Goal: Task Accomplishment & Management: Manage account settings

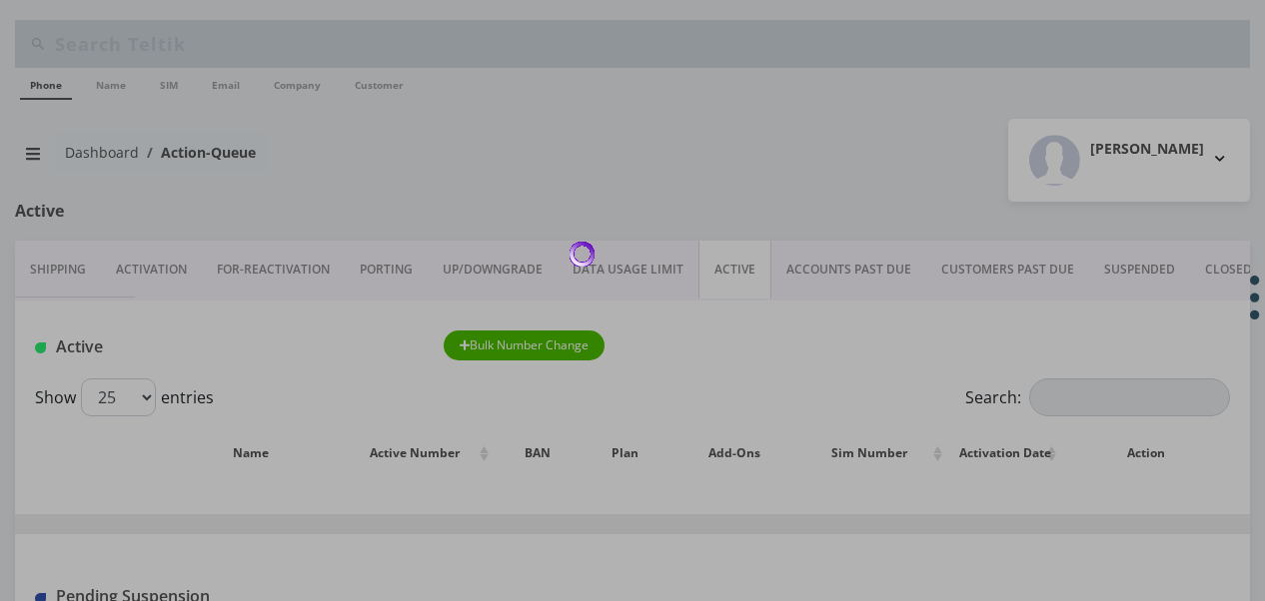
click at [1072, 386] on div at bounding box center [632, 300] width 1265 height 601
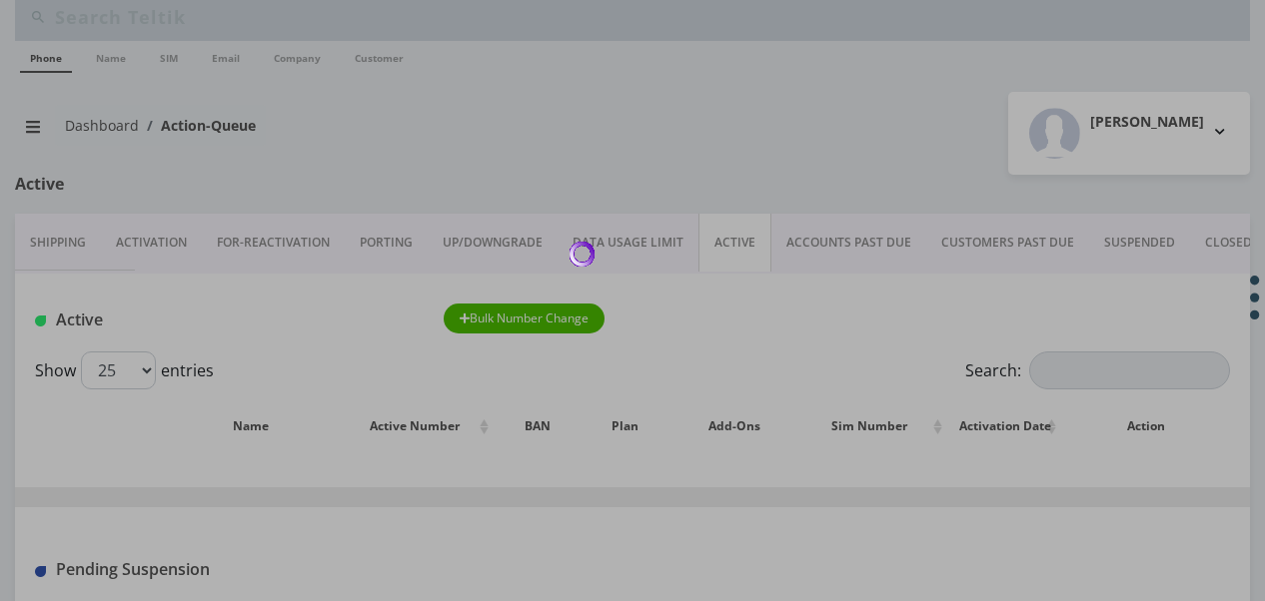
scroll to position [100, 0]
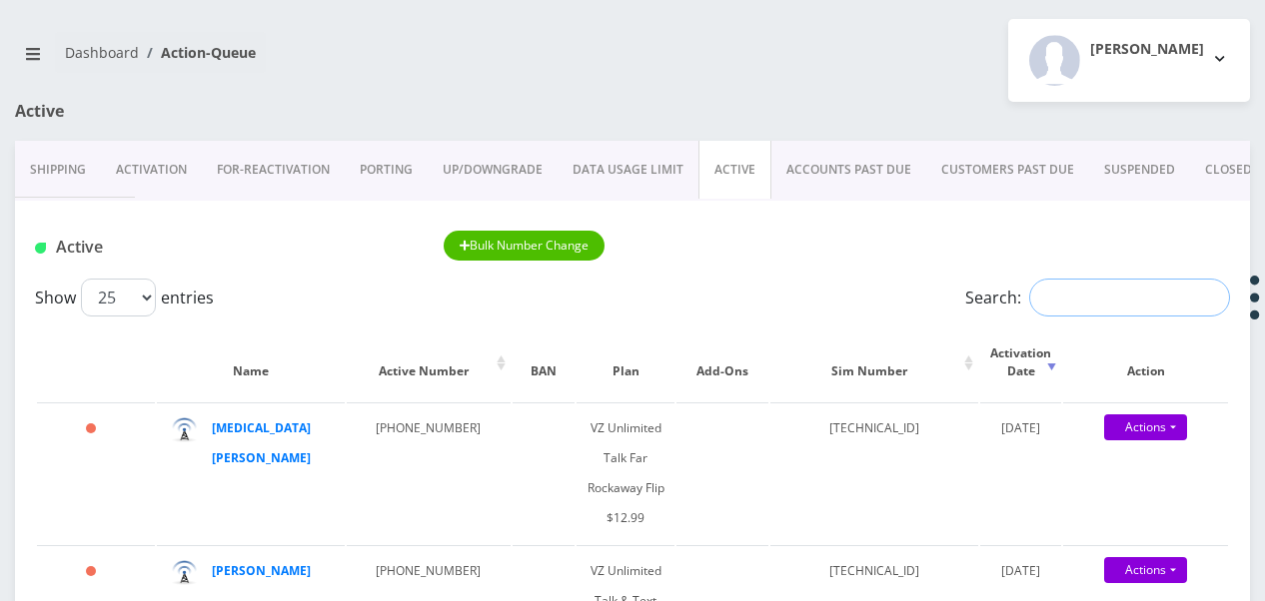
click at [1059, 296] on input "Search:" at bounding box center [1129, 298] width 201 height 38
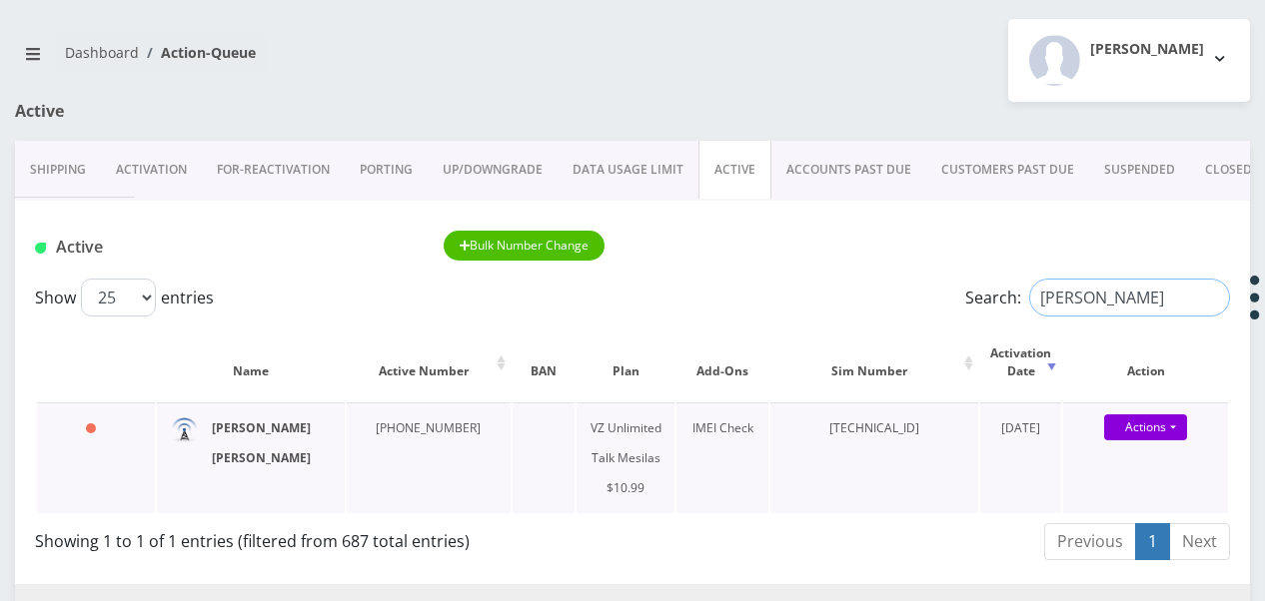
type input "[PERSON_NAME]"
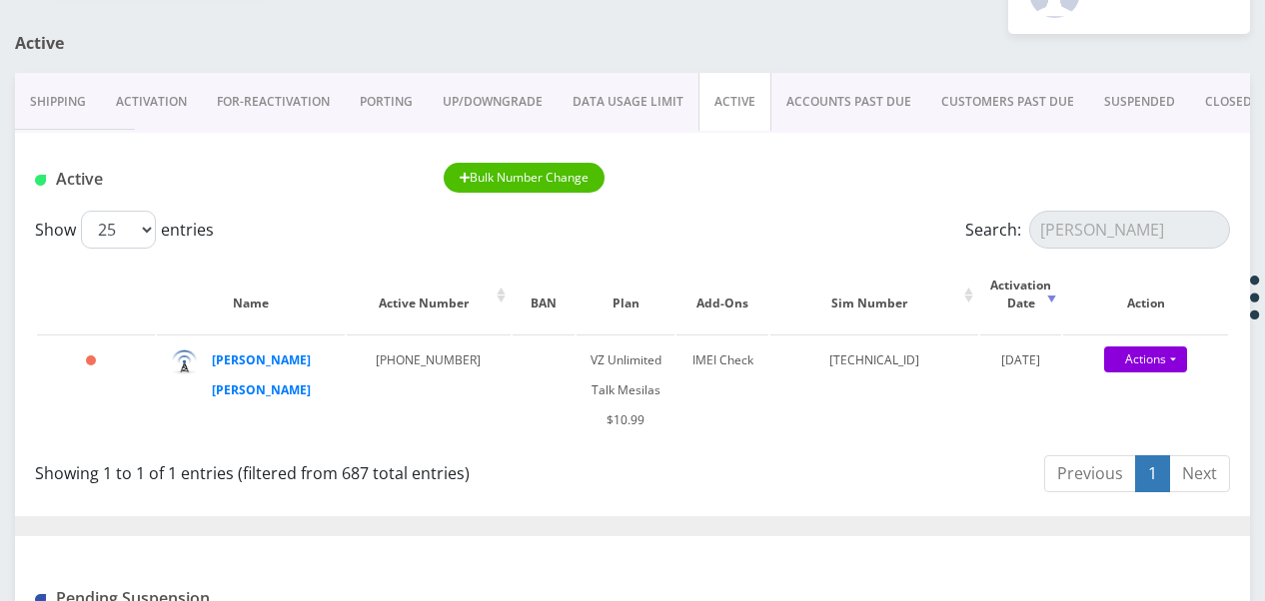
scroll to position [200, 0]
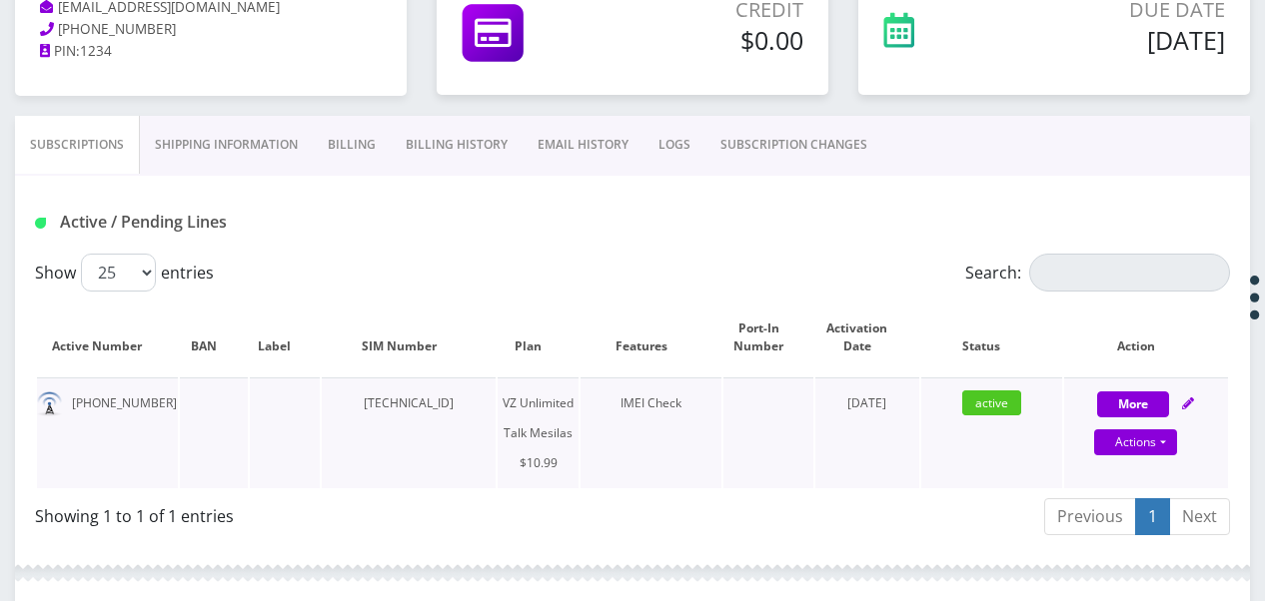
scroll to position [300, 0]
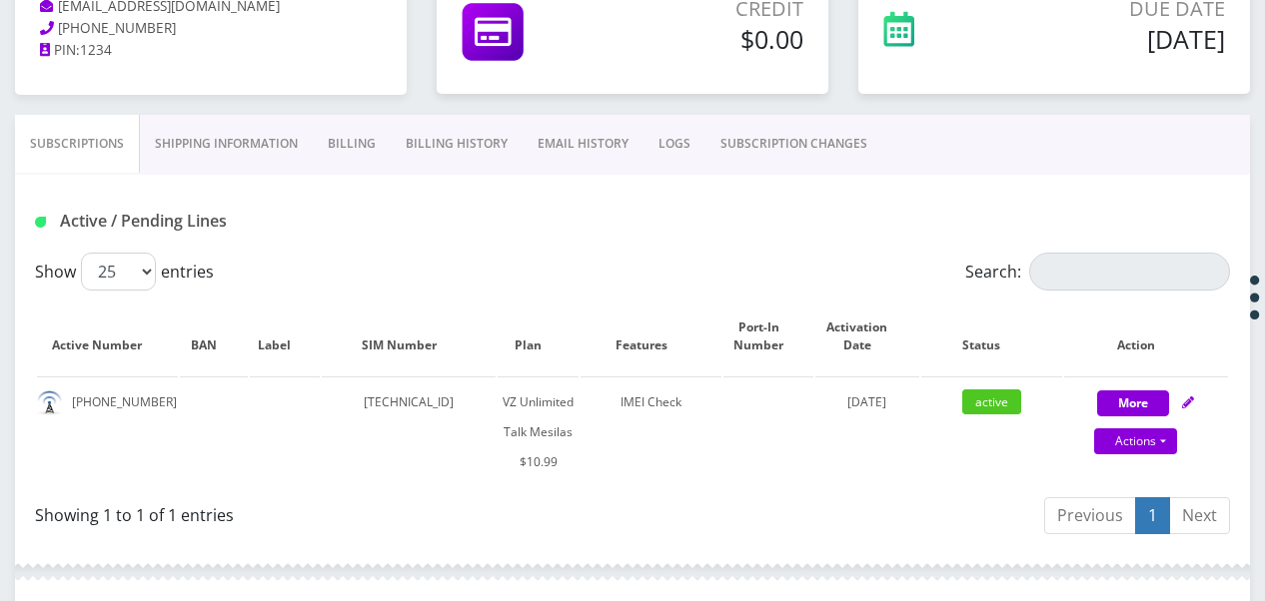
click at [364, 134] on link "Billing" at bounding box center [352, 144] width 78 height 58
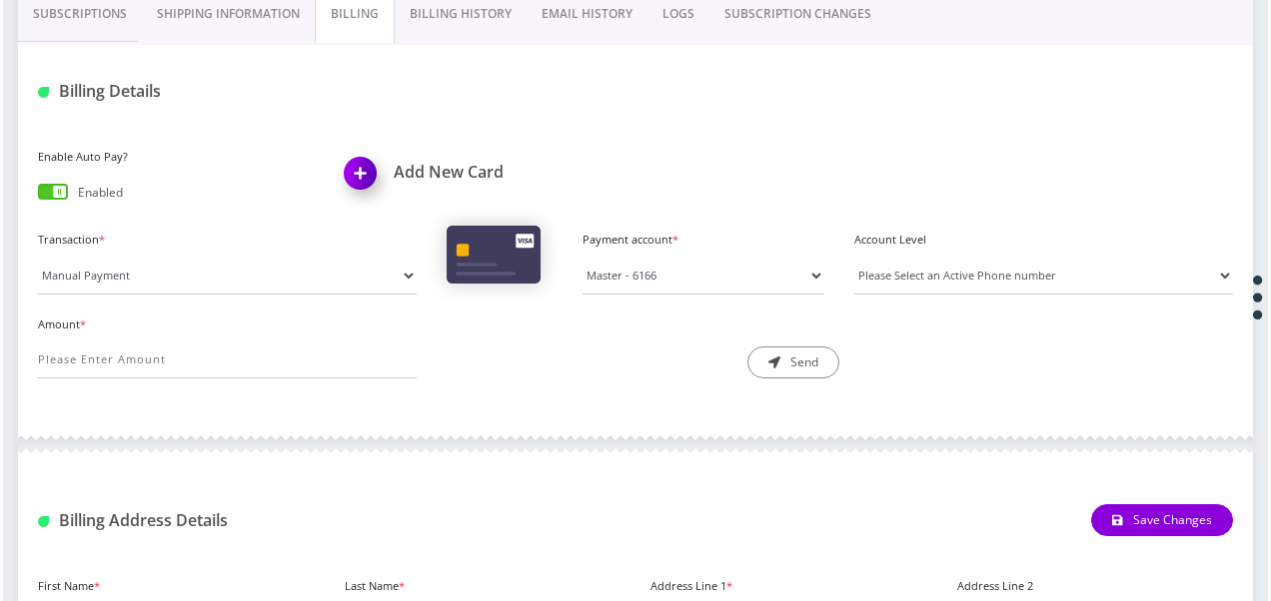
scroll to position [200, 0]
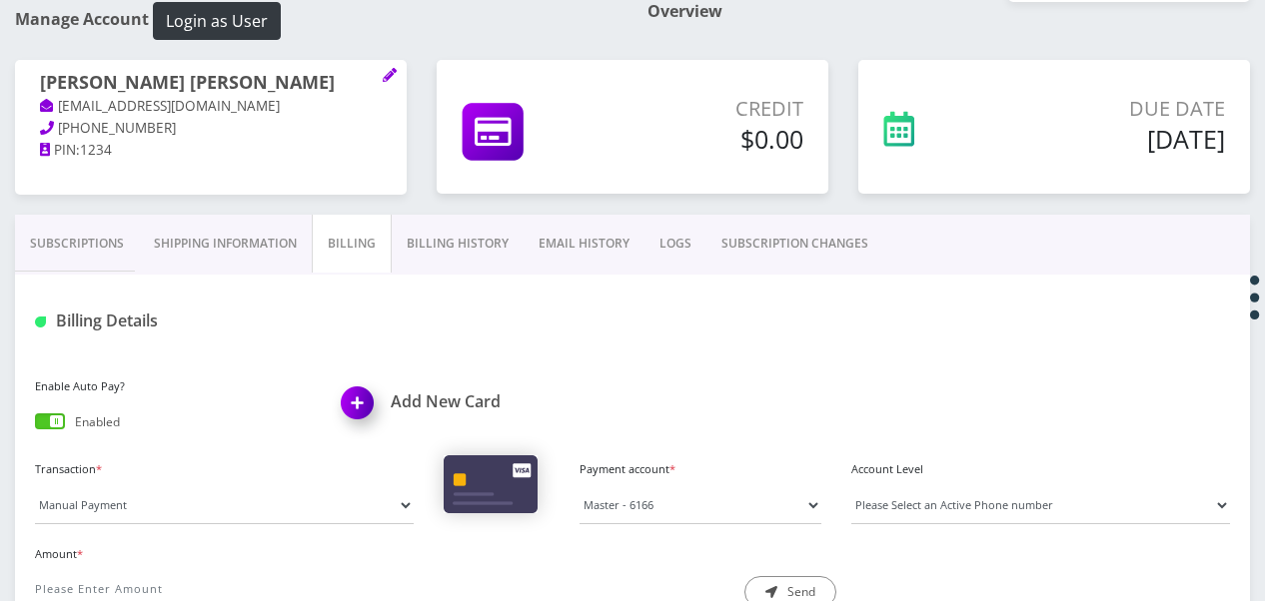
click at [76, 242] on link "Subscriptions" at bounding box center [77, 244] width 124 height 58
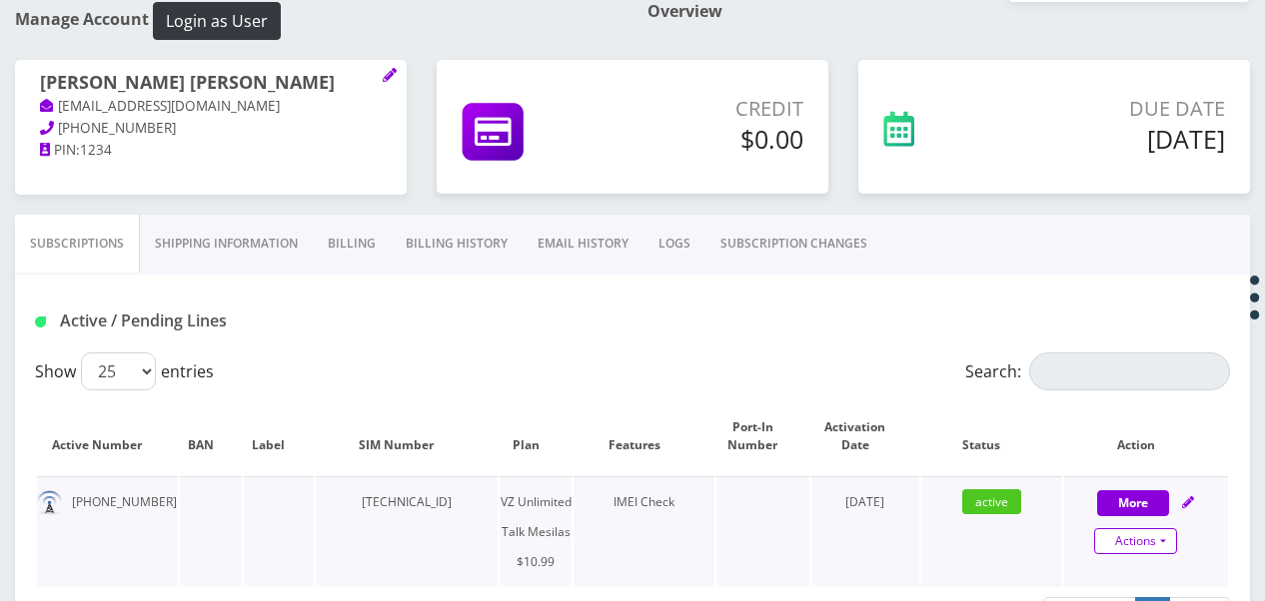
click at [1148, 543] on link "Actions" at bounding box center [1135, 541] width 83 height 26
select select "468"
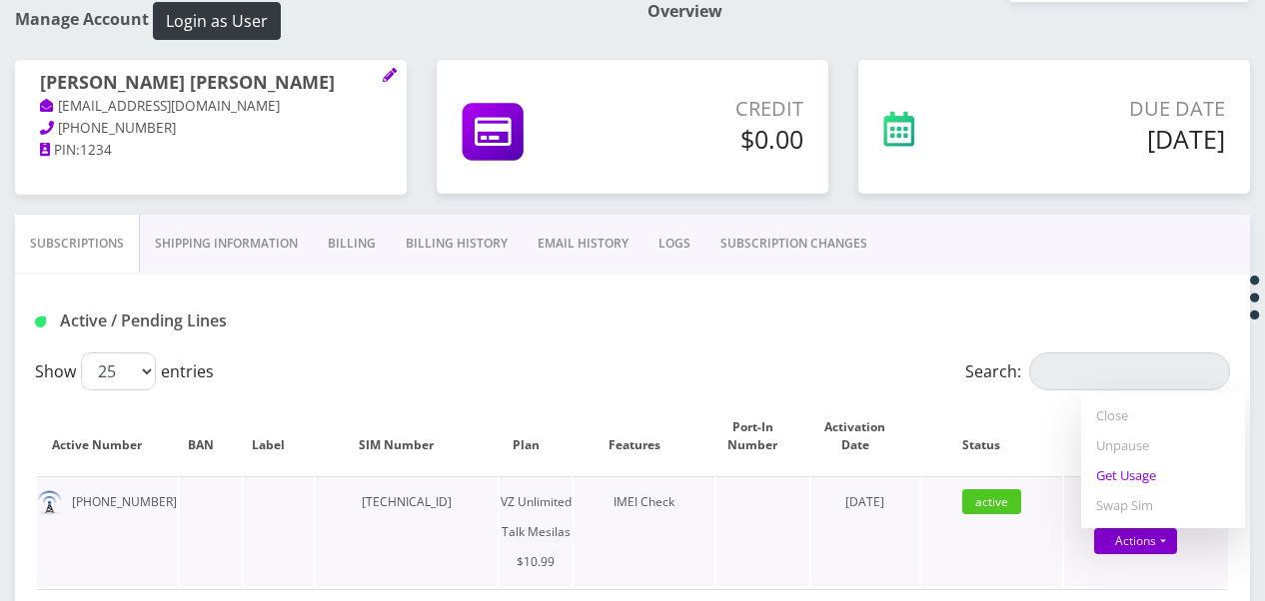
click at [1141, 471] on link "Get Usage" at bounding box center [1163, 476] width 164 height 30
select select "468"
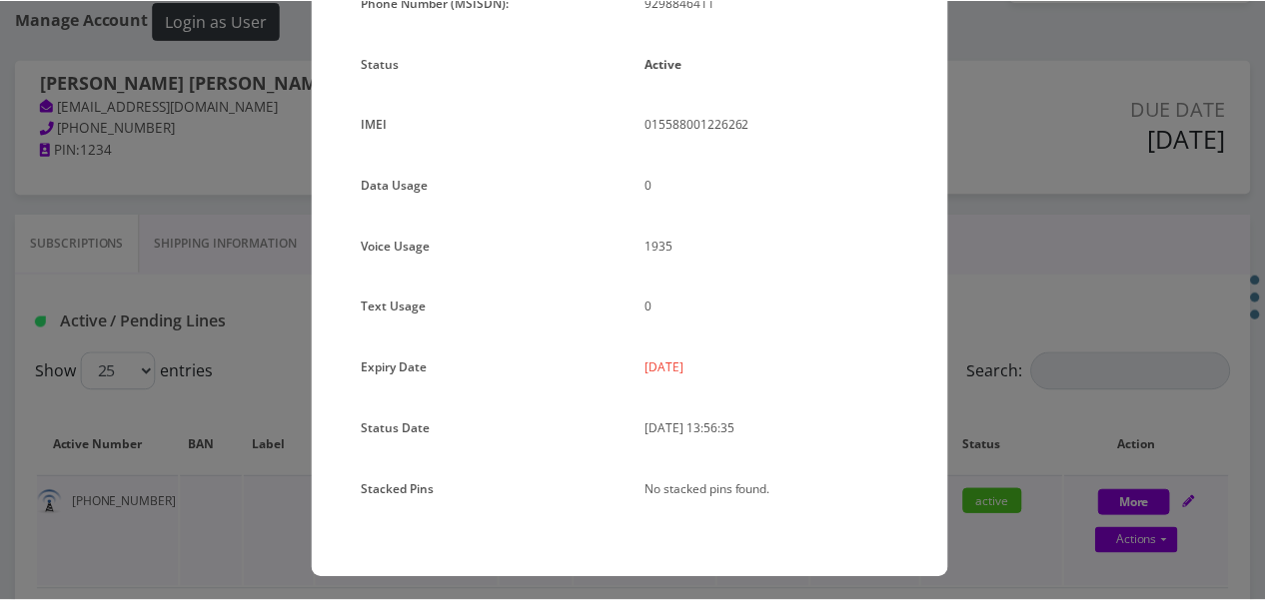
scroll to position [245, 0]
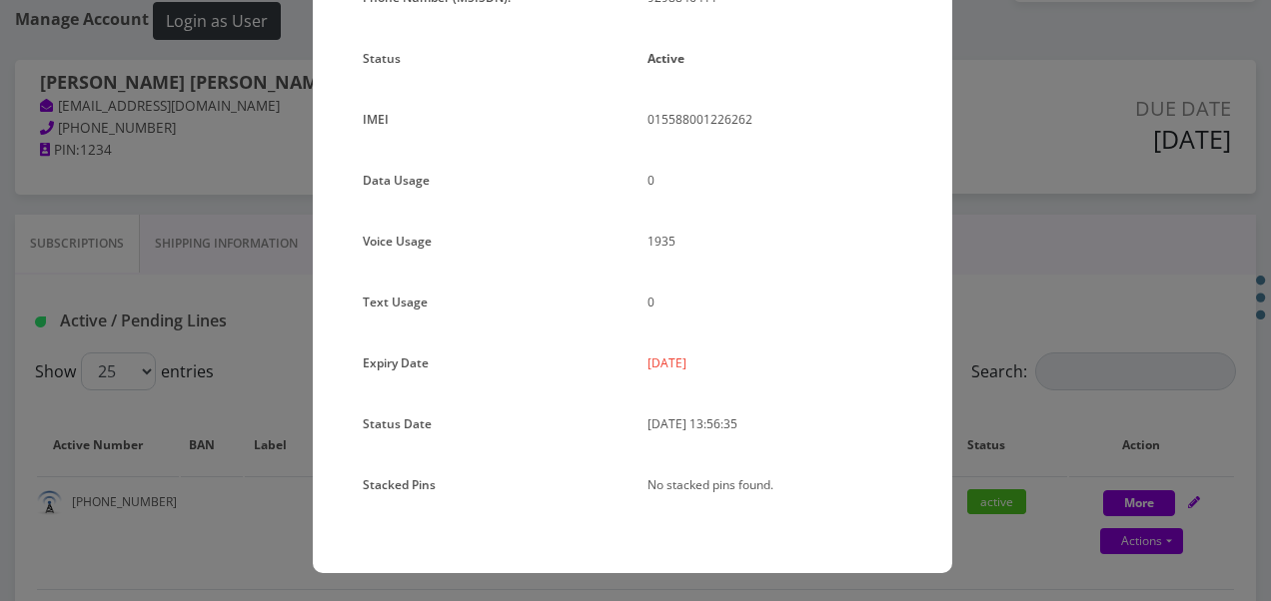
drag, startPoint x: 1001, startPoint y: 446, endPoint x: 912, endPoint y: 442, distance: 89.0
click at [1001, 447] on div "× Subscription Info Plan Name TT 4G Monthly Unlimited Voice Plan Phone Number (…" at bounding box center [635, 300] width 1271 height 601
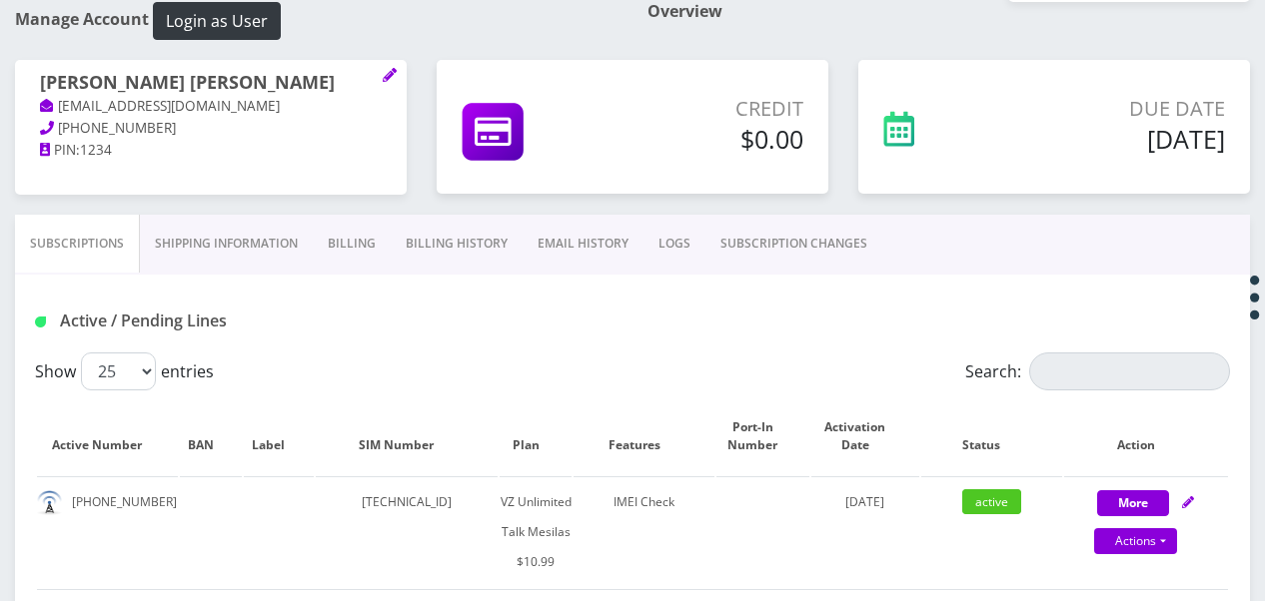
click at [378, 255] on link "Billing" at bounding box center [352, 244] width 78 height 58
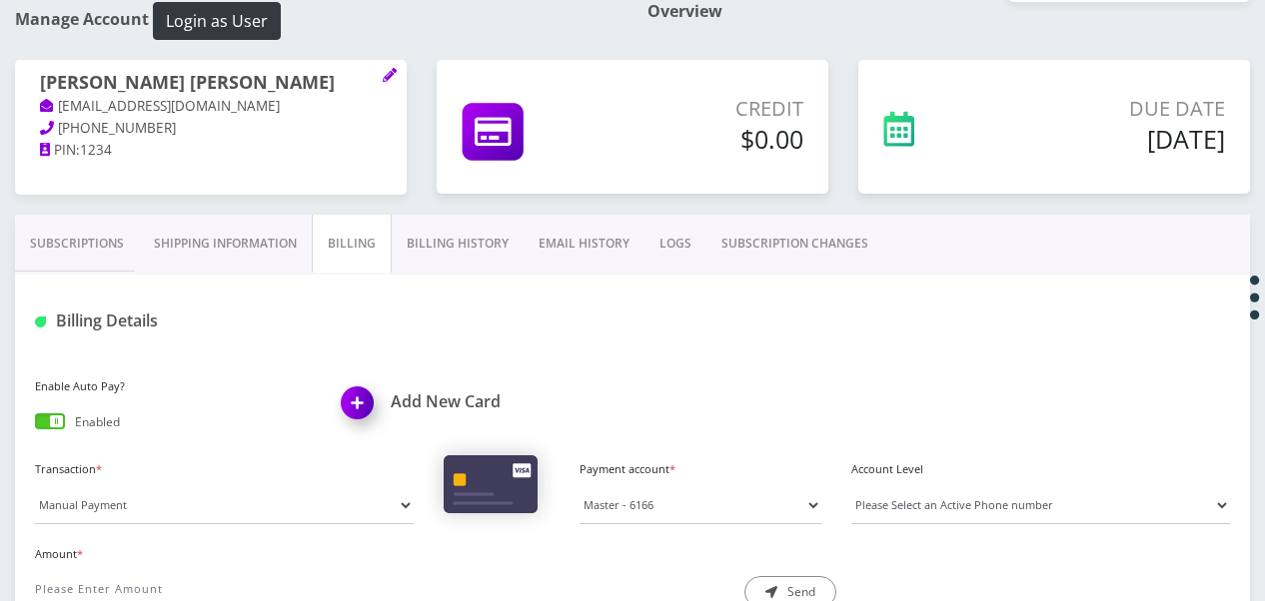
click at [494, 262] on link "Billing History" at bounding box center [458, 244] width 132 height 58
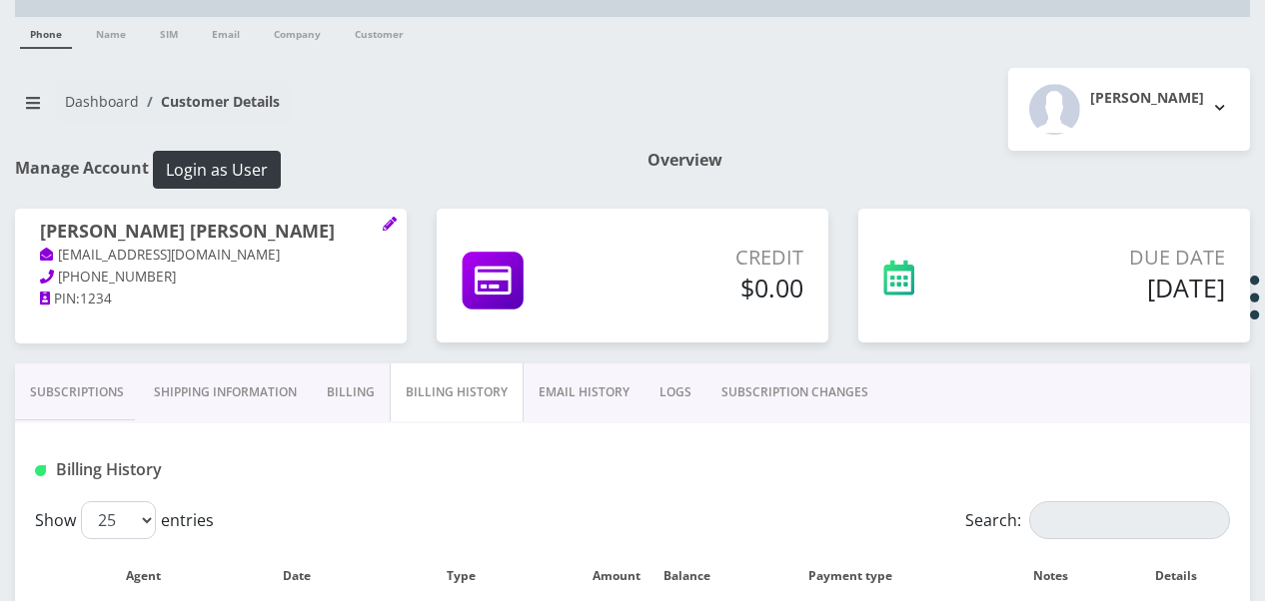
scroll to position [47, 0]
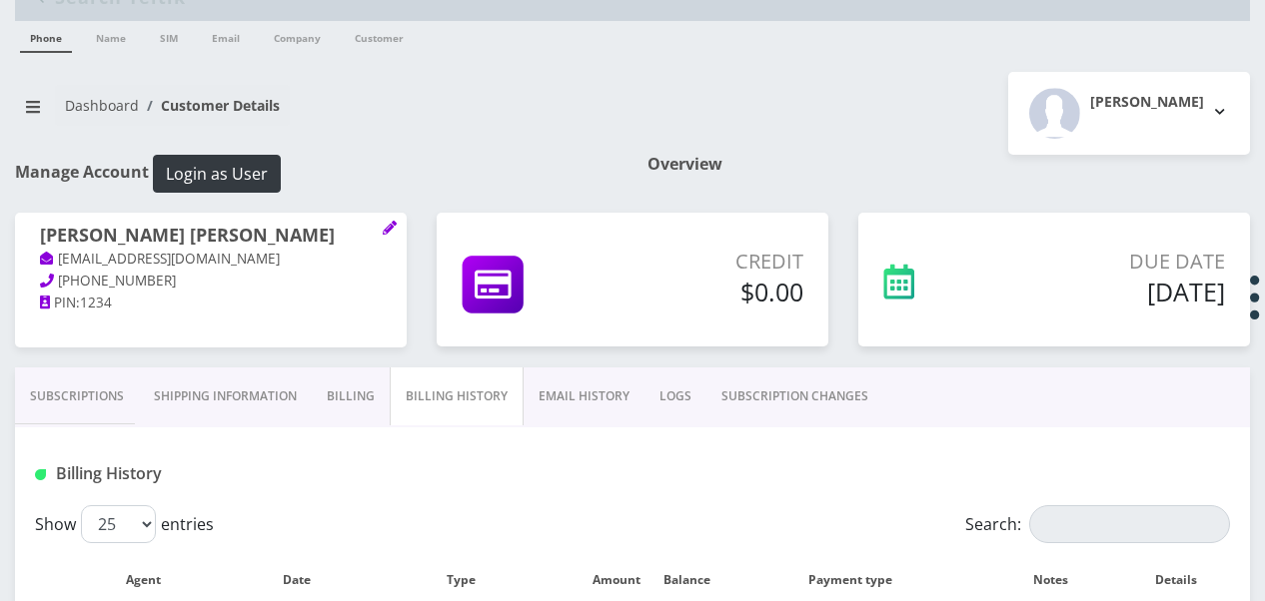
click at [91, 376] on link "Subscriptions" at bounding box center [77, 397] width 124 height 58
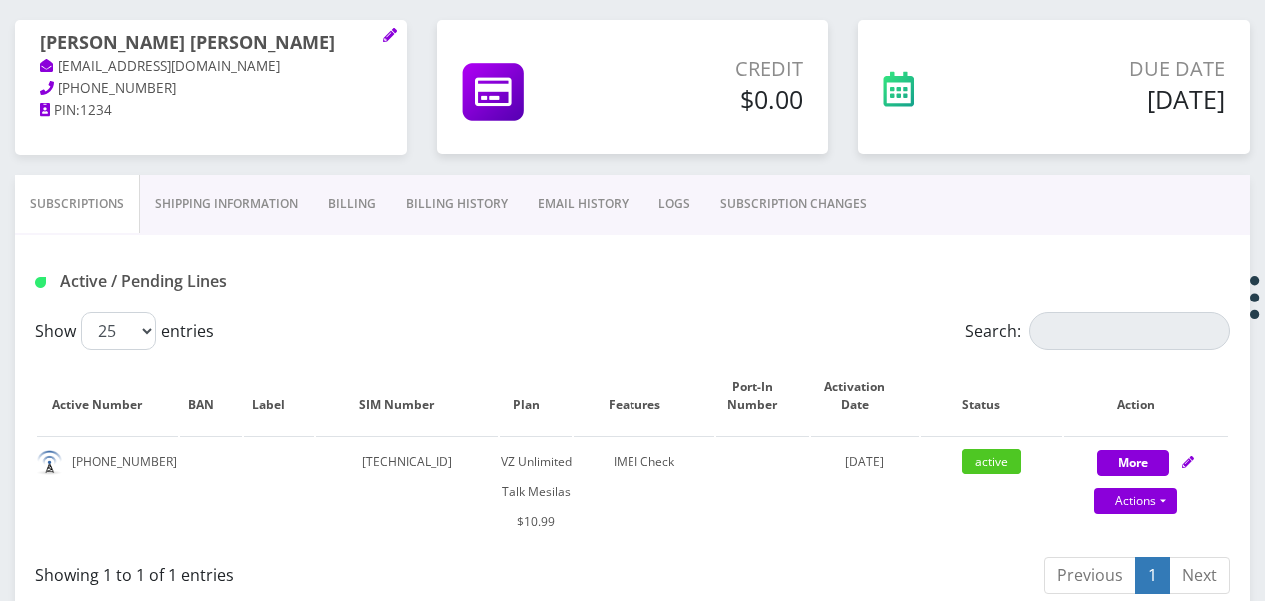
scroll to position [247, 0]
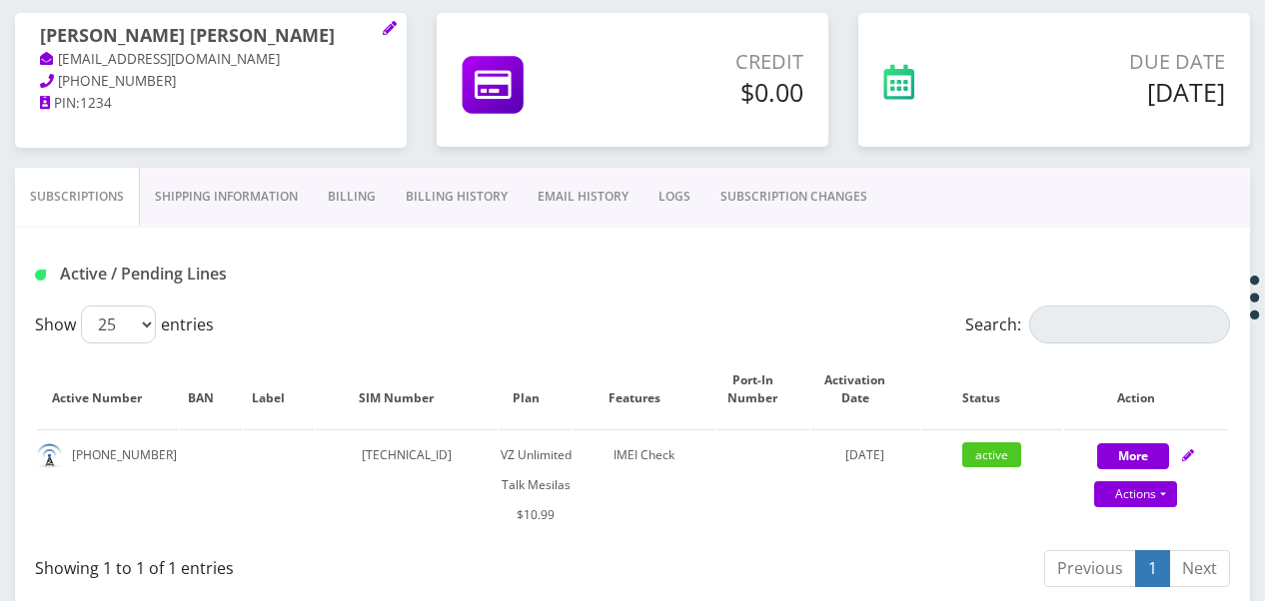
click at [277, 200] on link "Shipping Information" at bounding box center [226, 197] width 173 height 58
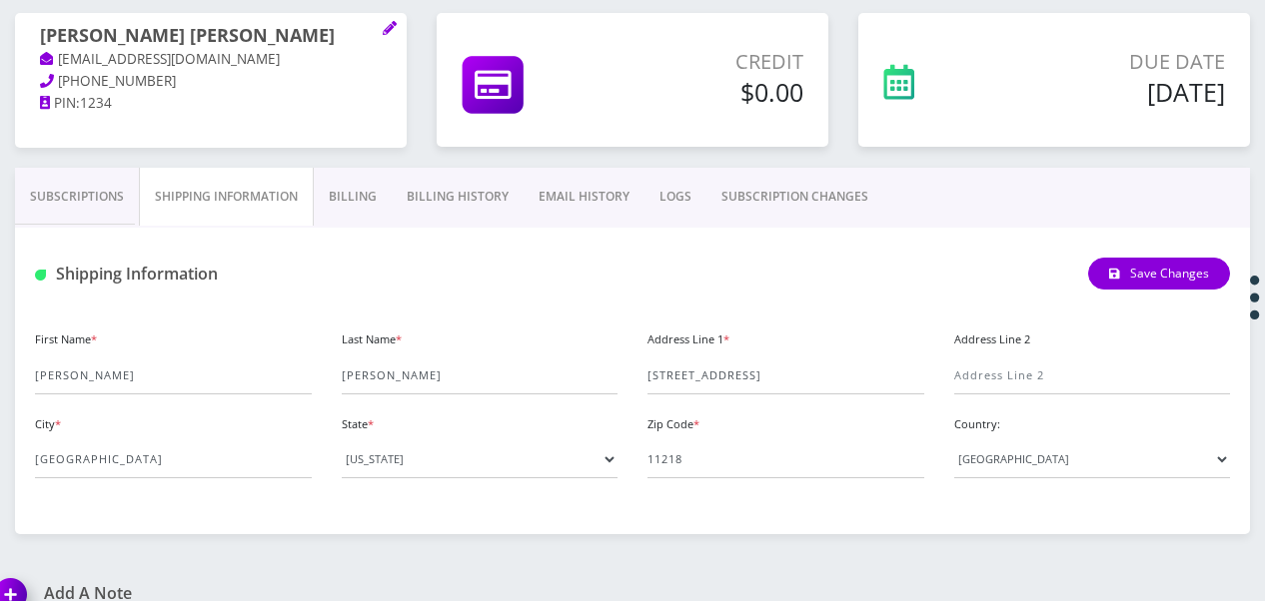
click at [135, 205] on link "Subscriptions" at bounding box center [77, 197] width 124 height 58
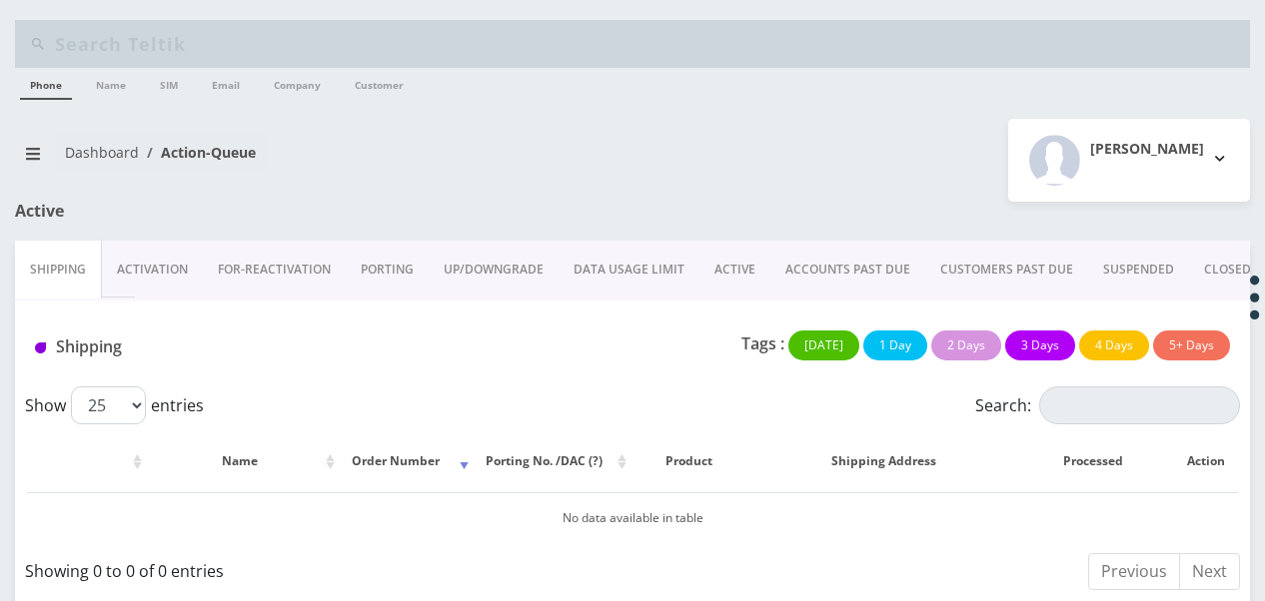
click at [751, 281] on link "ACTIVE" at bounding box center [734, 270] width 71 height 58
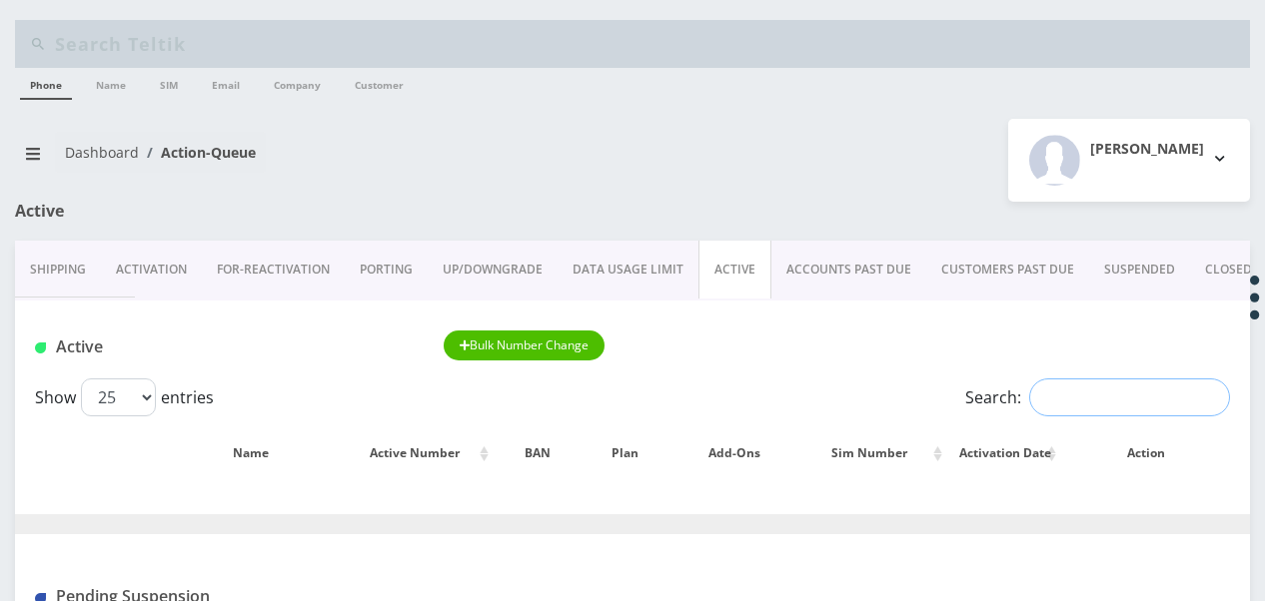
click at [1115, 384] on input "Search:" at bounding box center [1129, 398] width 201 height 38
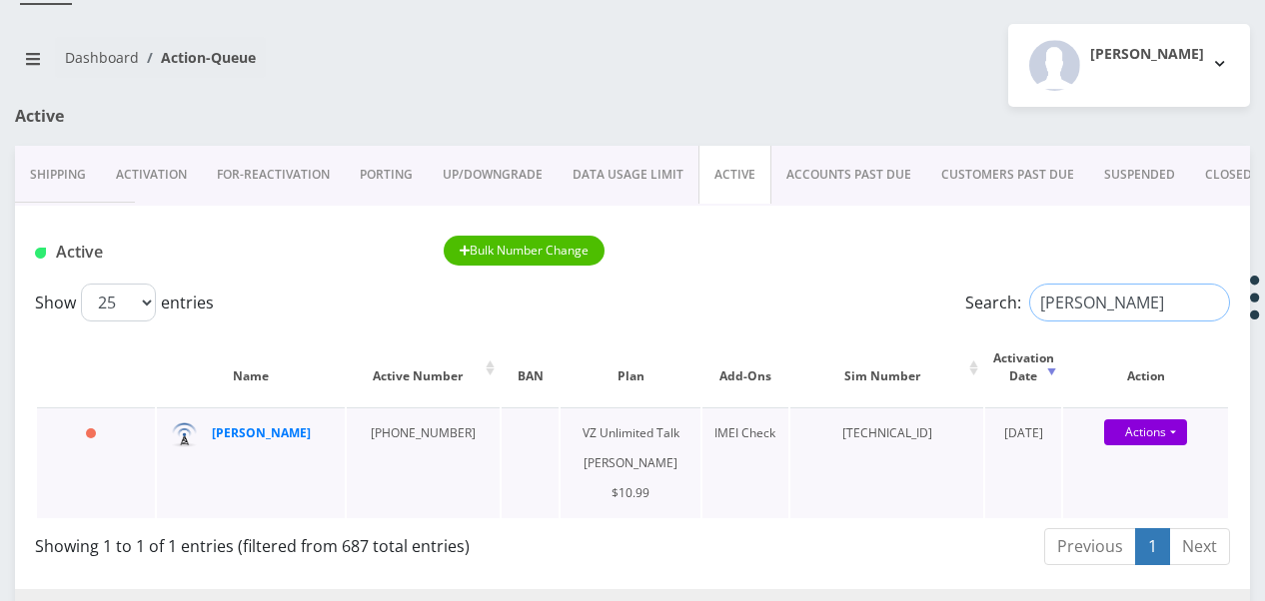
scroll to position [200, 0]
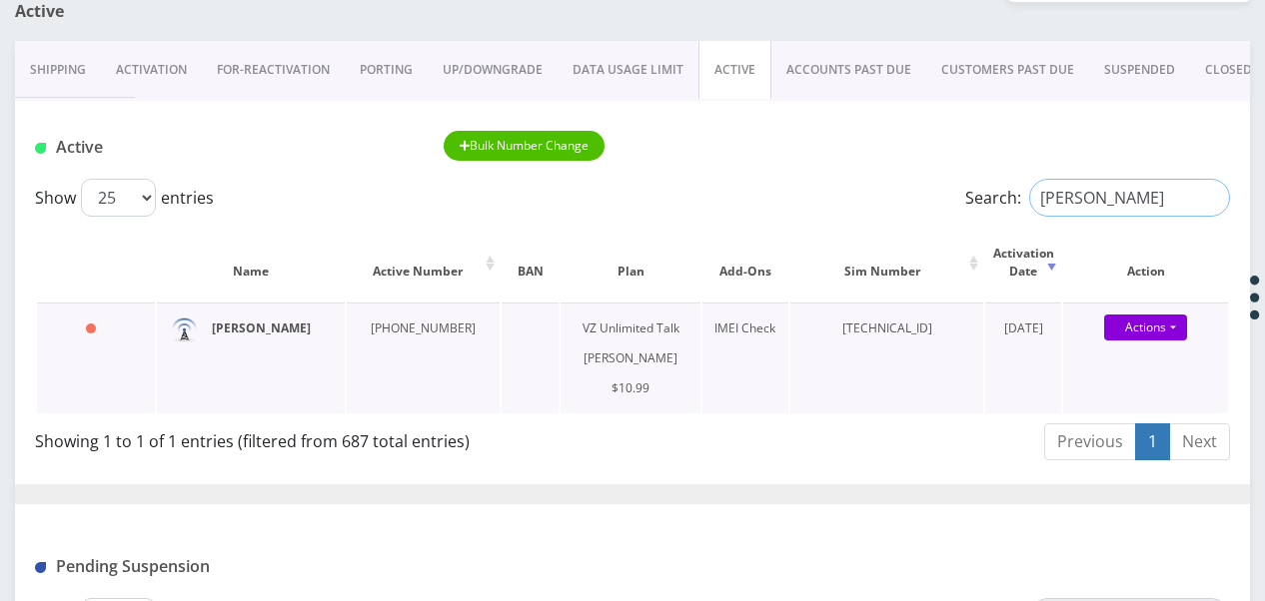
type input "mitnick"
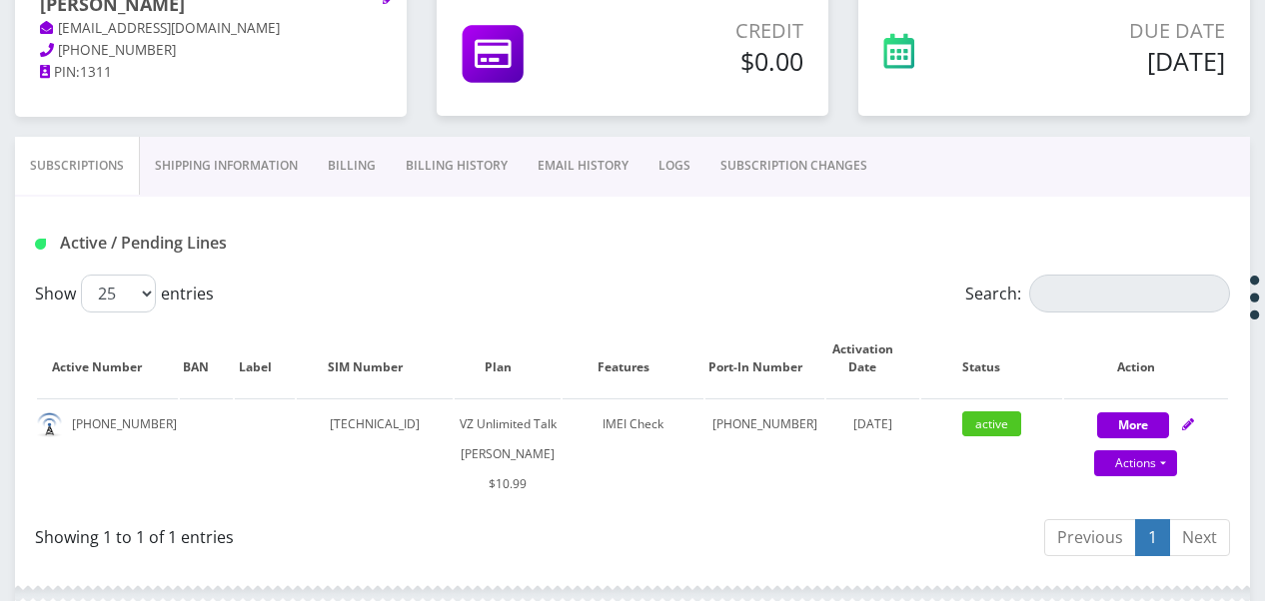
scroll to position [300, 0]
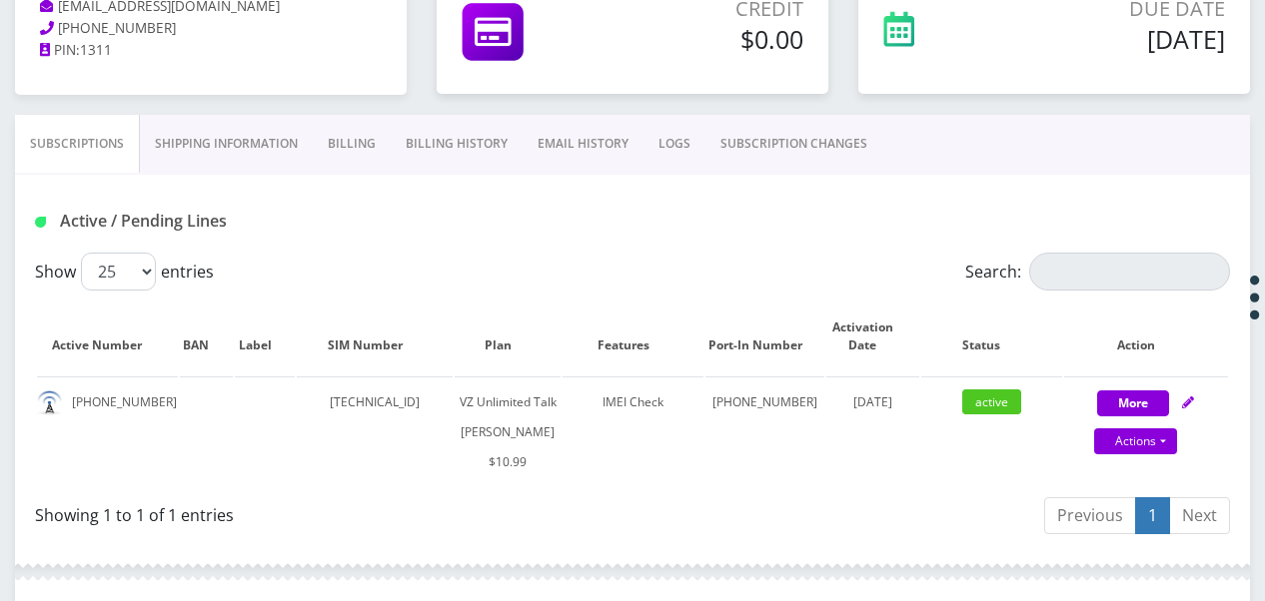
click at [344, 131] on link "Billing" at bounding box center [352, 144] width 78 height 58
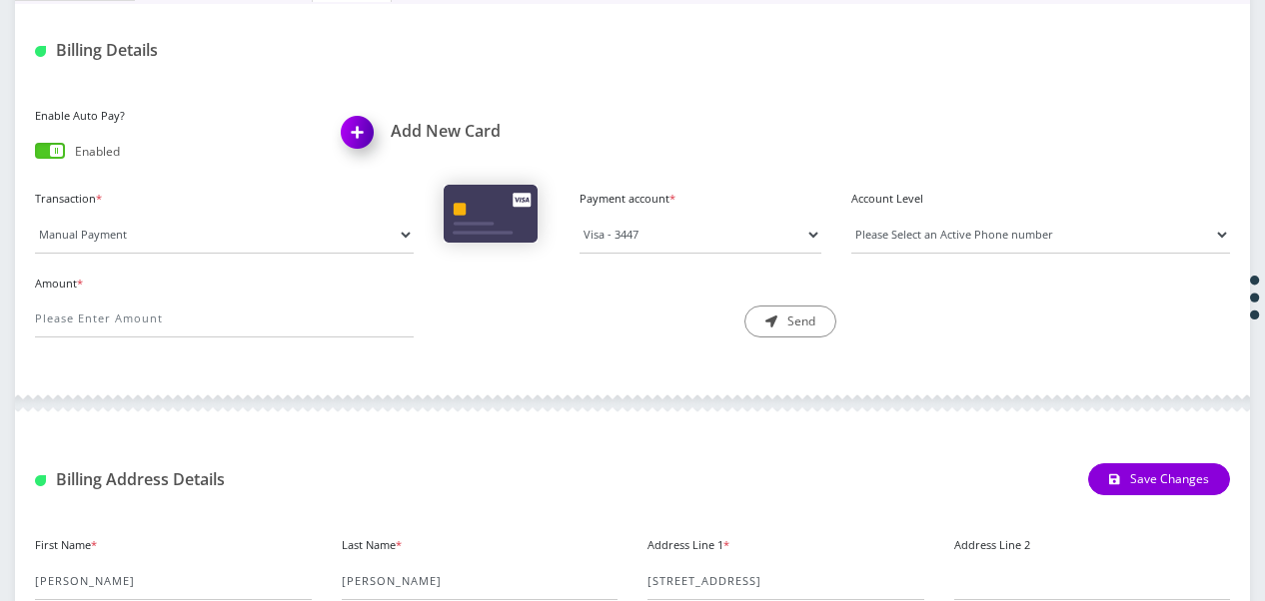
scroll to position [171, 0]
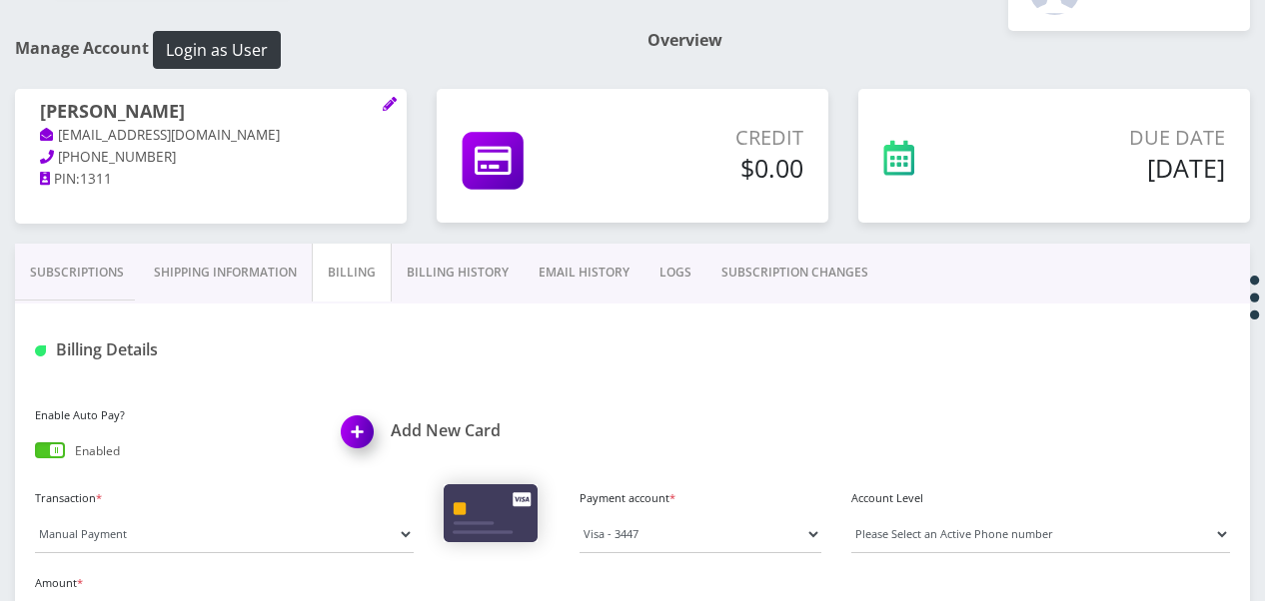
click at [422, 267] on link "Billing History" at bounding box center [458, 273] width 132 height 58
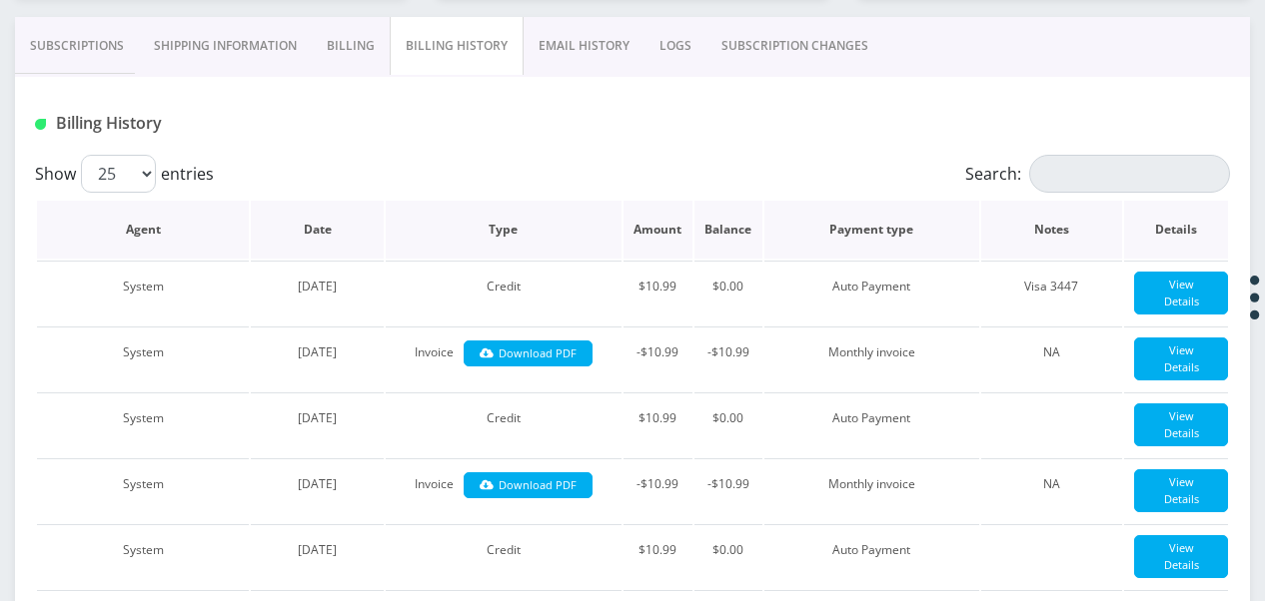
scroll to position [171, 0]
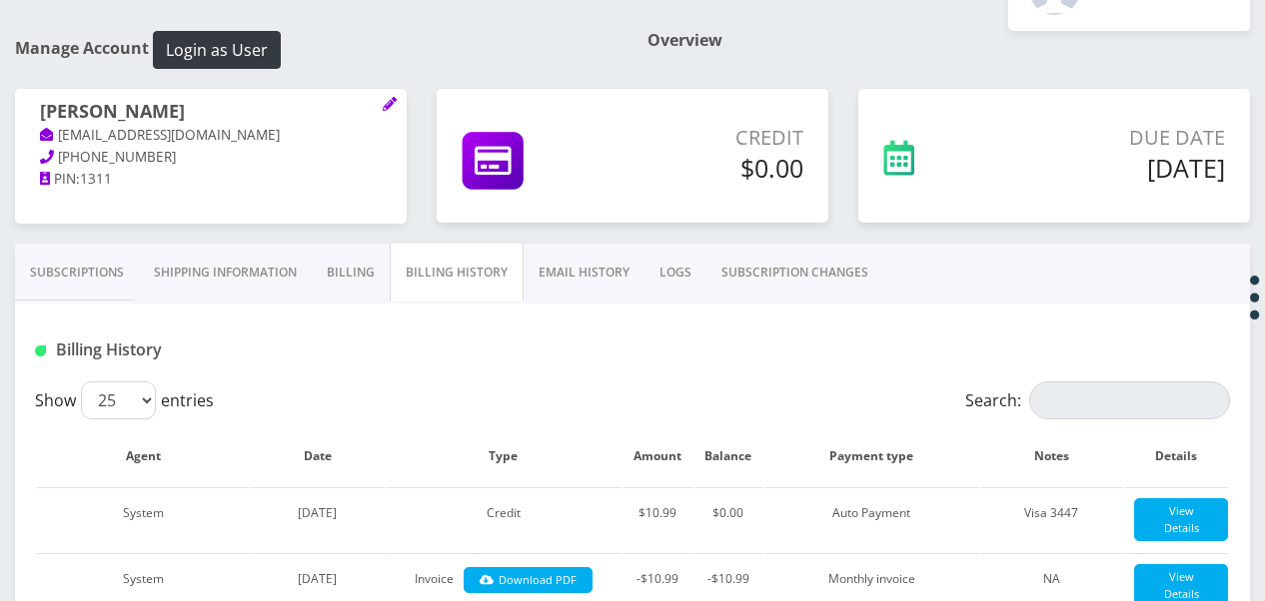
click at [82, 244] on link "Subscriptions" at bounding box center [77, 273] width 124 height 58
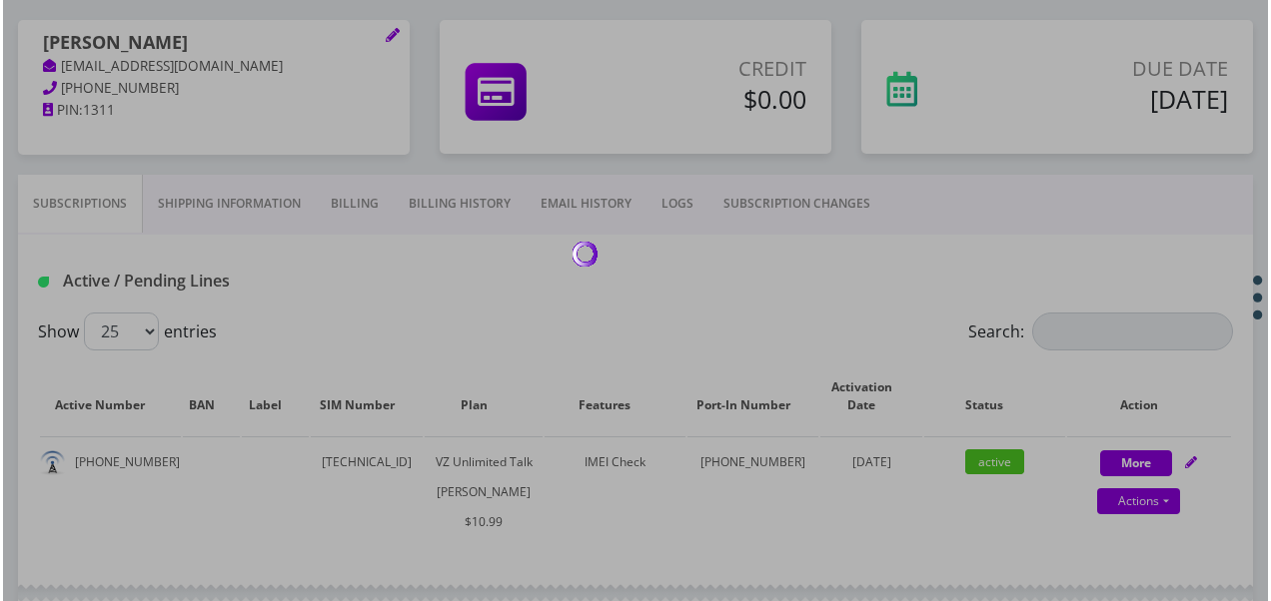
scroll to position [271, 0]
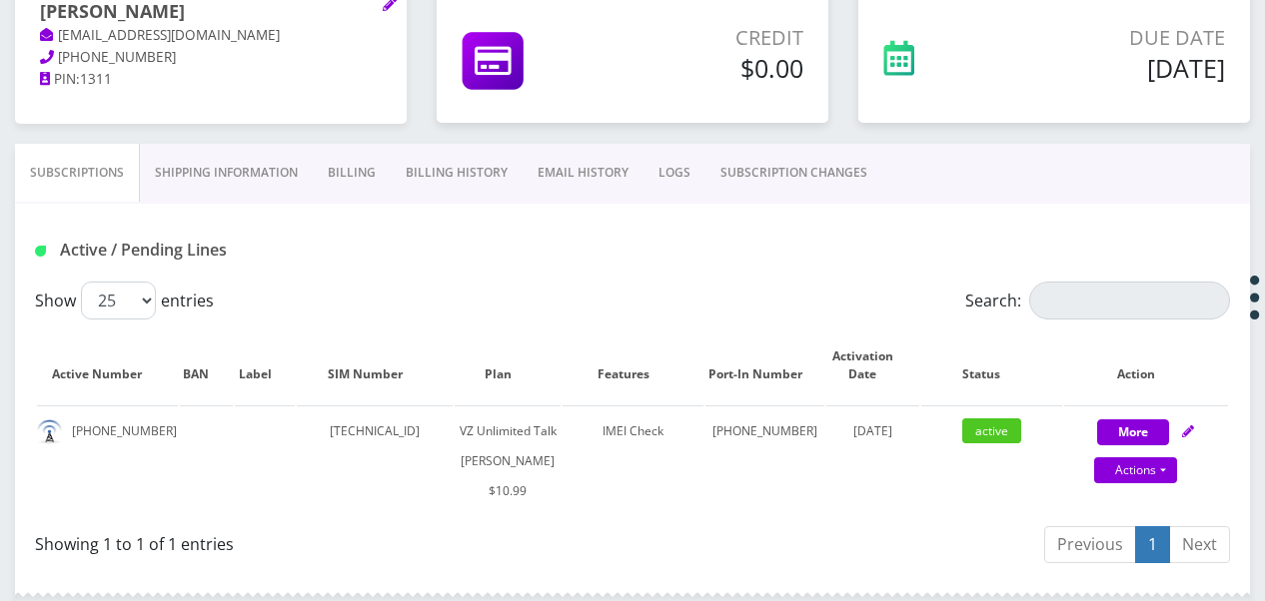
click at [374, 160] on link "Billing" at bounding box center [352, 173] width 78 height 58
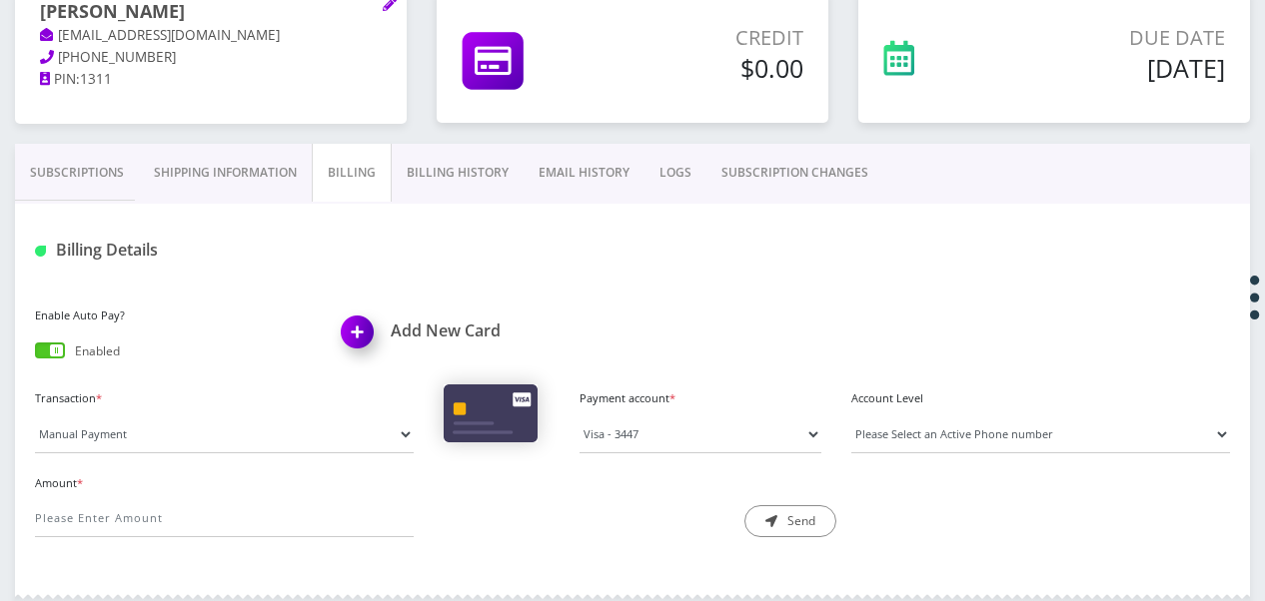
click at [723, 497] on div "Description * Send" at bounding box center [633, 503] width 409 height 69
click at [640, 433] on select "AmEx - 6961 Visa - 3447" at bounding box center [700, 435] width 242 height 38
click at [706, 277] on div "Billing Details" at bounding box center [632, 243] width 1235 height 78
click at [670, 441] on select "AmEx - 6961 Visa - 3447" at bounding box center [700, 435] width 242 height 38
click at [625, 289] on div "Enable Auto Pay? Enabled Add New Card Transaction * Manual Payment Custom Charg…" at bounding box center [632, 428] width 1235 height 292
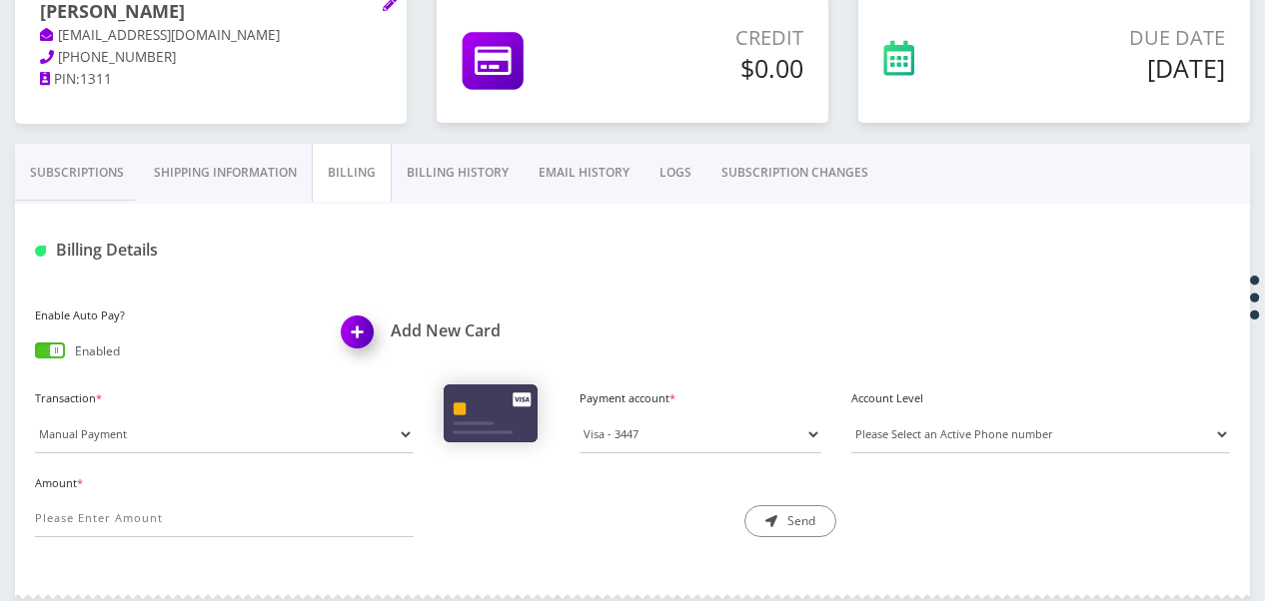
click at [48, 161] on link "Subscriptions" at bounding box center [77, 173] width 124 height 58
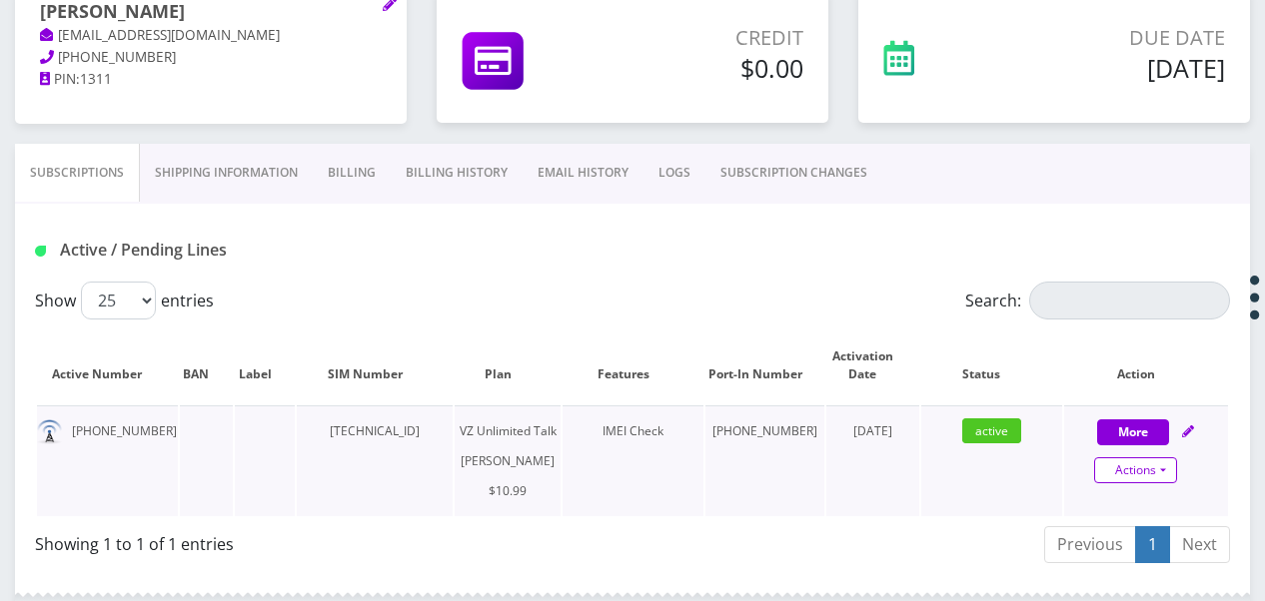
click at [1171, 470] on link "Actions" at bounding box center [1135, 471] width 83 height 26
select select "366"
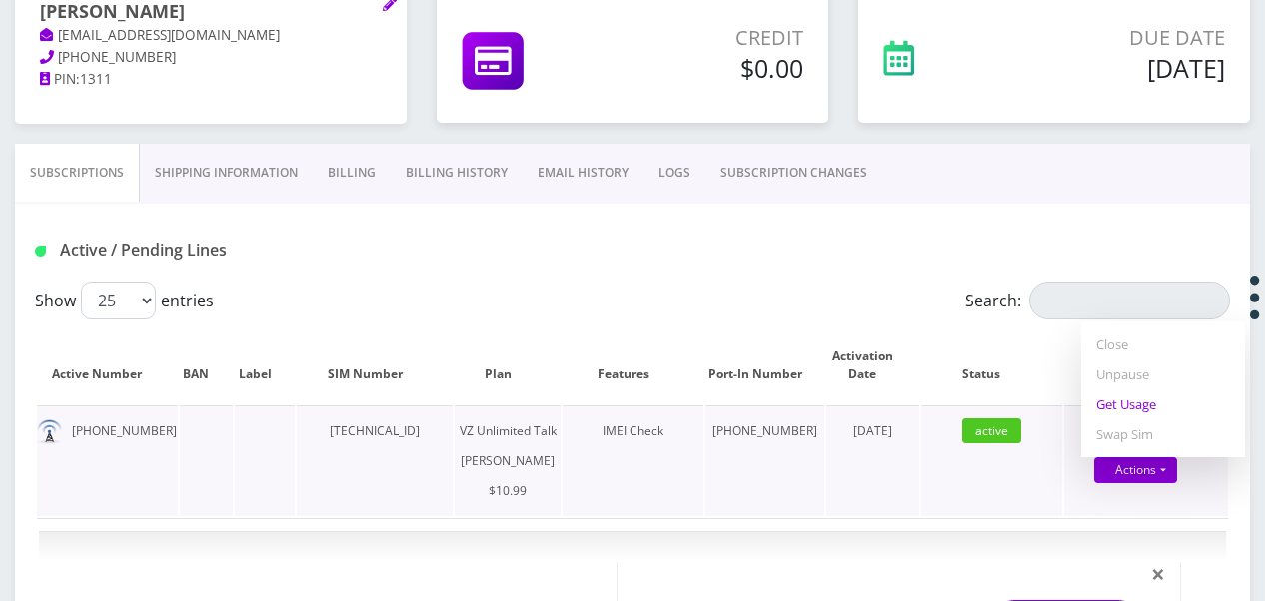
click at [1133, 399] on link "Get Usage" at bounding box center [1163, 405] width 164 height 30
select select "366"
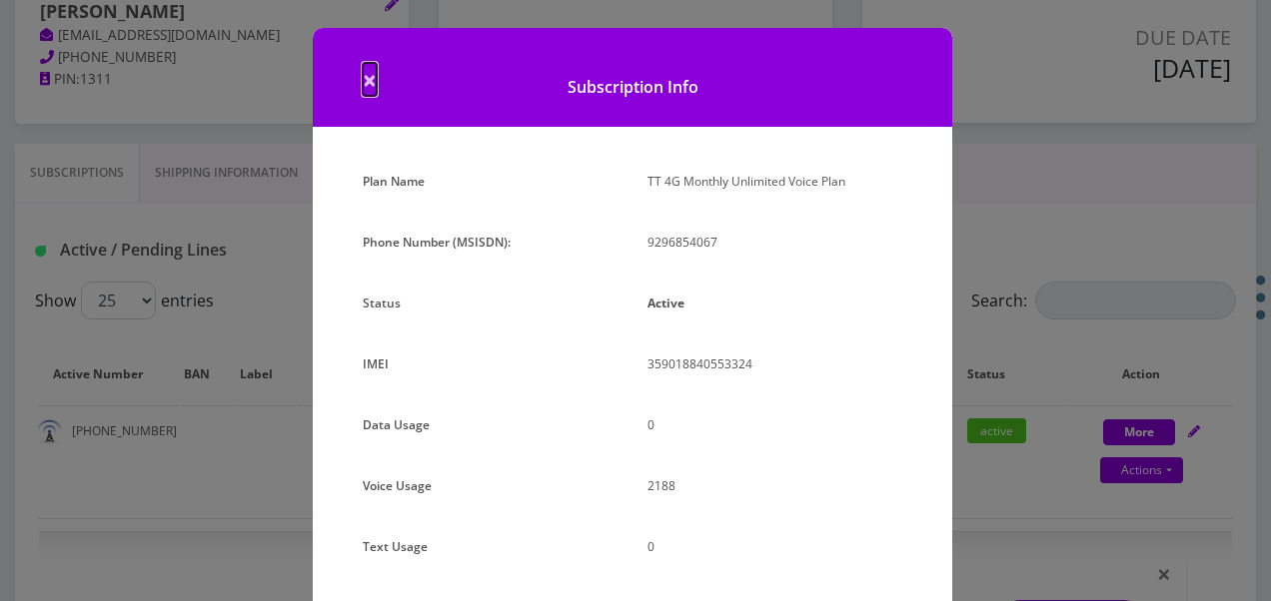
click at [363, 76] on span "×" at bounding box center [370, 79] width 14 height 33
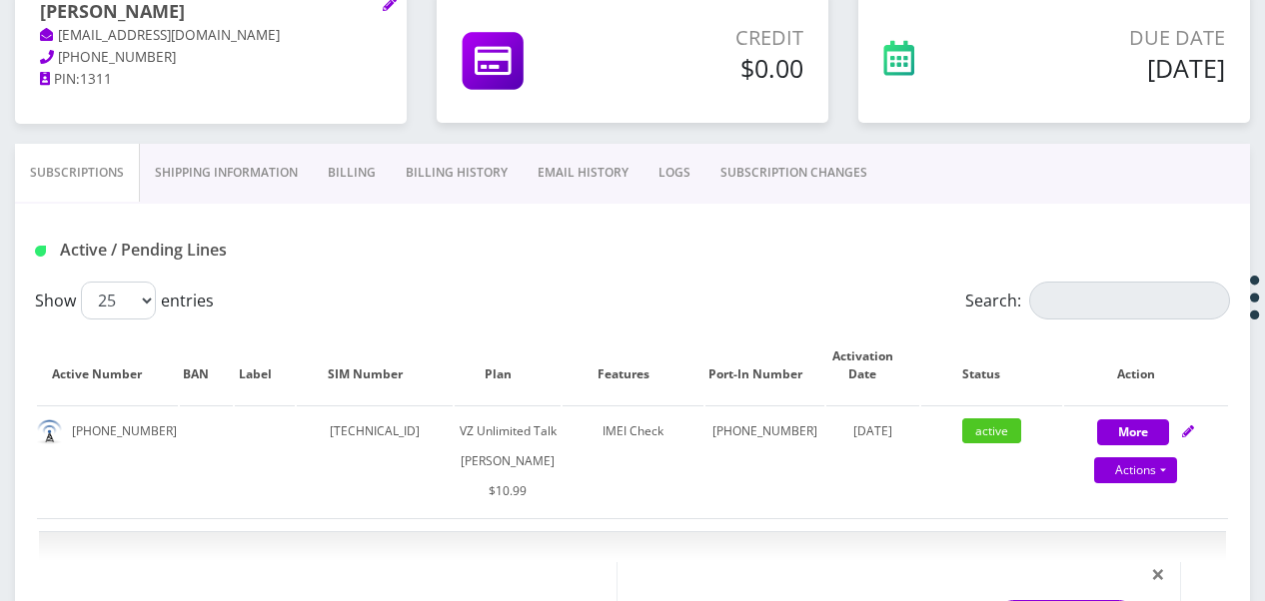
scroll to position [171, 0]
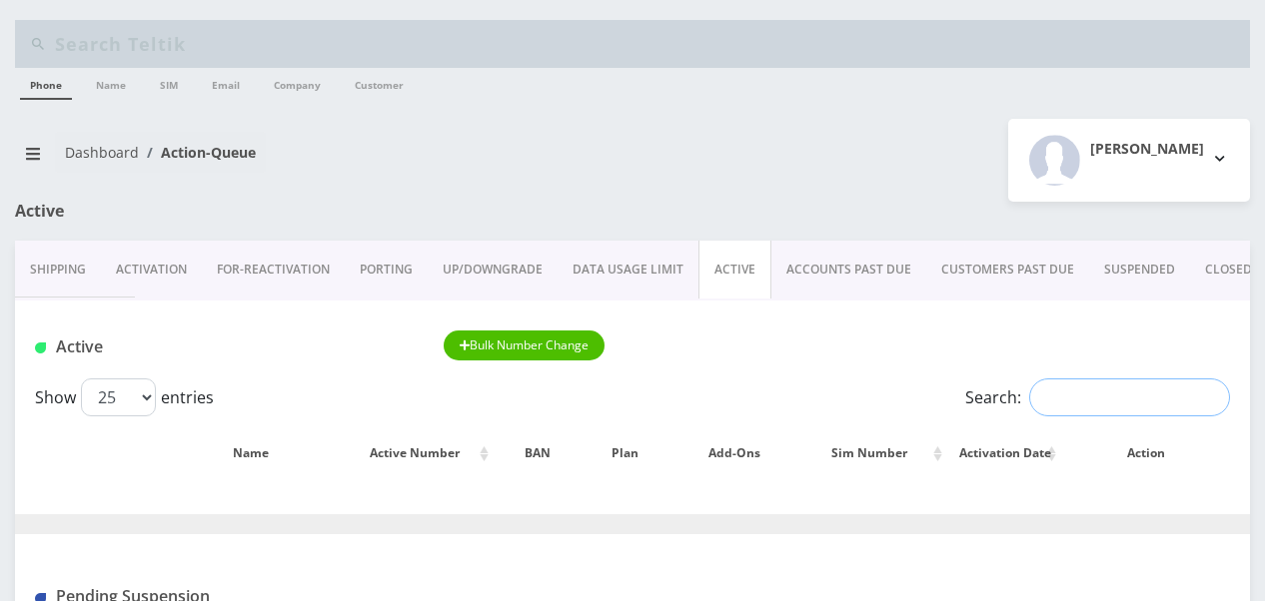
click at [1113, 412] on input "Search:" at bounding box center [1129, 398] width 201 height 38
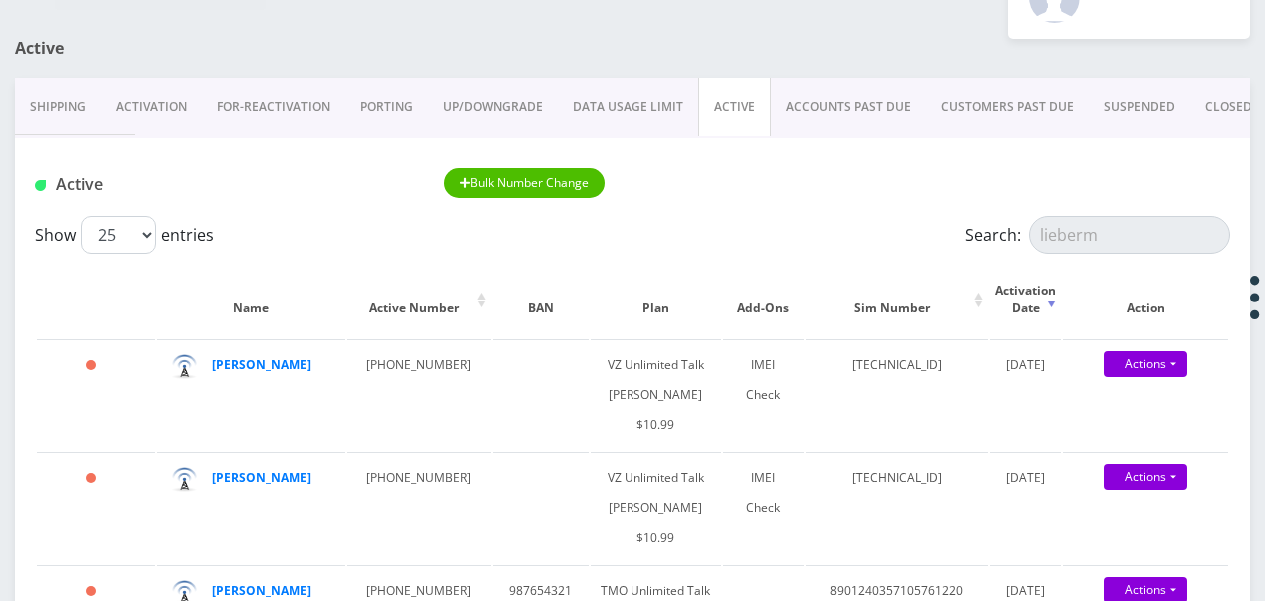
scroll to position [100, 0]
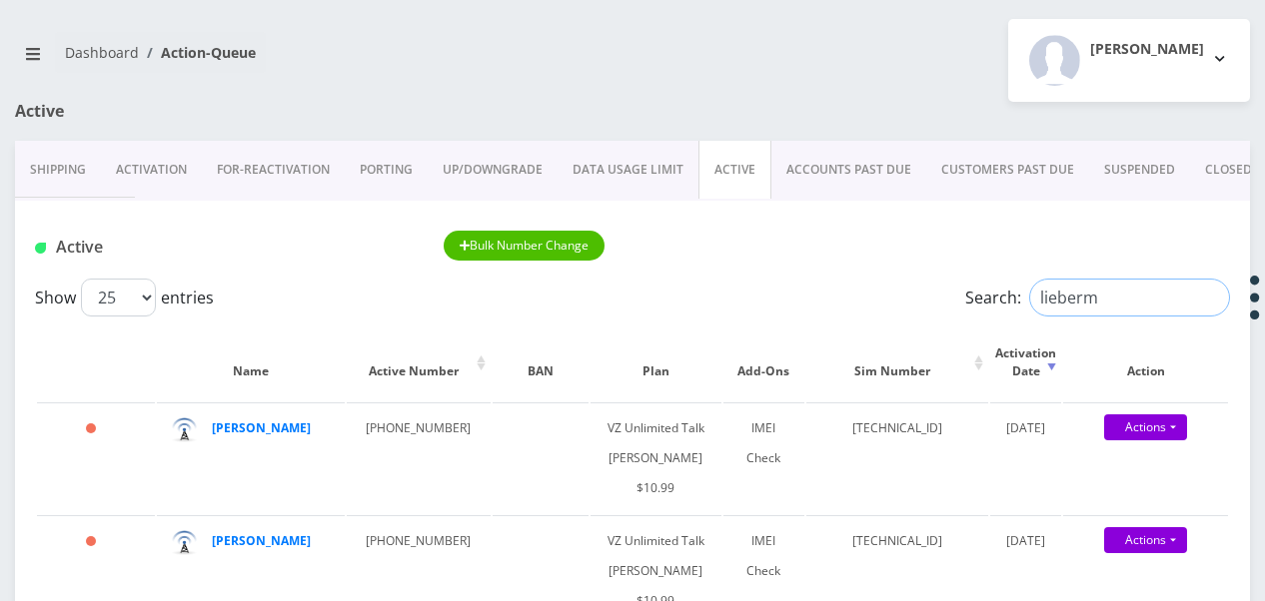
drag, startPoint x: 1128, startPoint y: 298, endPoint x: 665, endPoint y: 256, distance: 464.4
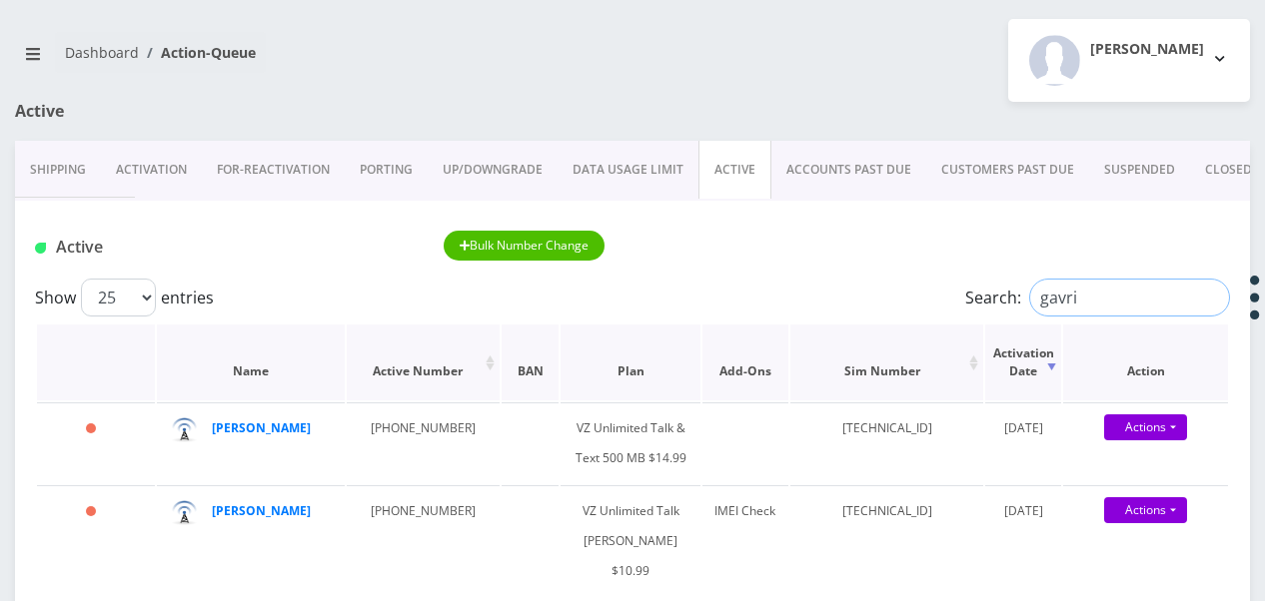
scroll to position [300, 0]
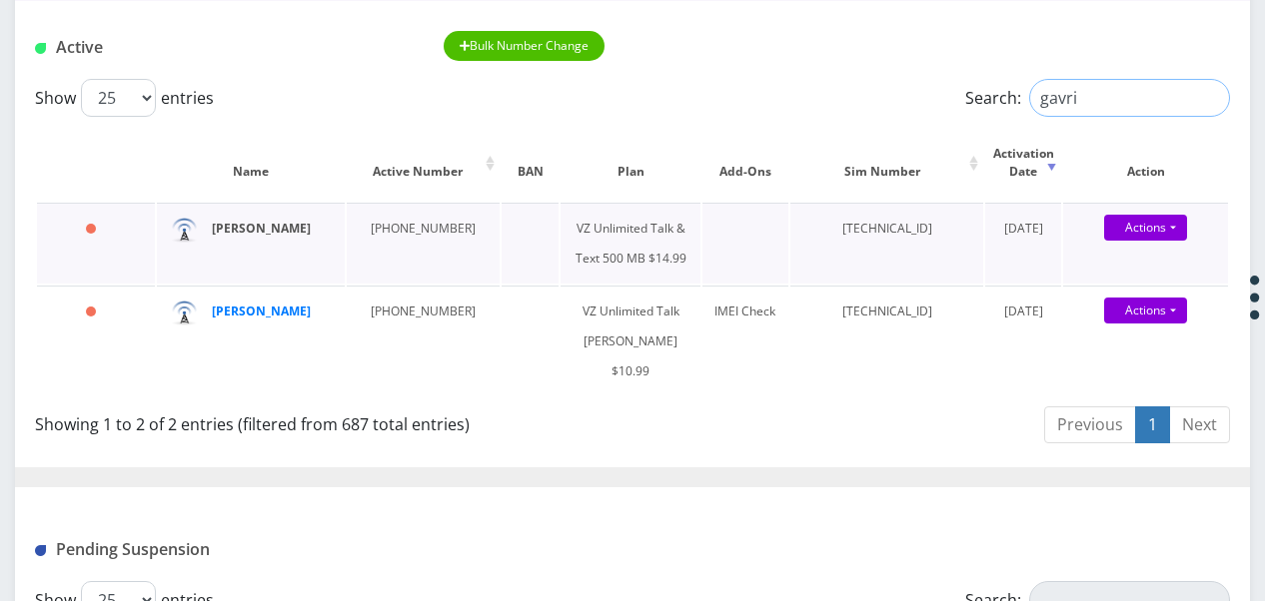
type input "gavri"
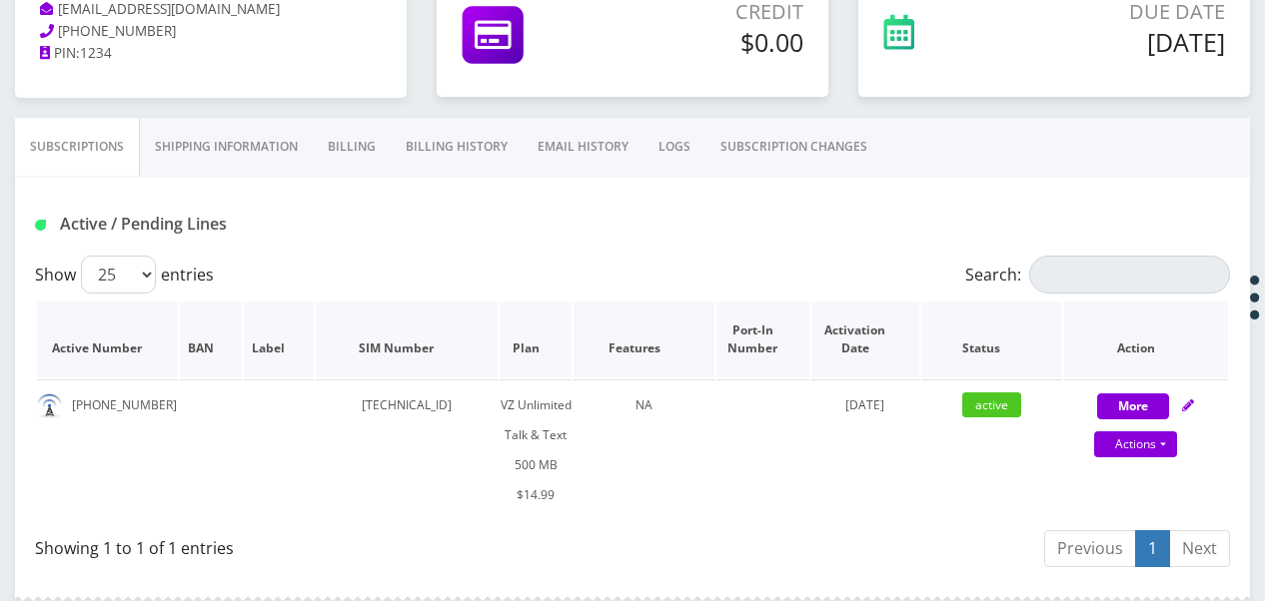
scroll to position [300, 0]
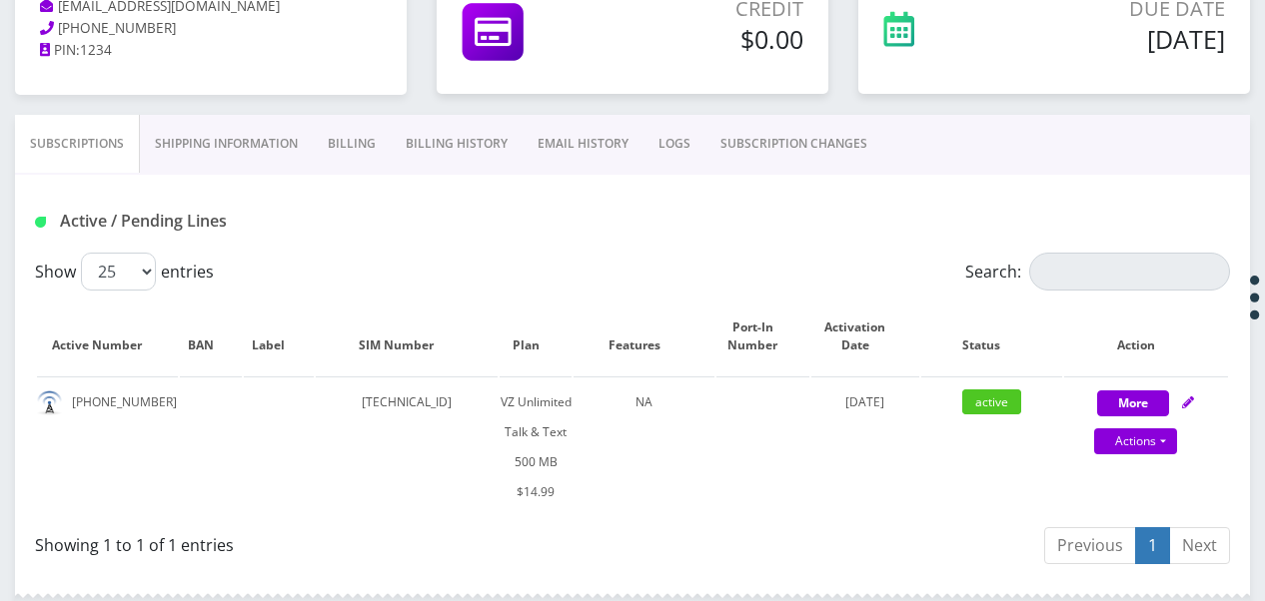
click at [338, 133] on link "Billing" at bounding box center [352, 144] width 78 height 58
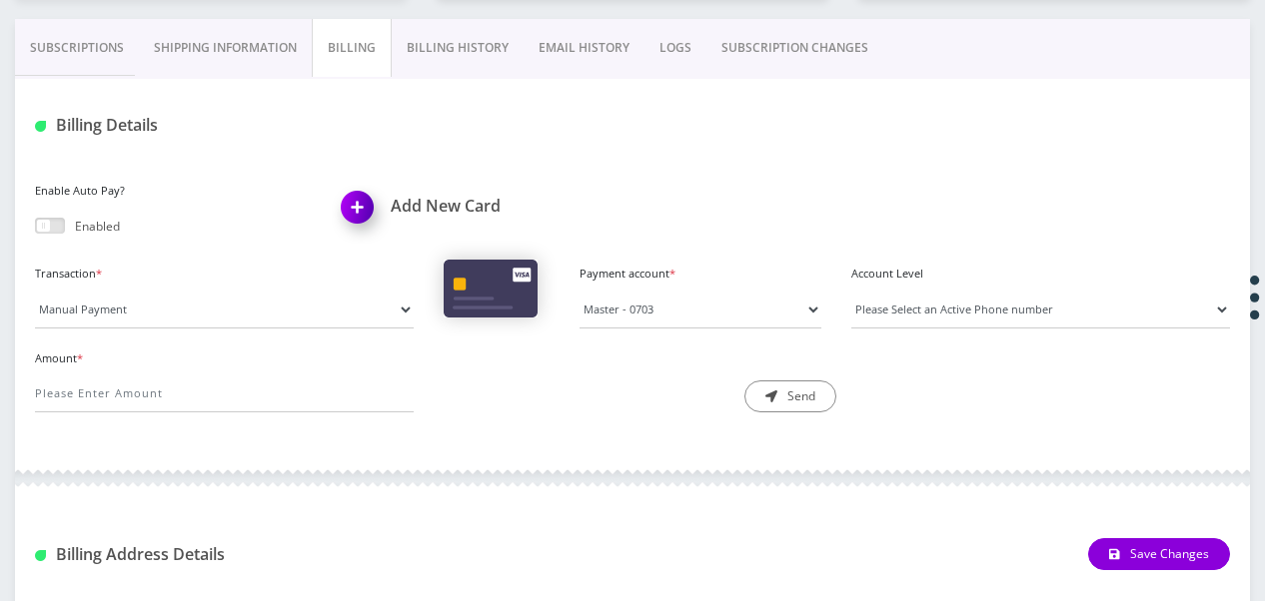
scroll to position [396, 0]
click at [426, 53] on link "Billing History" at bounding box center [458, 48] width 132 height 58
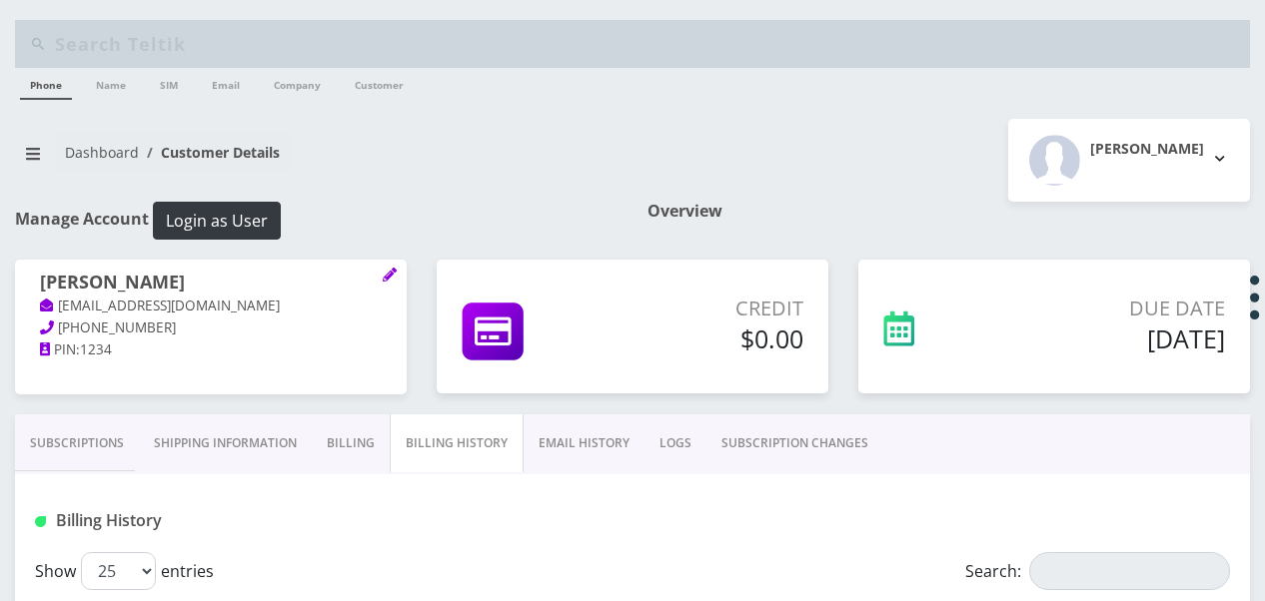
click at [119, 447] on link "Subscriptions" at bounding box center [77, 444] width 124 height 58
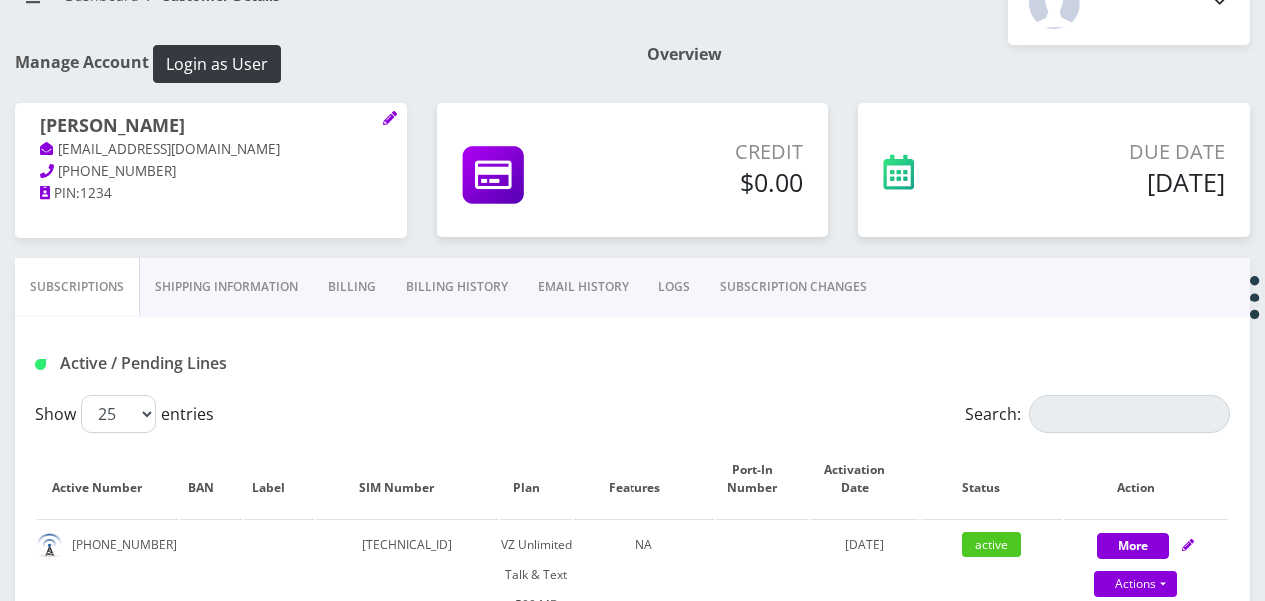
scroll to position [100, 0]
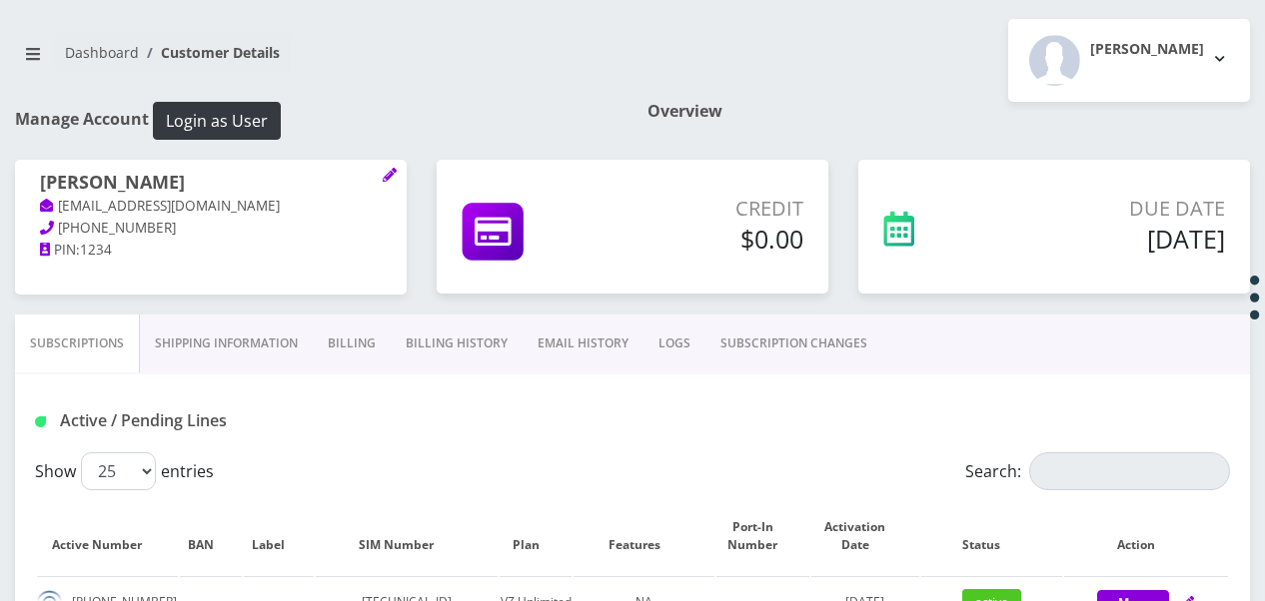
click at [282, 333] on link "Shipping Information" at bounding box center [226, 344] width 173 height 58
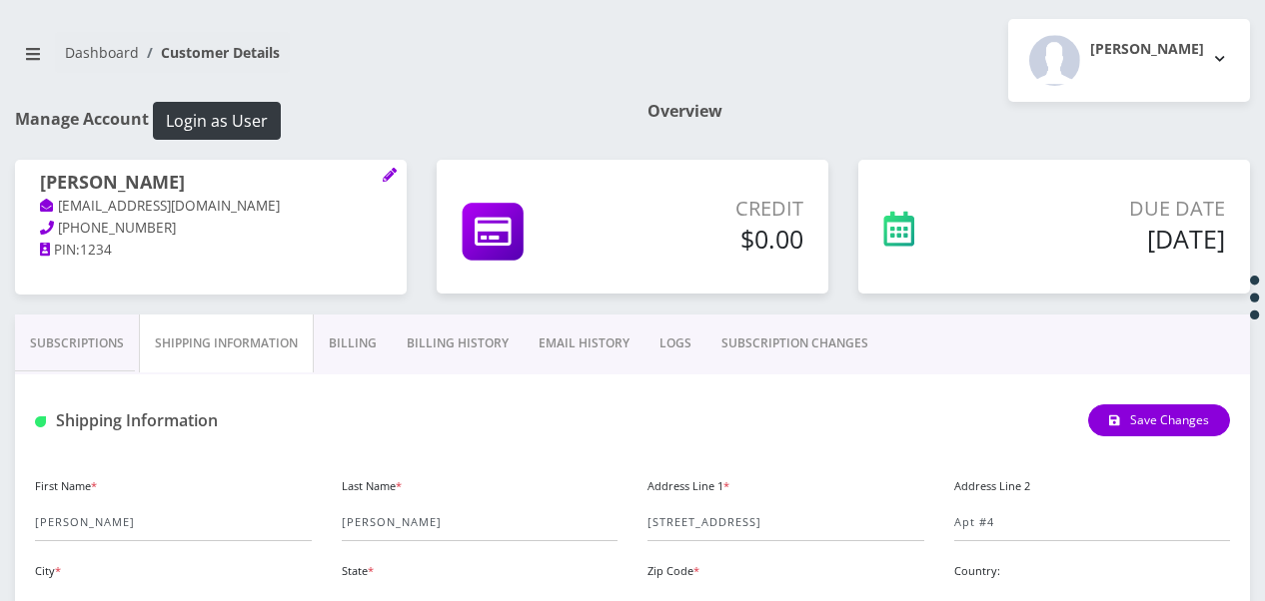
click at [330, 344] on link "Billing" at bounding box center [353, 344] width 78 height 58
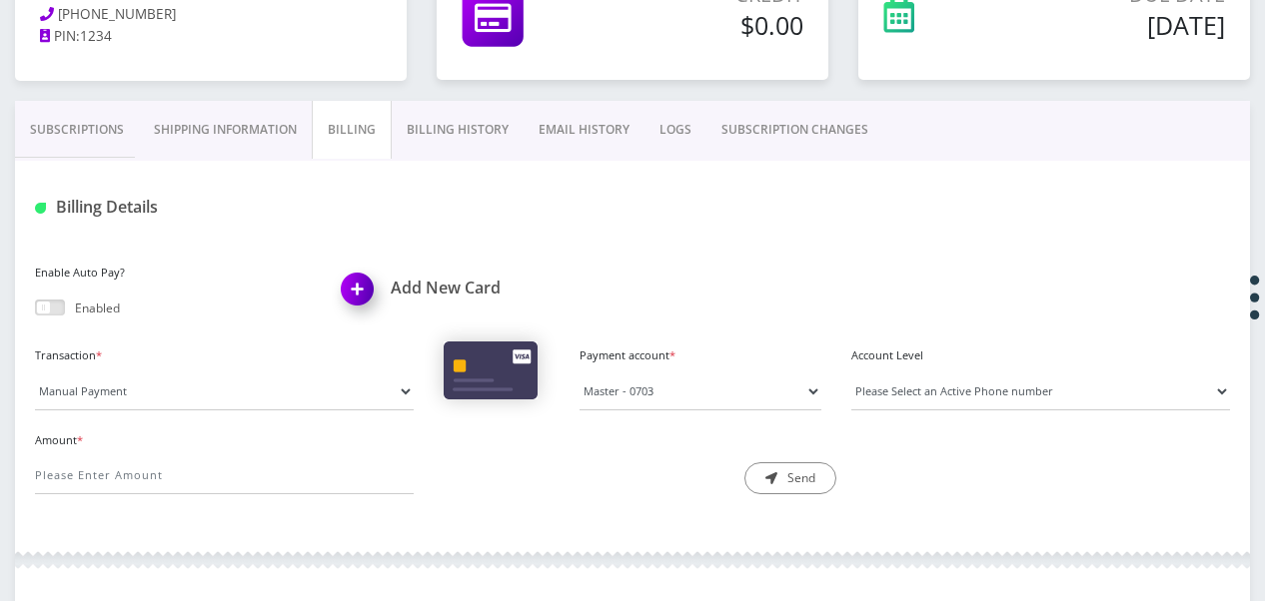
scroll to position [300, 0]
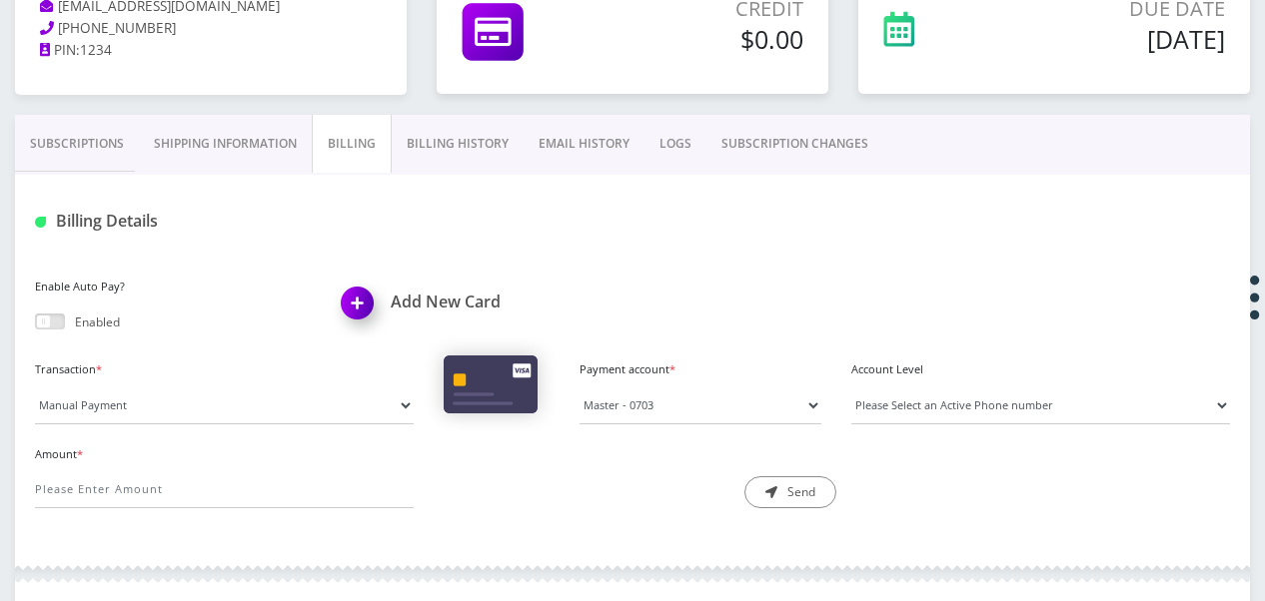
click at [378, 148] on link "Billing" at bounding box center [352, 144] width 80 height 58
click at [392, 146] on link "Billing History" at bounding box center [458, 144] width 132 height 58
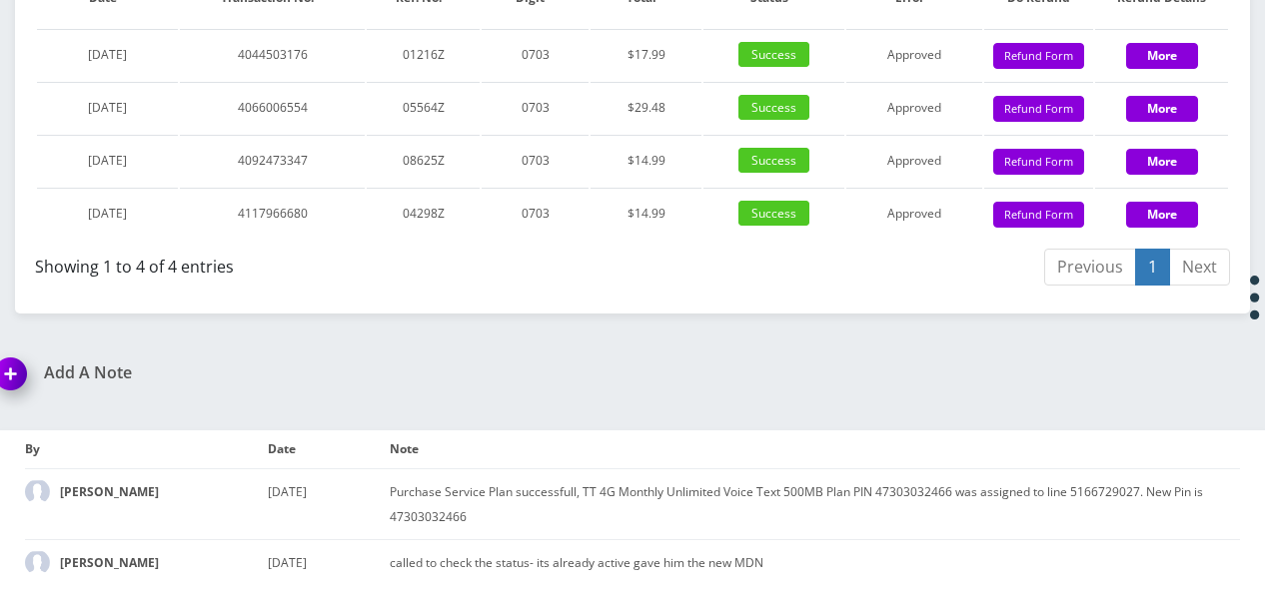
scroll to position [2142, 0]
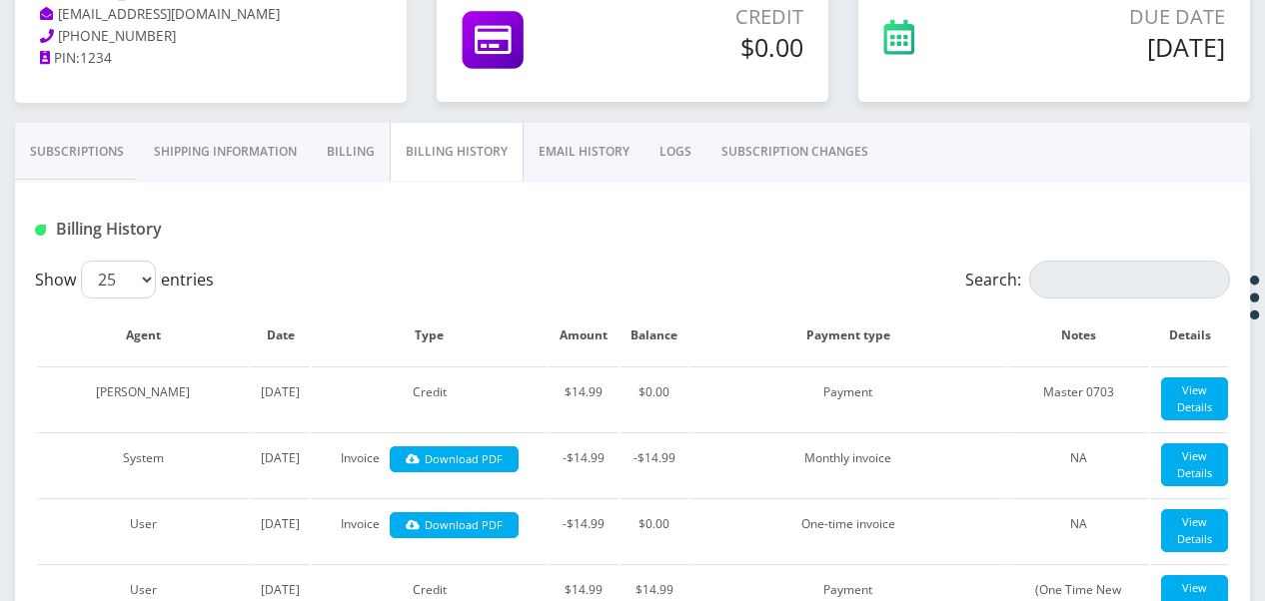
scroll to position [144, 0]
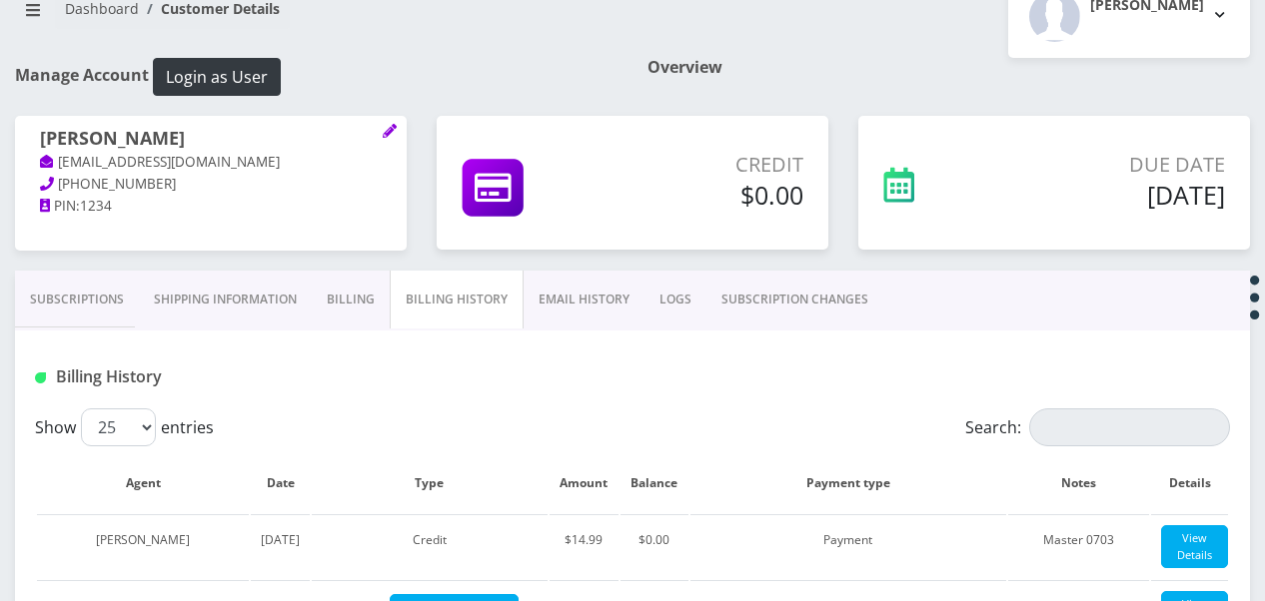
click at [342, 295] on link "Billing" at bounding box center [351, 300] width 78 height 58
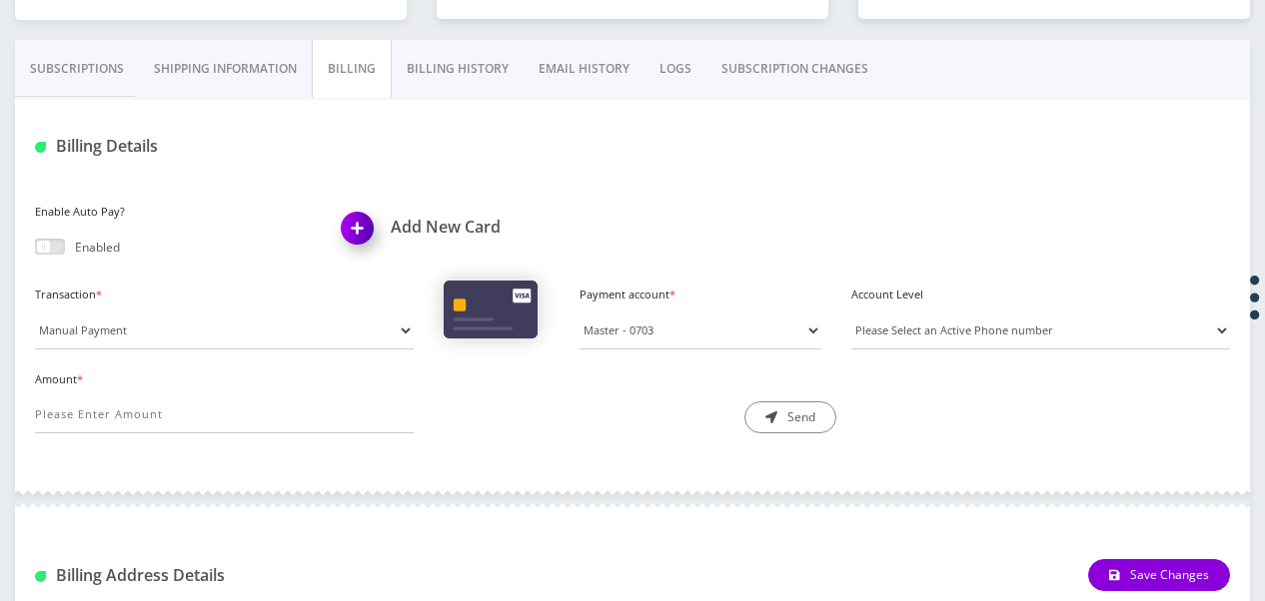
scroll to position [344, 0]
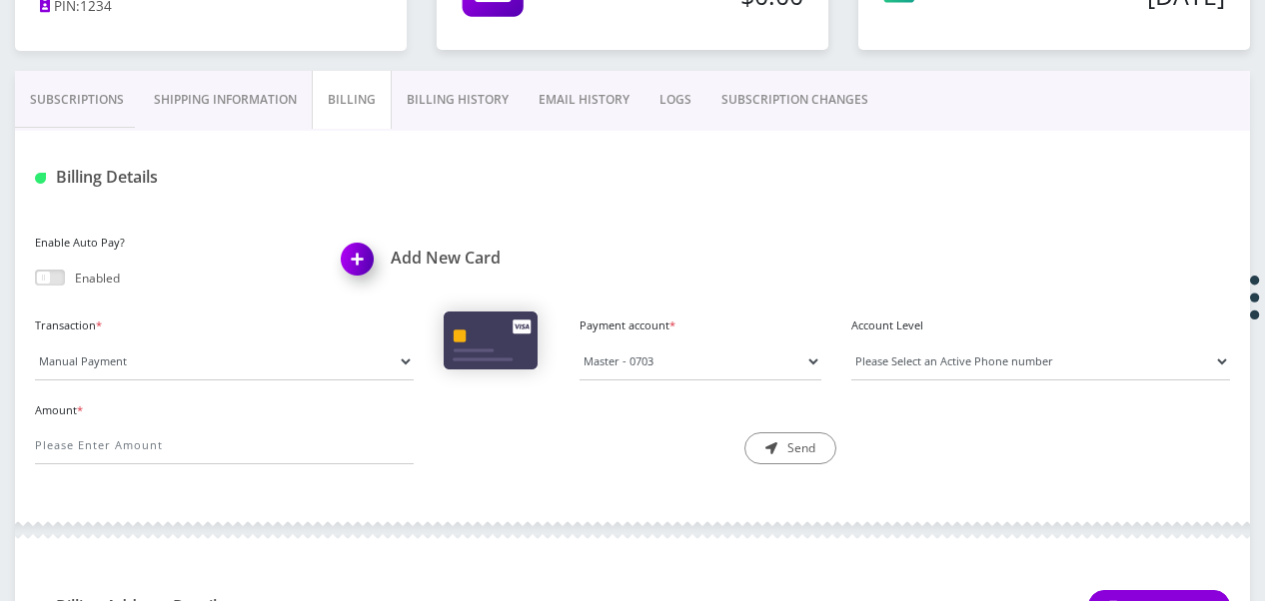
click at [450, 71] on link "Billing History" at bounding box center [458, 100] width 132 height 58
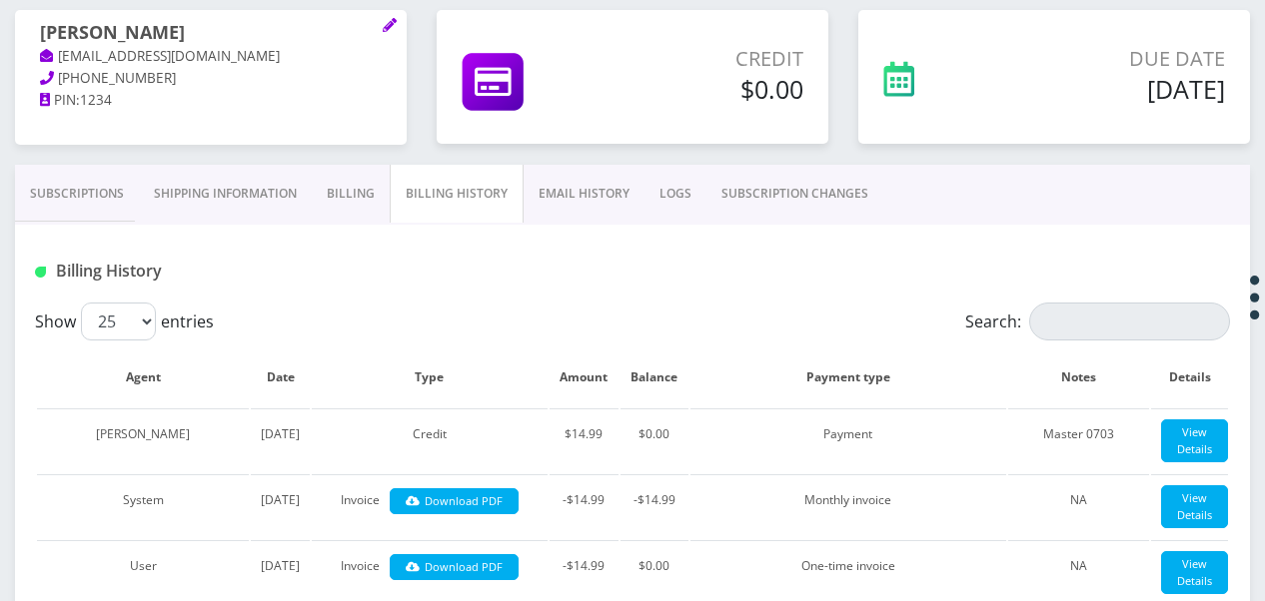
scroll to position [144, 0]
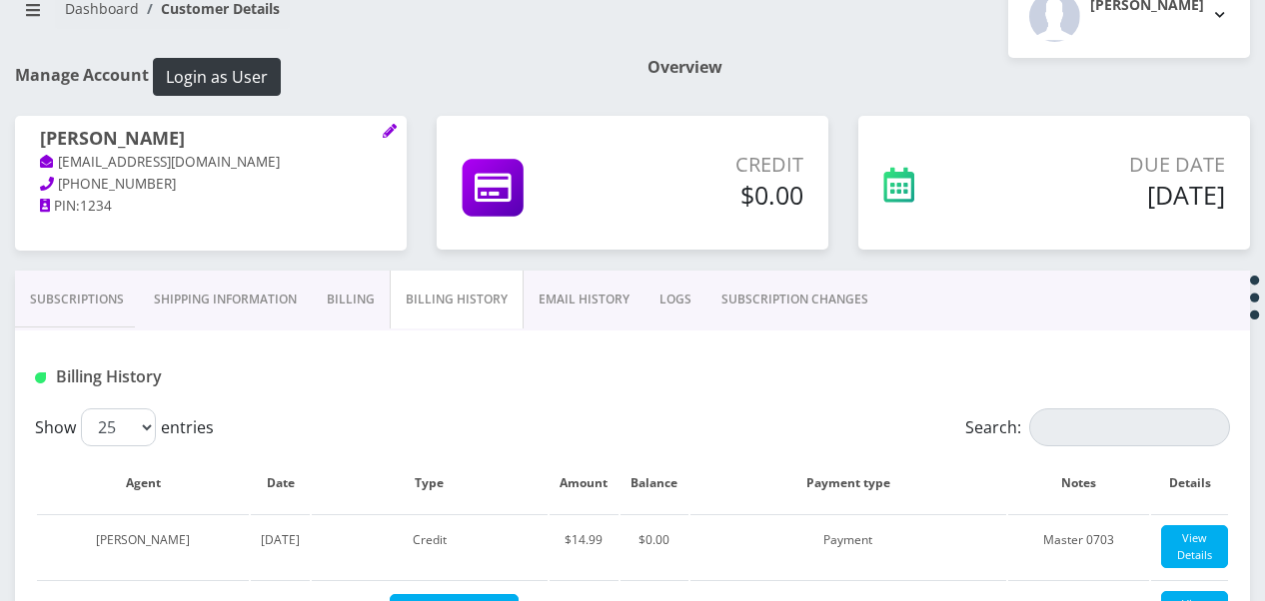
click at [32, 280] on link "Subscriptions" at bounding box center [77, 300] width 124 height 58
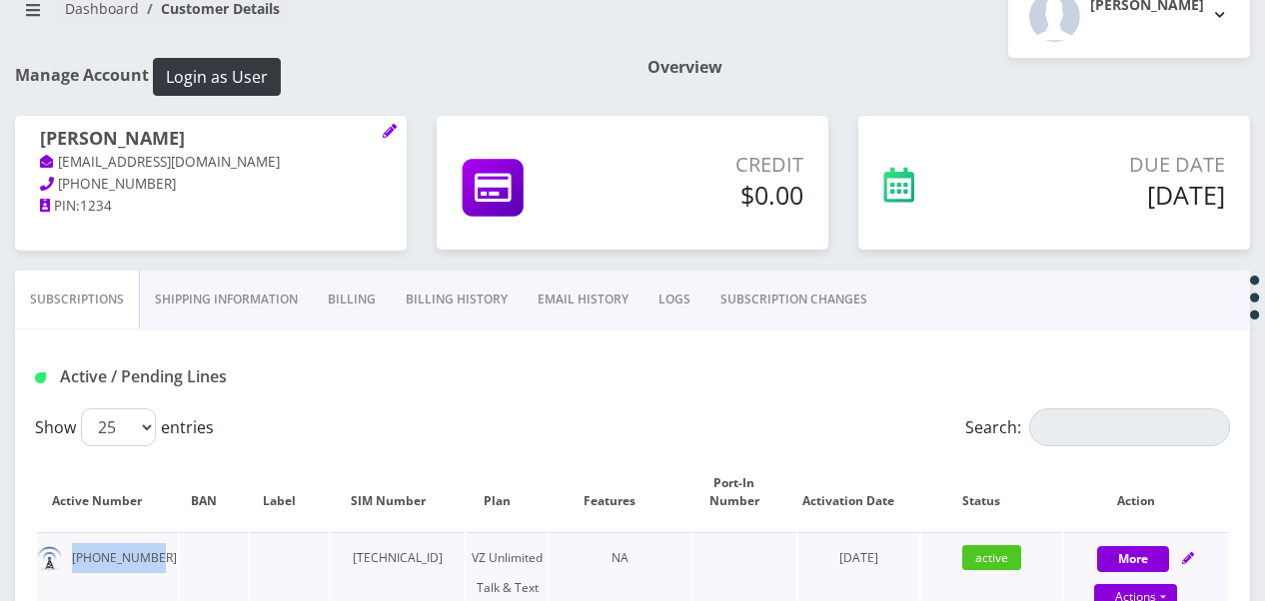
drag, startPoint x: 72, startPoint y: 556, endPoint x: 150, endPoint y: 542, distance: 79.2
click at [150, 542] on td "516-672-9027" at bounding box center [107, 602] width 141 height 141
drag, startPoint x: 150, startPoint y: 542, endPoint x: 102, endPoint y: 558, distance: 50.5
copy td "516-672-9027"
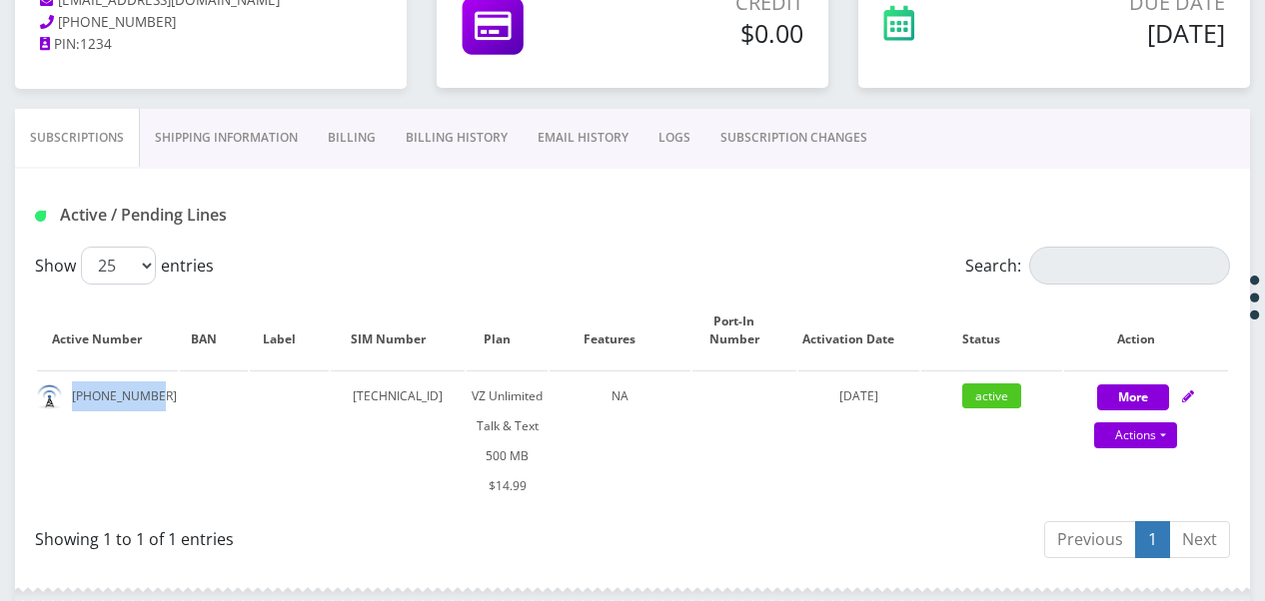
scroll to position [235, 0]
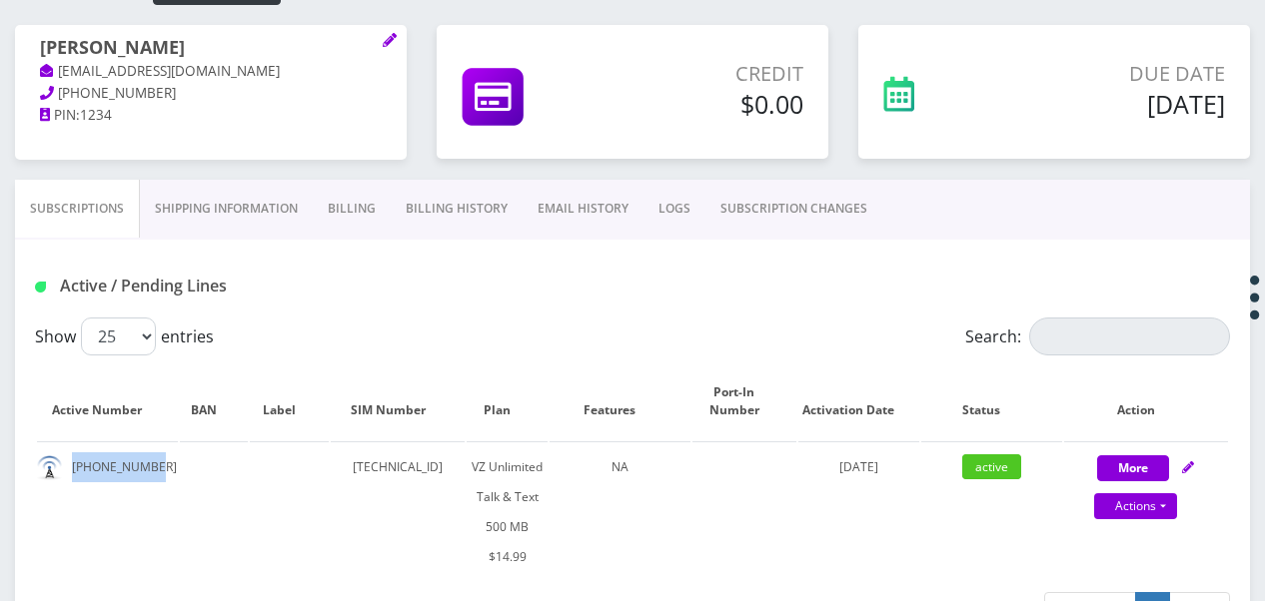
click at [346, 229] on link "Billing" at bounding box center [352, 209] width 78 height 58
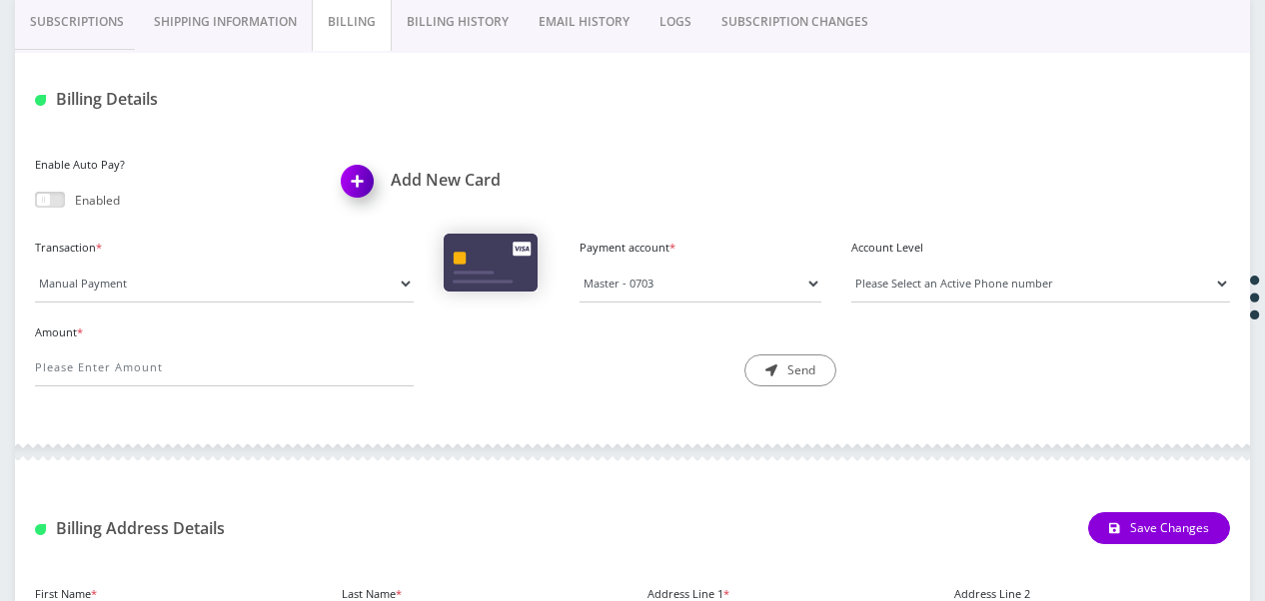
scroll to position [335, 0]
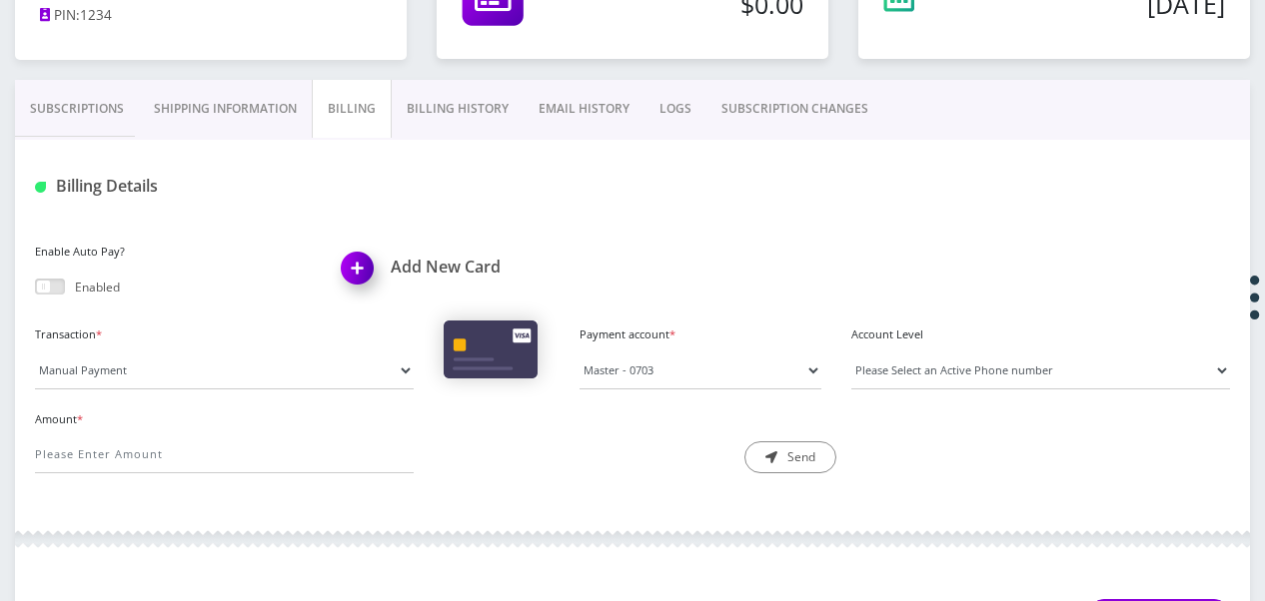
click at [454, 124] on link "Billing History" at bounding box center [458, 109] width 132 height 58
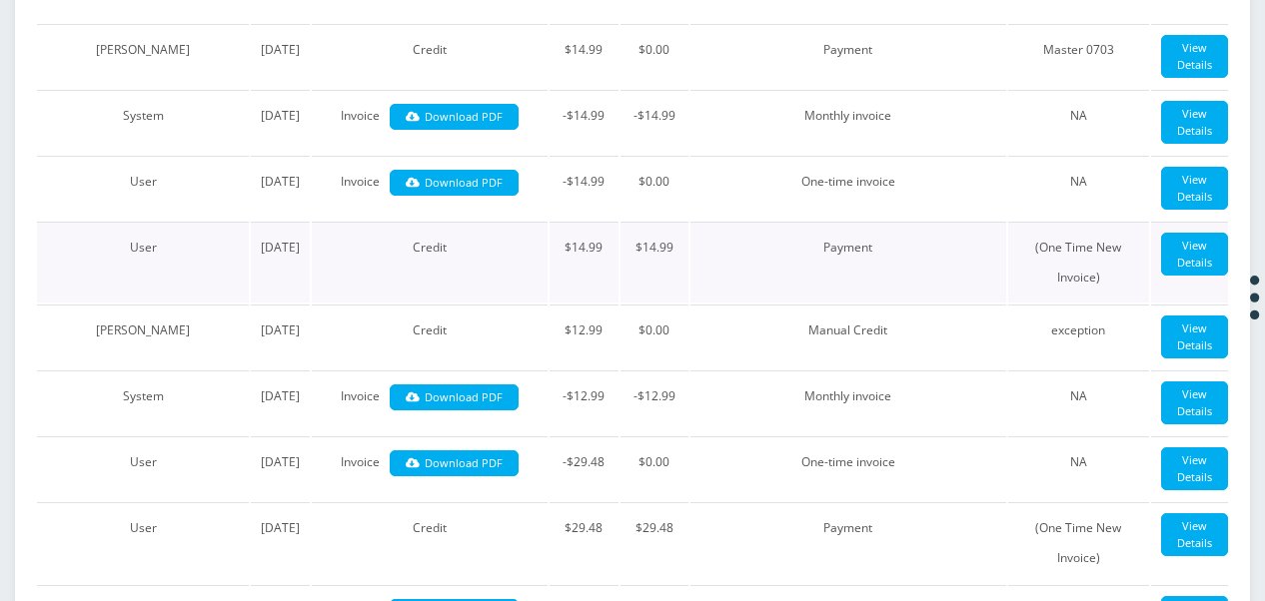
scroll to position [534, 0]
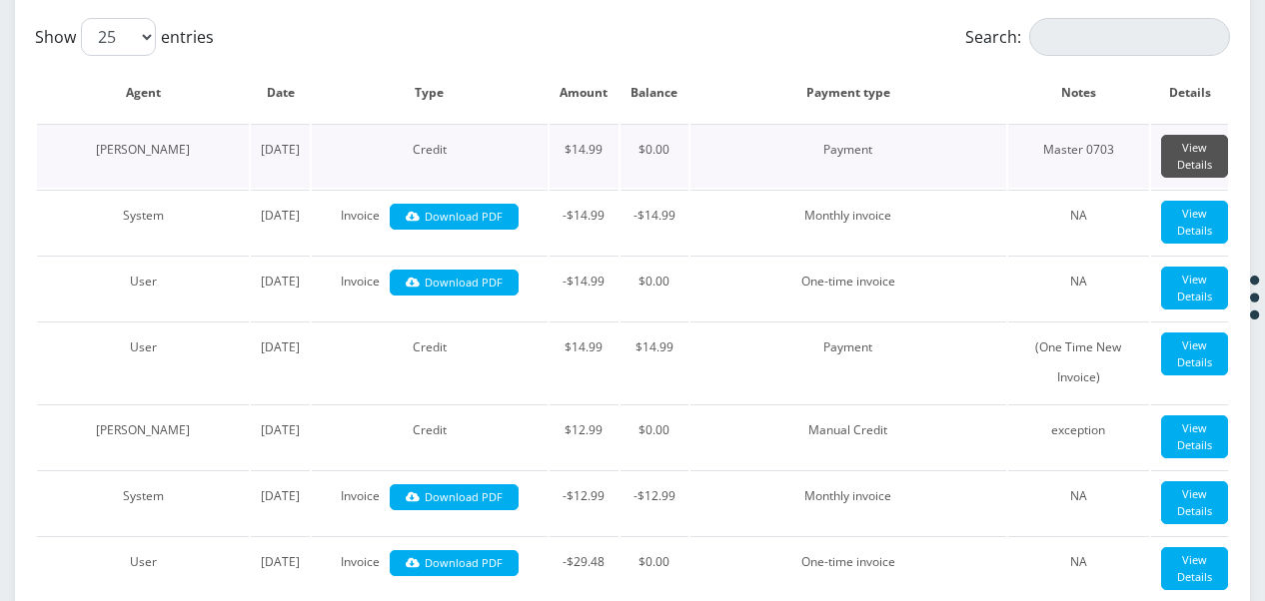
click at [1186, 164] on link "View Details" at bounding box center [1194, 156] width 67 height 43
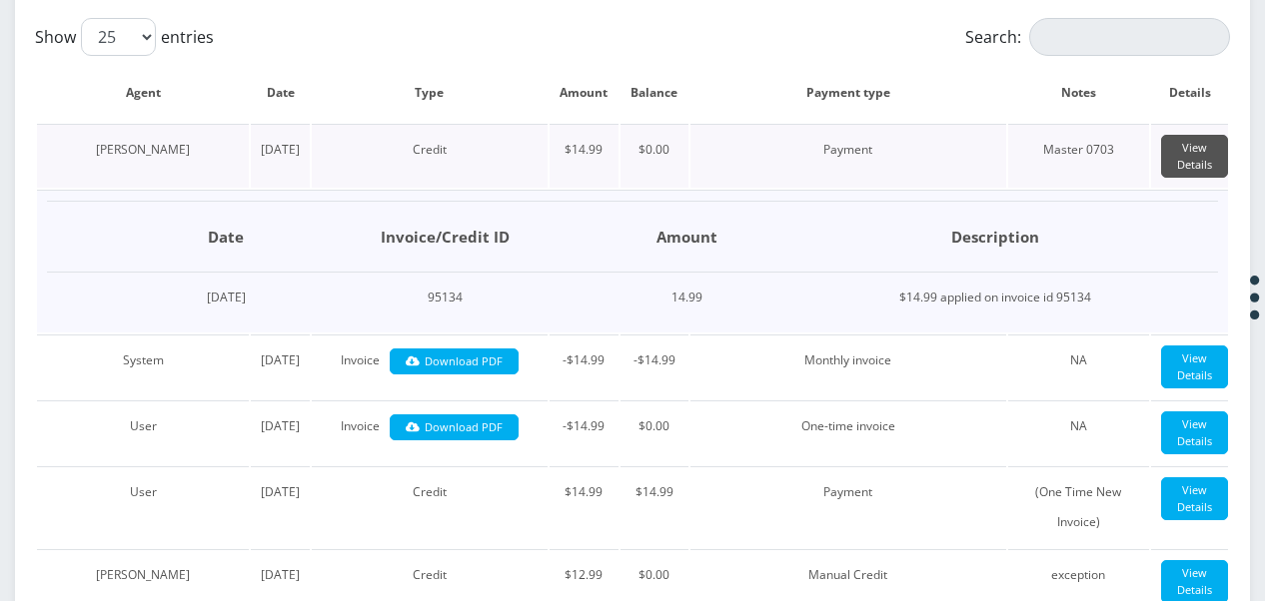
click at [1186, 164] on link "View Details" at bounding box center [1194, 156] width 67 height 43
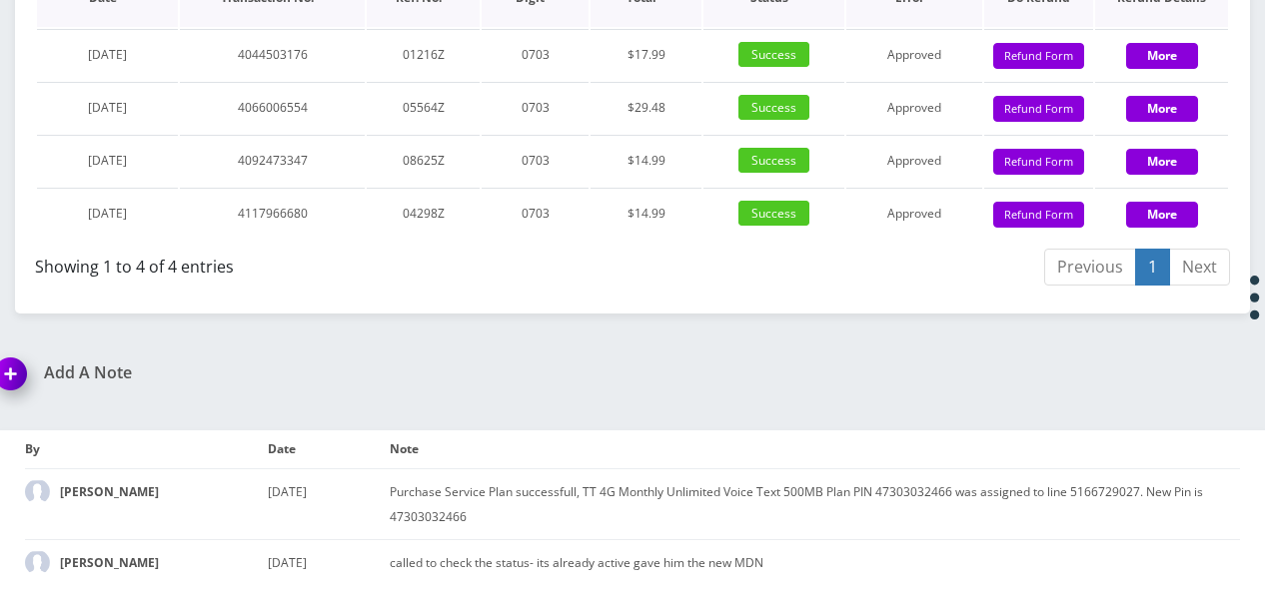
scroll to position [2042, 0]
click at [1148, 69] on button "More" at bounding box center [1162, 56] width 72 height 26
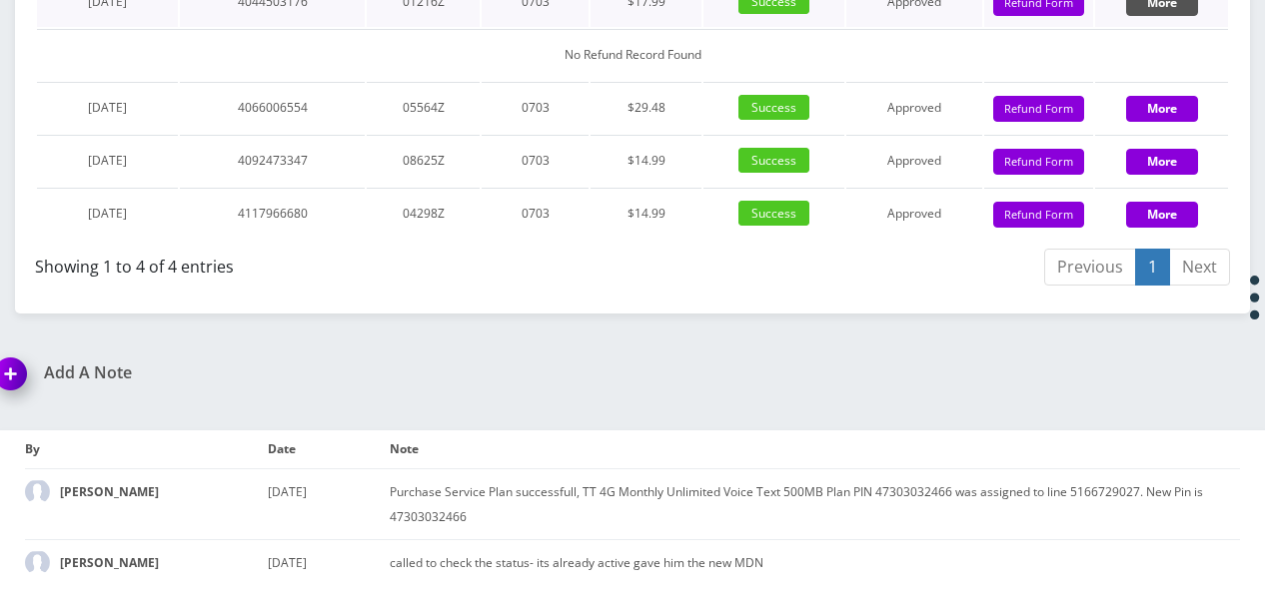
click at [1148, 16] on button "More" at bounding box center [1162, 3] width 72 height 26
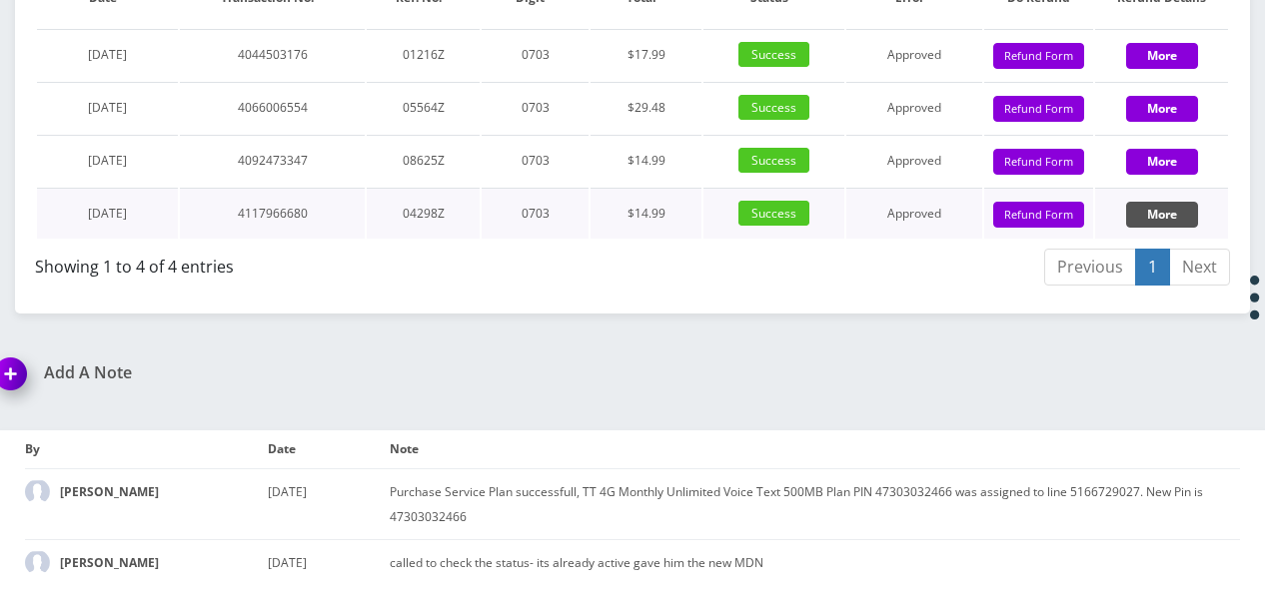
click at [1185, 228] on button "More" at bounding box center [1162, 215] width 72 height 26
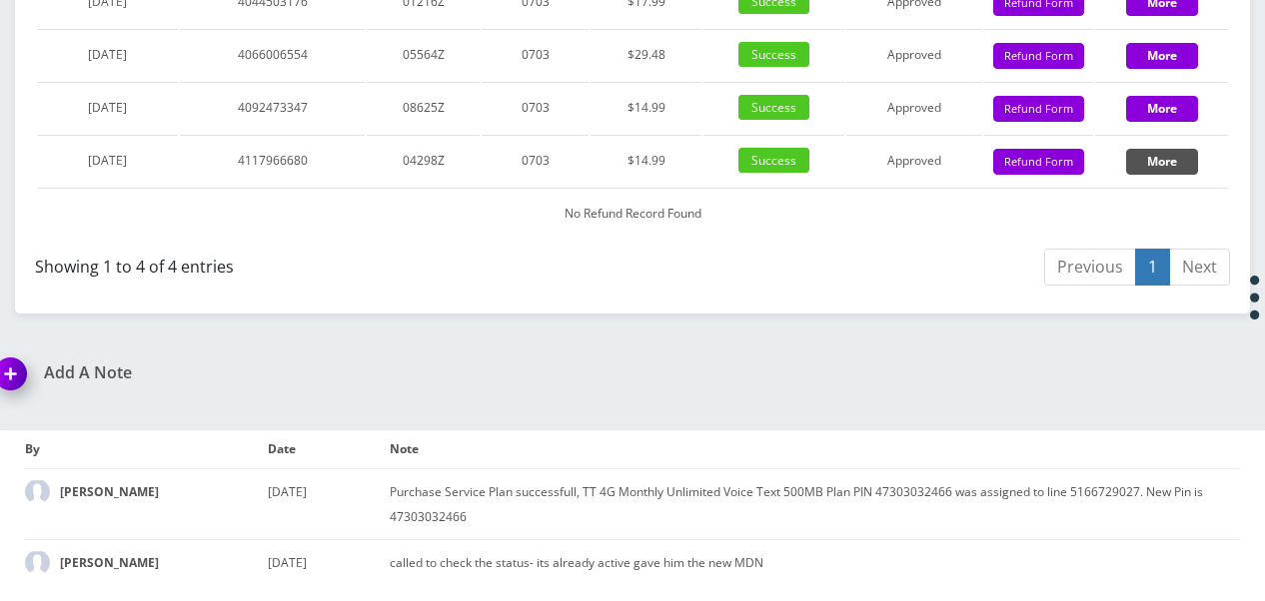
scroll to position [2242, 0]
click at [1193, 175] on button "More" at bounding box center [1162, 162] width 72 height 26
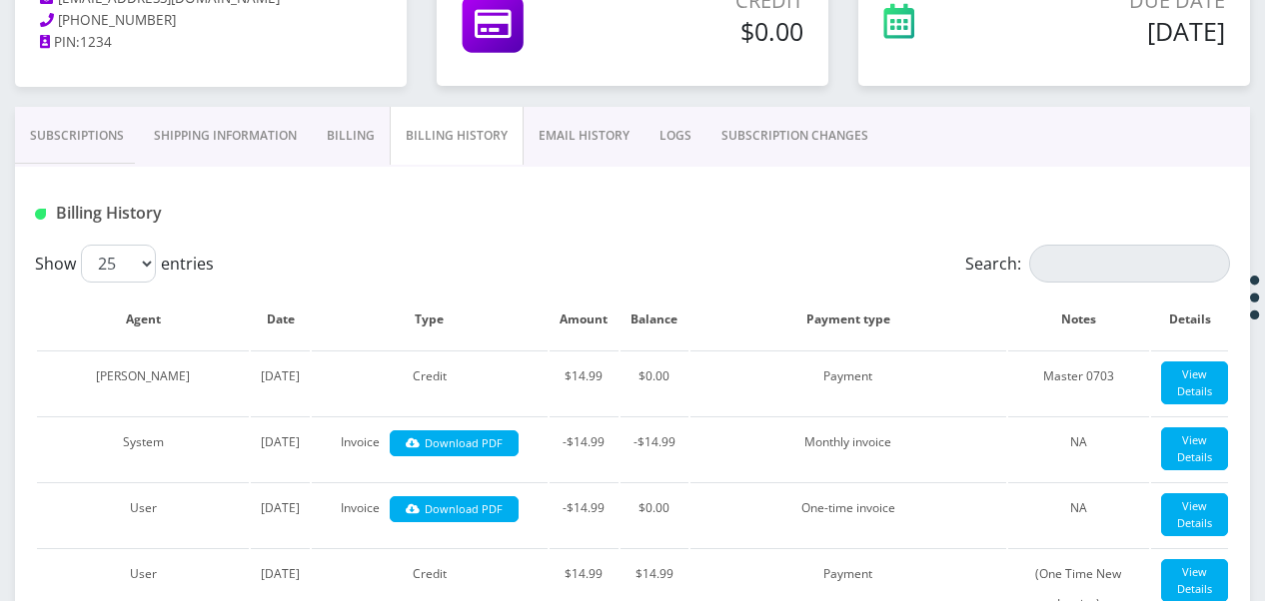
scroll to position [144, 0]
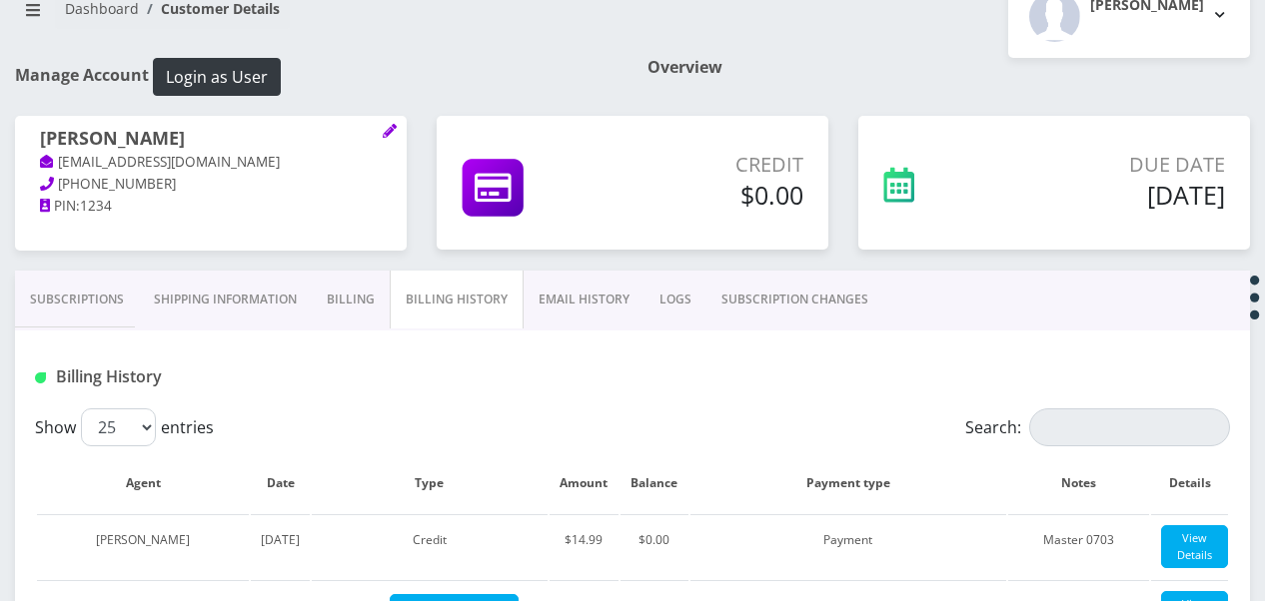
click at [340, 292] on link "Billing" at bounding box center [351, 300] width 78 height 58
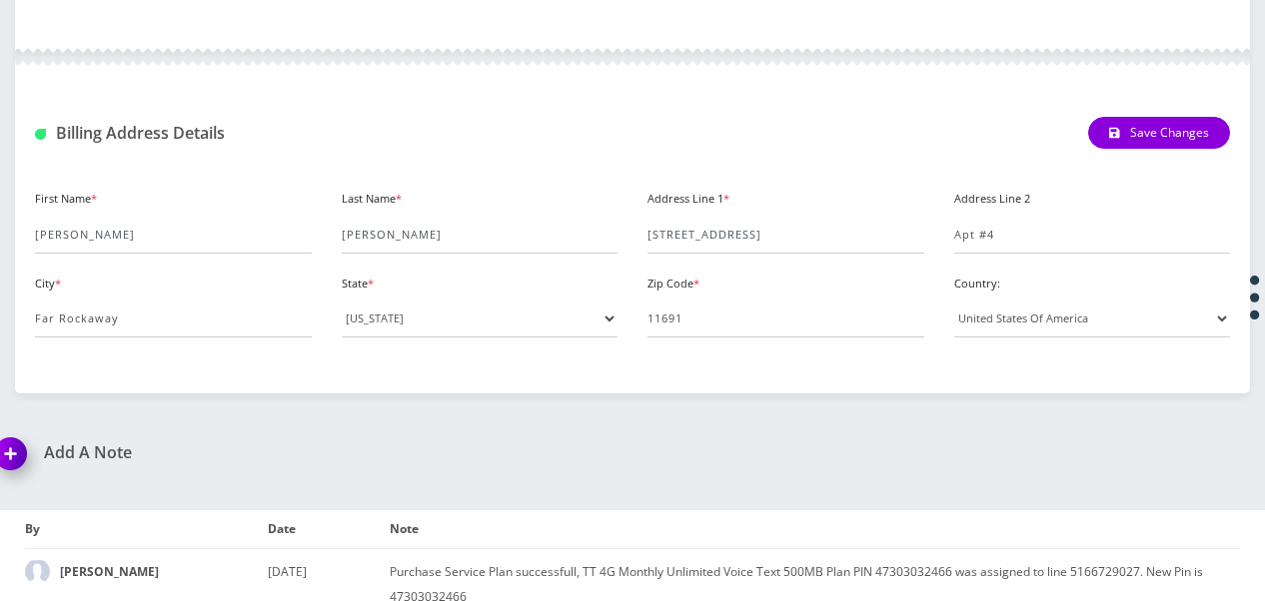
scroll to position [843, 0]
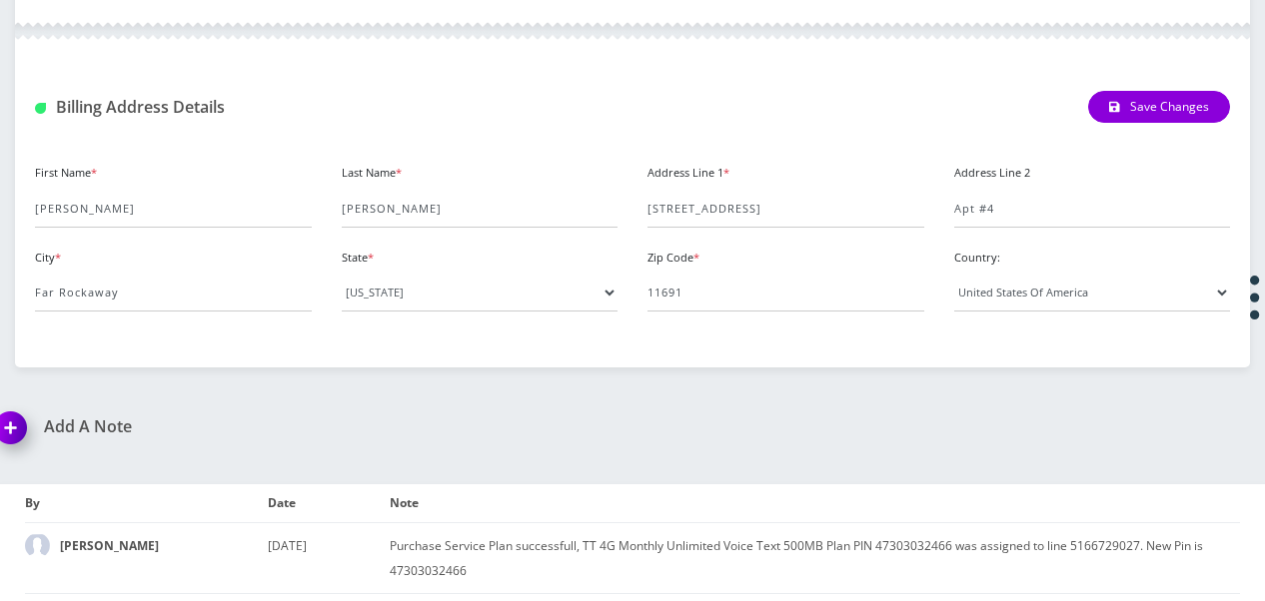
drag, startPoint x: 360, startPoint y: 294, endPoint x: 258, endPoint y: 372, distance: 128.3
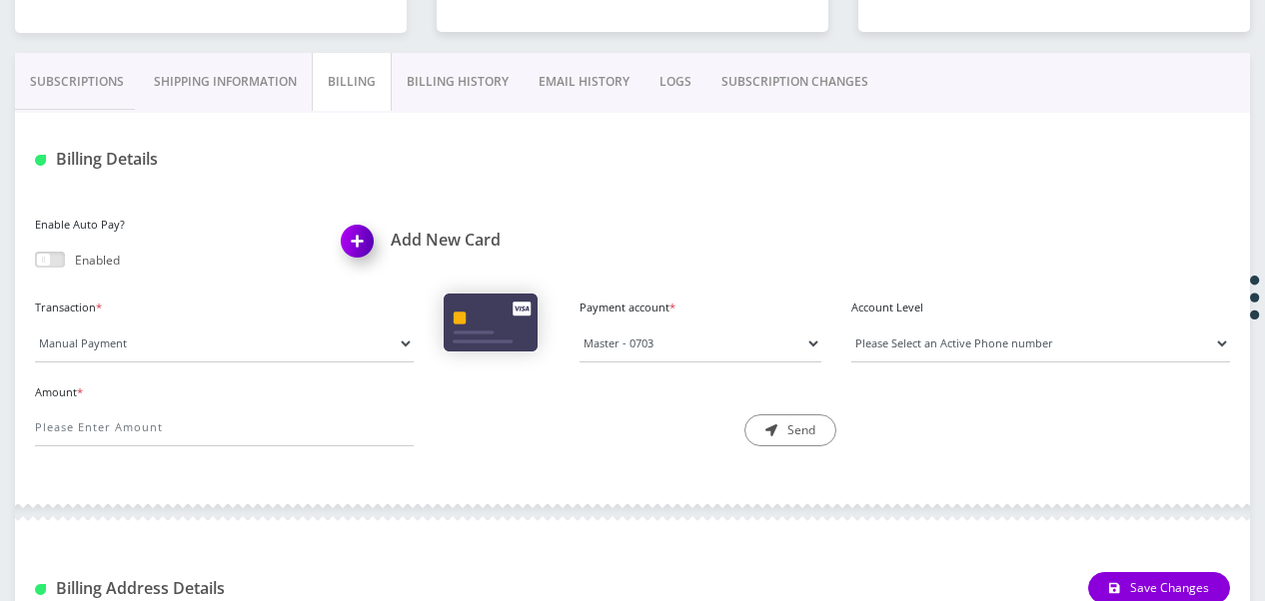
scroll to position [344, 0]
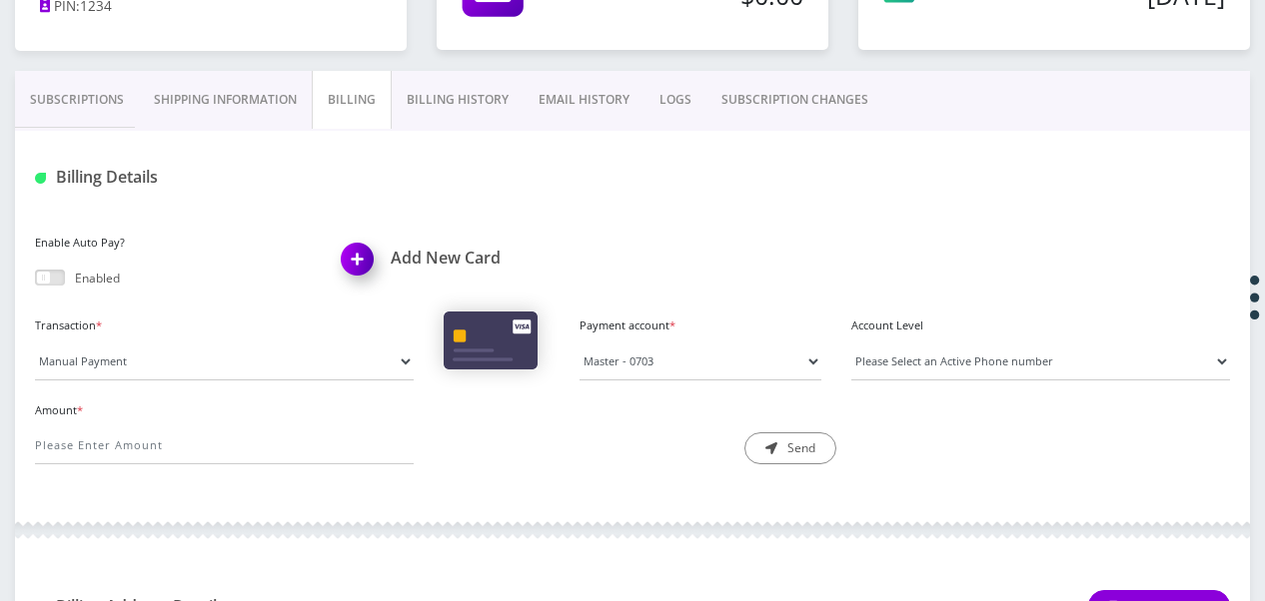
click at [424, 109] on link "Billing History" at bounding box center [458, 100] width 132 height 58
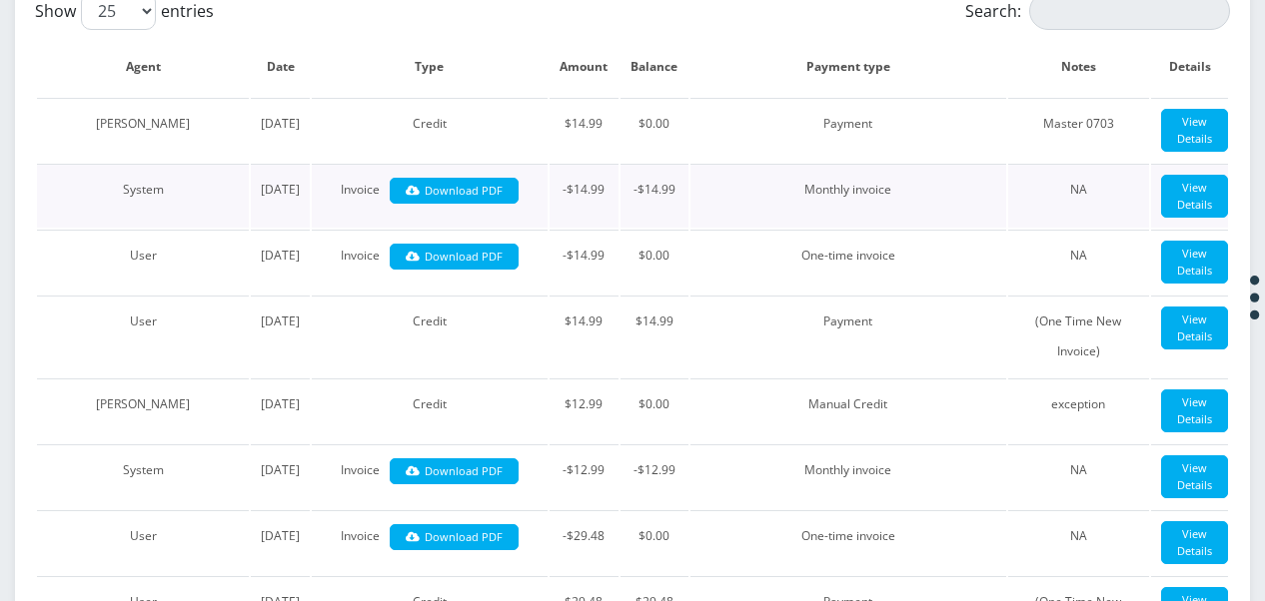
scroll to position [543, 0]
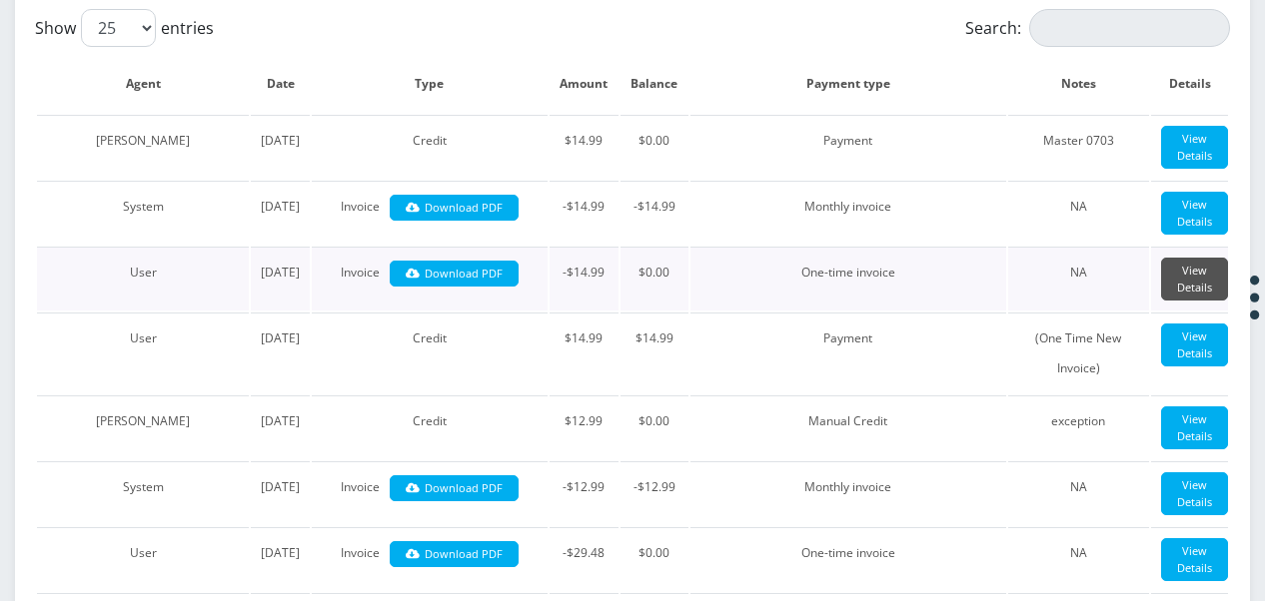
click at [1215, 301] on link "View Details" at bounding box center [1194, 279] width 67 height 43
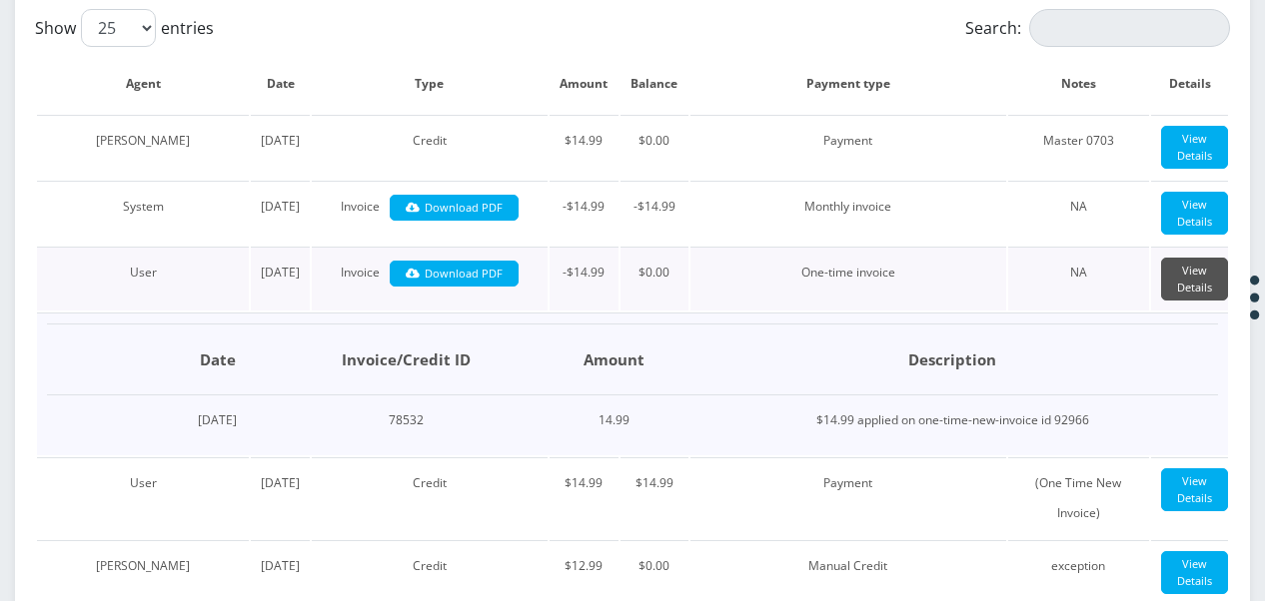
click at [1179, 301] on link "View Details" at bounding box center [1194, 279] width 67 height 43
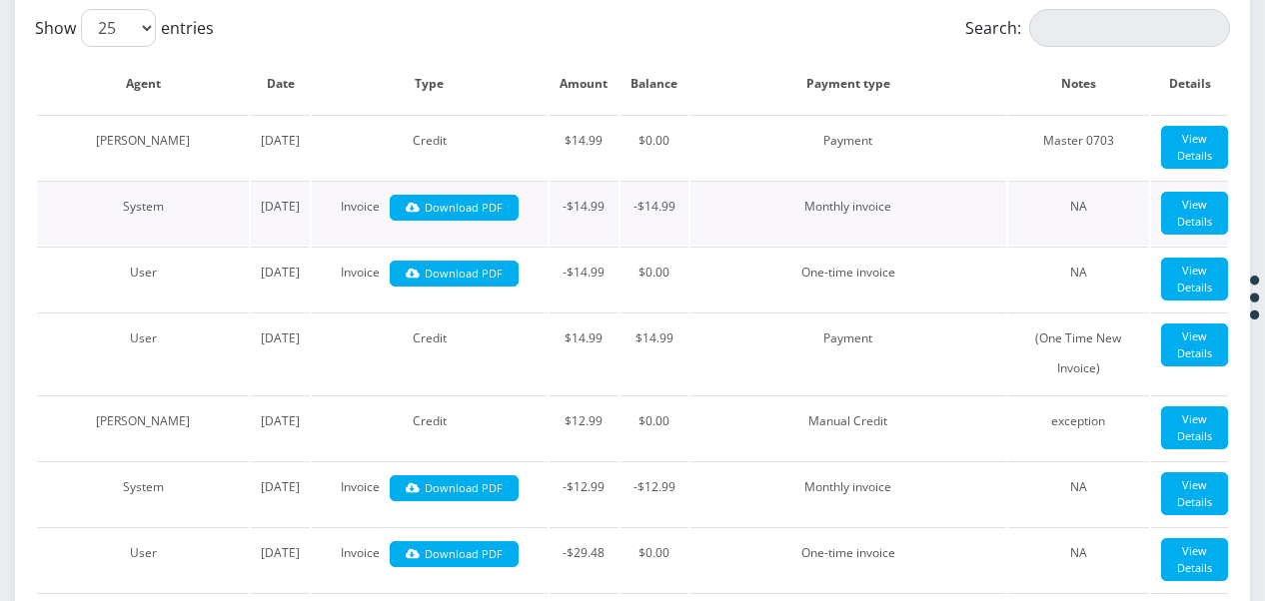
click at [1176, 232] on td "View Details" at bounding box center [1189, 213] width 77 height 64
click at [1176, 235] on link "View Details" at bounding box center [1194, 213] width 67 height 43
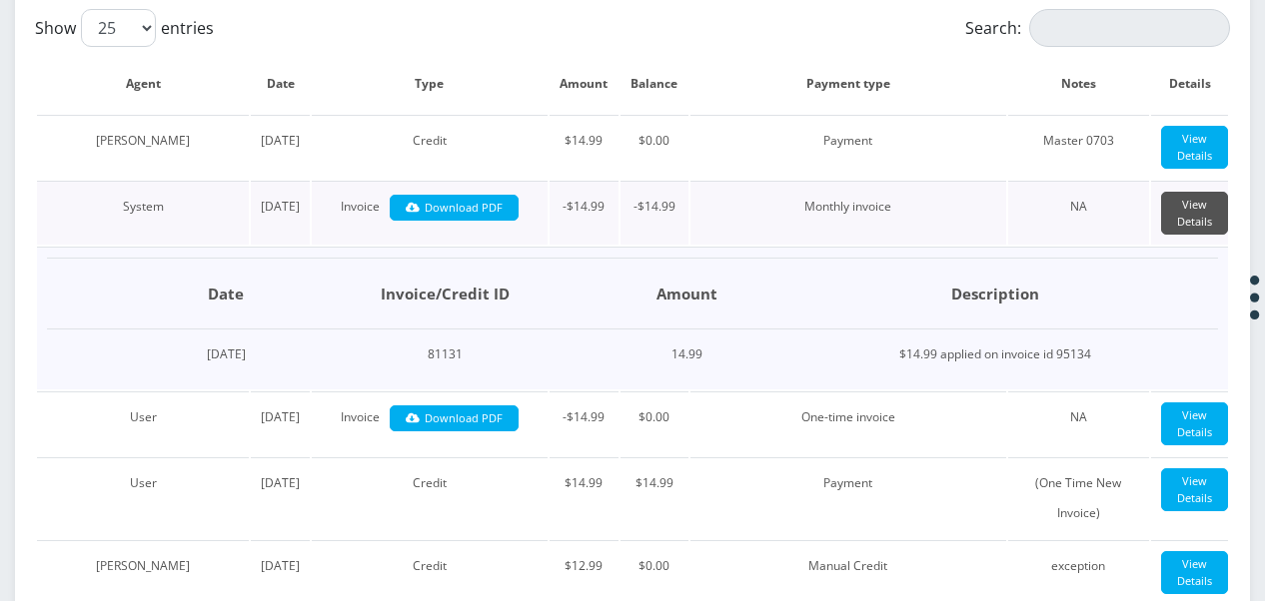
click at [1177, 235] on link "View Details" at bounding box center [1194, 213] width 67 height 43
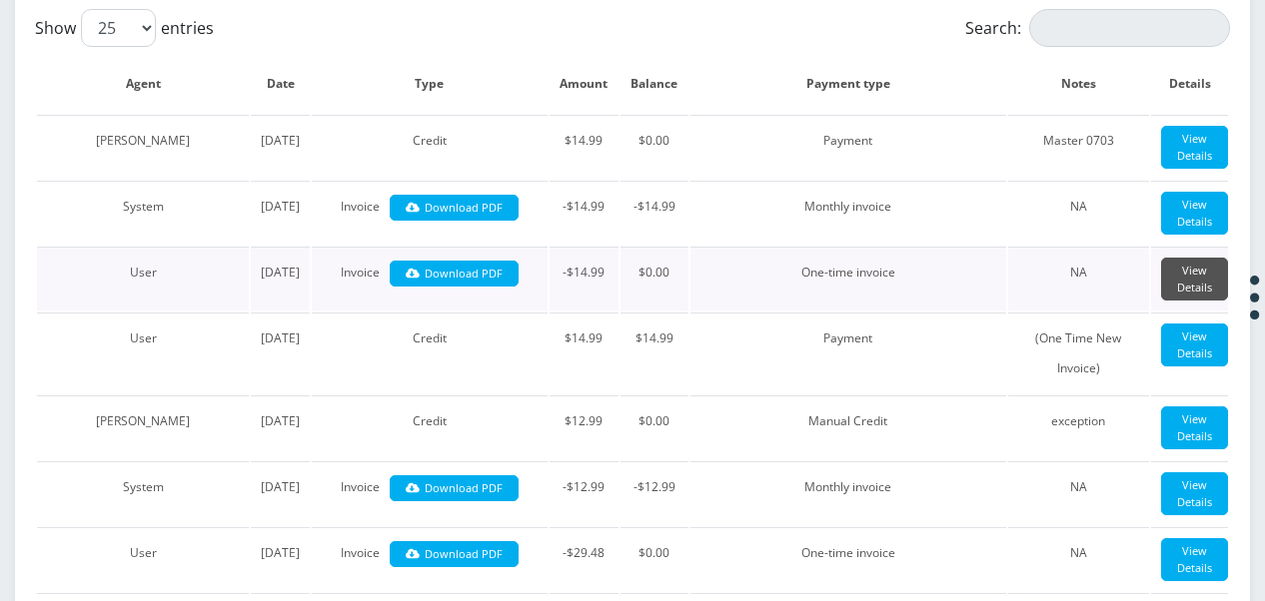
click at [1200, 301] on link "View Details" at bounding box center [1194, 279] width 67 height 43
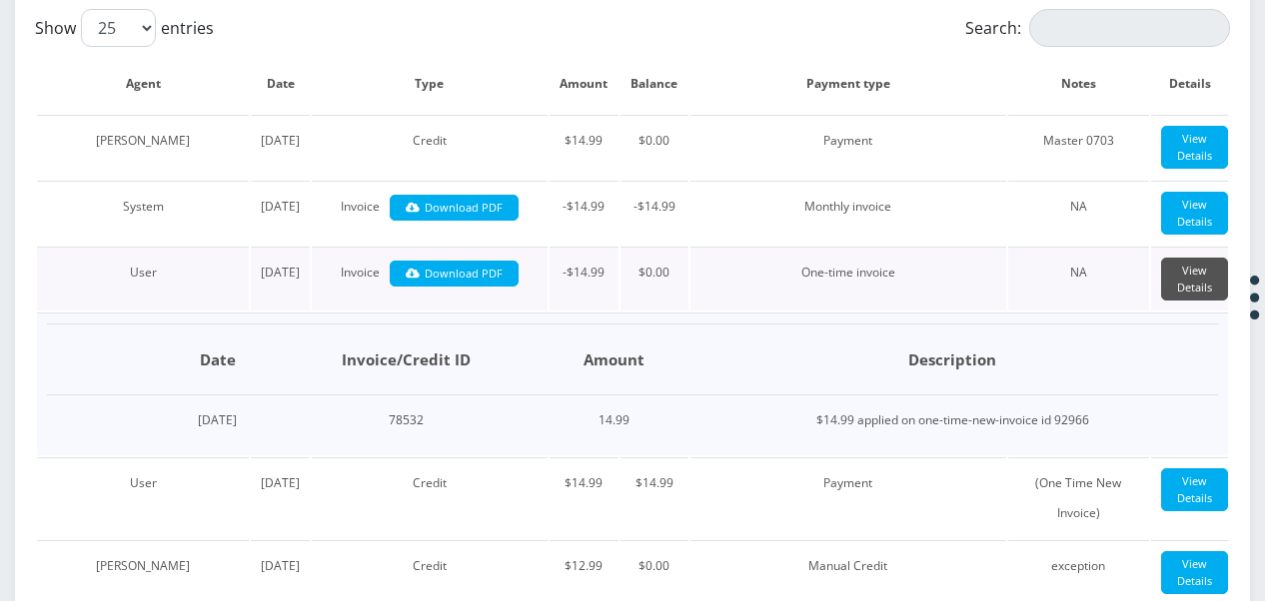
scroll to position [643, 0]
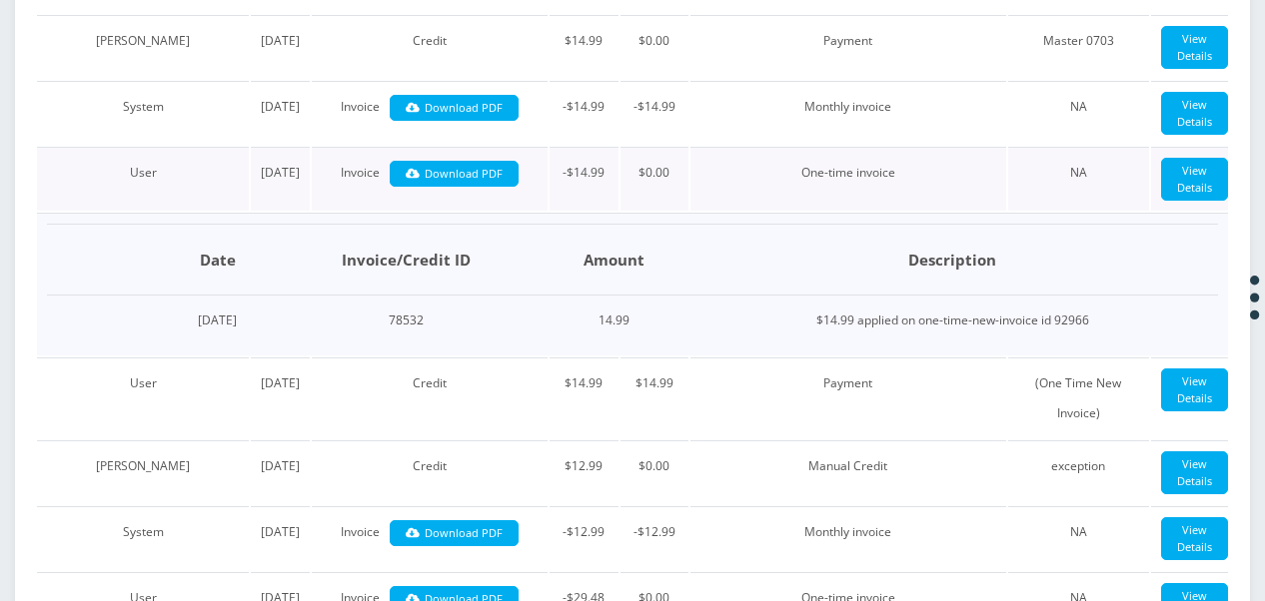
click at [1177, 211] on td "View Details" at bounding box center [1189, 179] width 77 height 64
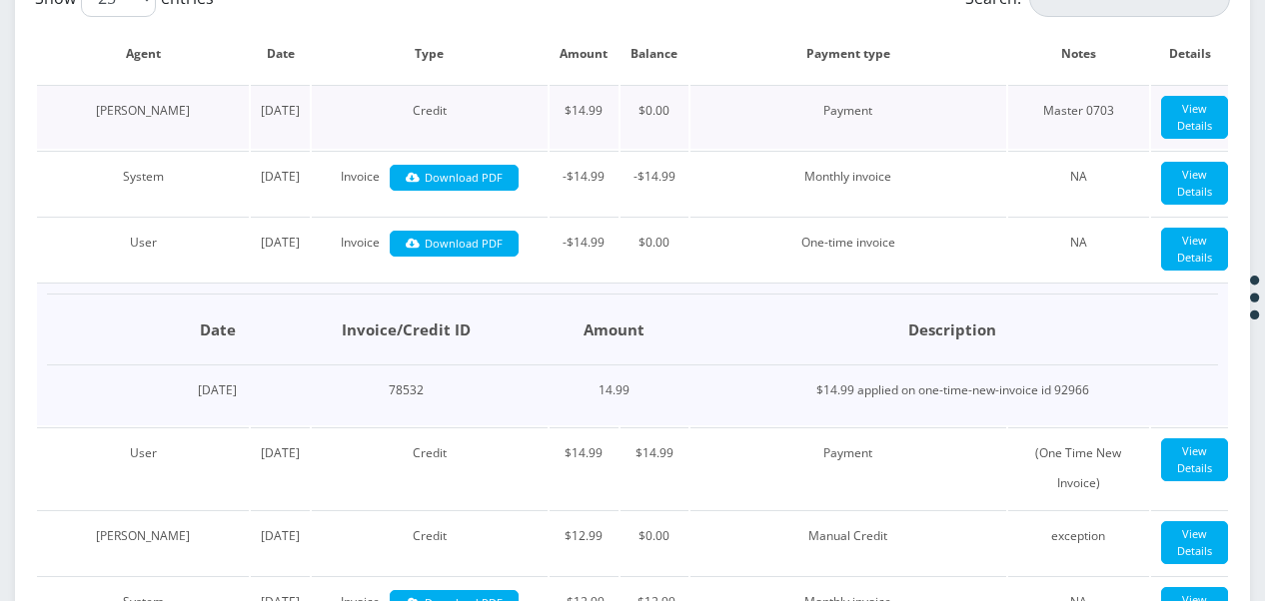
scroll to position [543, 0]
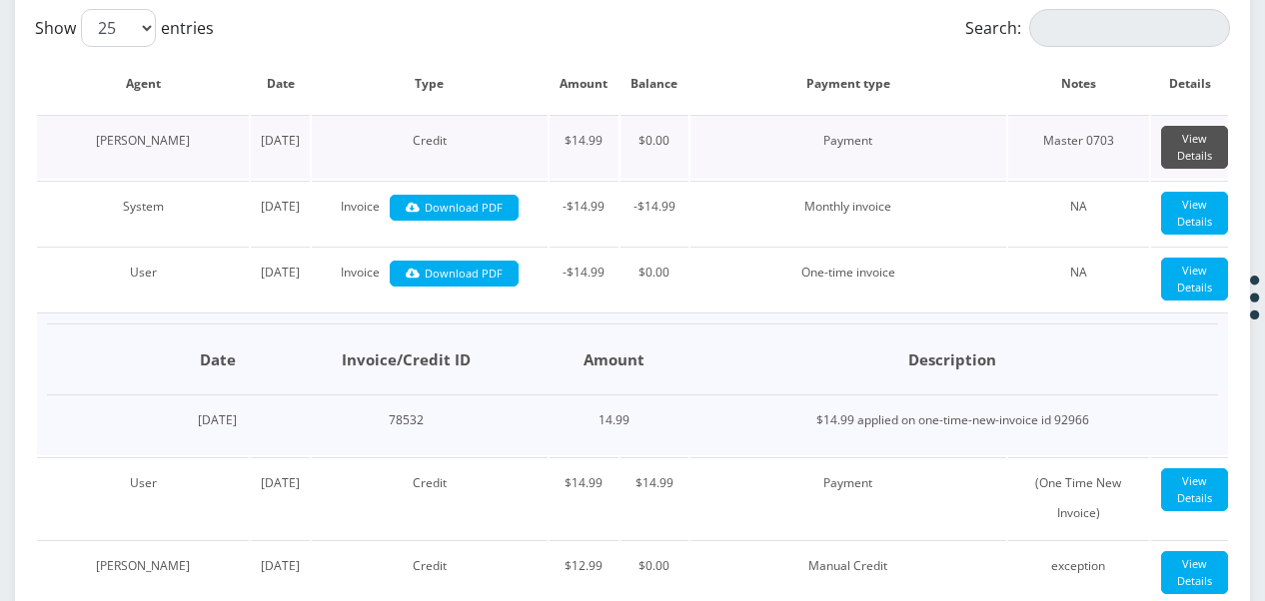
click at [1169, 154] on link "View Details" at bounding box center [1194, 147] width 67 height 43
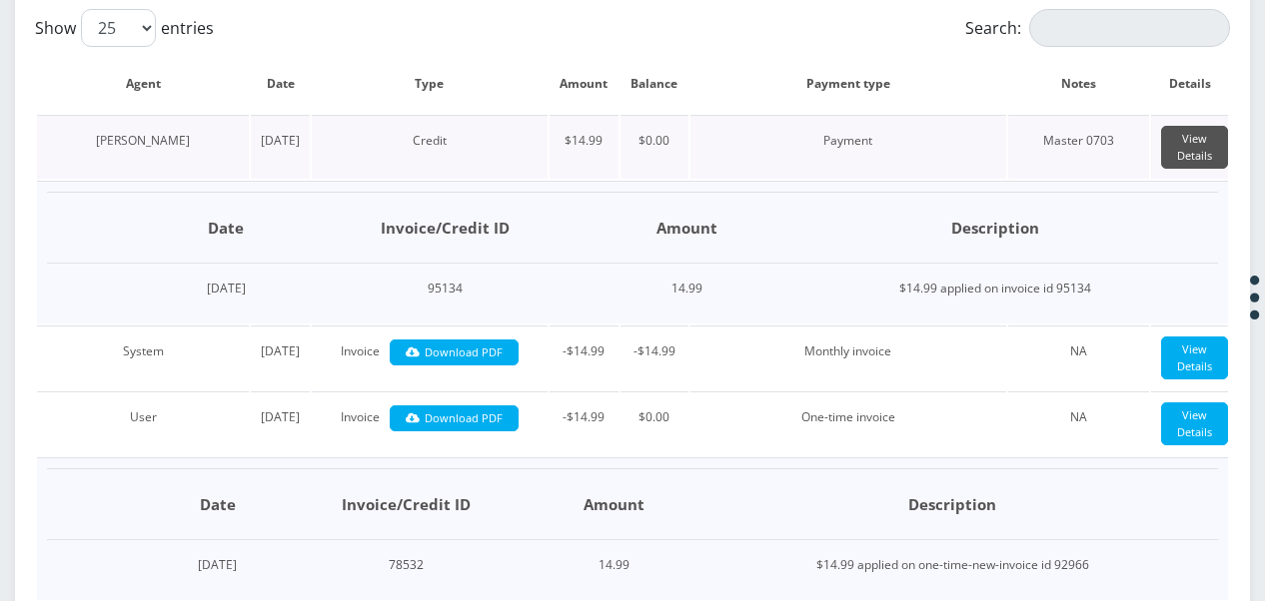
click at [1169, 154] on link "View Details" at bounding box center [1194, 147] width 67 height 43
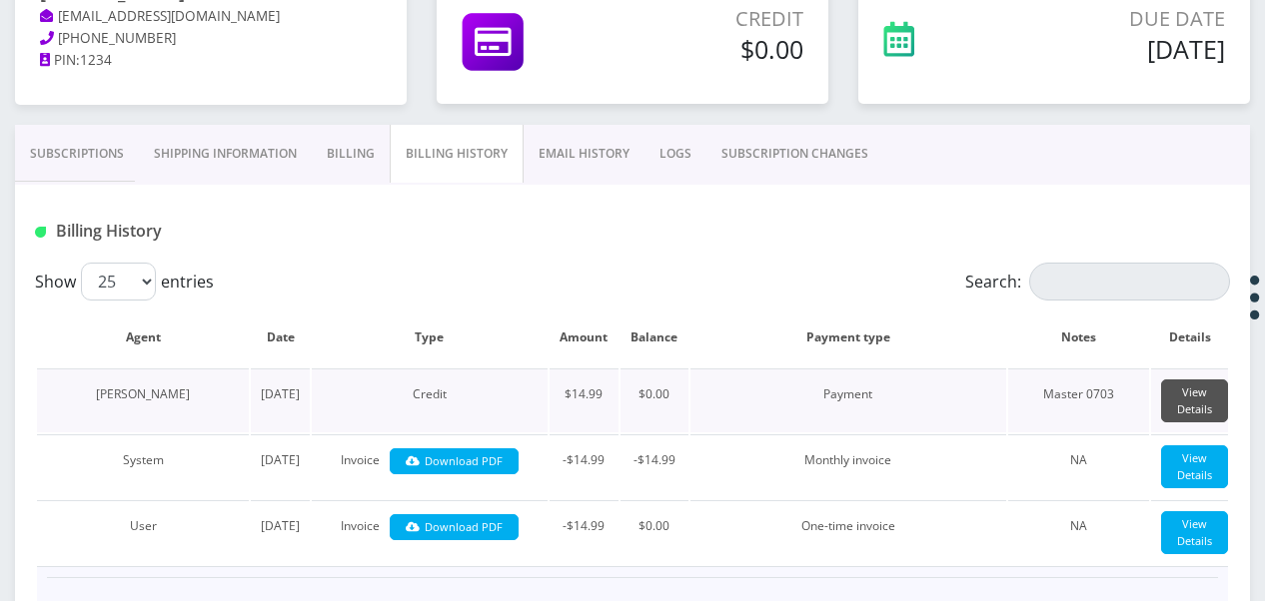
scroll to position [244, 0]
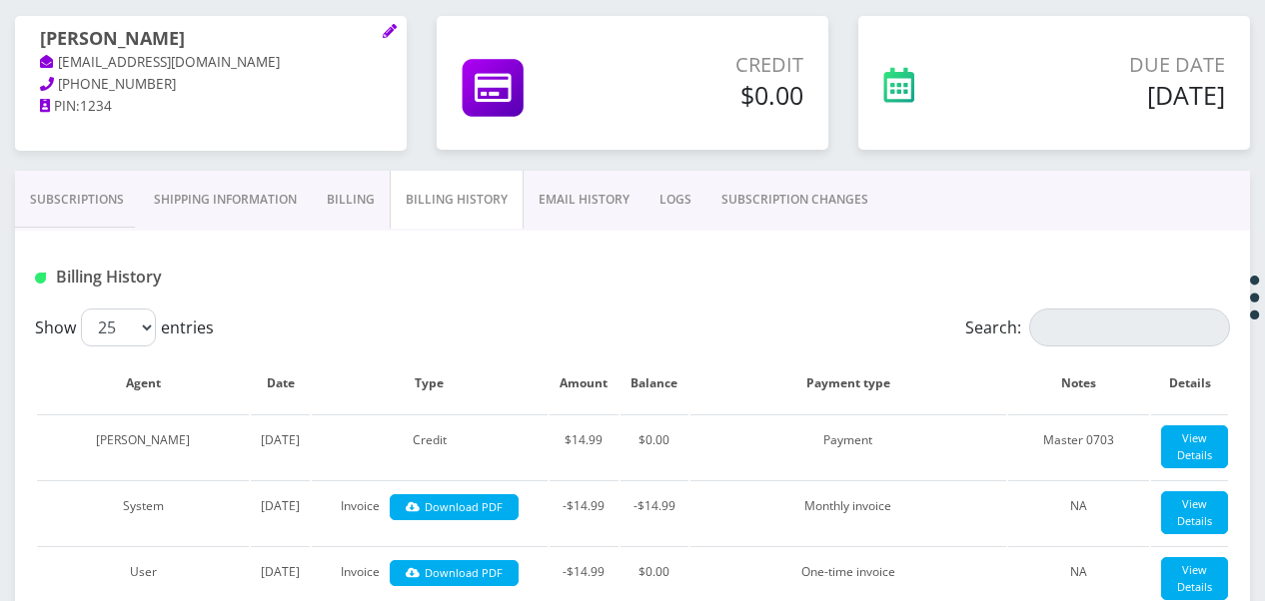
click at [332, 194] on link "Billing" at bounding box center [351, 200] width 78 height 58
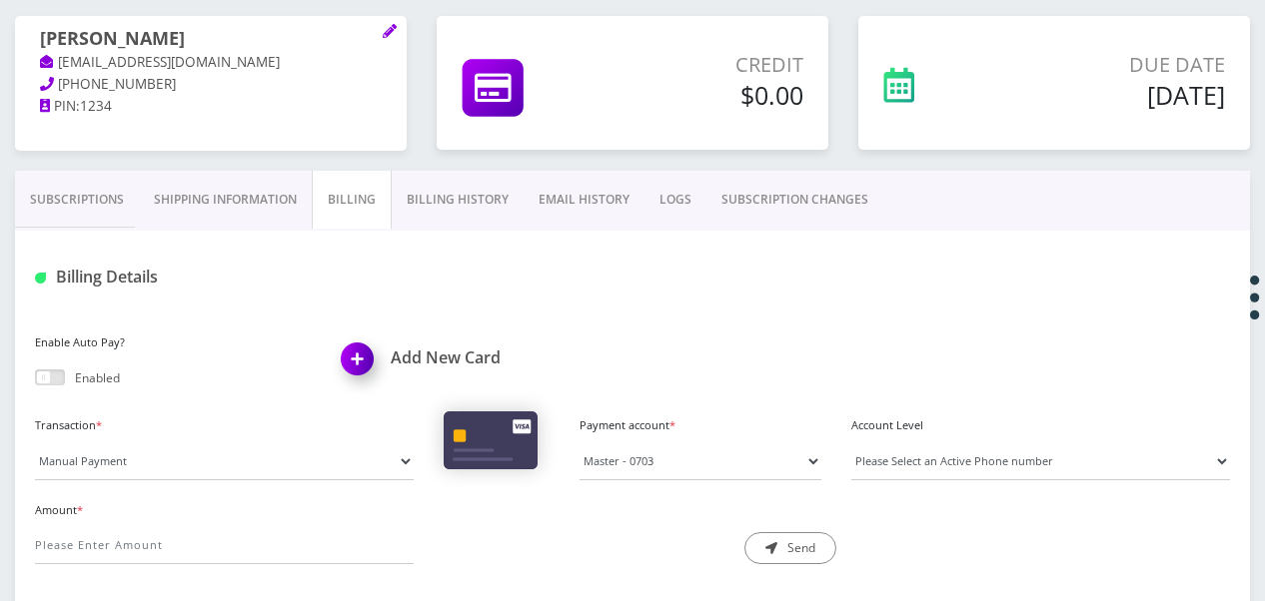
scroll to position [444, 0]
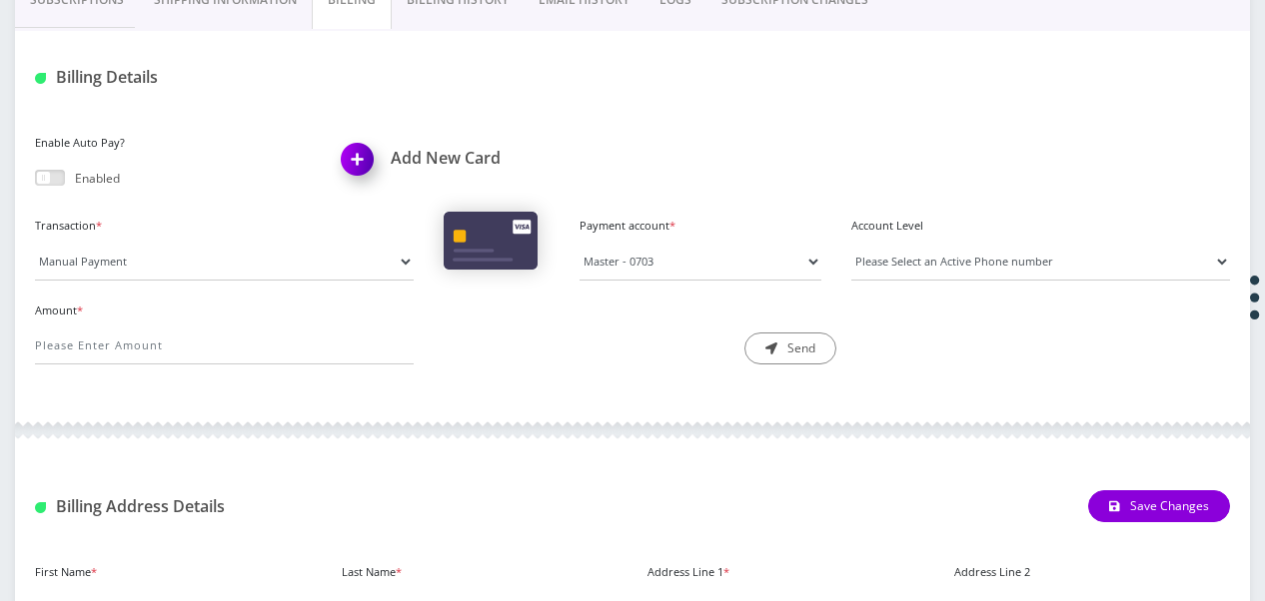
click at [625, 280] on div "Transaction * Manual Payment Custom Charge Manual Credit Custom Invoice Payment…" at bounding box center [632, 254] width 1225 height 85
click at [627, 270] on select "Master - 0703" at bounding box center [700, 262] width 242 height 38
click at [703, 172] on div "Enable Auto Pay? Enabled Add New Card" at bounding box center [632, 170] width 1225 height 83
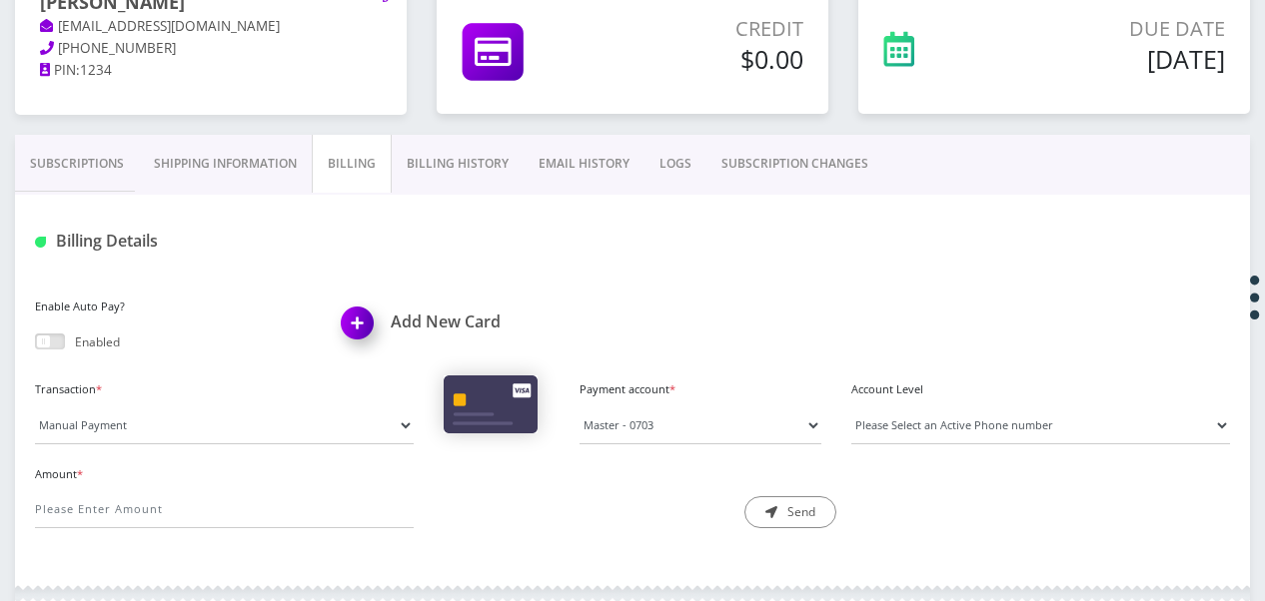
scroll to position [144, 0]
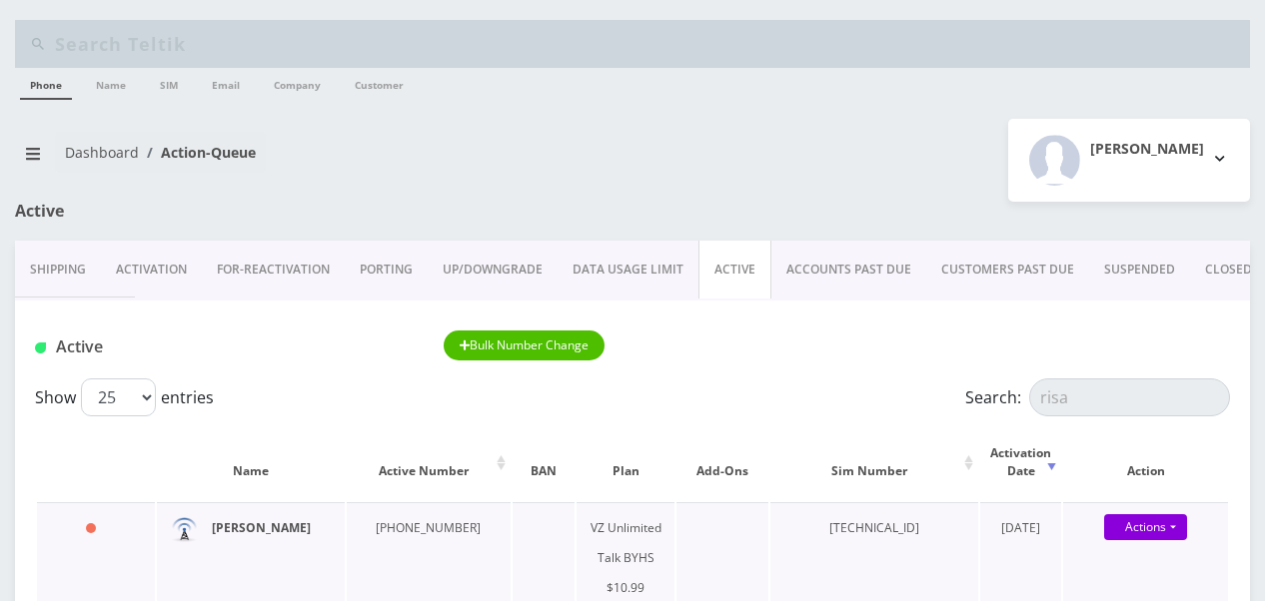
type input "risa"
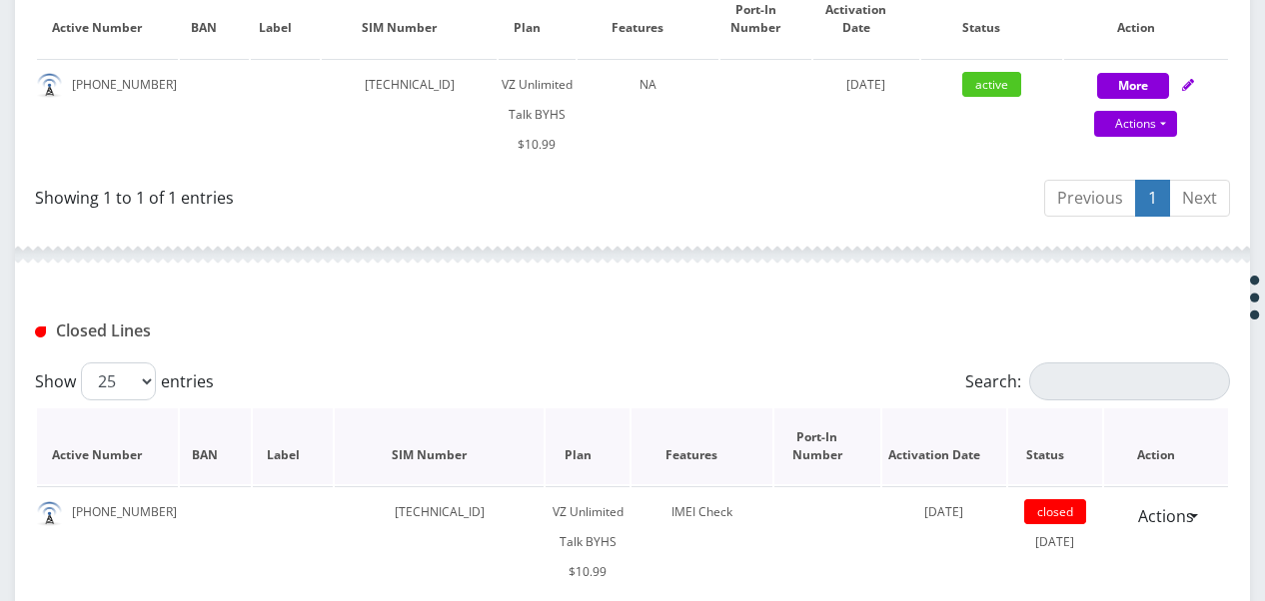
scroll to position [400, 0]
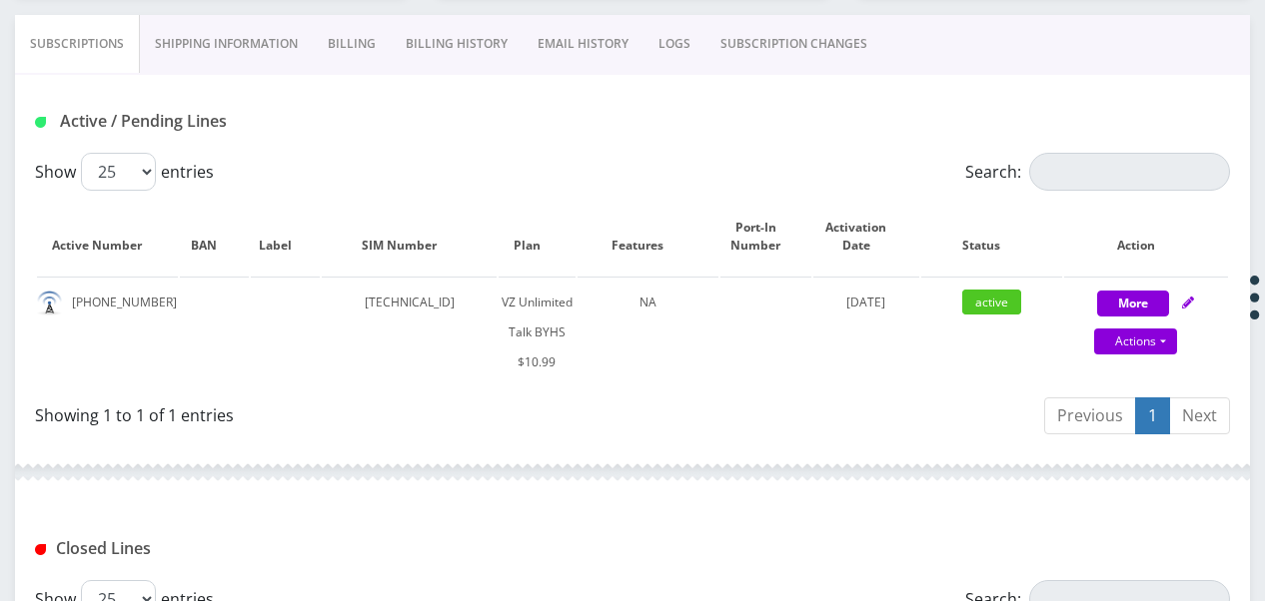
click at [376, 58] on link "Billing" at bounding box center [352, 44] width 78 height 58
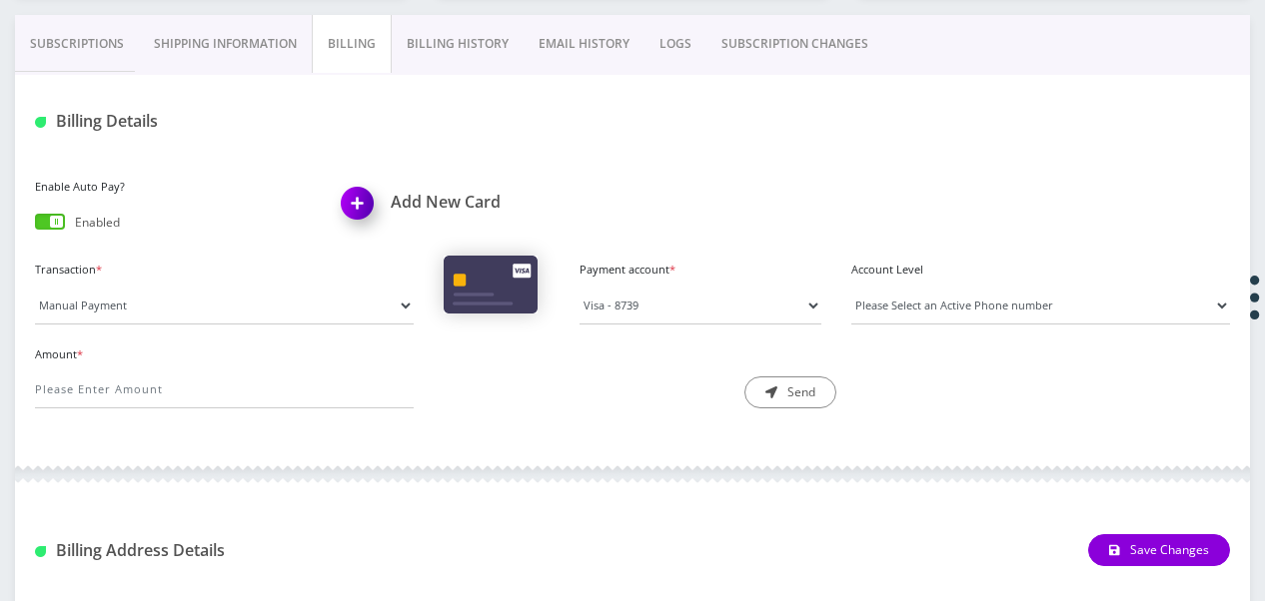
click at [385, 26] on link "Billing" at bounding box center [352, 44] width 80 height 58
click at [438, 46] on link "Billing History" at bounding box center [458, 44] width 132 height 58
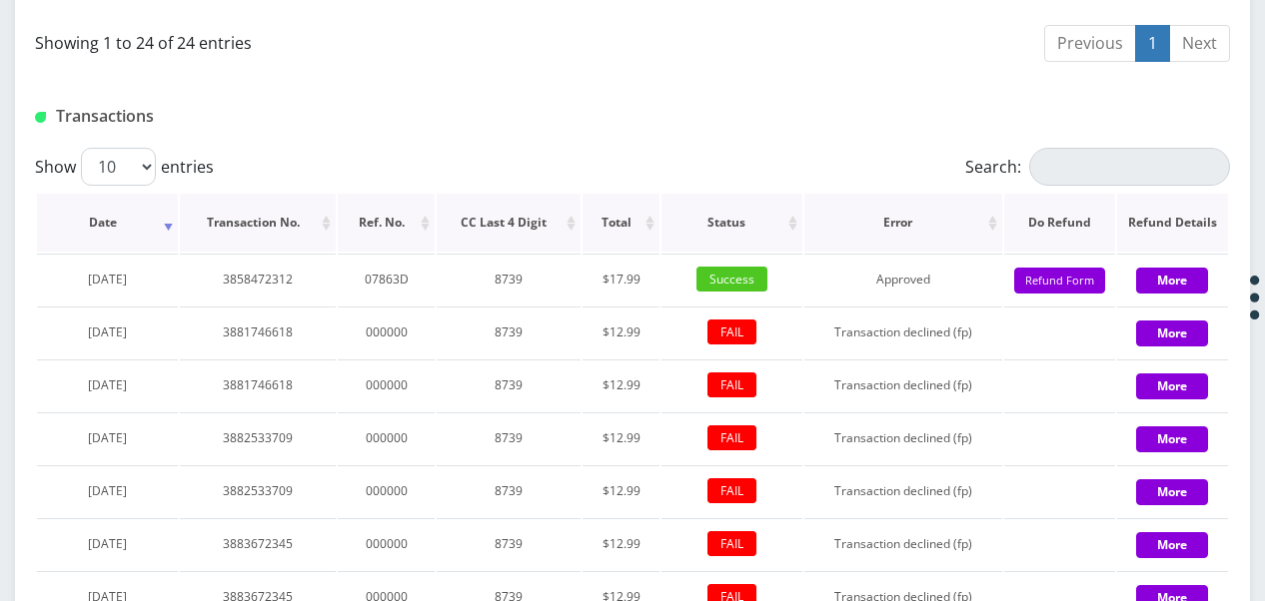
scroll to position [2092, 0]
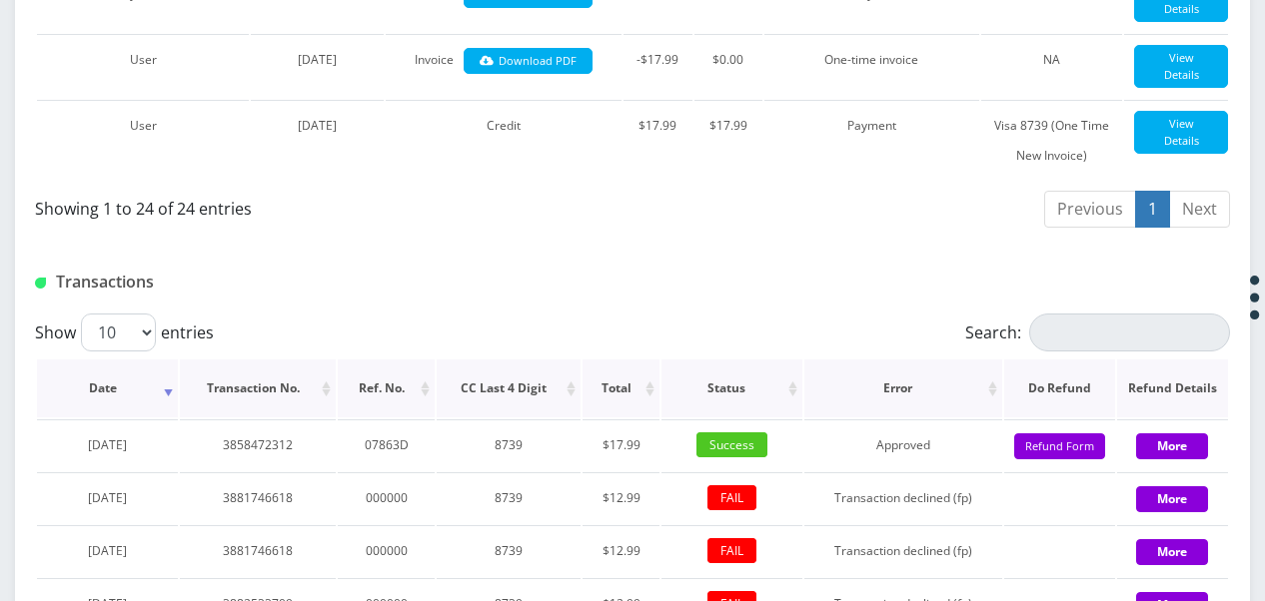
click at [166, 360] on th "Date" at bounding box center [107, 389] width 141 height 58
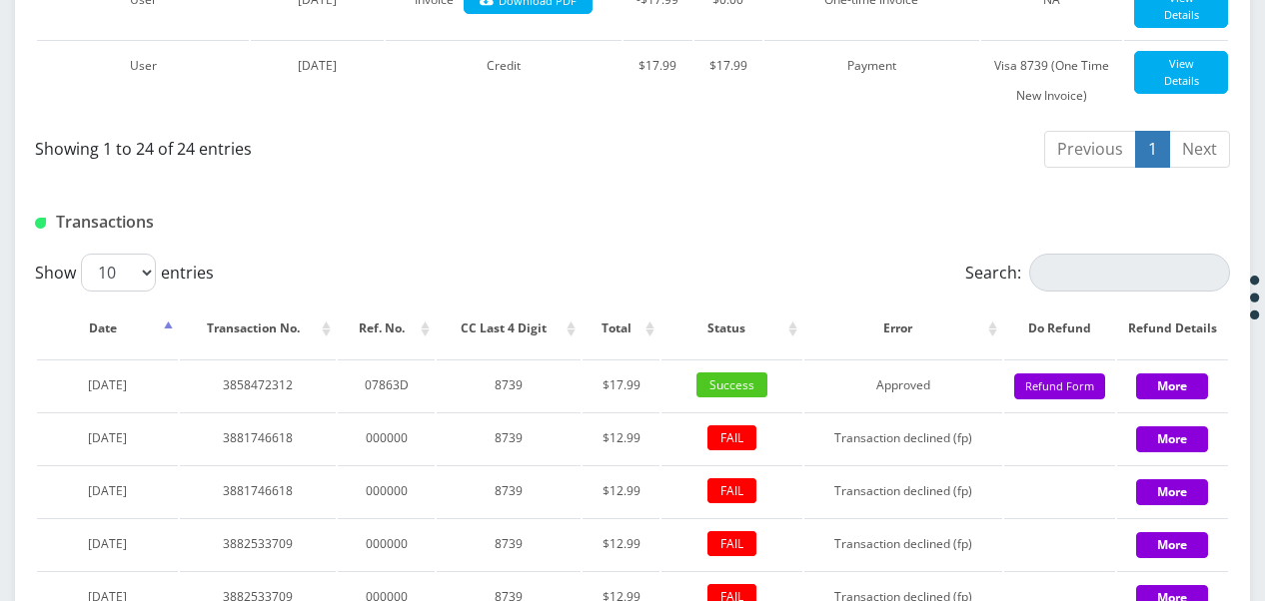
scroll to position [2391, 0]
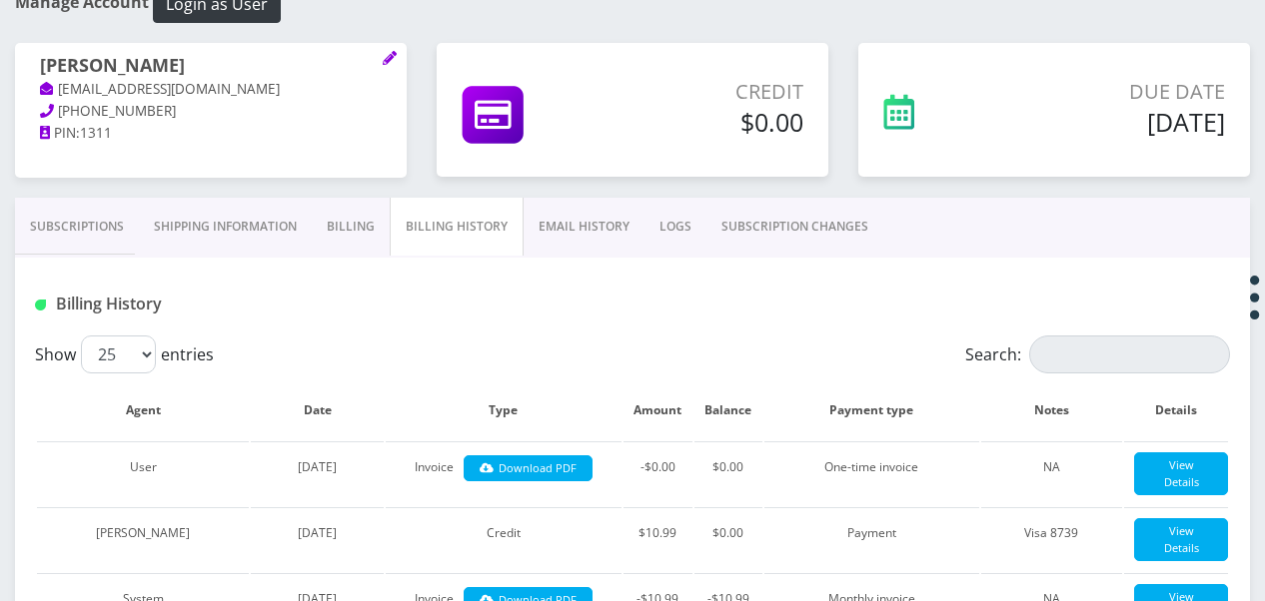
scroll to position [94, 0]
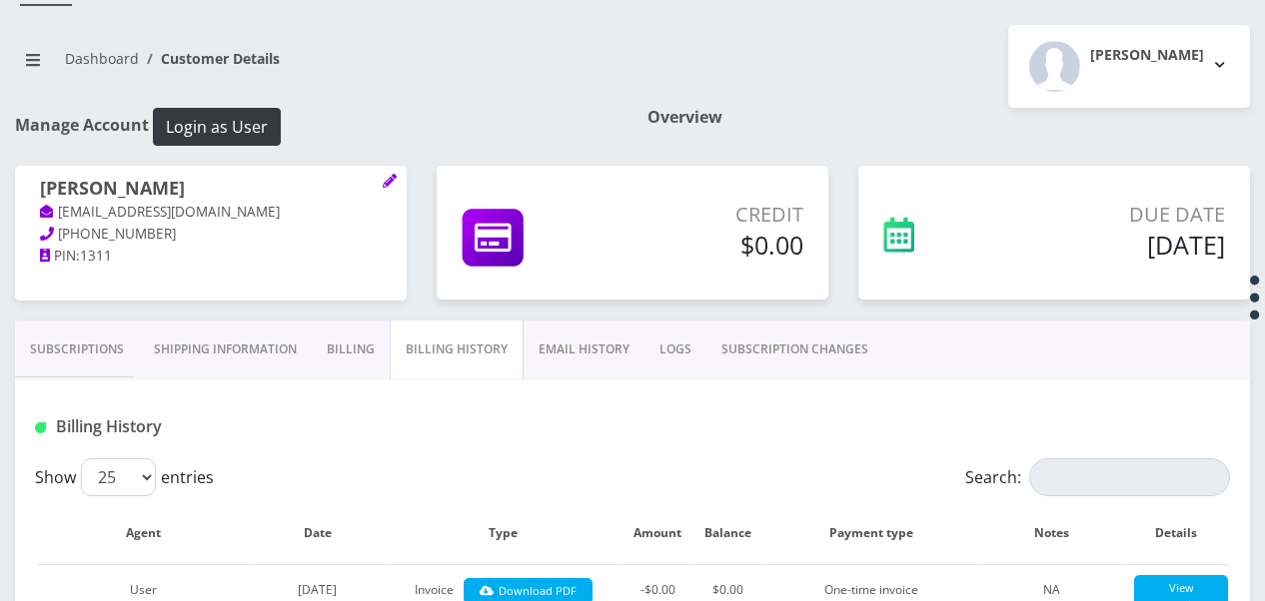
click at [336, 342] on link "Billing" at bounding box center [351, 350] width 78 height 58
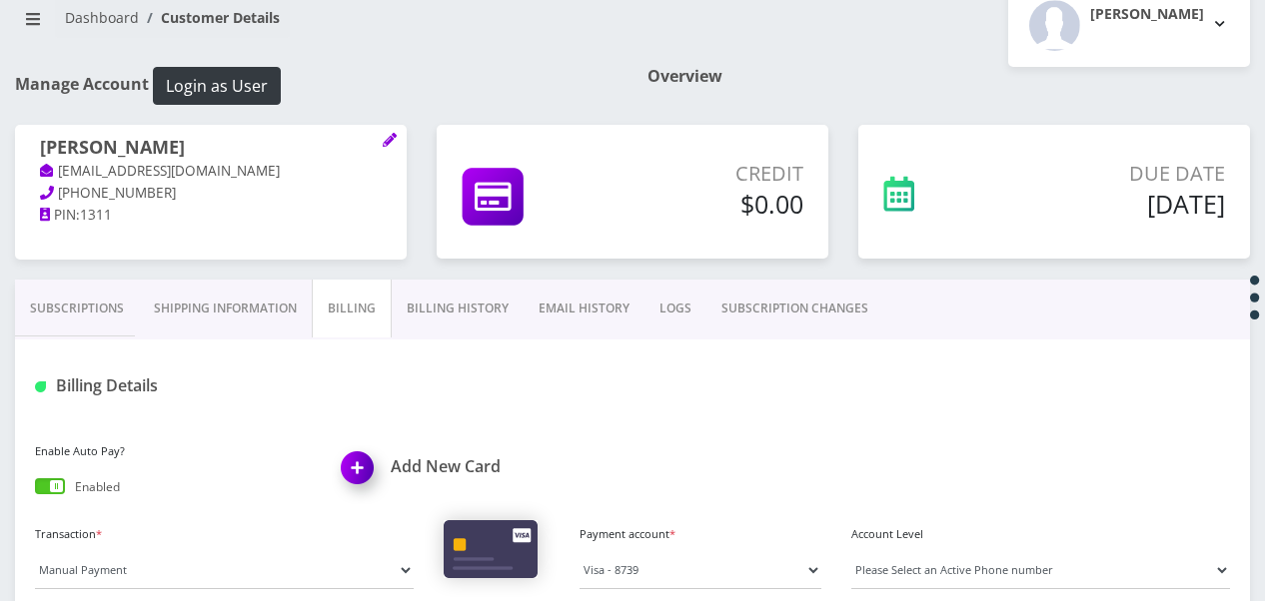
scroll to position [200, 0]
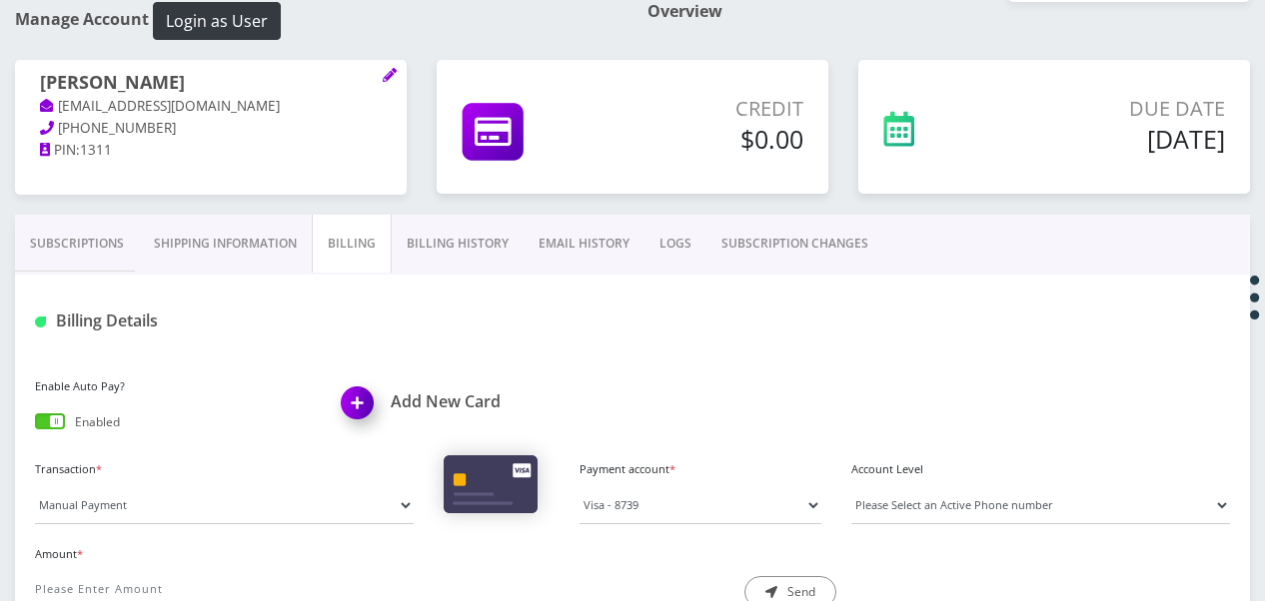
click at [62, 249] on link "Subscriptions" at bounding box center [77, 244] width 124 height 58
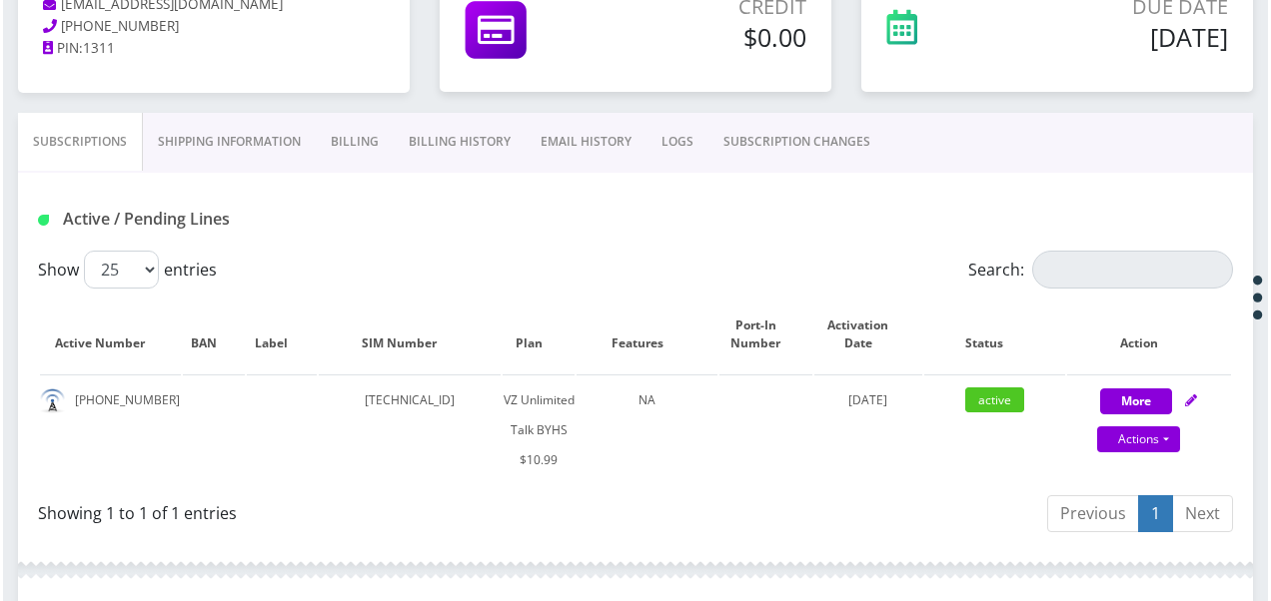
scroll to position [400, 0]
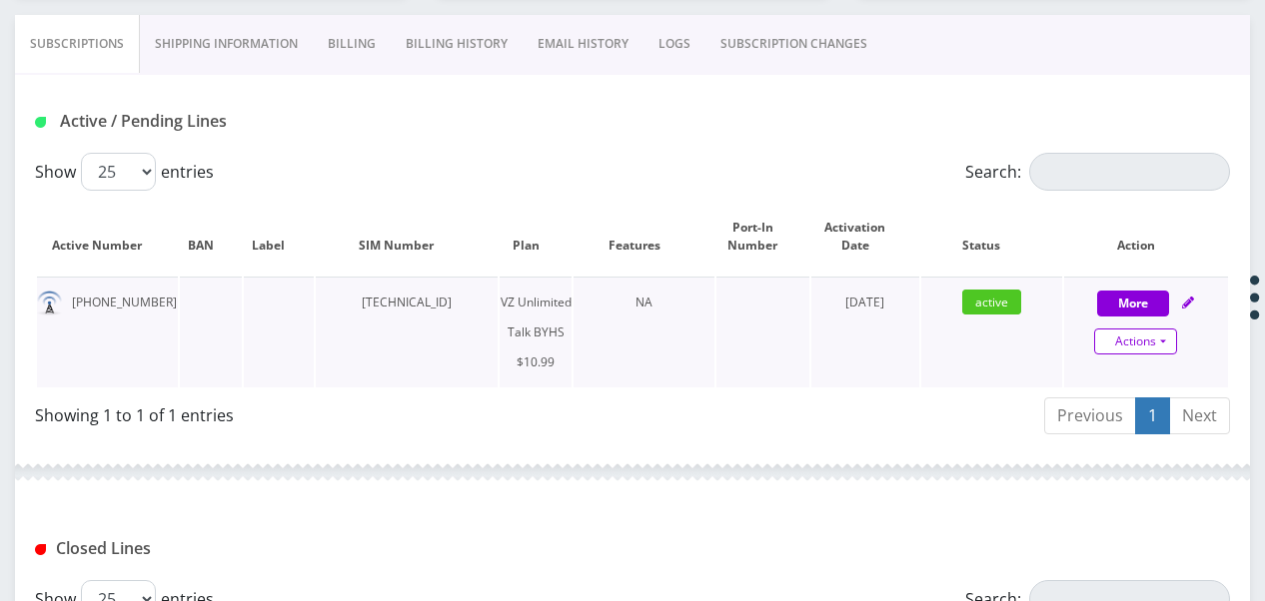
click at [1169, 331] on link "Actions" at bounding box center [1135, 342] width 83 height 26
select select "467"
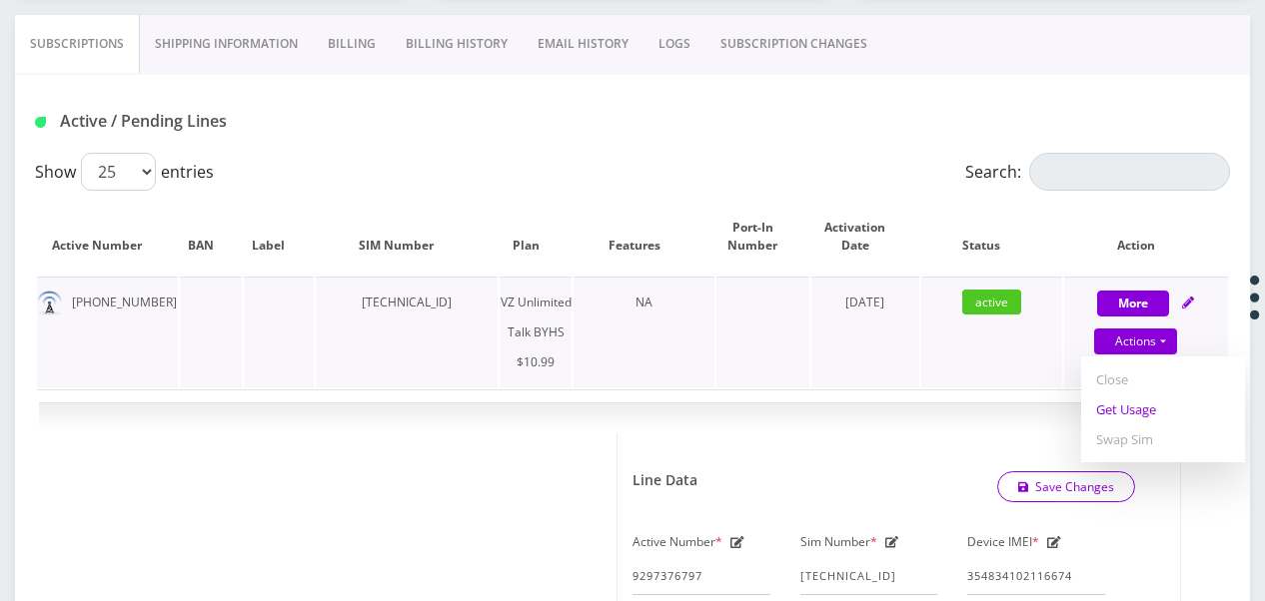
click at [1147, 416] on link "Get Usage" at bounding box center [1163, 410] width 164 height 30
select select "467"
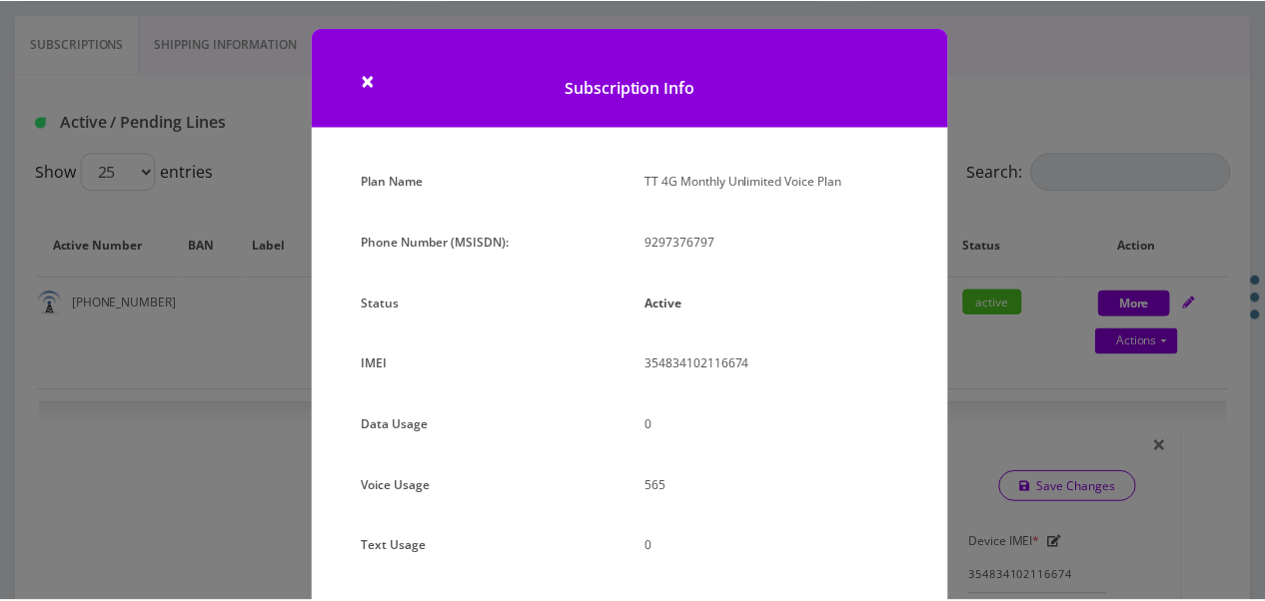
scroll to position [200, 0]
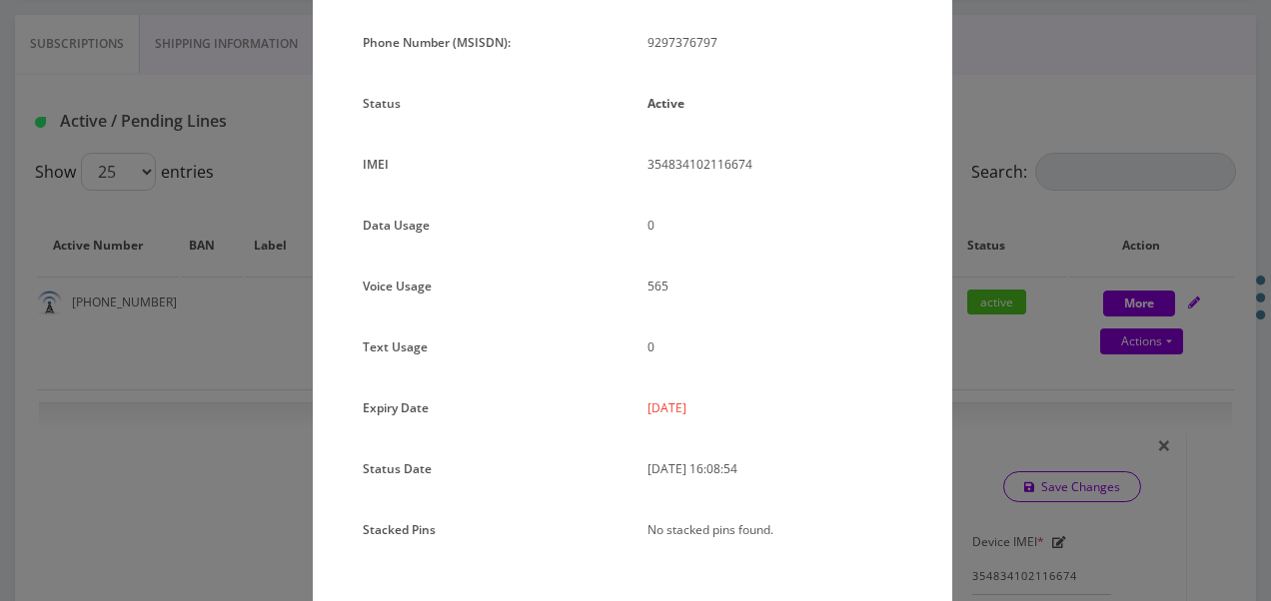
click at [961, 370] on div "× Subscription Info Plan Name TT 4G Monthly Unlimited Voice Plan Phone Number (…" at bounding box center [635, 300] width 1271 height 601
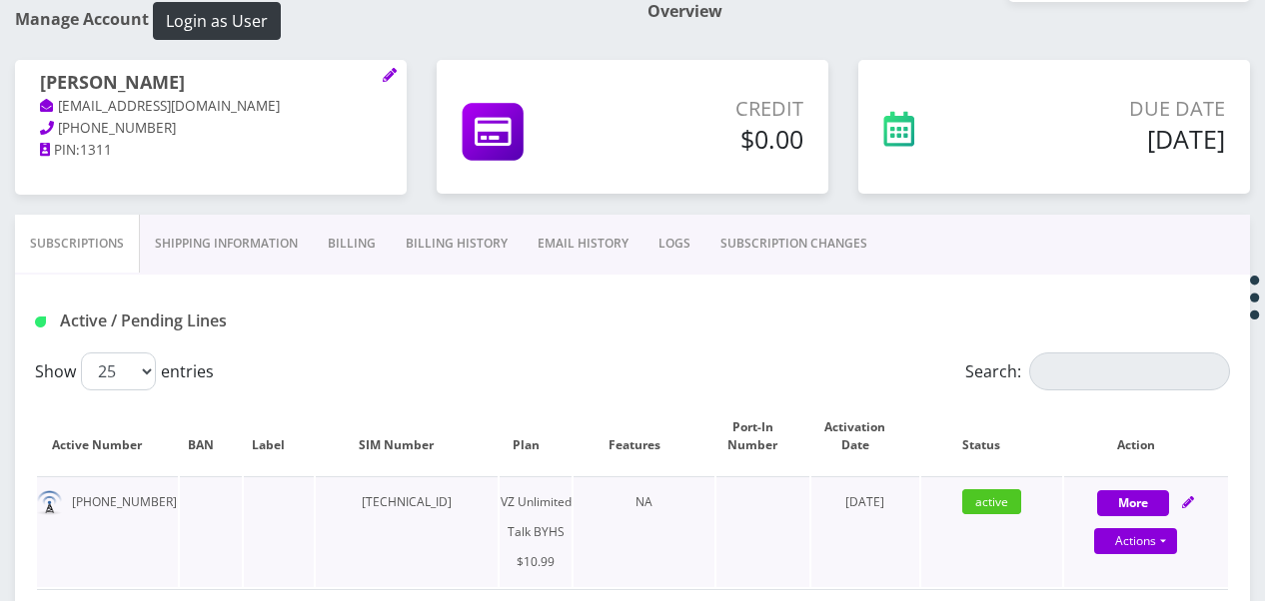
click at [1177, 539] on div "Actions Suspend Close Get Usage Swap Sim" at bounding box center [1136, 542] width 164 height 30
select select "467"
click at [1173, 535] on link "Actions" at bounding box center [1135, 541] width 83 height 26
click at [346, 270] on link "Billing" at bounding box center [352, 244] width 78 height 58
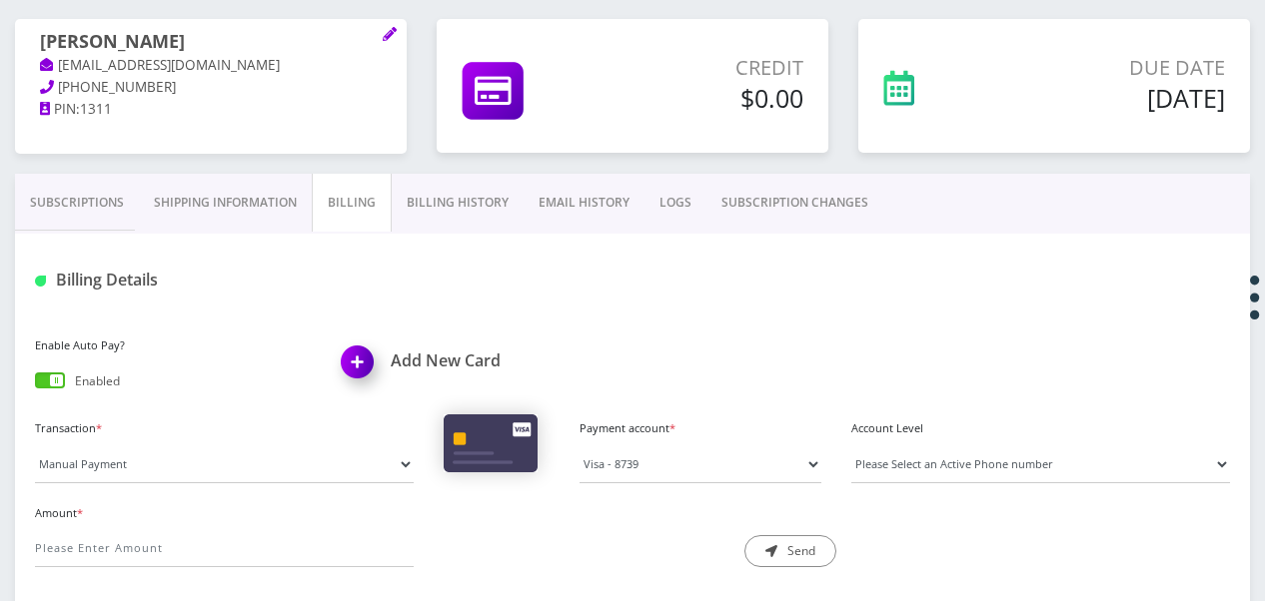
scroll to position [300, 0]
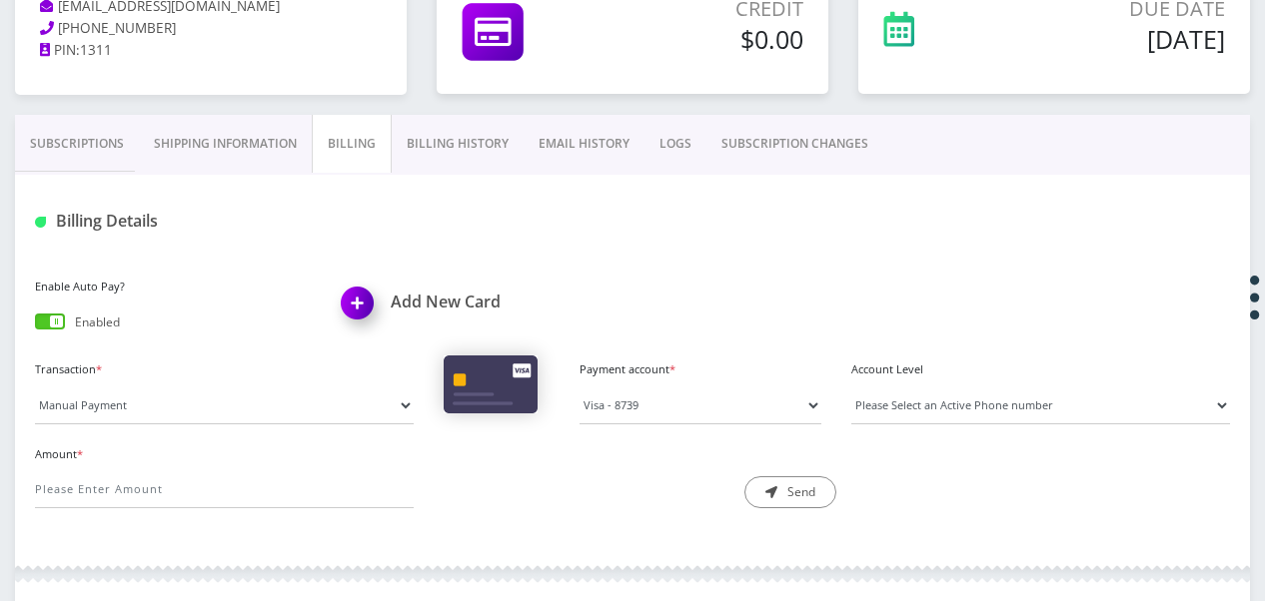
click at [111, 140] on link "Subscriptions" at bounding box center [77, 144] width 124 height 58
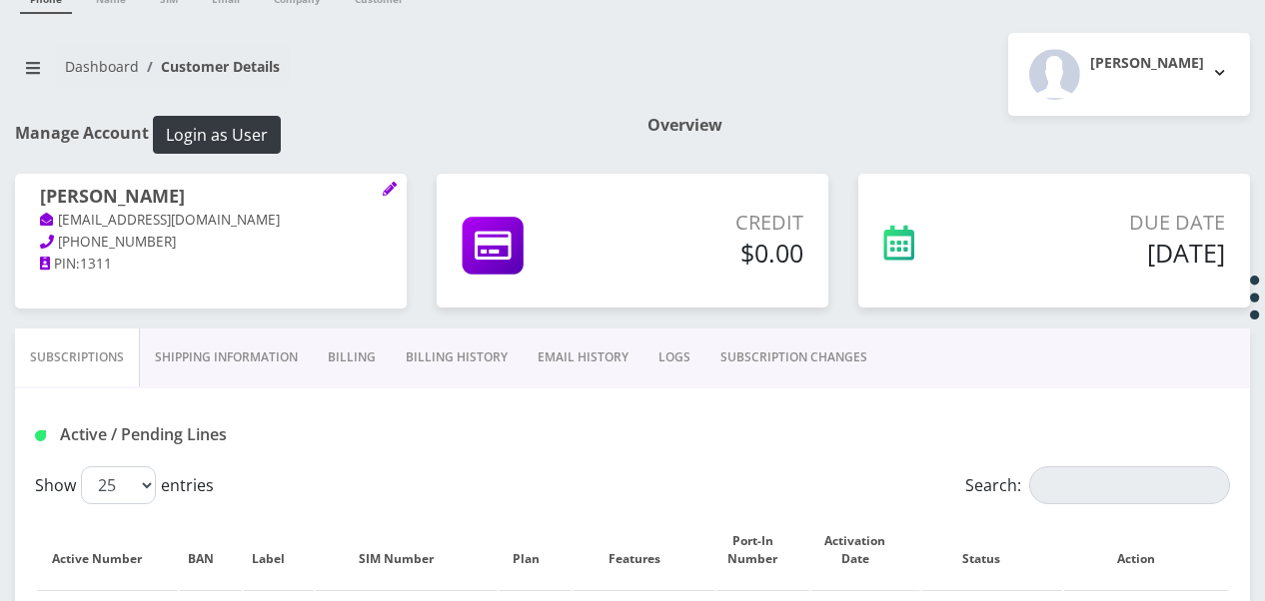
scroll to position [200, 0]
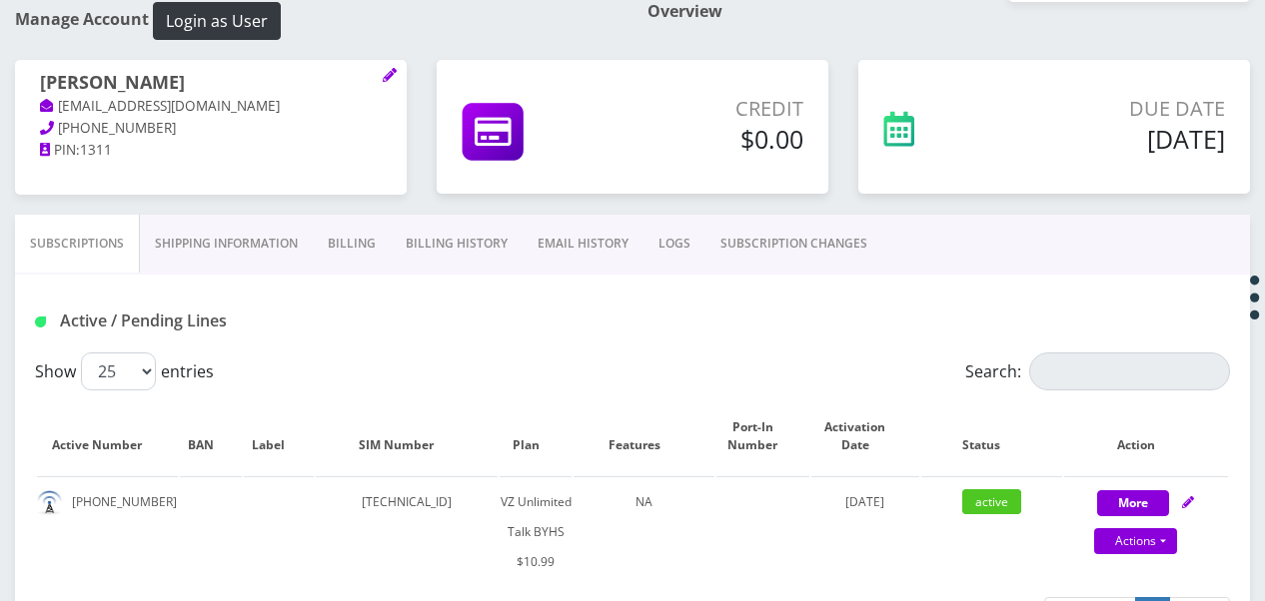
click at [292, 246] on link "Shipping Information" at bounding box center [226, 244] width 173 height 58
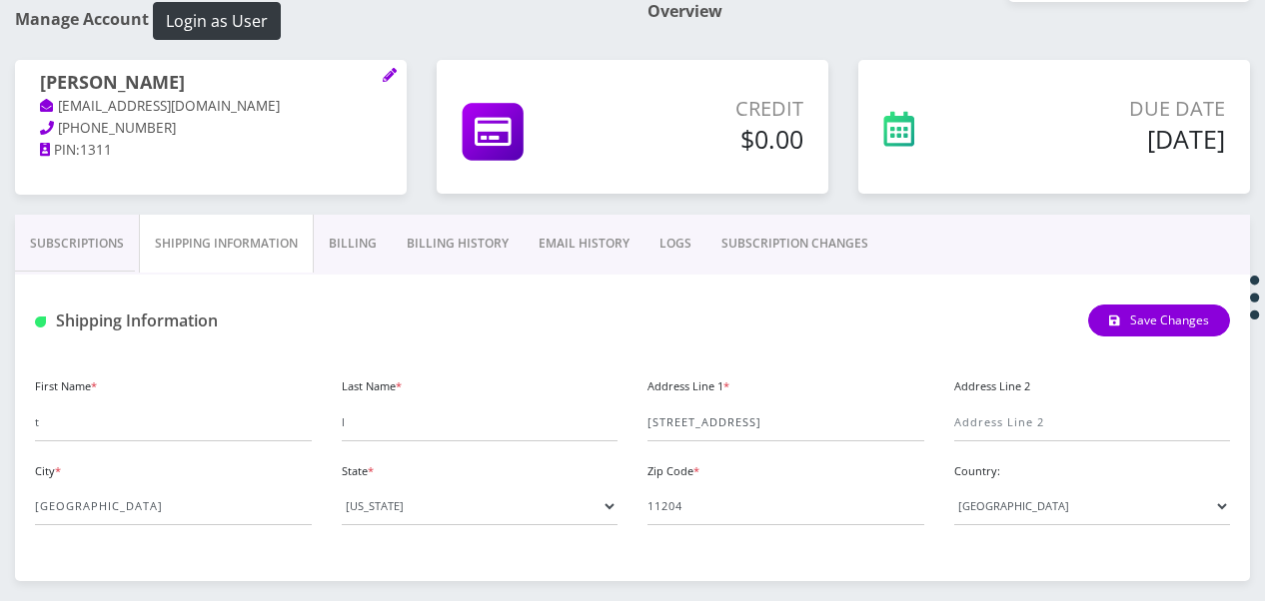
click at [339, 246] on link "Billing" at bounding box center [353, 244] width 78 height 58
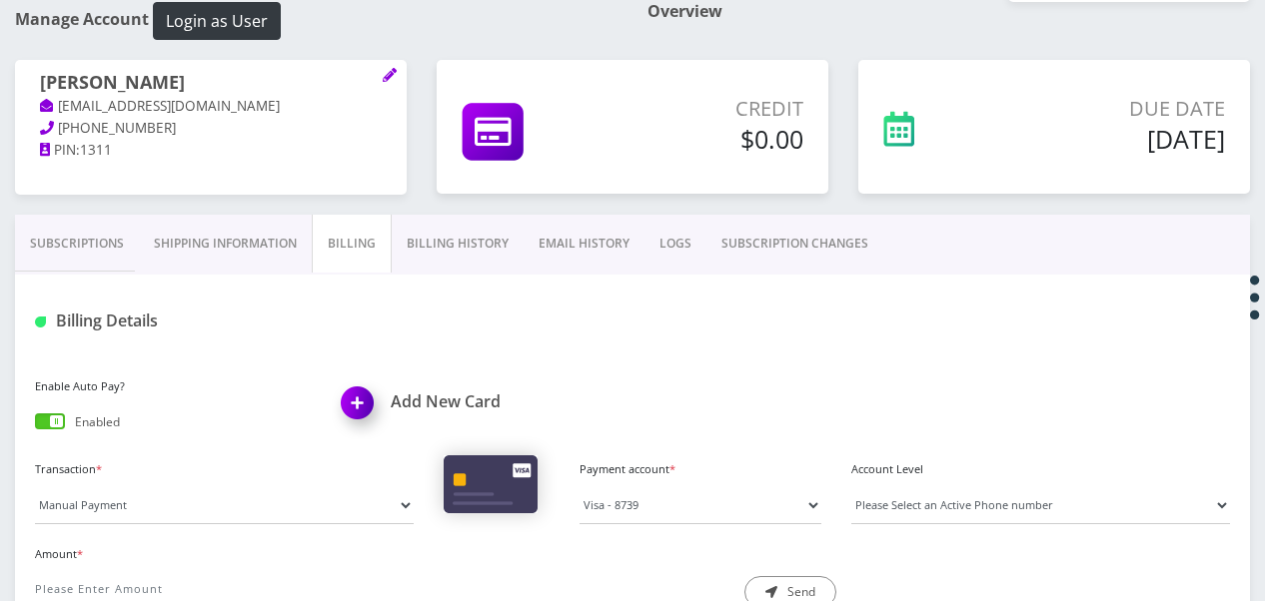
click at [538, 256] on link "EMAIL HISTORY" at bounding box center [583, 244] width 121 height 58
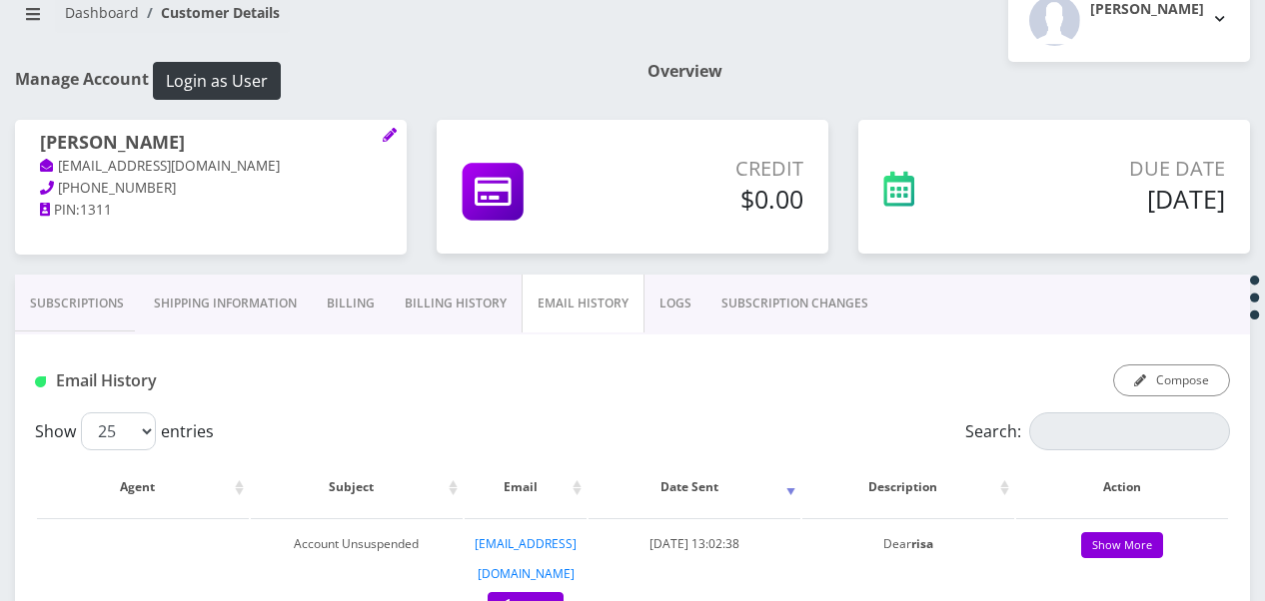
scroll to position [139, 0]
click at [489, 296] on link "Billing History" at bounding box center [456, 305] width 132 height 58
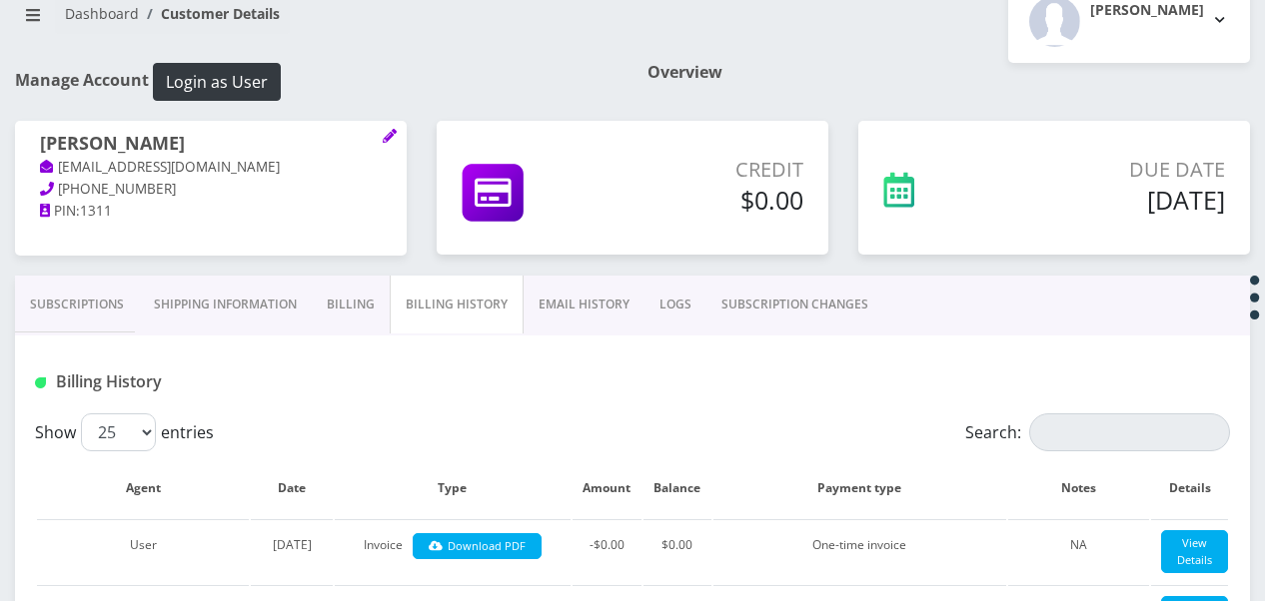
click at [118, 280] on link "Subscriptions" at bounding box center [77, 305] width 124 height 58
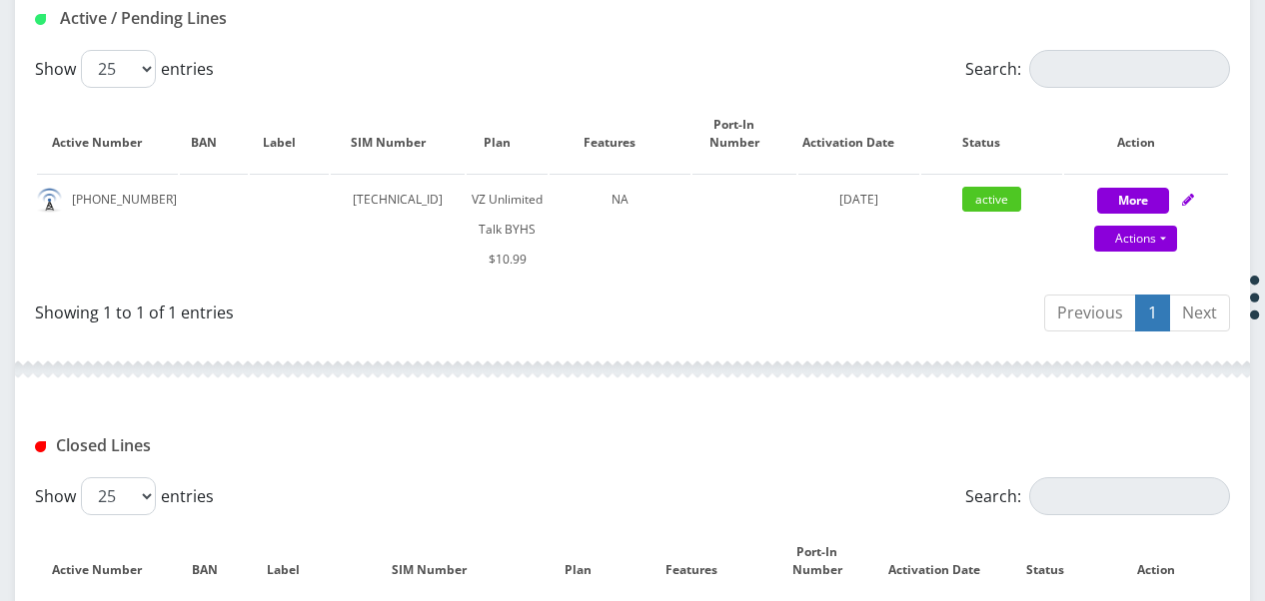
scroll to position [538, 0]
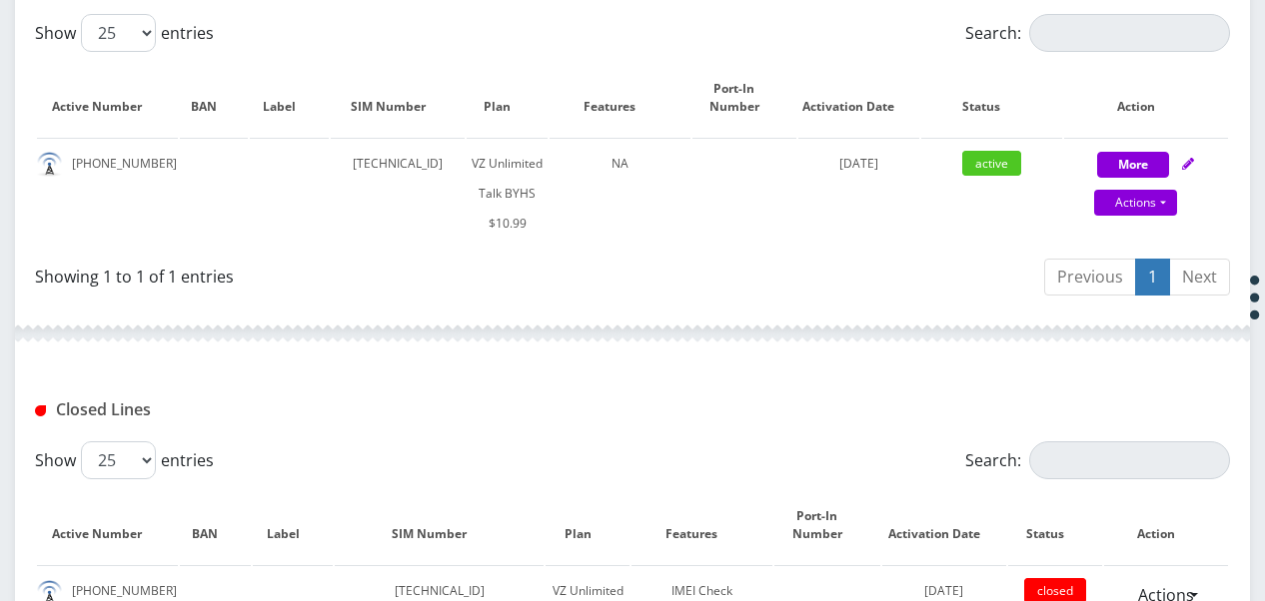
click at [657, 257] on div "Previous 1 Next" at bounding box center [938, 280] width 582 height 47
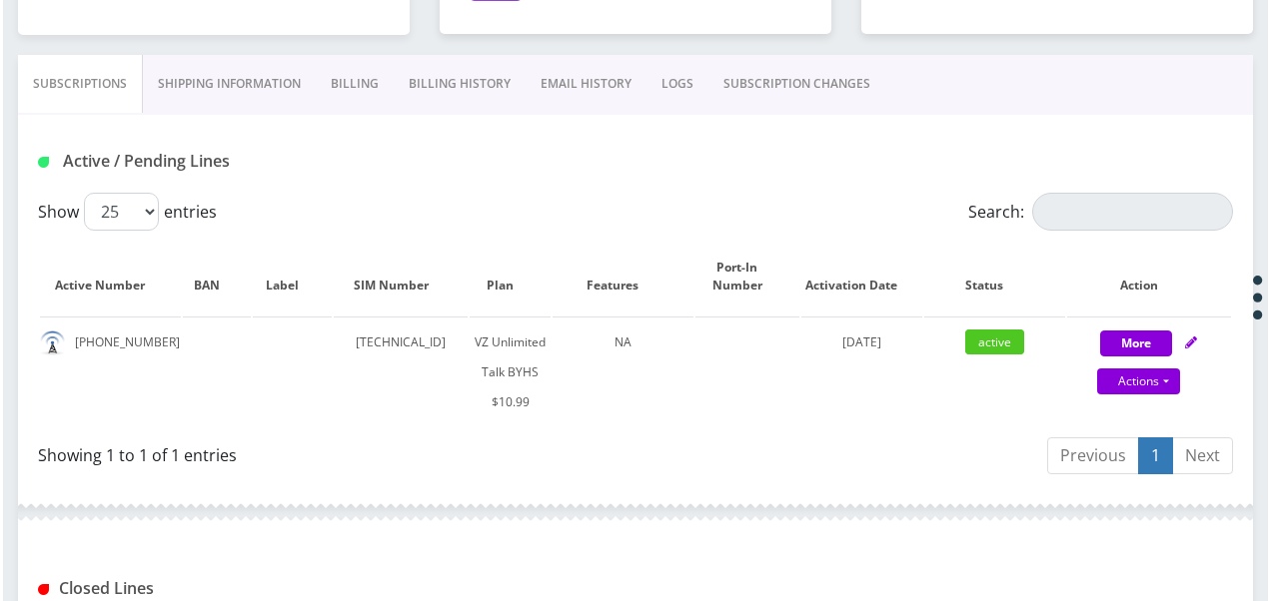
scroll to position [230, 0]
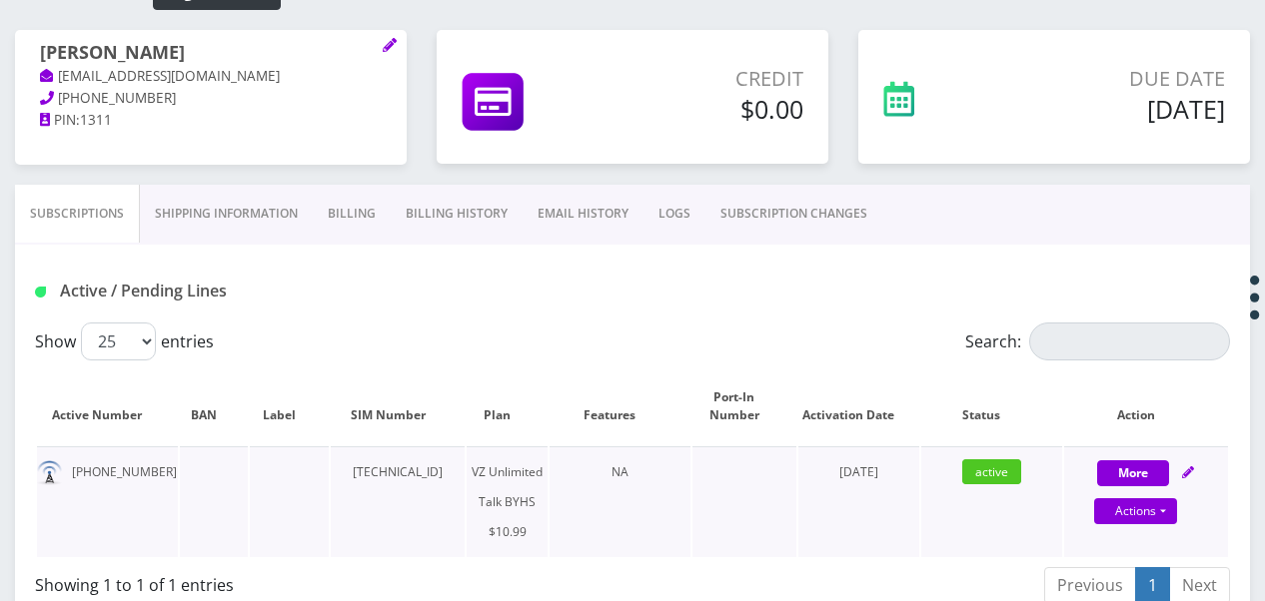
click at [1178, 511] on div "Actions Suspend Close Get Usage Swap Sim" at bounding box center [1136, 512] width 164 height 30
select select "467"
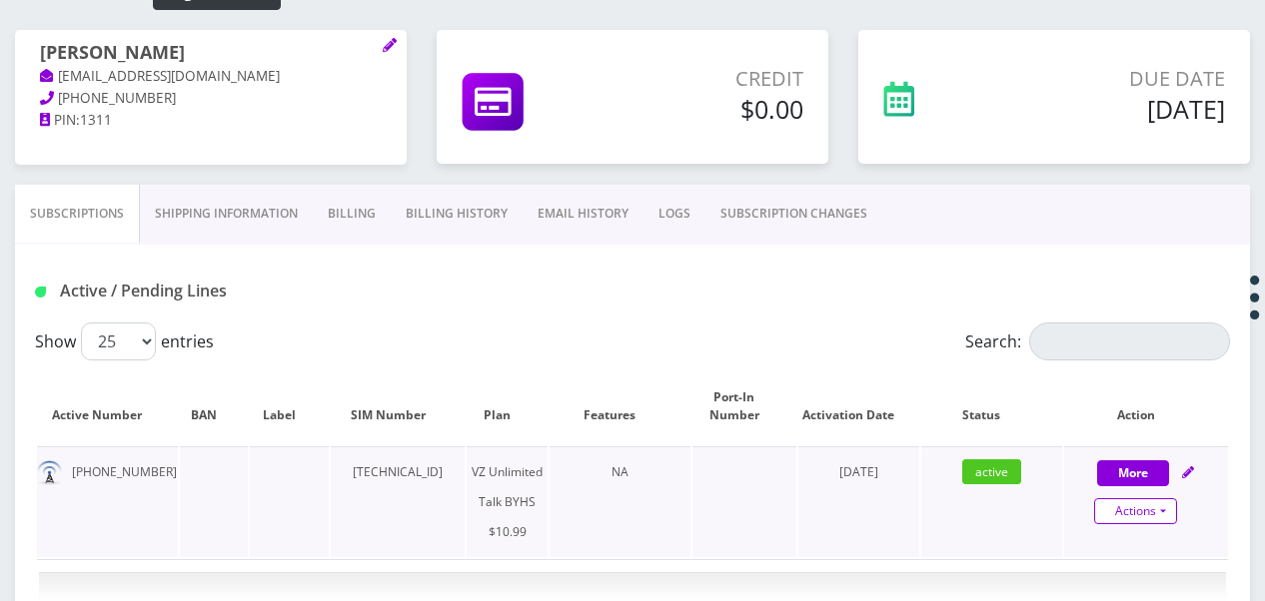
click at [1174, 509] on link "Actions" at bounding box center [1135, 511] width 83 height 26
select select "467"
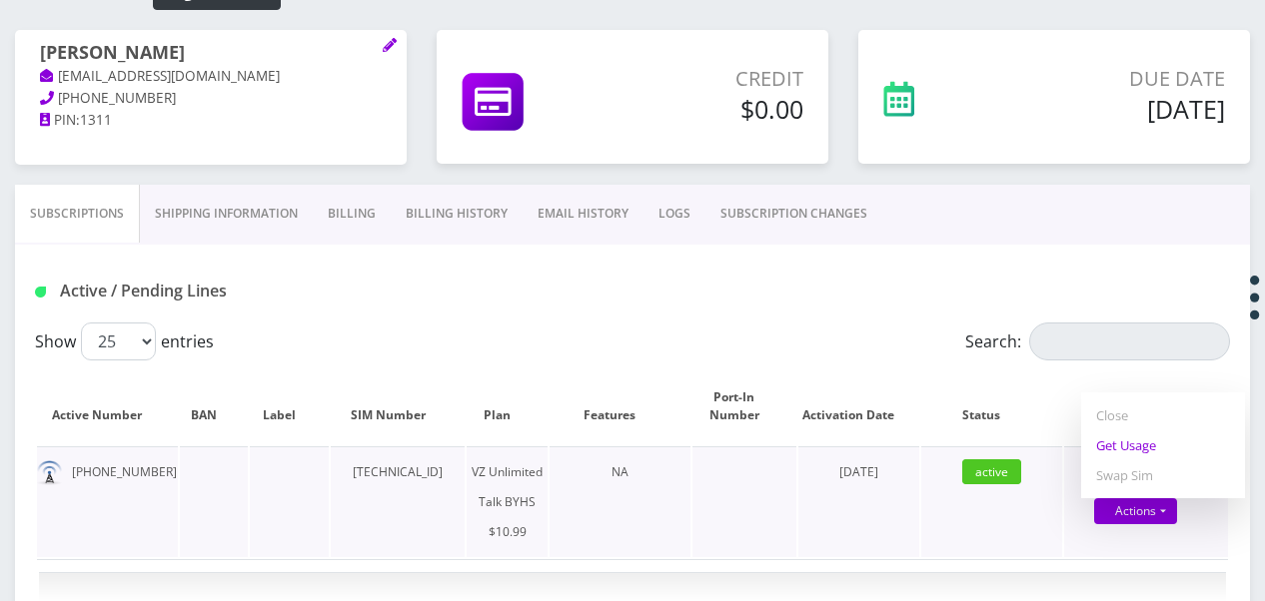
click at [1133, 444] on link "Get Usage" at bounding box center [1163, 446] width 164 height 30
select select "467"
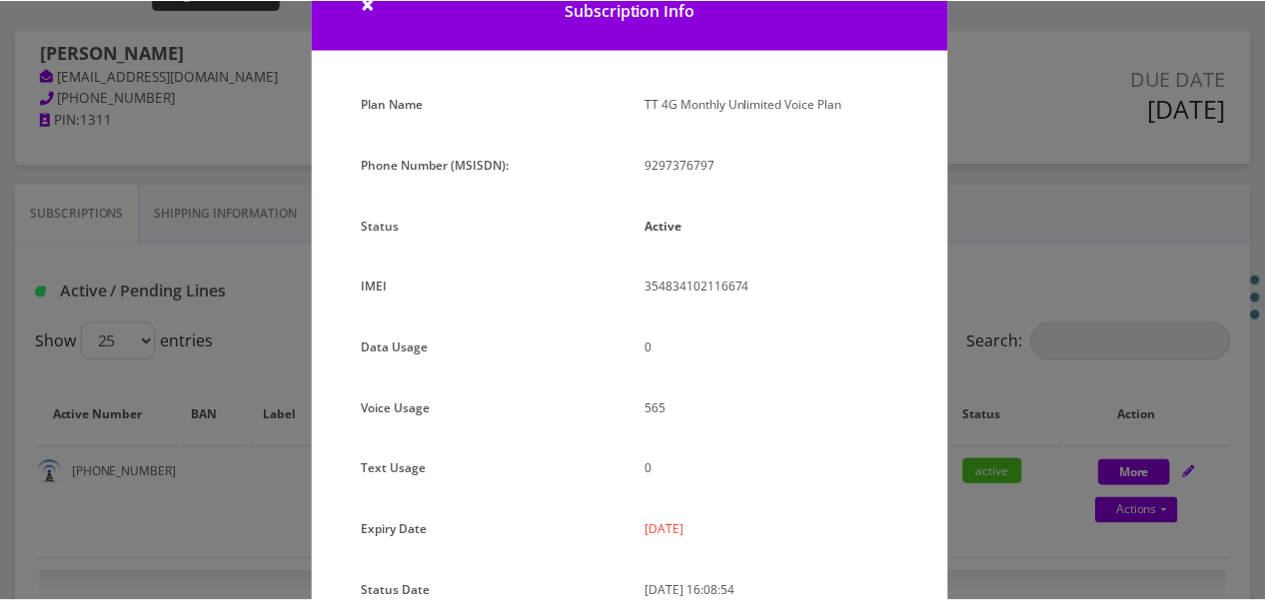
scroll to position [245, 0]
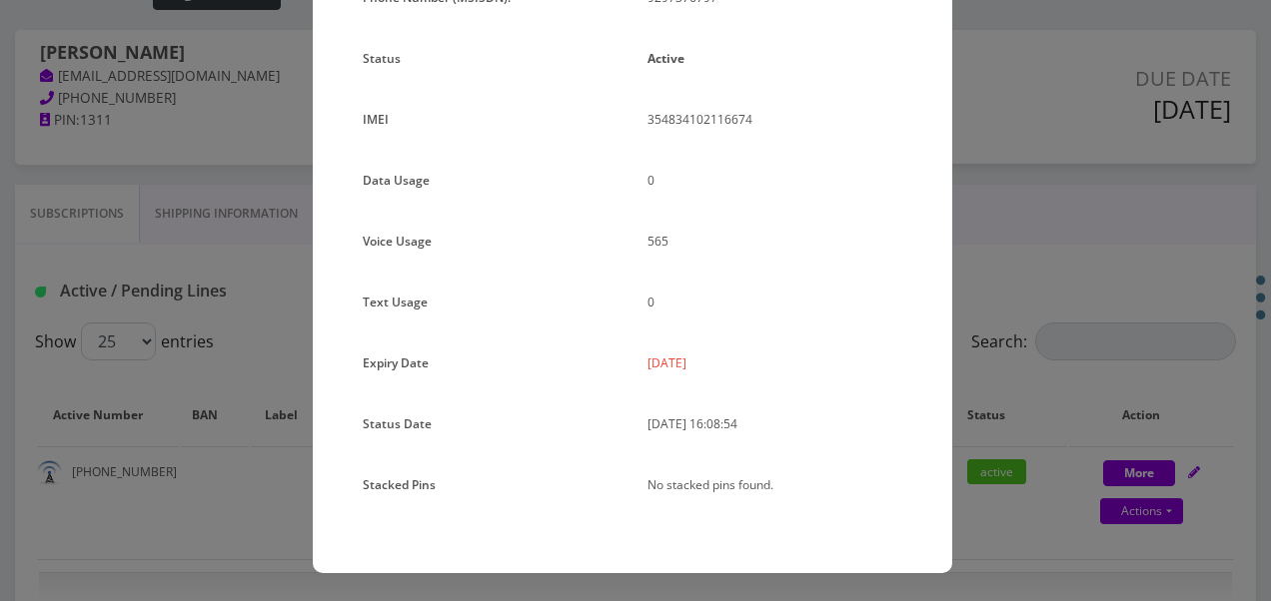
drag, startPoint x: 638, startPoint y: 368, endPoint x: 711, endPoint y: 362, distance: 73.2
click at [711, 362] on div "2025-08-24" at bounding box center [774, 371] width 285 height 45
copy p "2025-08-24"
click at [732, 223] on div "Plan Name TT 4G Monthly Unlimited Voice Plan Phone Number (MSISDN): 9297376797 …" at bounding box center [632, 222] width 569 height 601
click at [1051, 245] on div "× Subscription Info Plan Name TT 4G Monthly Unlimited Voice Plan Phone Number (…" at bounding box center [635, 300] width 1271 height 601
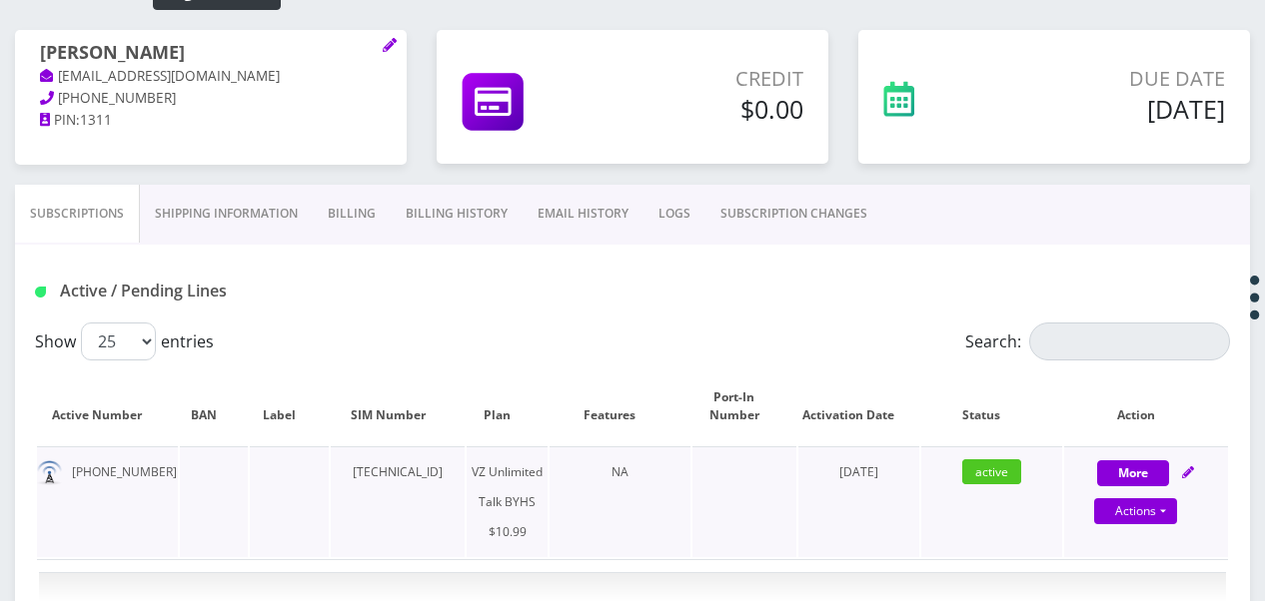
drag, startPoint x: 334, startPoint y: 473, endPoint x: 475, endPoint y: 466, distance: 142.1
click at [465, 466] on td "89148000010413034349" at bounding box center [398, 502] width 134 height 111
drag, startPoint x: 475, startPoint y: 466, endPoint x: 453, endPoint y: 464, distance: 23.1
copy td "89148000010413034349"
drag, startPoint x: 68, startPoint y: 476, endPoint x: 153, endPoint y: 476, distance: 84.9
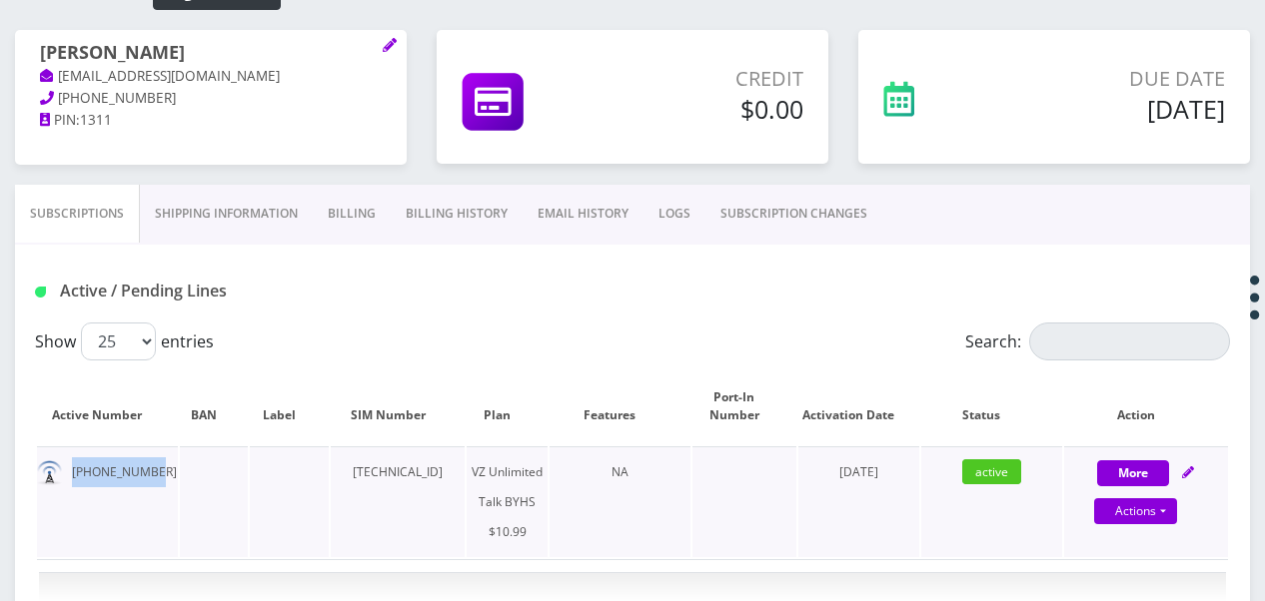
click at [153, 476] on td "929-737-6797" at bounding box center [107, 502] width 141 height 111
drag, startPoint x: 153, startPoint y: 476, endPoint x: 143, endPoint y: 475, distance: 10.0
copy td "929-737-6797"
drag, startPoint x: 35, startPoint y: 47, endPoint x: 181, endPoint y: 42, distance: 145.9
click at [181, 42] on div "risa kupperman tlieberma+8485477842454@gmail.com 718-437-9627 PIN: 1311" at bounding box center [211, 87] width 392 height 114
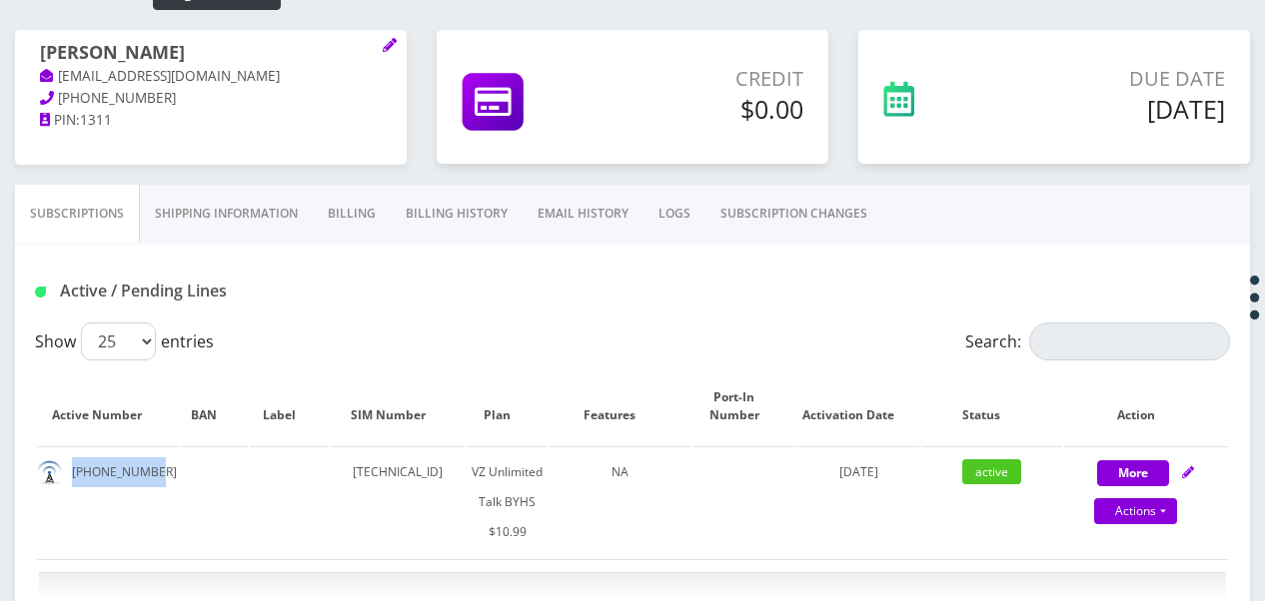
drag, startPoint x: 181, startPoint y: 42, endPoint x: 160, endPoint y: 44, distance: 21.1
copy h1 "risa kupperman"
drag, startPoint x: 251, startPoint y: 244, endPoint x: 241, endPoint y: 233, distance: 14.9
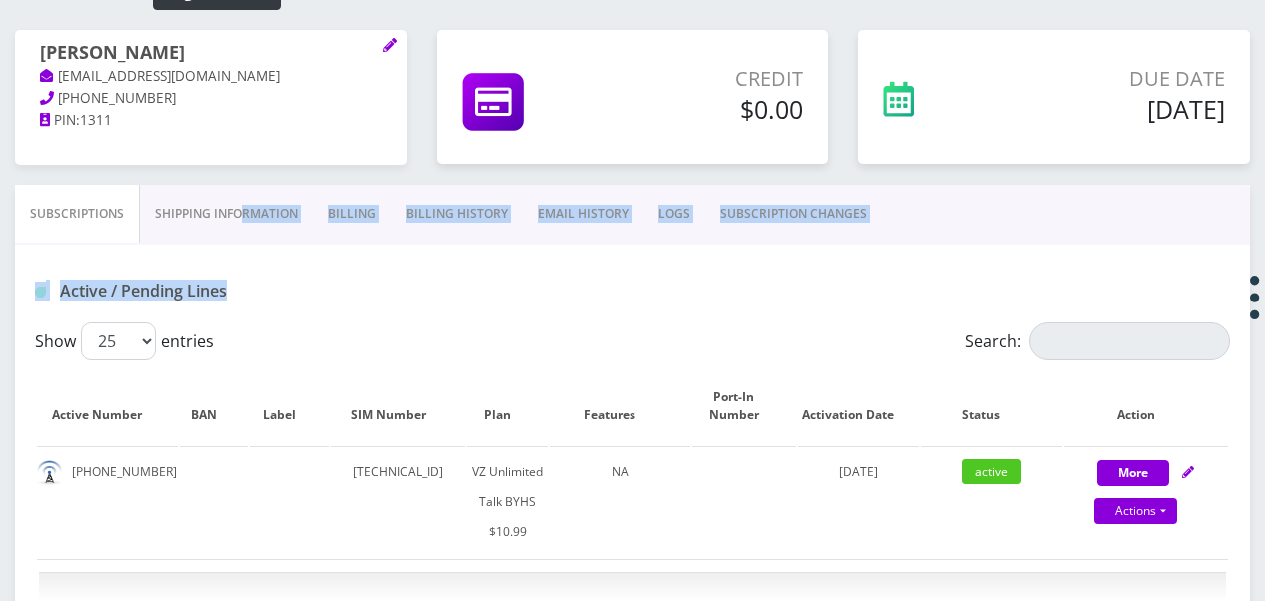
click at [238, 229] on link "Shipping Information" at bounding box center [226, 214] width 173 height 58
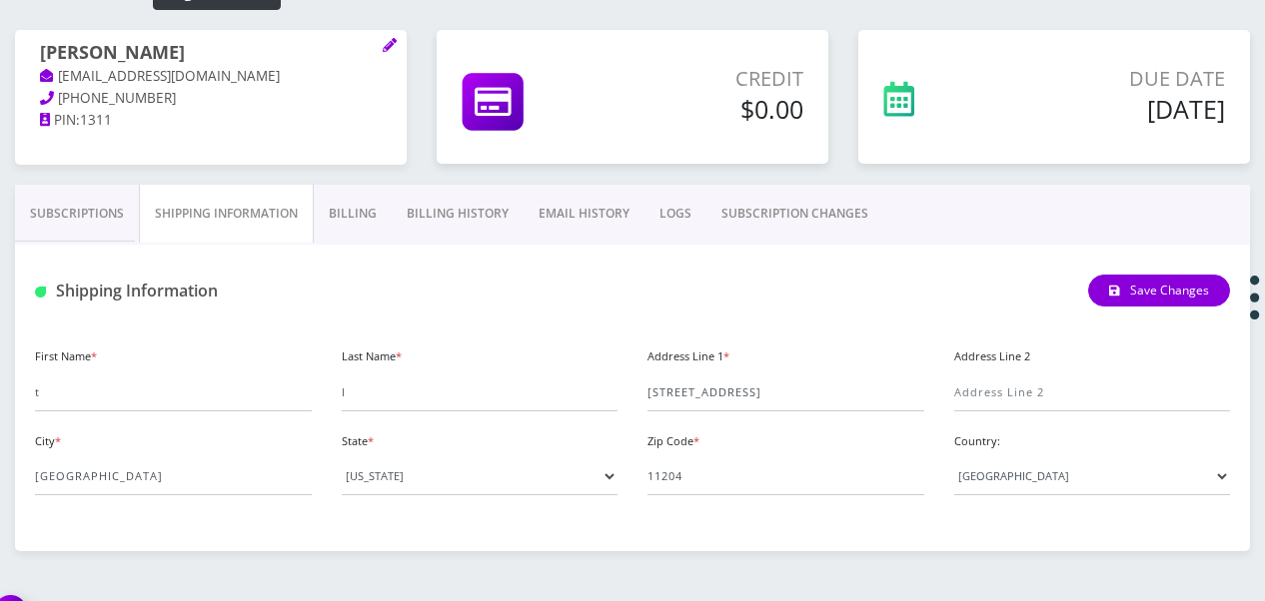
click at [258, 143] on div "risa kupperman tlieberma+8485477842454@gmail.com 718-437-9627 PIN: 1311" at bounding box center [211, 97] width 392 height 135
click at [100, 201] on link "Subscriptions" at bounding box center [77, 214] width 124 height 58
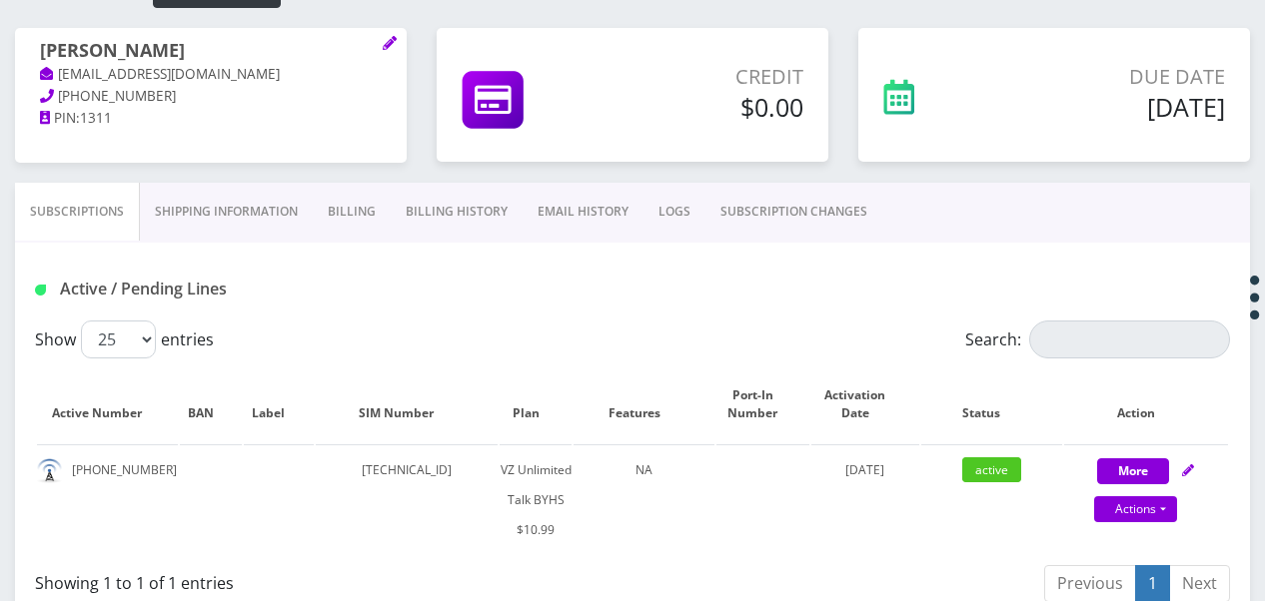
scroll to position [430, 0]
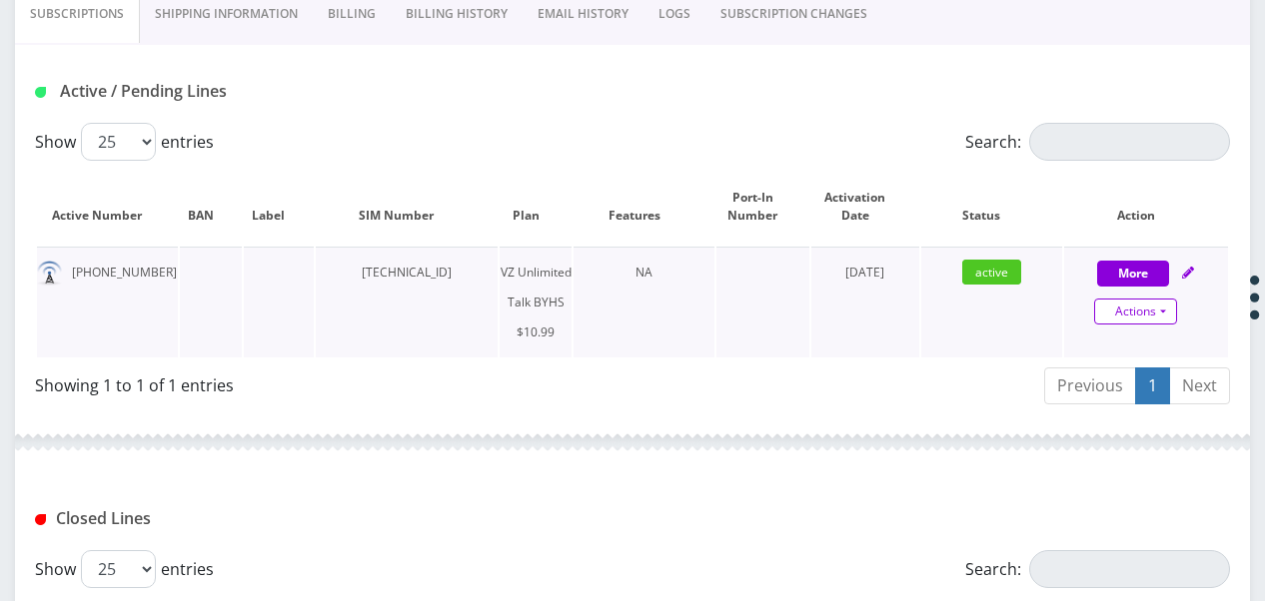
click at [1159, 314] on link "Actions" at bounding box center [1135, 312] width 83 height 26
select select "467"
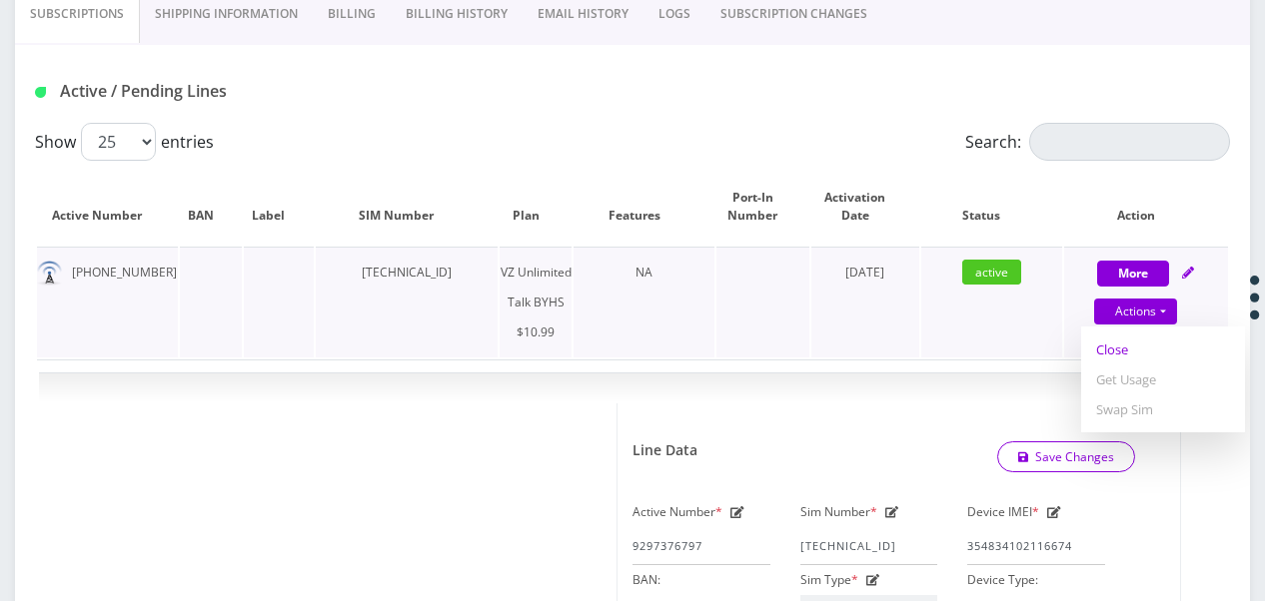
click at [1125, 352] on link "Close" at bounding box center [1163, 350] width 164 height 30
type input "08/17/2025"
select select "467"
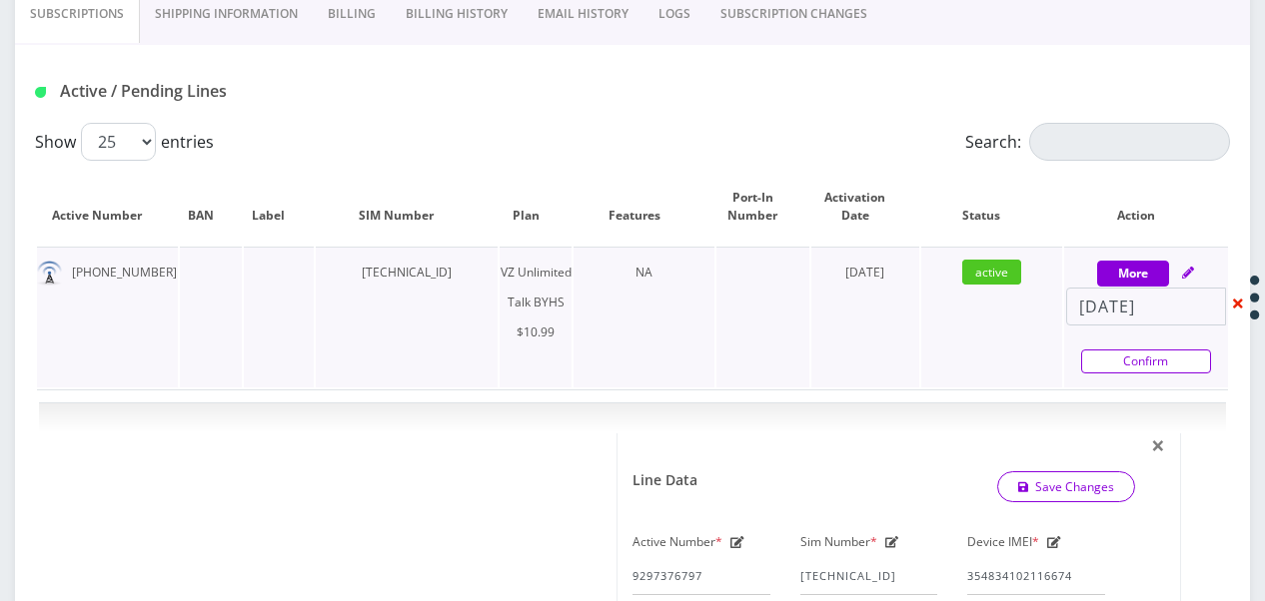
click at [1151, 350] on link "Confirm" at bounding box center [1146, 362] width 130 height 24
select select "467"
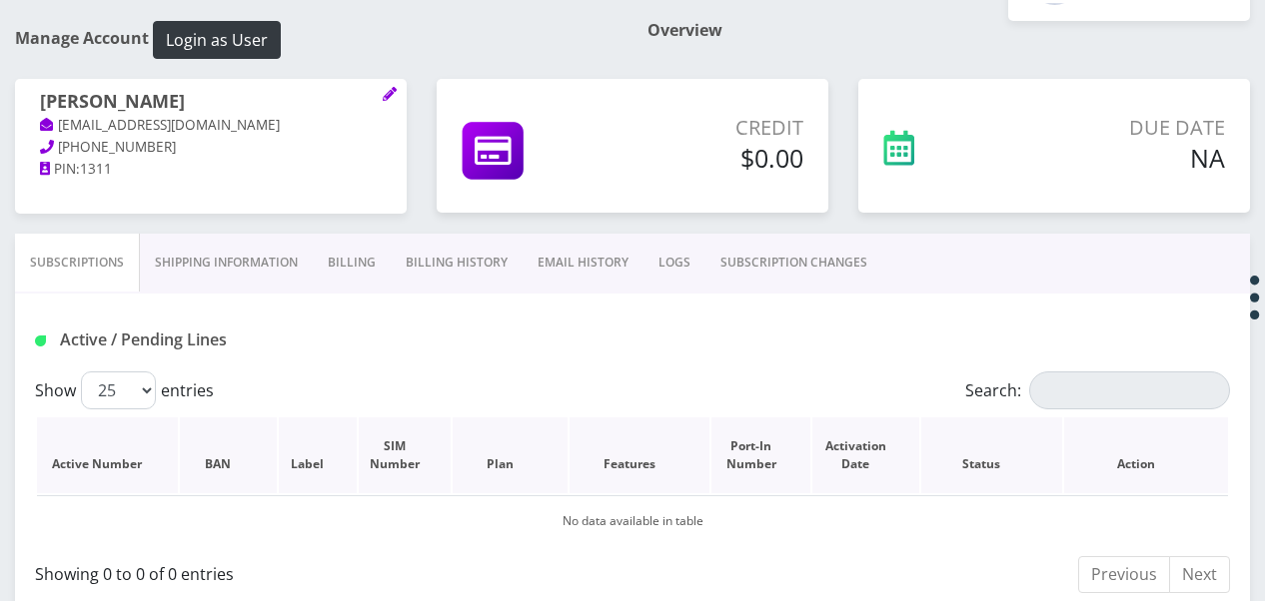
scroll to position [110, 0]
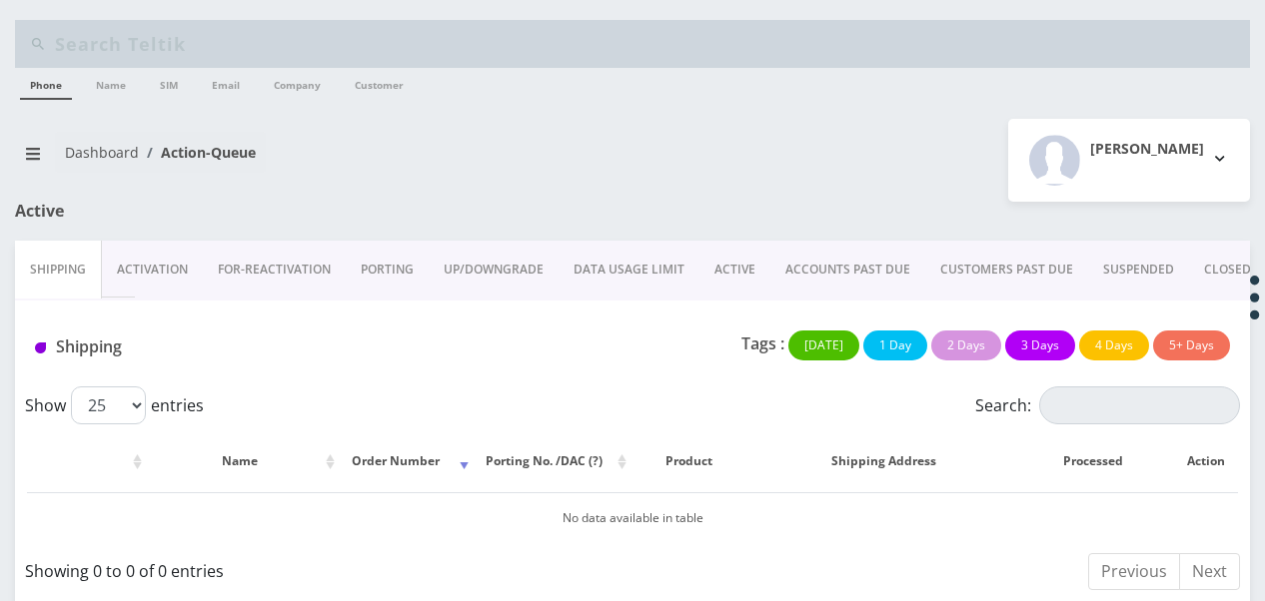
click at [725, 298] on link "ACTIVE" at bounding box center [734, 270] width 71 height 58
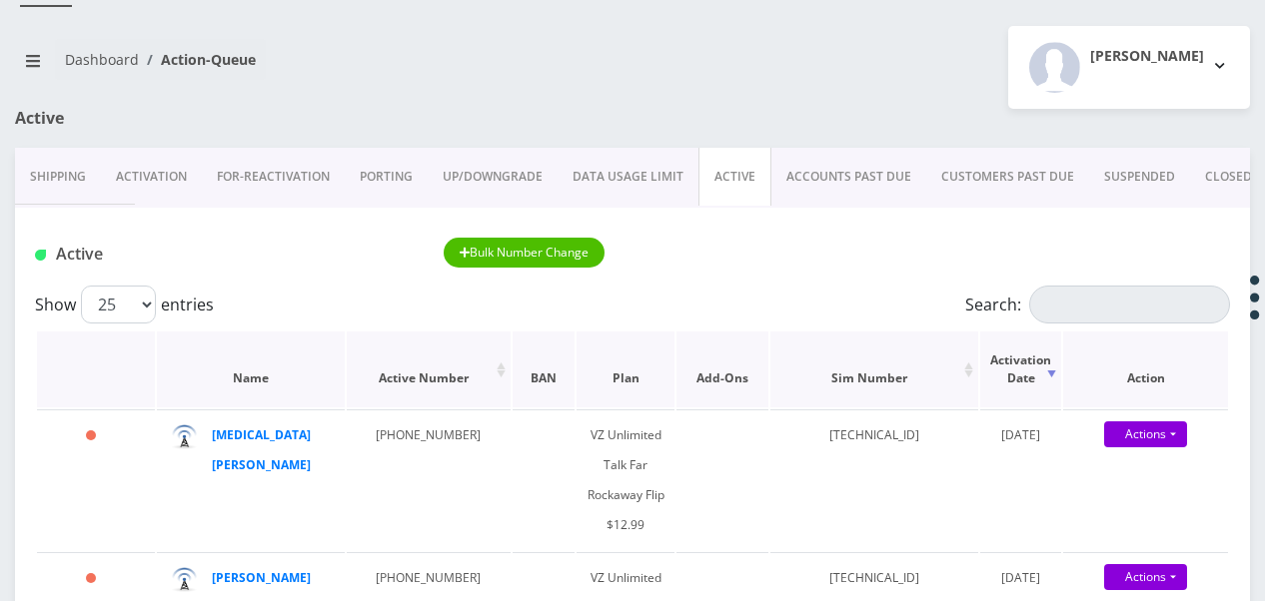
scroll to position [200, 0]
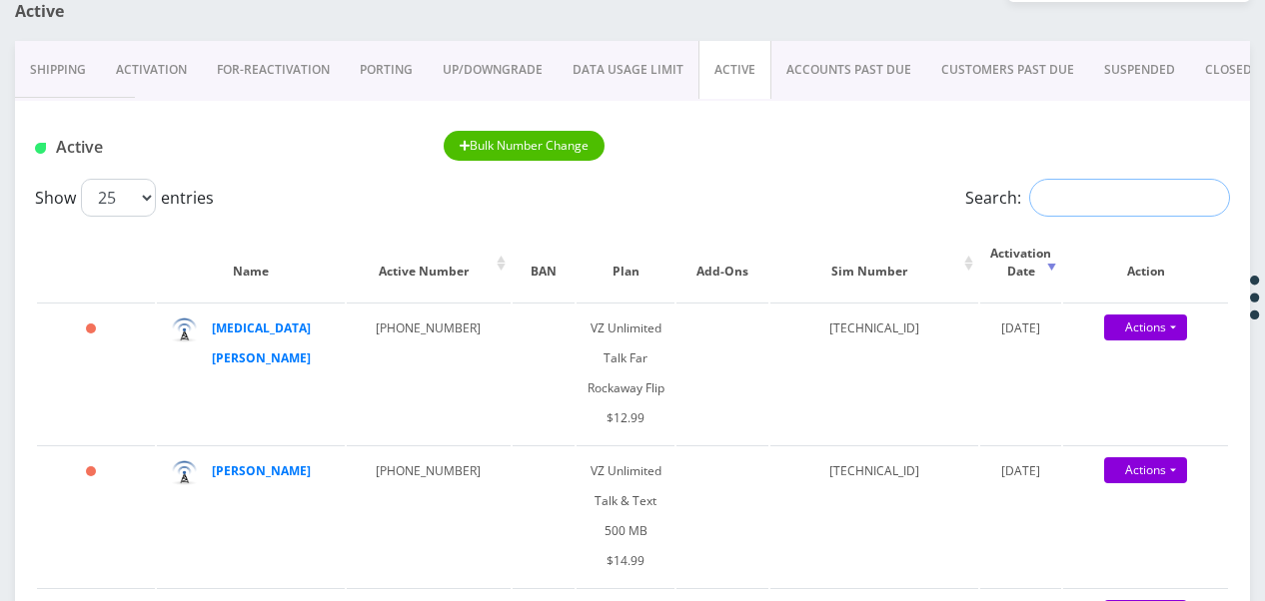
click at [1083, 205] on input "Search:" at bounding box center [1129, 198] width 201 height 38
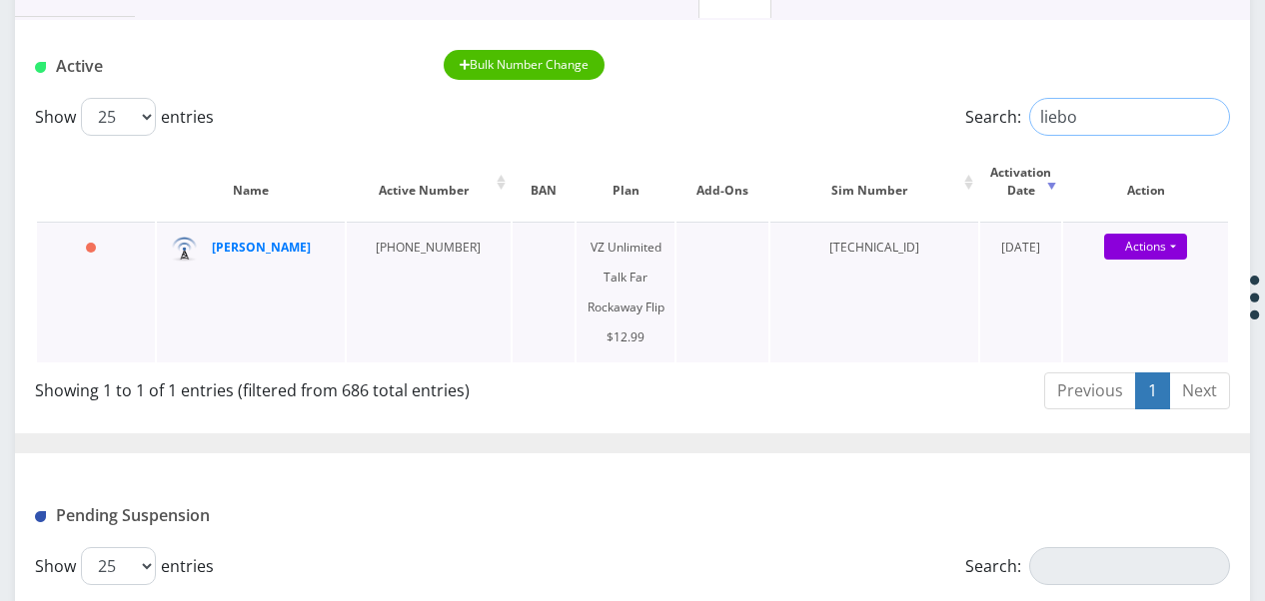
scroll to position [300, 0]
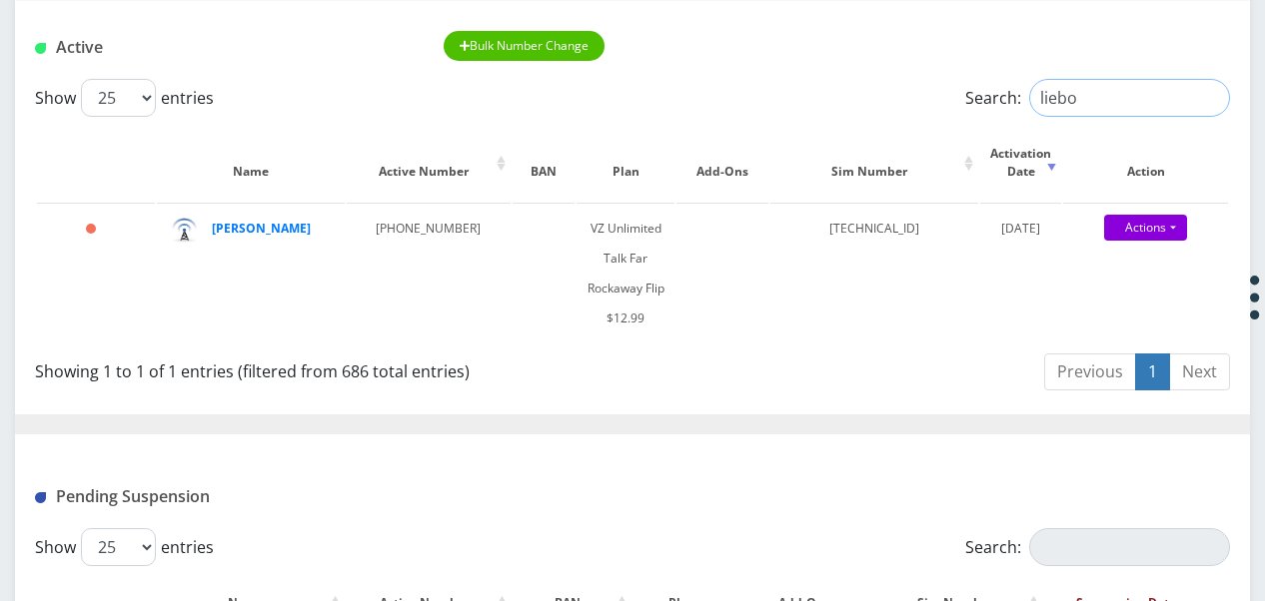
drag, startPoint x: 1100, startPoint y: 92, endPoint x: 937, endPoint y: 87, distance: 162.9
click at [937, 88] on div "Search: liebo" at bounding box center [1080, 98] width 299 height 38
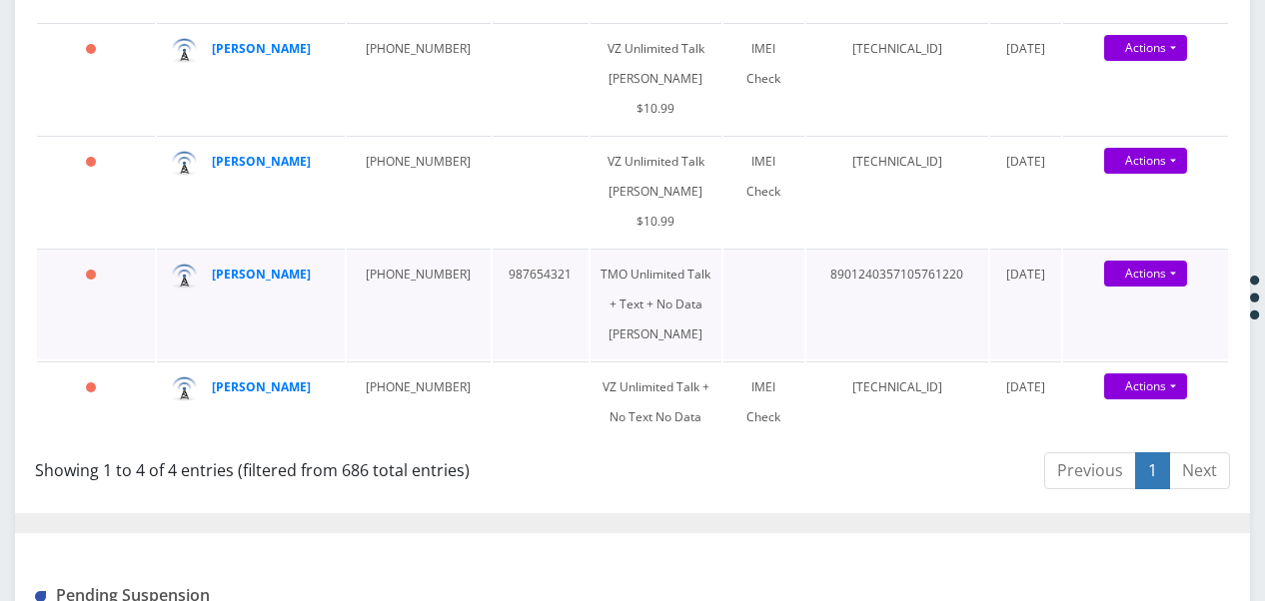
scroll to position [499, 0]
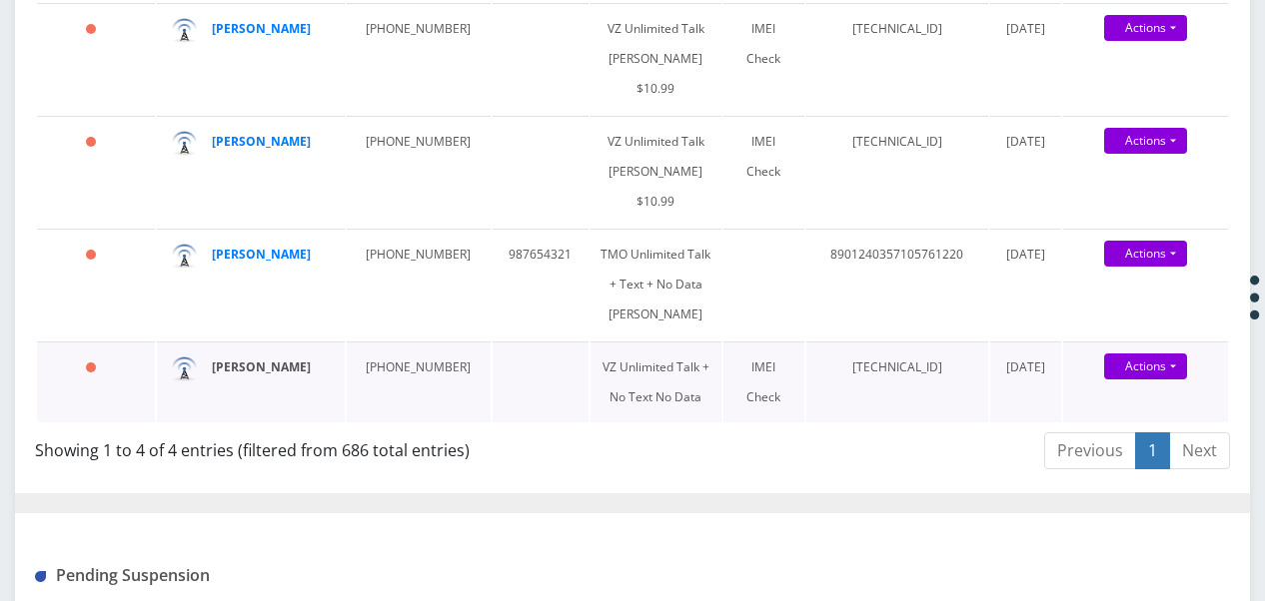
type input "lieberm"
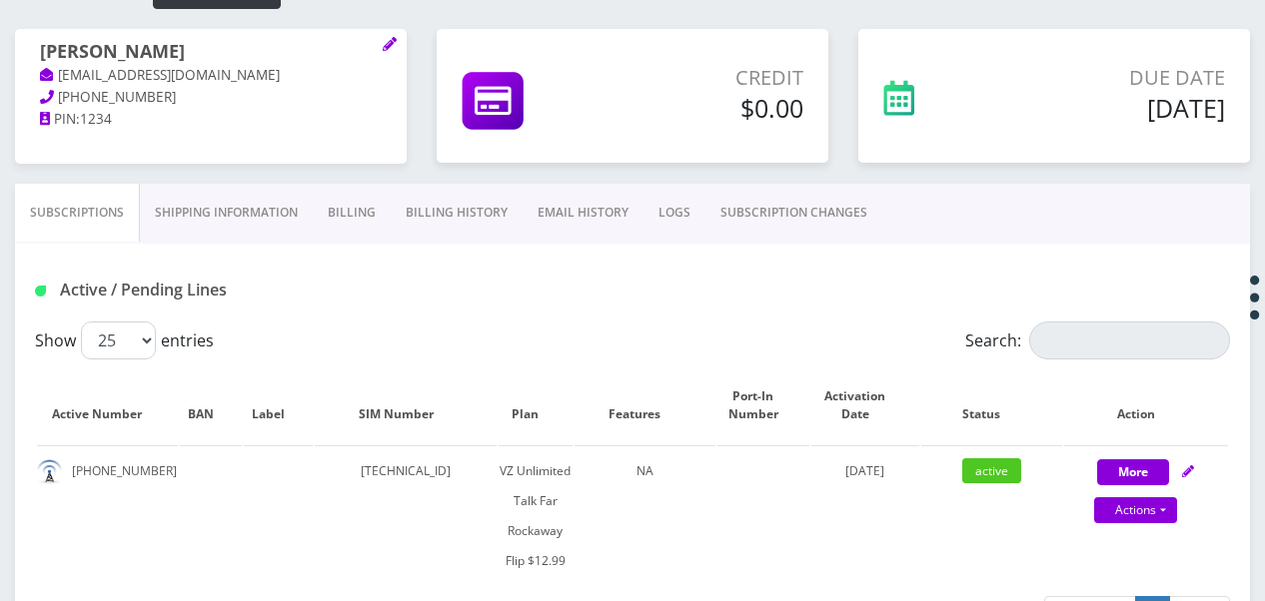
scroll to position [200, 0]
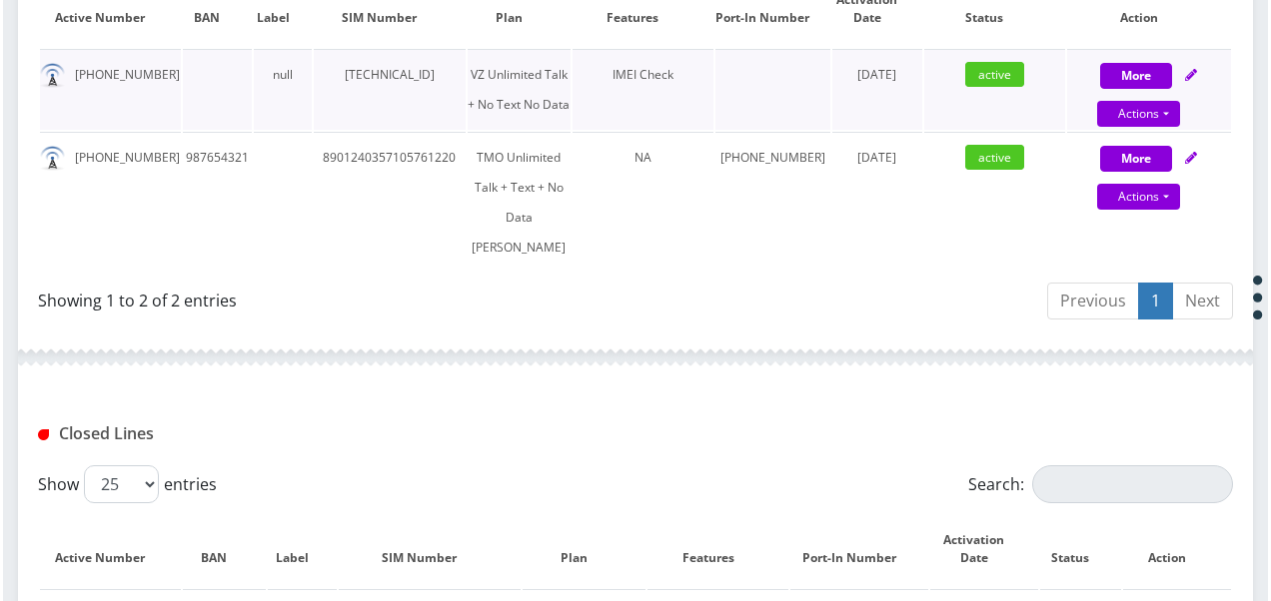
scroll to position [599, 0]
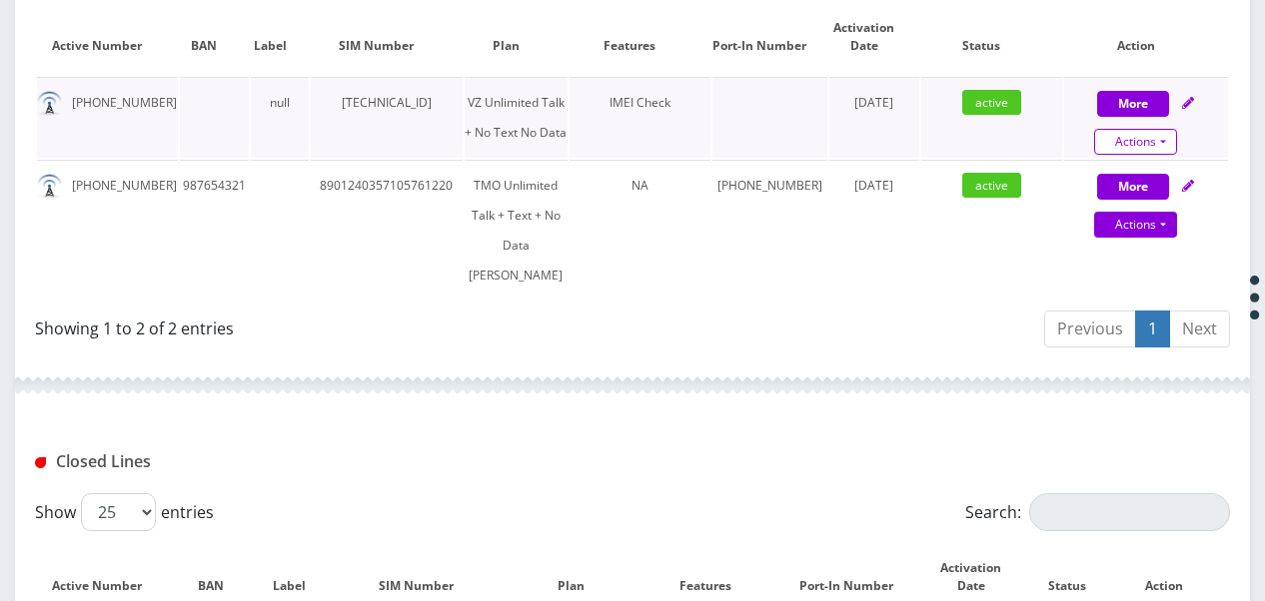
click at [1173, 134] on link "Actions" at bounding box center [1135, 142] width 83 height 26
select select "367"
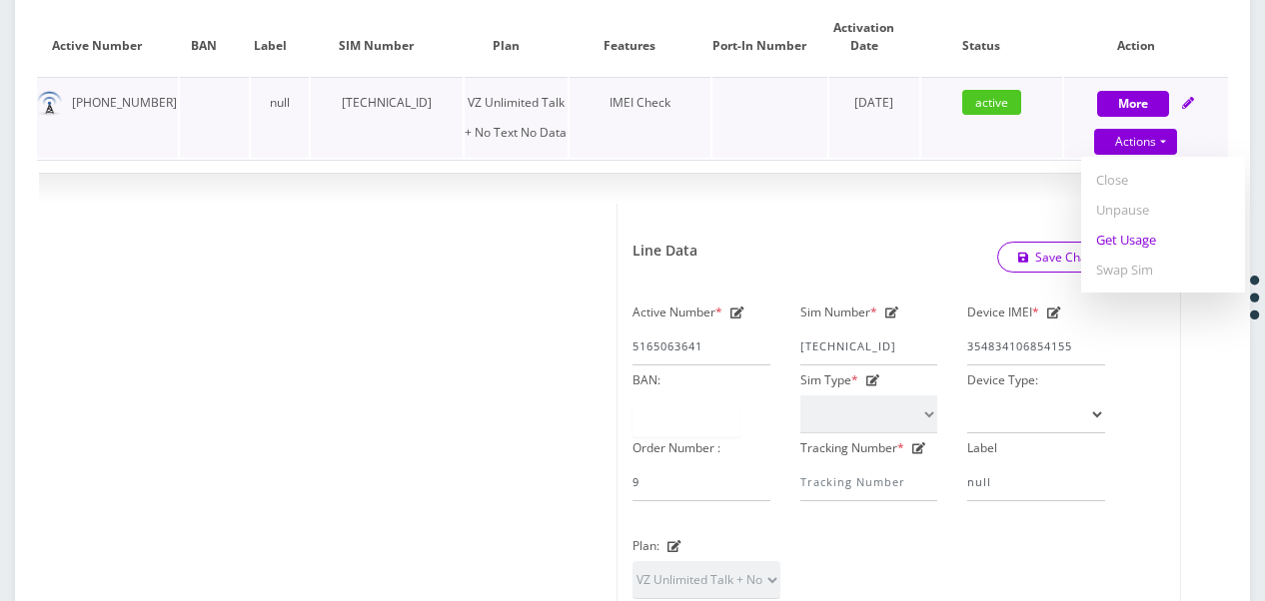
click at [1134, 247] on link "Get Usage" at bounding box center [1163, 240] width 164 height 30
select select "367"
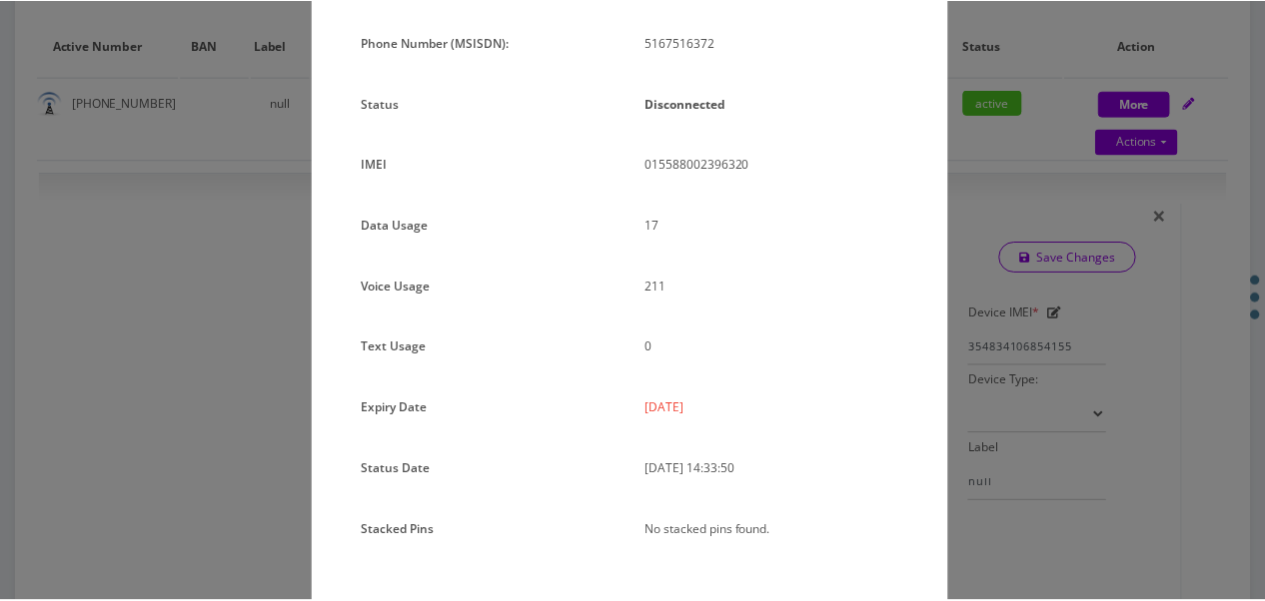
scroll to position [245, 0]
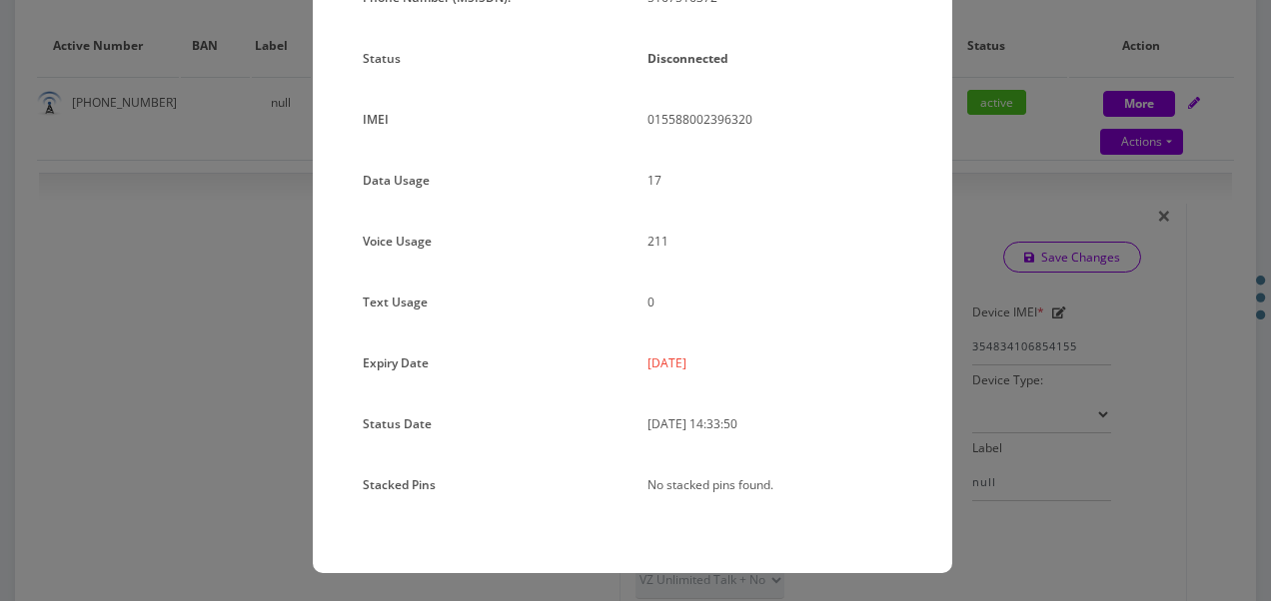
click at [1031, 271] on div "× Subscription Info Plan Name TT 4G Monthly Unlimited Voice Plan Phone Number (…" at bounding box center [635, 300] width 1271 height 601
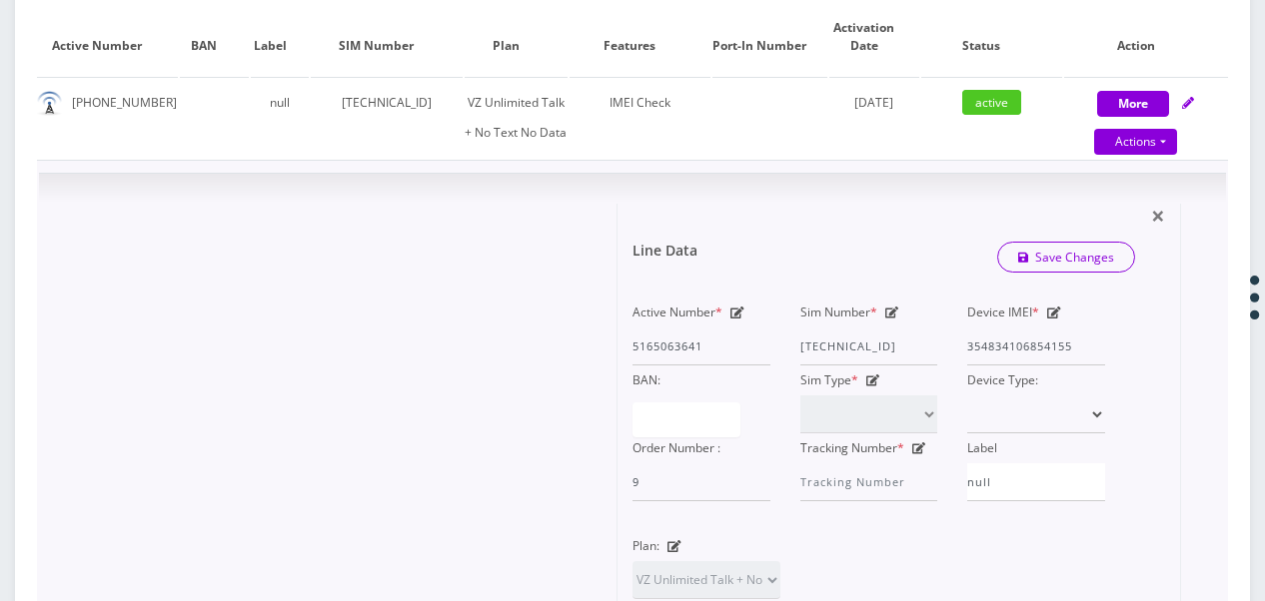
click at [90, 254] on td "× Line Data Save Changes Active Number * 5165063641 Sim Number * 89148000008465…" at bounding box center [632, 541] width 1191 height 763
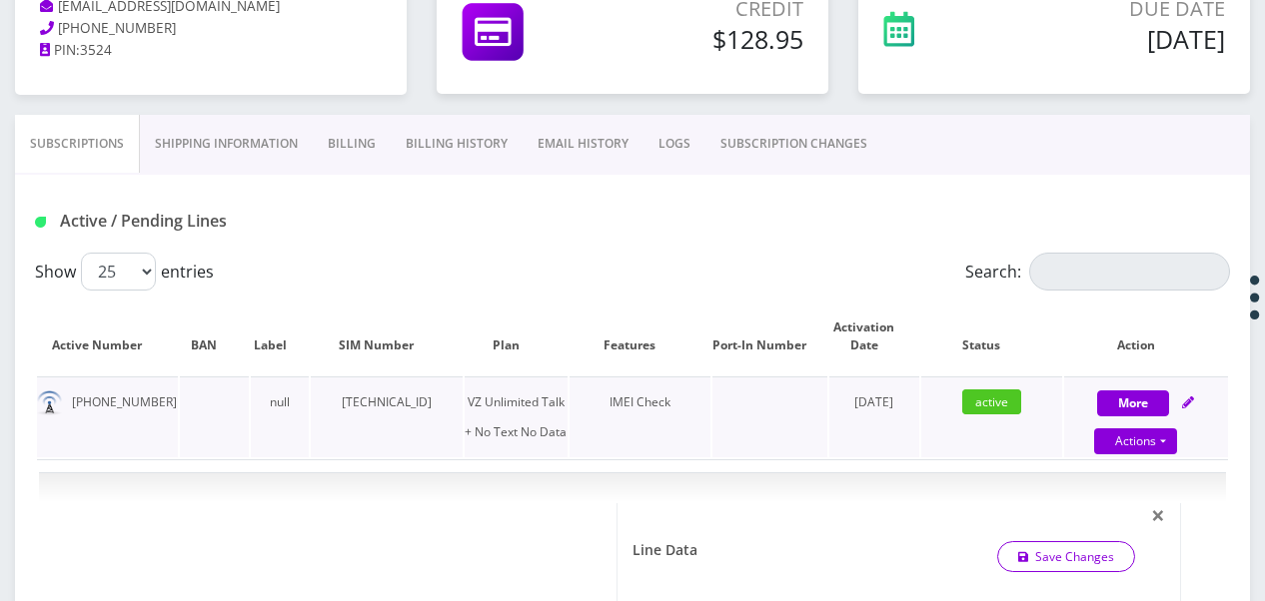
scroll to position [0, 0]
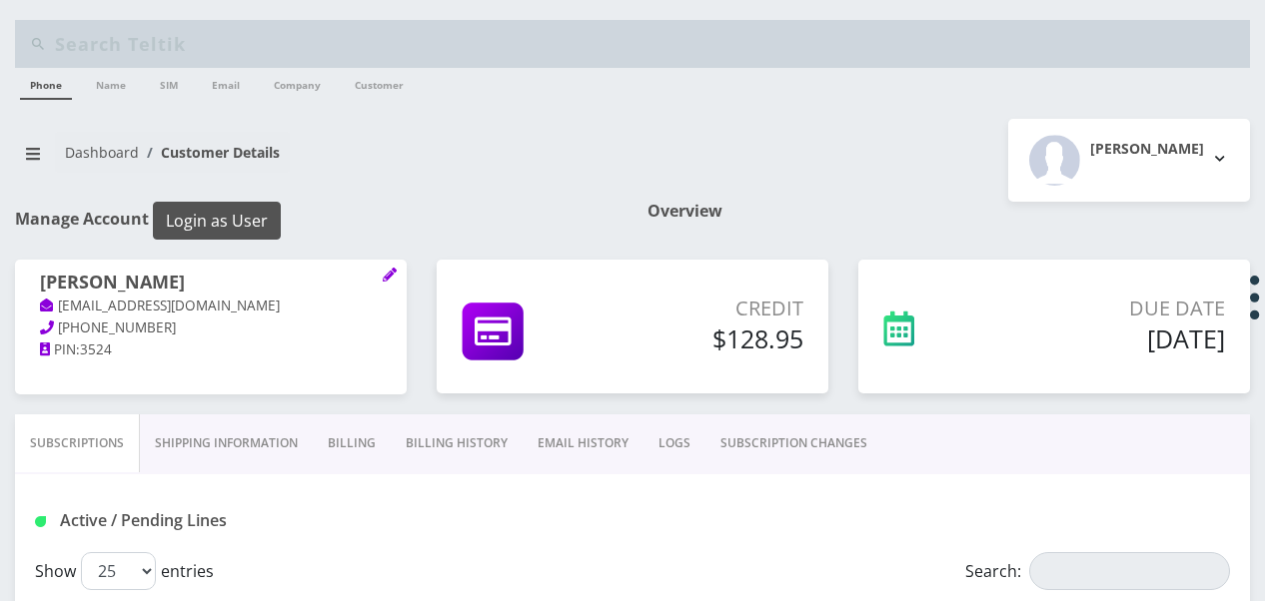
click at [249, 208] on button "Login as User" at bounding box center [217, 221] width 128 height 38
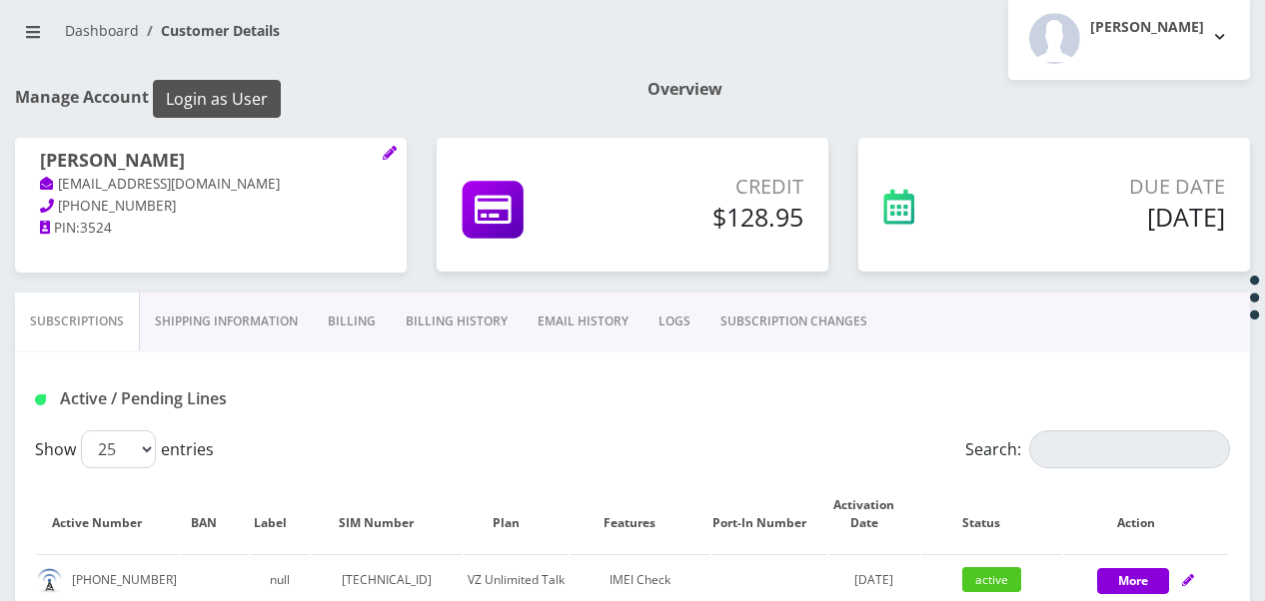
scroll to position [300, 0]
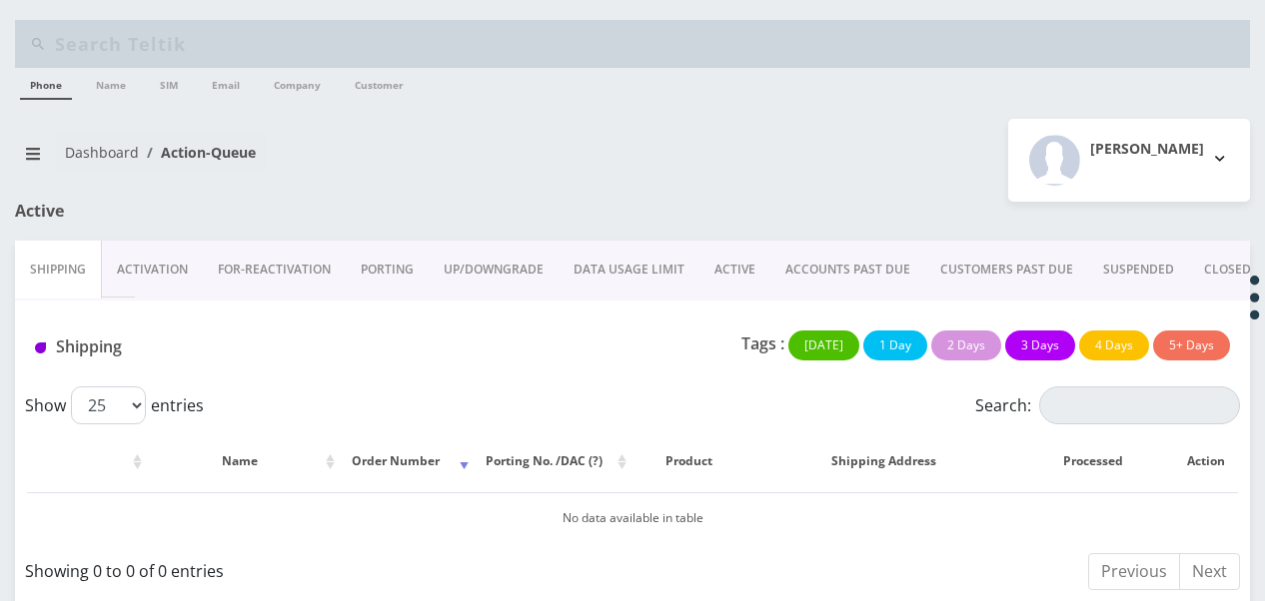
click at [712, 274] on link "ACTIVE" at bounding box center [734, 270] width 71 height 58
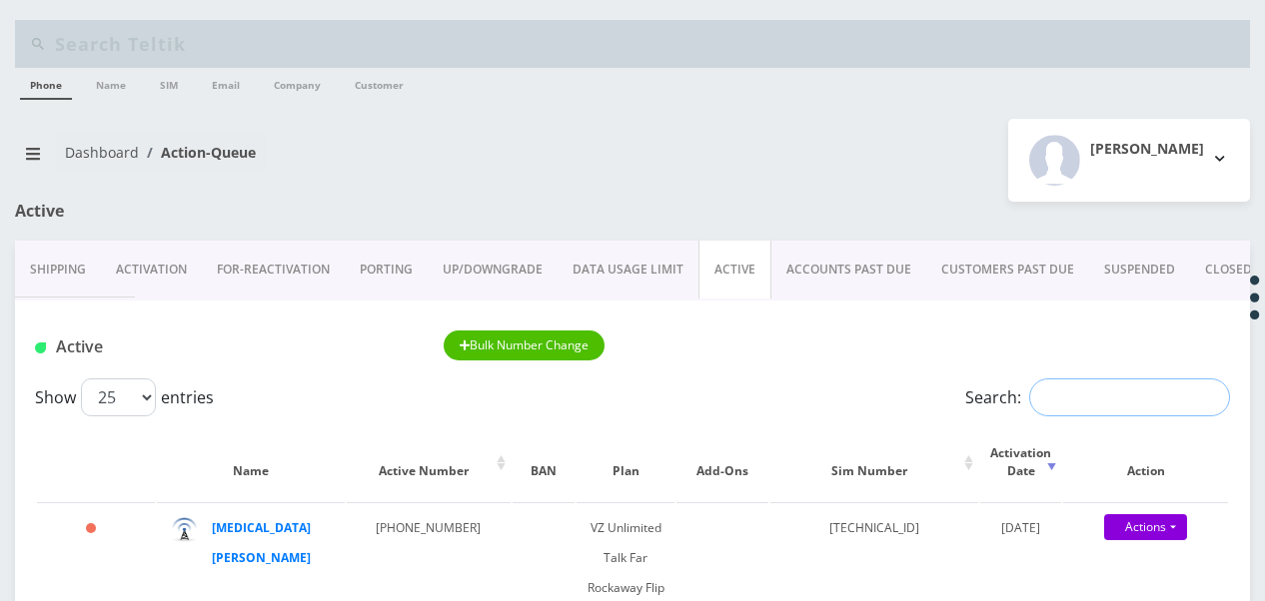
click at [1075, 382] on input "Search:" at bounding box center [1129, 398] width 201 height 38
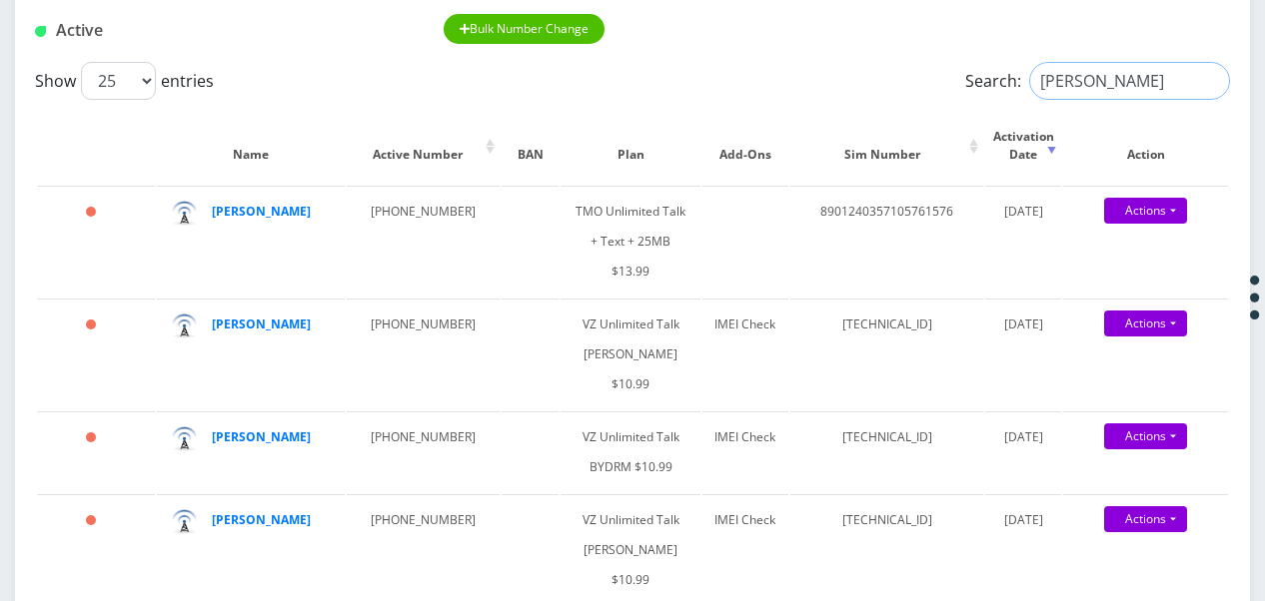
scroll to position [100, 0]
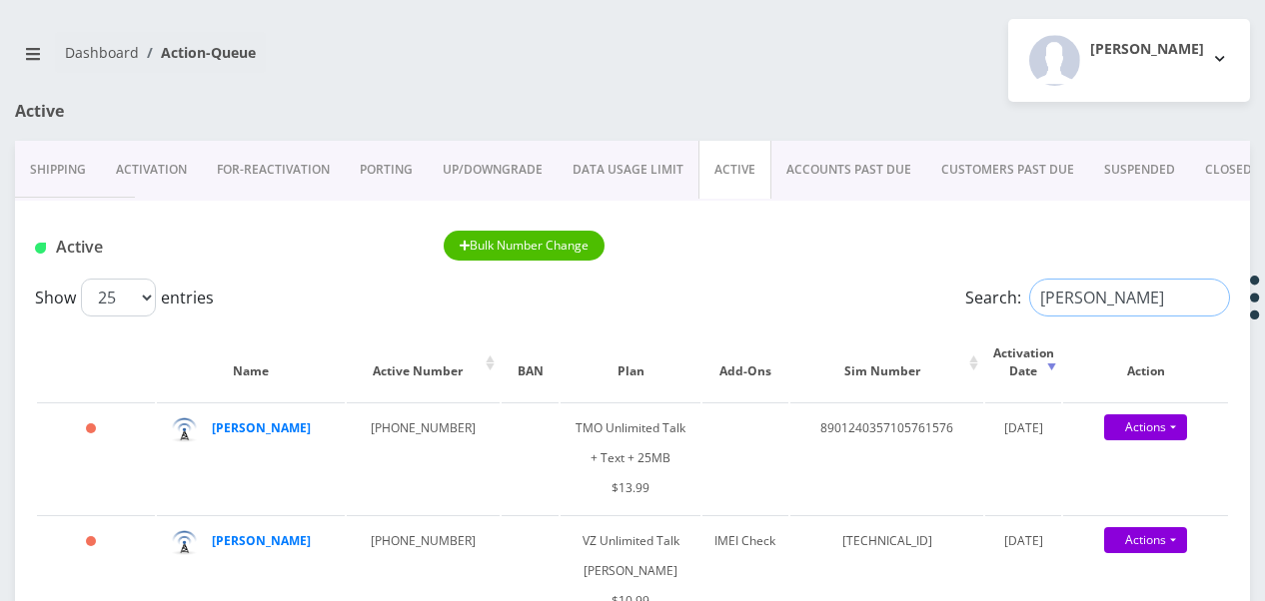
drag, startPoint x: 1139, startPoint y: 295, endPoint x: 789, endPoint y: 279, distance: 350.0
click at [791, 279] on div "Show 25 50 100 250 500 1000 entries Search: [PERSON_NAME]" at bounding box center [632, 298] width 1195 height 38
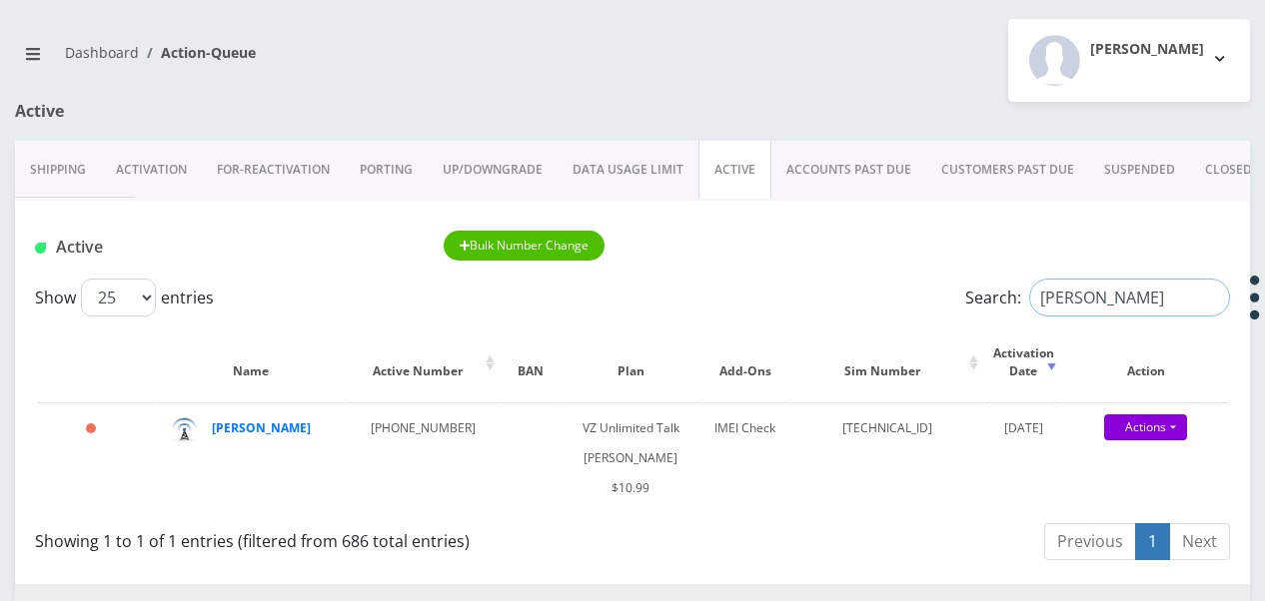
drag, startPoint x: 1109, startPoint y: 283, endPoint x: 914, endPoint y: 276, distance: 194.9
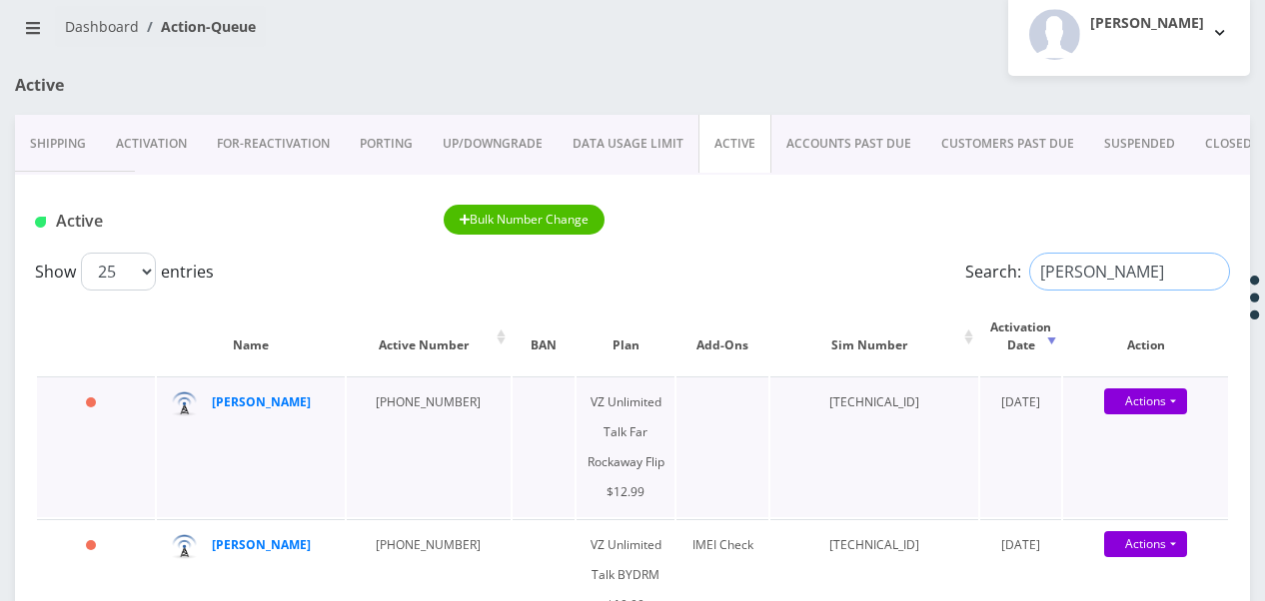
scroll to position [200, 0]
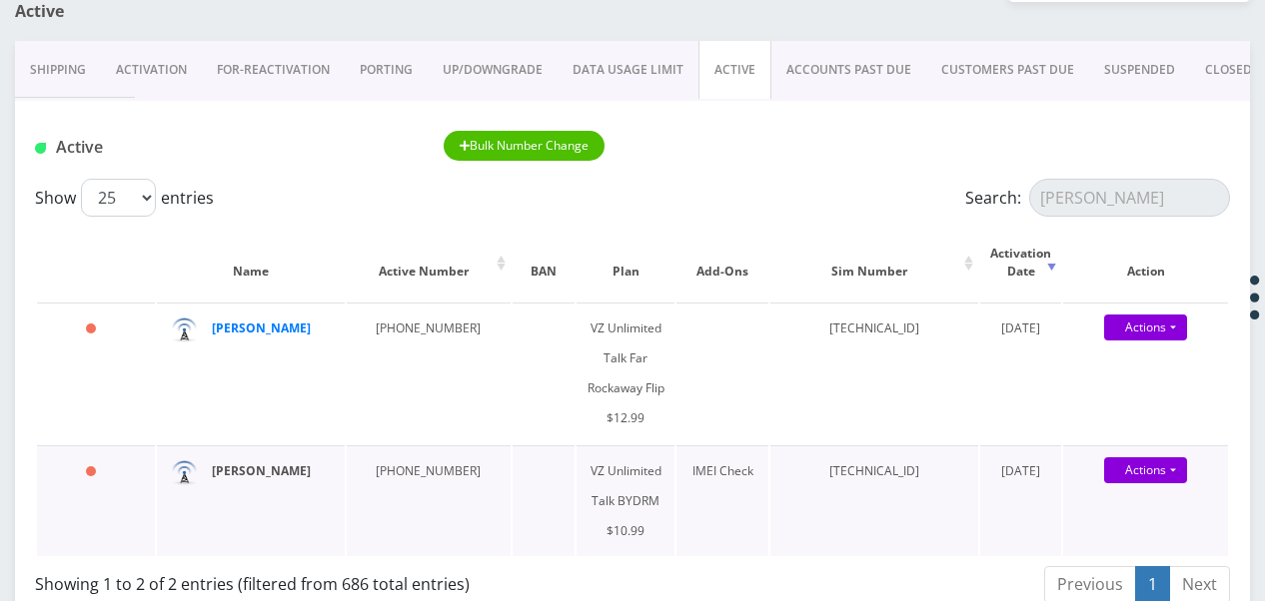
drag, startPoint x: 282, startPoint y: 479, endPoint x: 273, endPoint y: 473, distance: 10.8
drag, startPoint x: 1111, startPoint y: 187, endPoint x: 945, endPoint y: 190, distance: 165.9
click at [956, 189] on div "Search: newman" at bounding box center [1080, 198] width 299 height 38
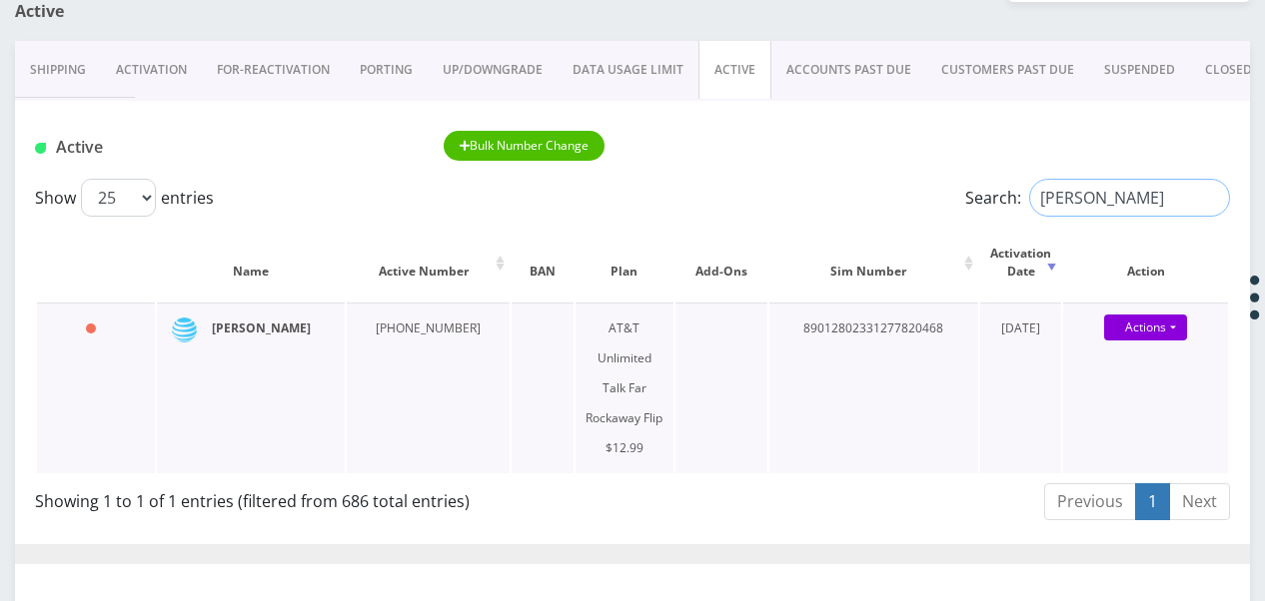
type input "ferber"
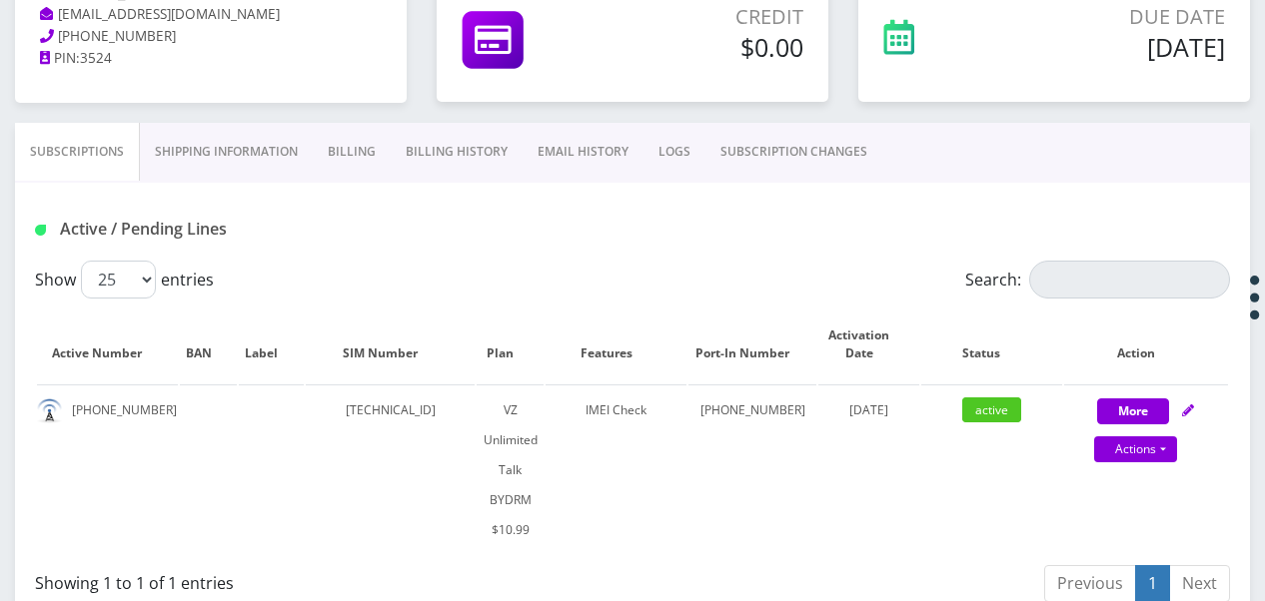
scroll to position [300, 0]
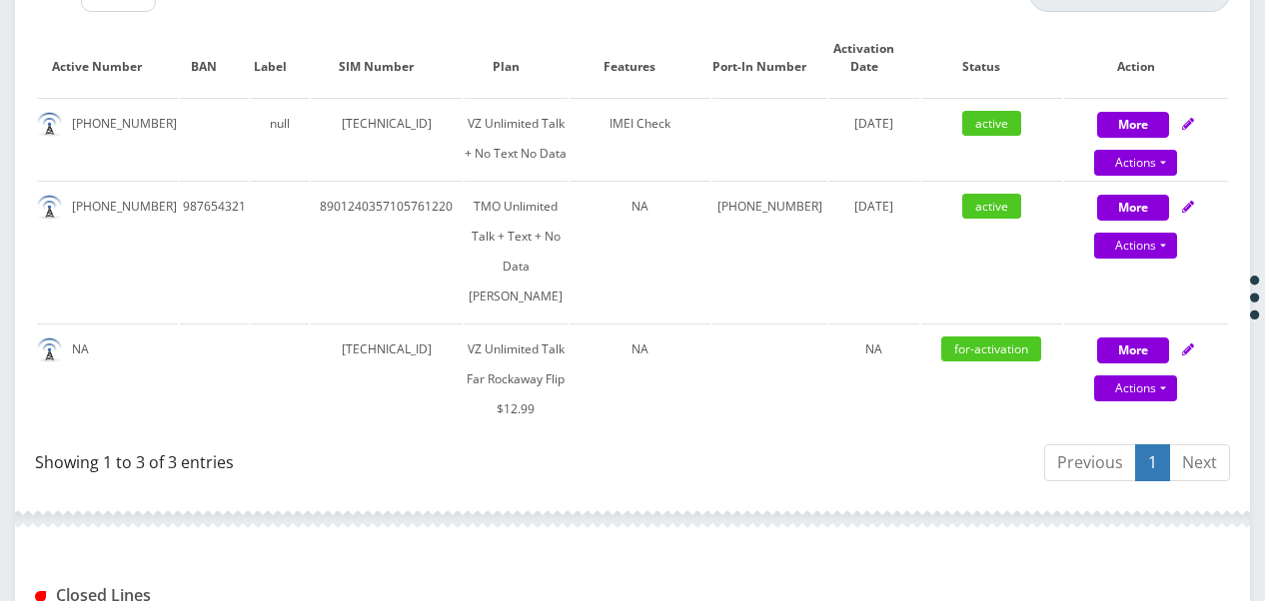
scroll to position [699, 0]
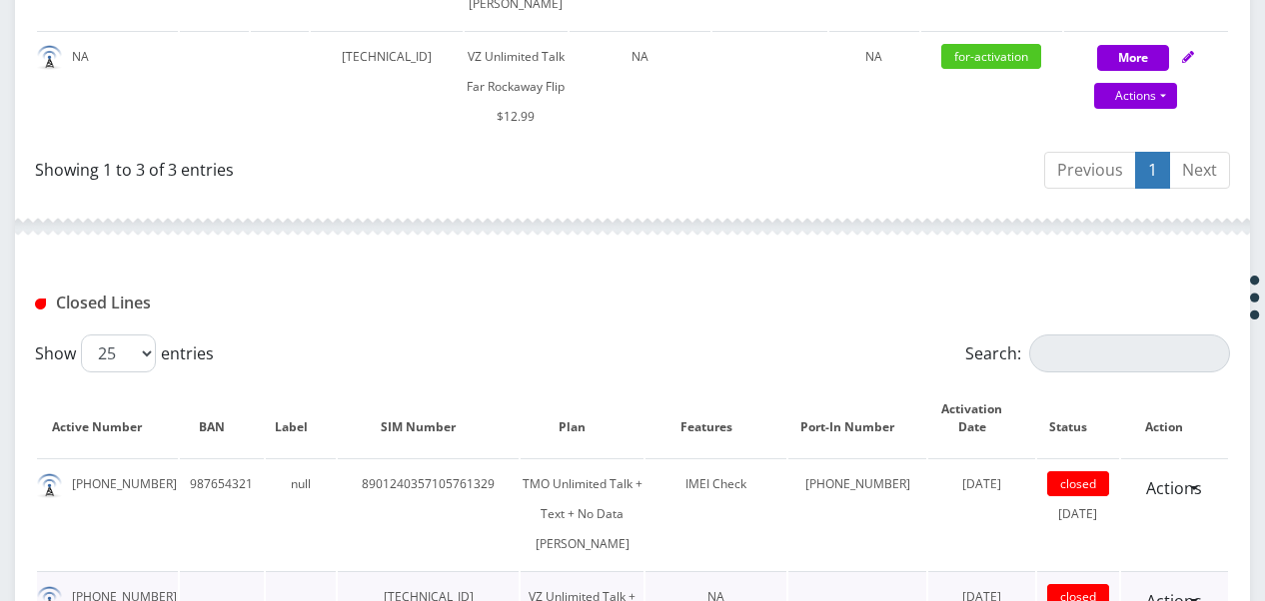
scroll to position [571, 0]
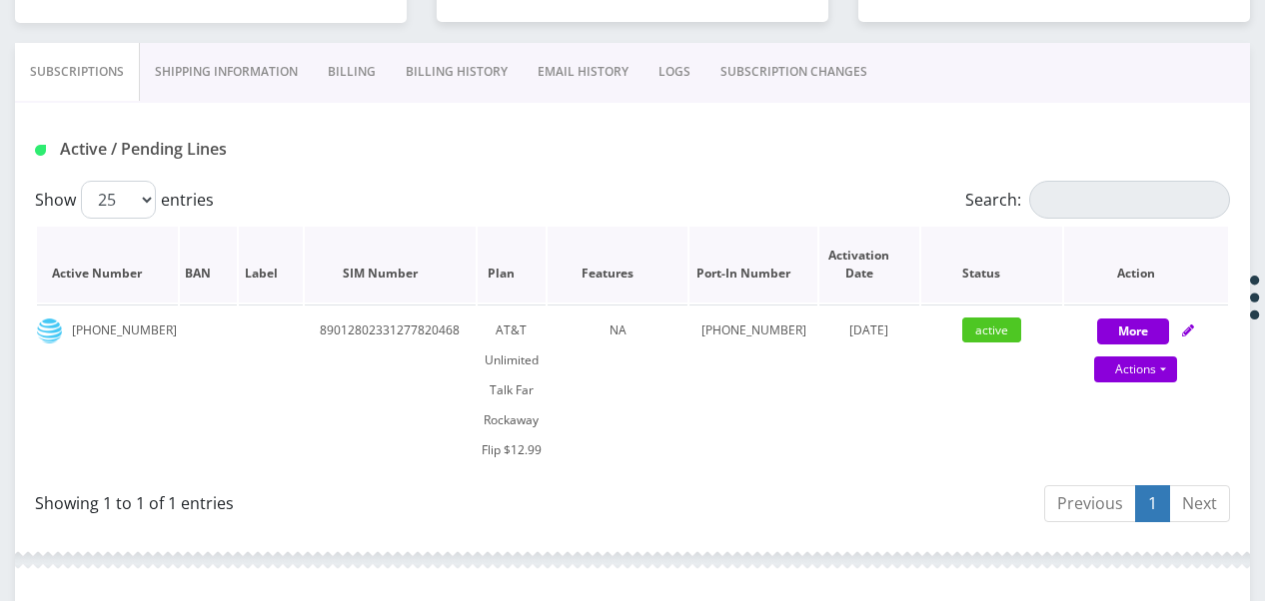
scroll to position [499, 0]
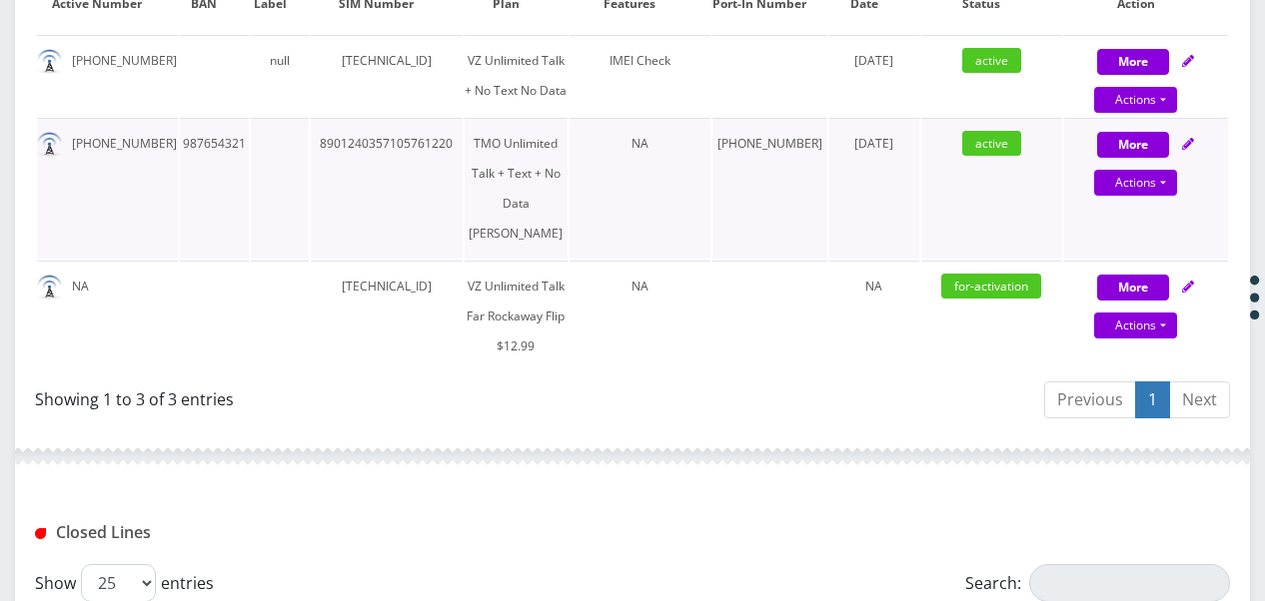
scroll to position [671, 0]
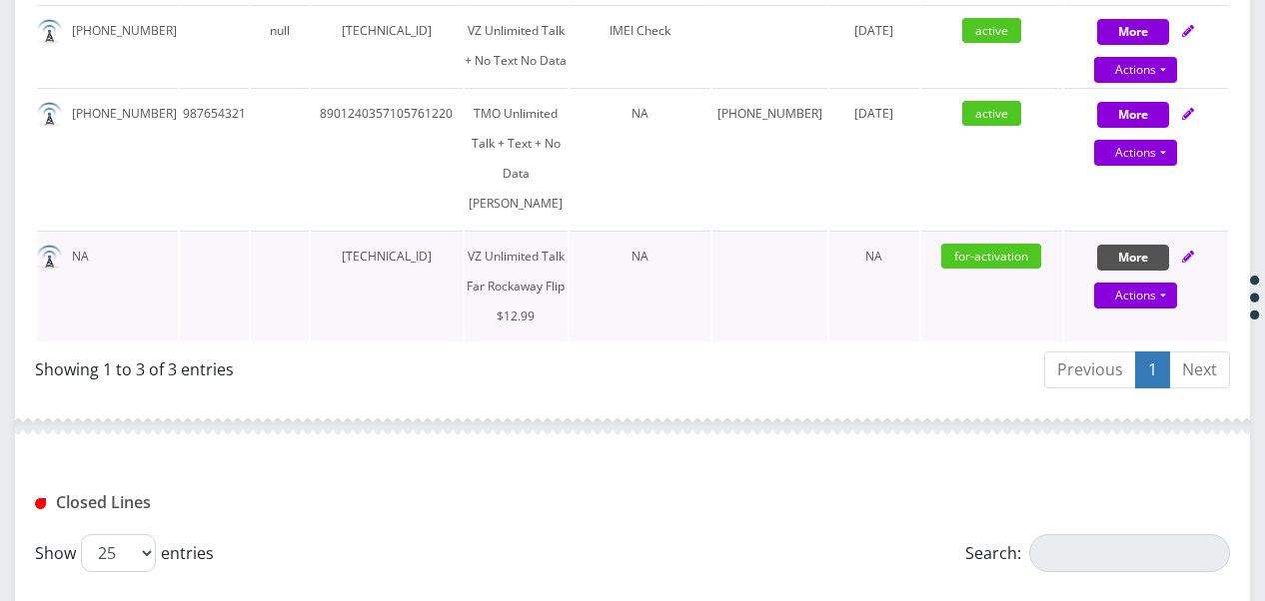
click at [1117, 45] on button "More" at bounding box center [1133, 32] width 72 height 26
select select "372"
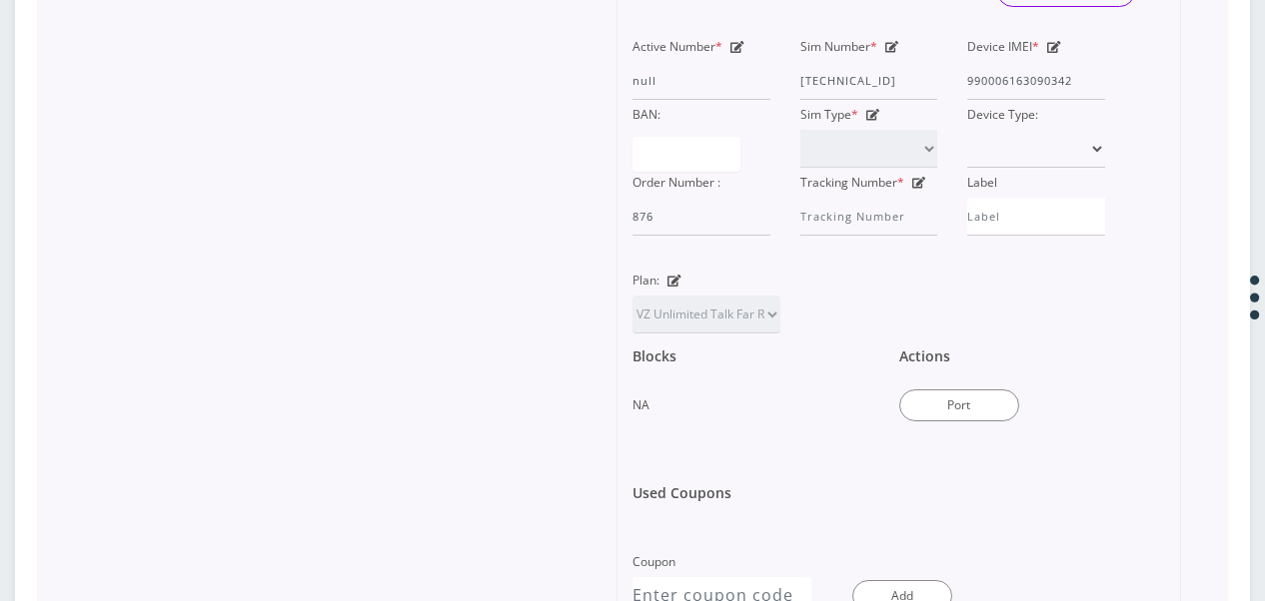
scroll to position [1171, 0]
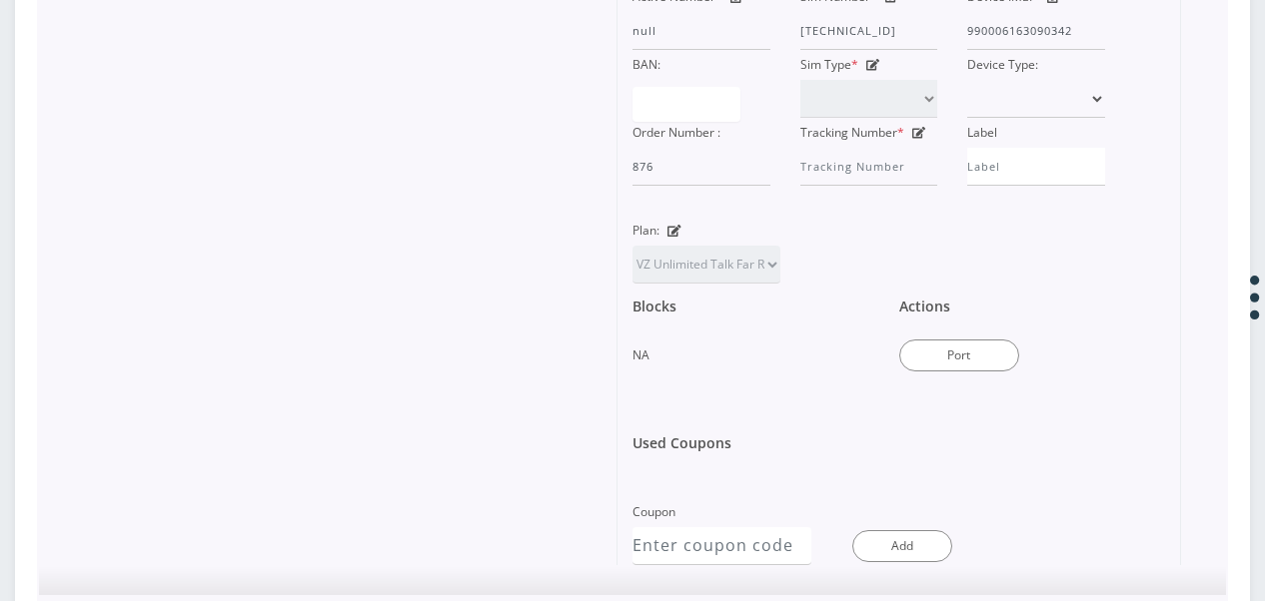
drag, startPoint x: 932, startPoint y: 188, endPoint x: 955, endPoint y: 182, distance: 23.7
click at [955, 182] on div "Active Number * null Sim Number * 89148000008876020896 Device IMEI * 9900061630…" at bounding box center [868, 84] width 502 height 204
click at [1145, 216] on div "Active Number * null Sim Number * 89148000008876020896 Device IMEI * 9900061630…" at bounding box center [883, 99] width 532 height 234
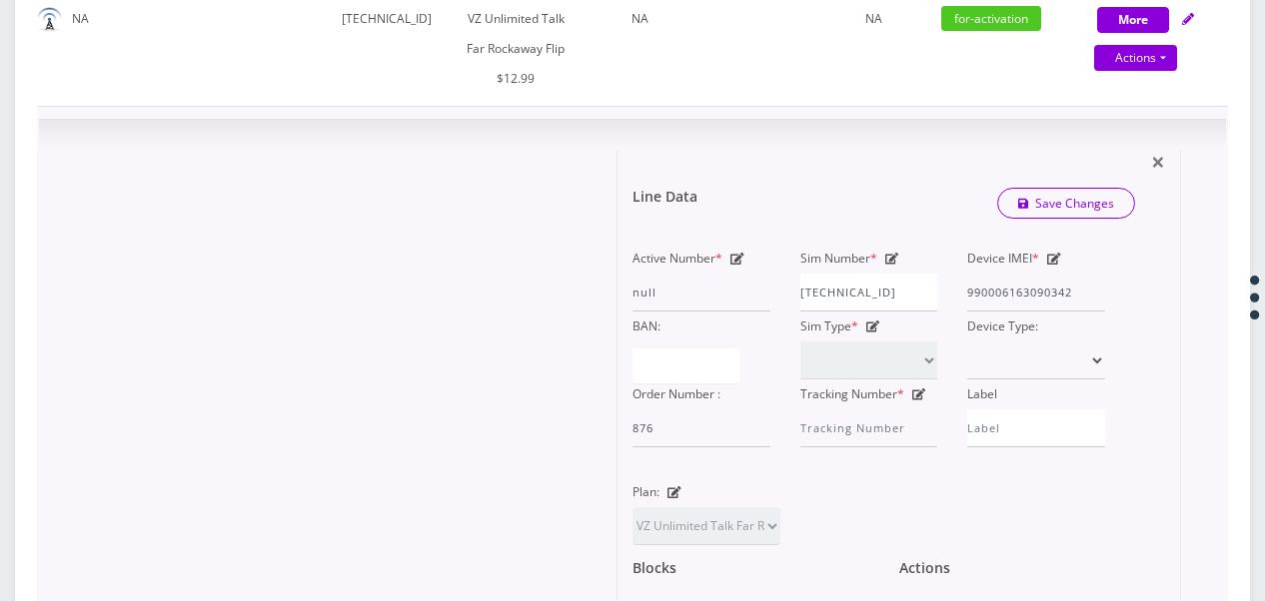
scroll to position [671, 0]
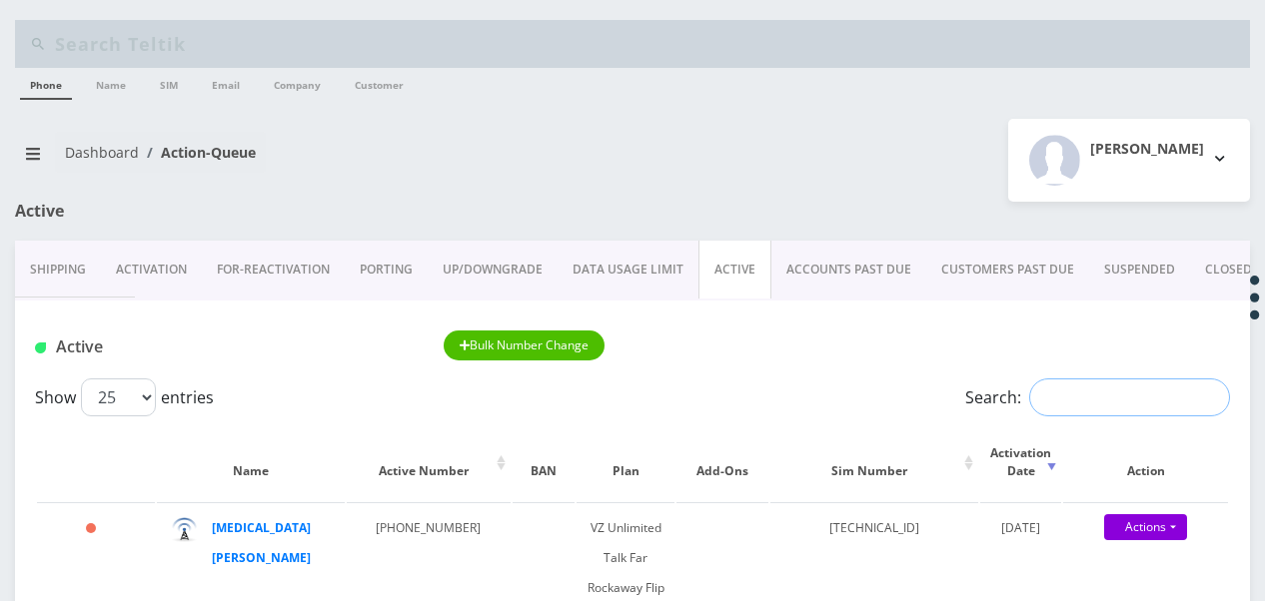
click at [1081, 401] on input "Search:" at bounding box center [1129, 398] width 201 height 38
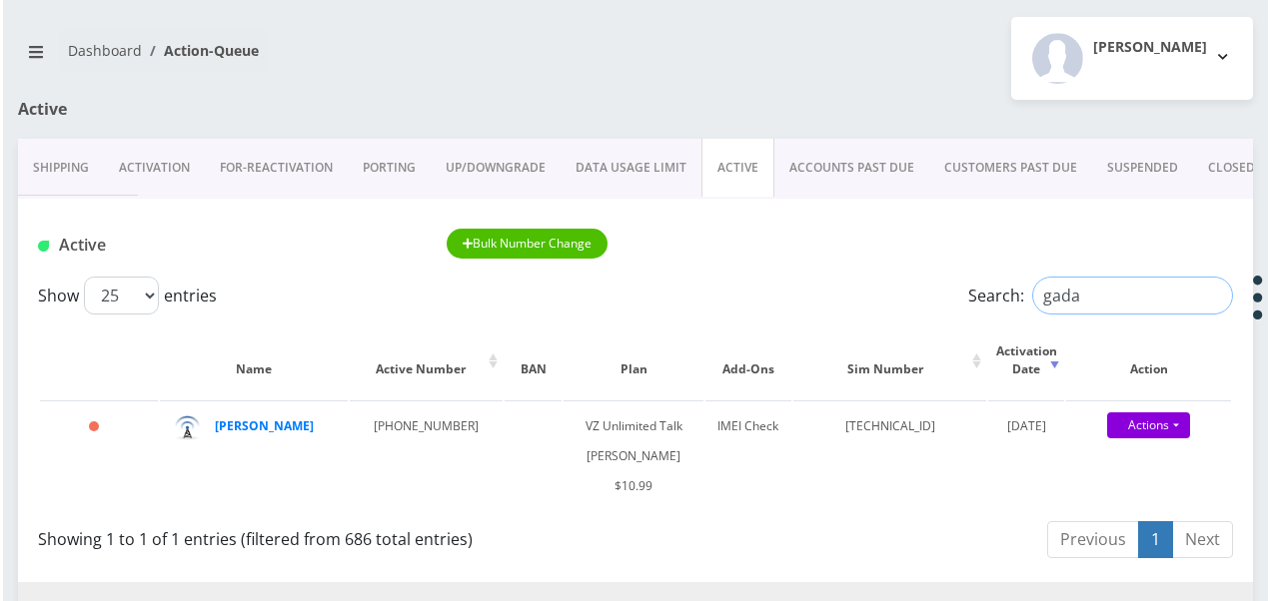
scroll to position [300, 0]
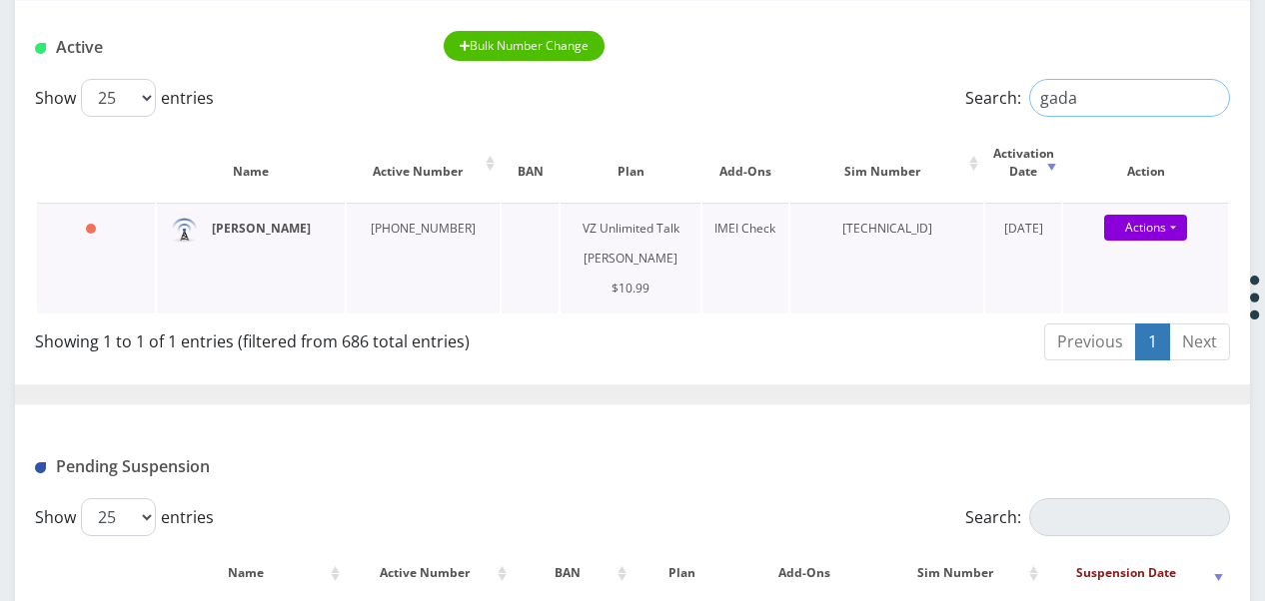
type input "gada"
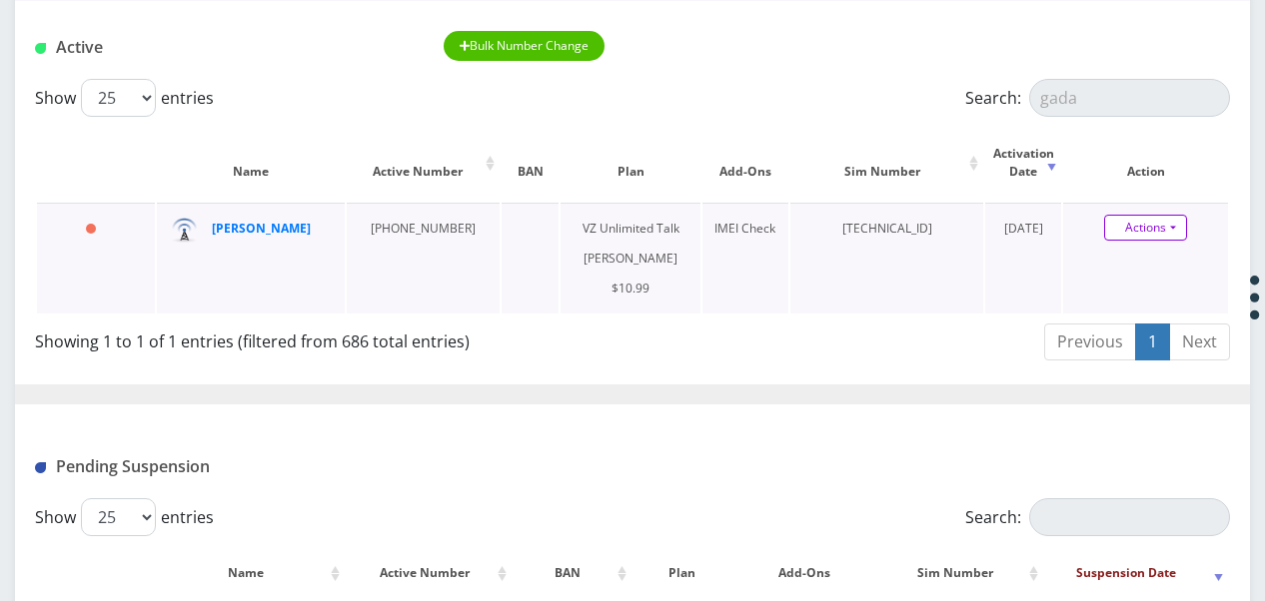
click at [1166, 226] on link "Actions" at bounding box center [1145, 228] width 83 height 26
click at [1149, 300] on link "Get Usage" at bounding box center [1162, 296] width 165 height 30
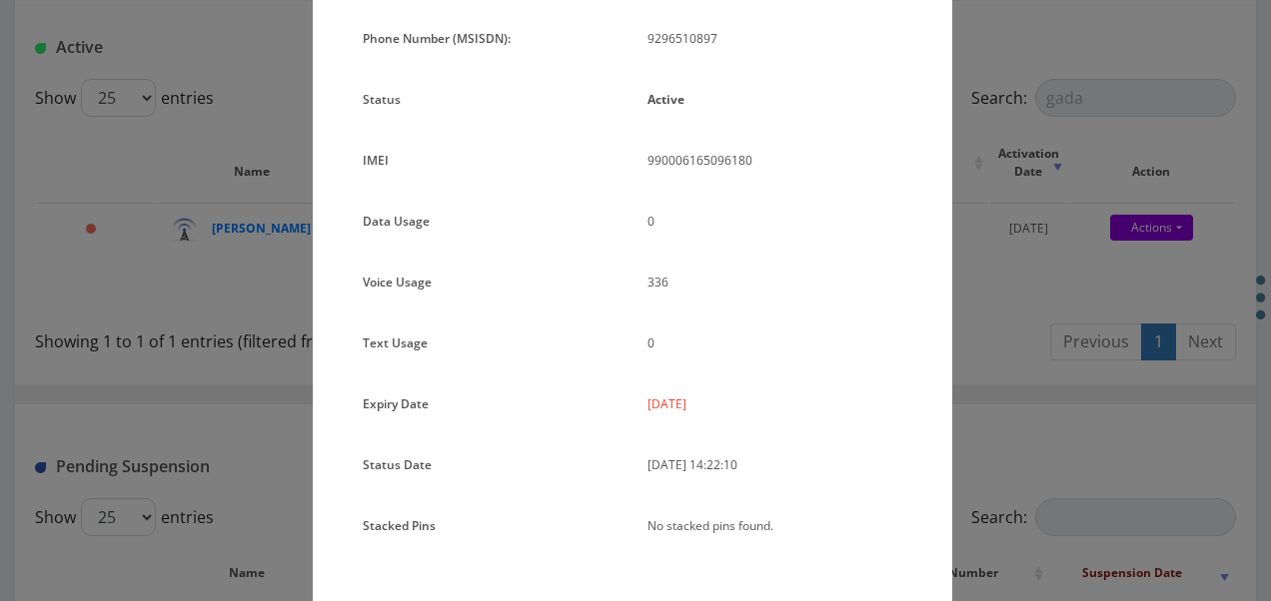
scroll to position [245, 0]
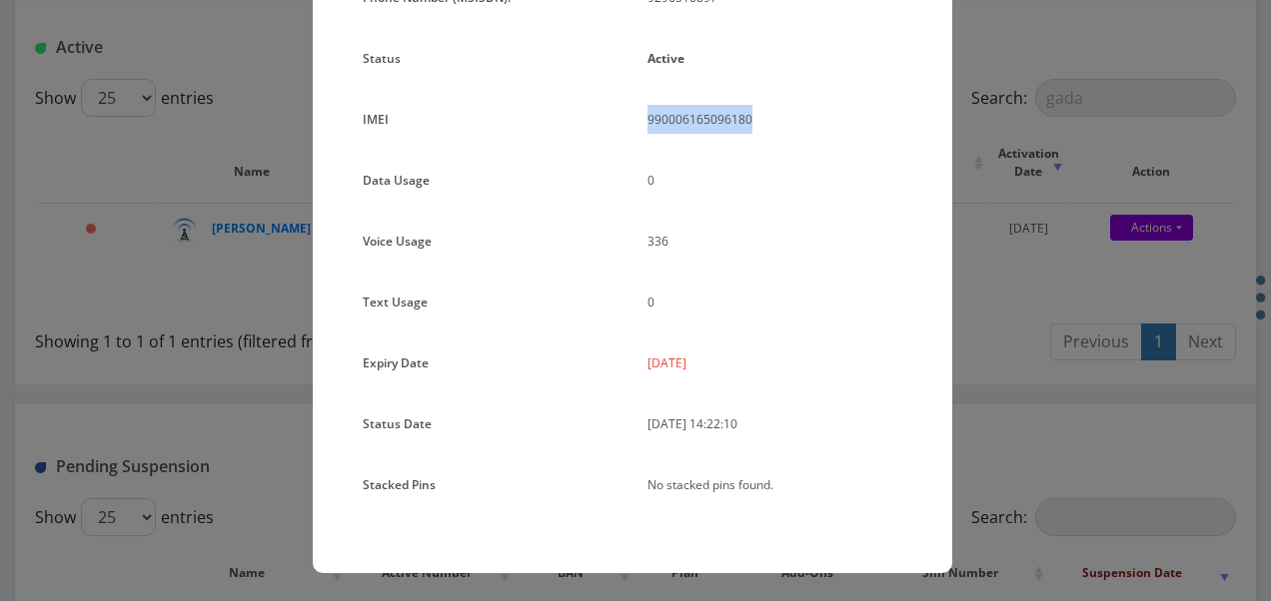
drag, startPoint x: 647, startPoint y: 121, endPoint x: 755, endPoint y: 120, distance: 107.9
click at [755, 120] on p "990006165096180" at bounding box center [774, 119] width 255 height 29
drag, startPoint x: 755, startPoint y: 120, endPoint x: 741, endPoint y: 117, distance: 14.3
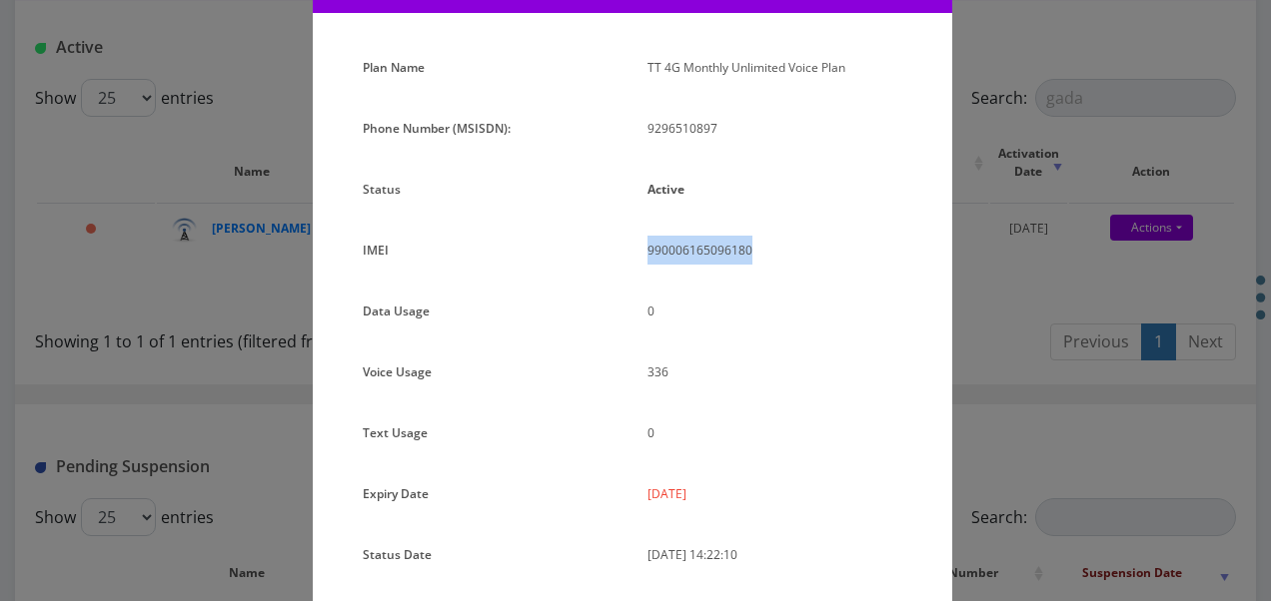
scroll to position [0, 0]
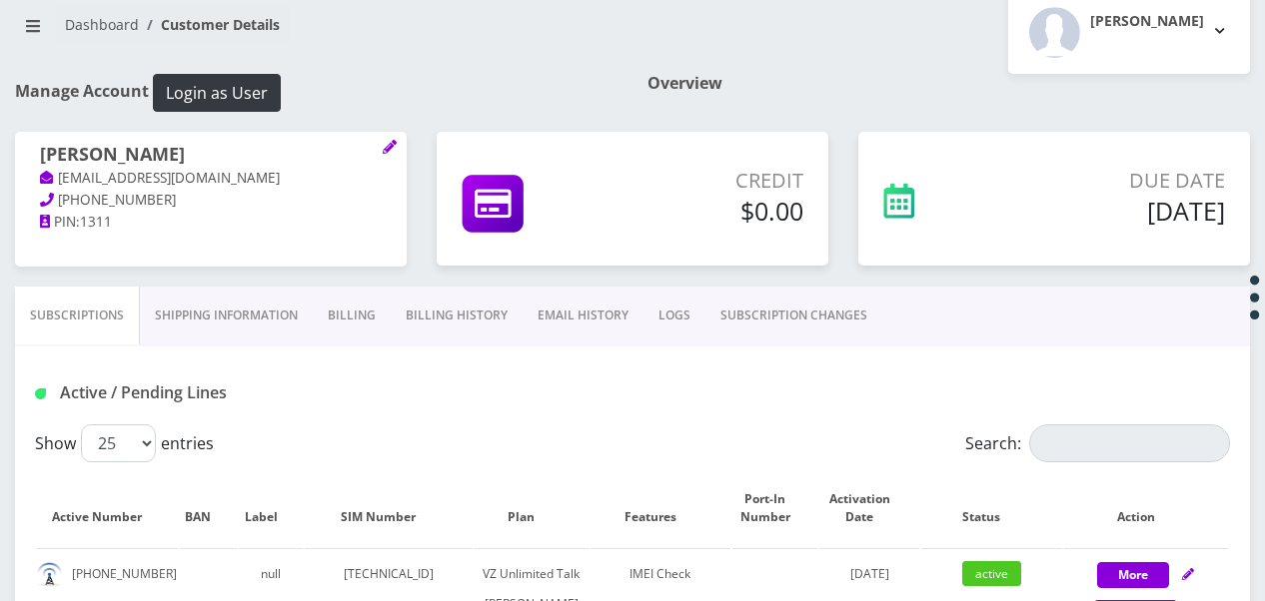
scroll to position [200, 0]
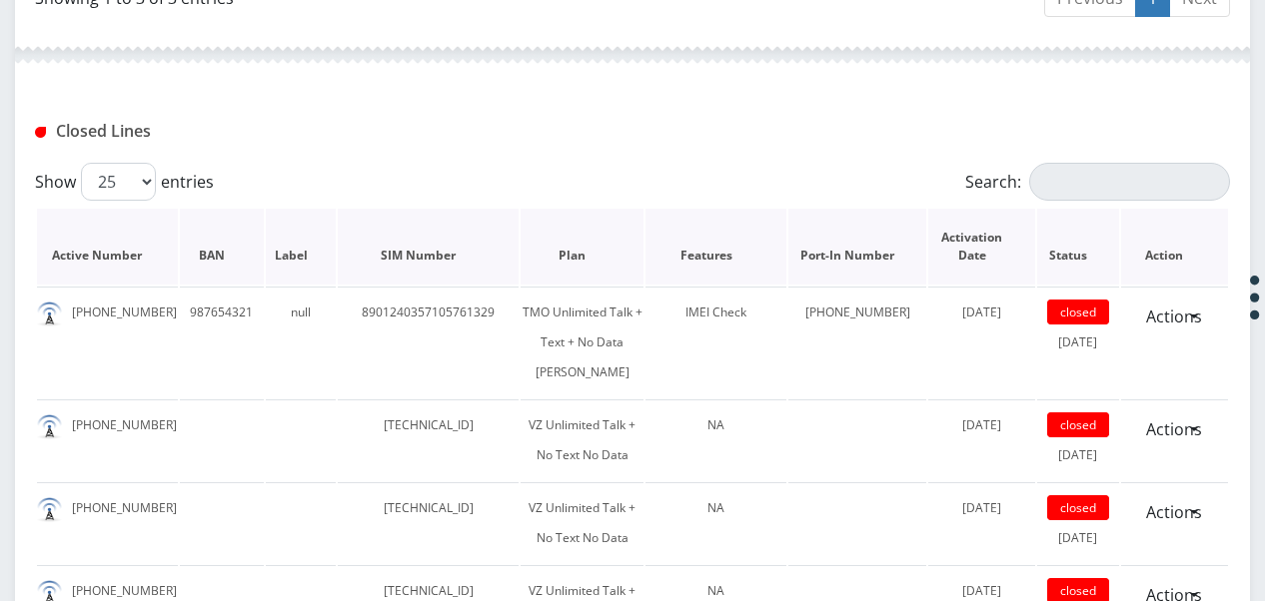
scroll to position [843, 0]
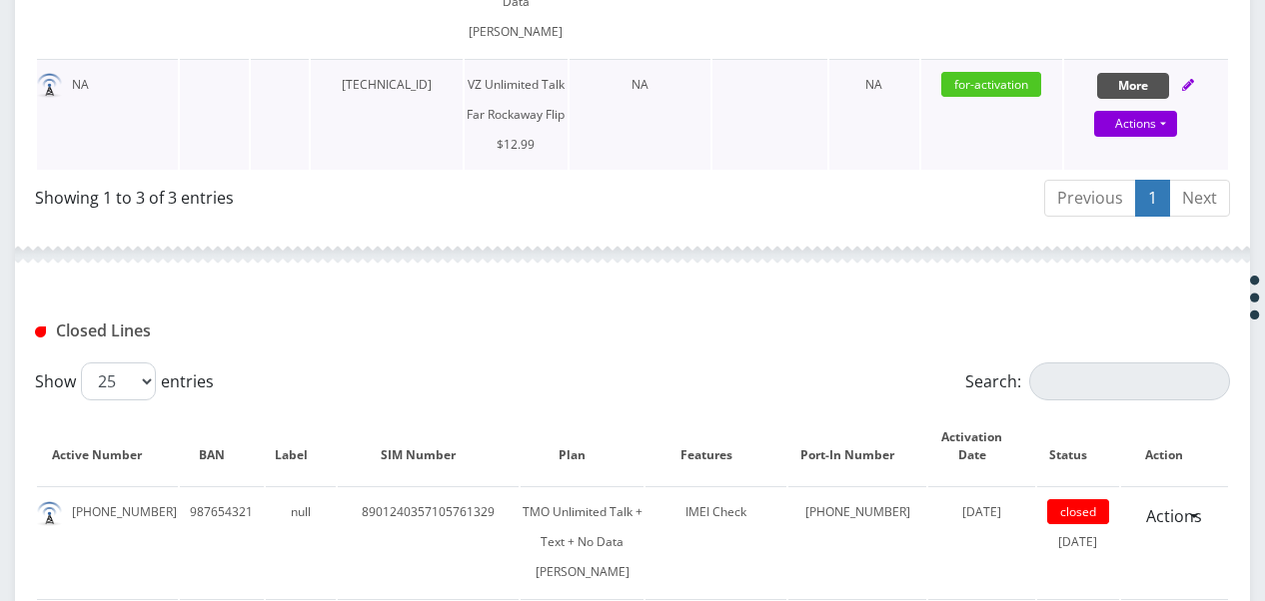
select select "372"
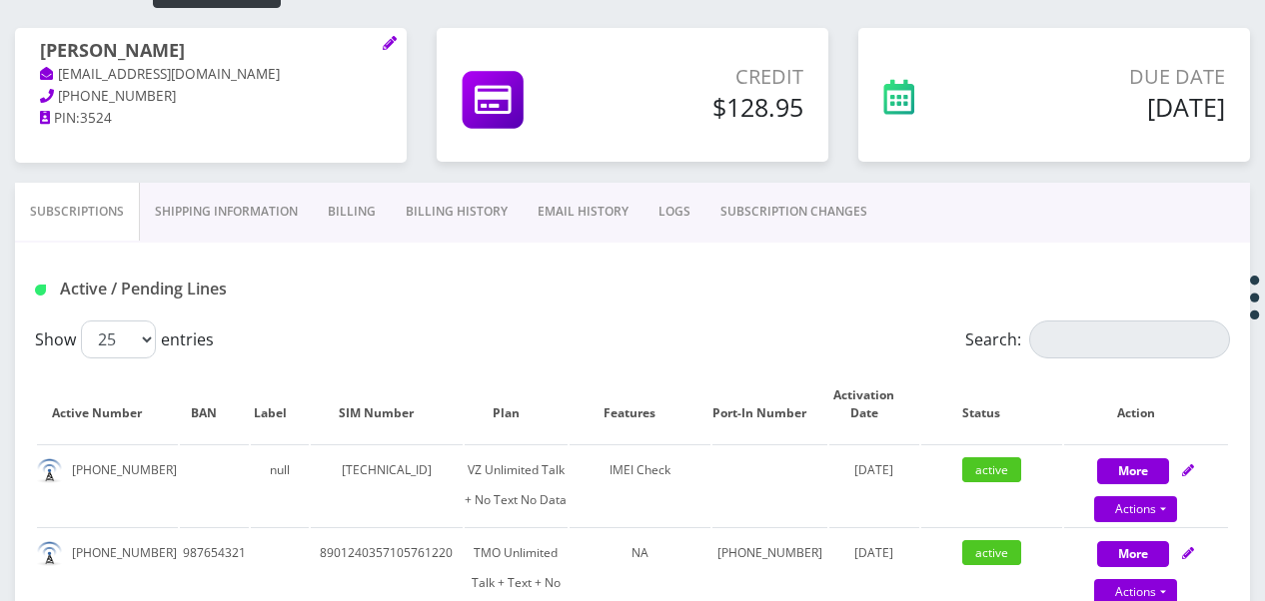
scroll to position [144, 0]
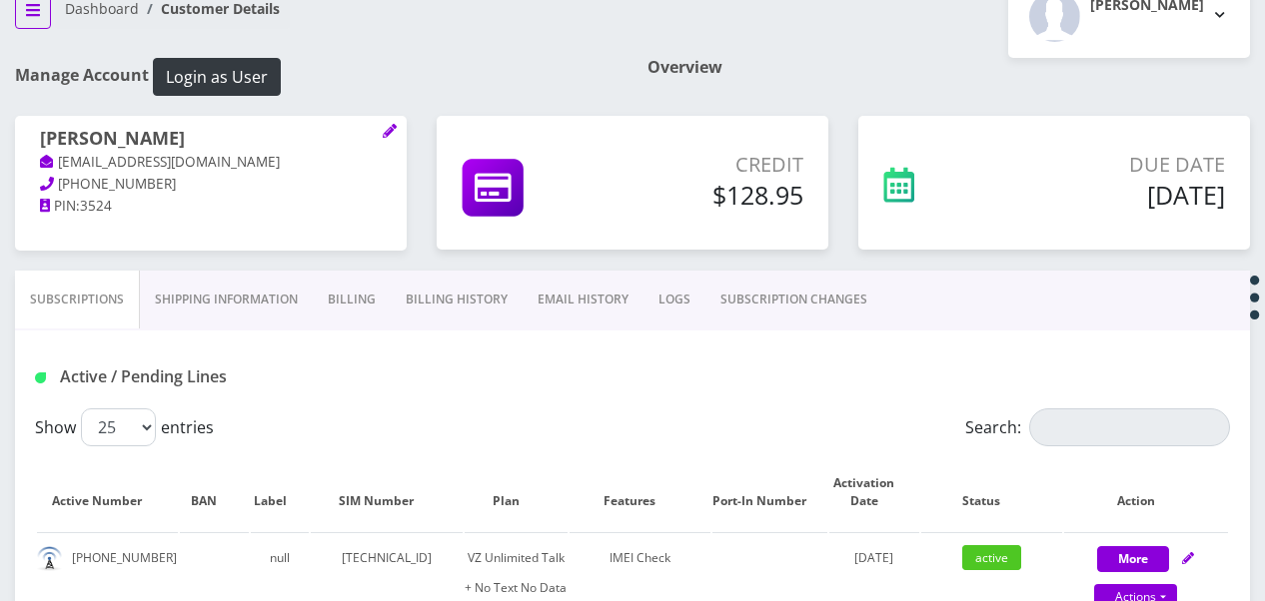
click at [27, 24] on button "breadcrumb" at bounding box center [33, 10] width 36 height 38
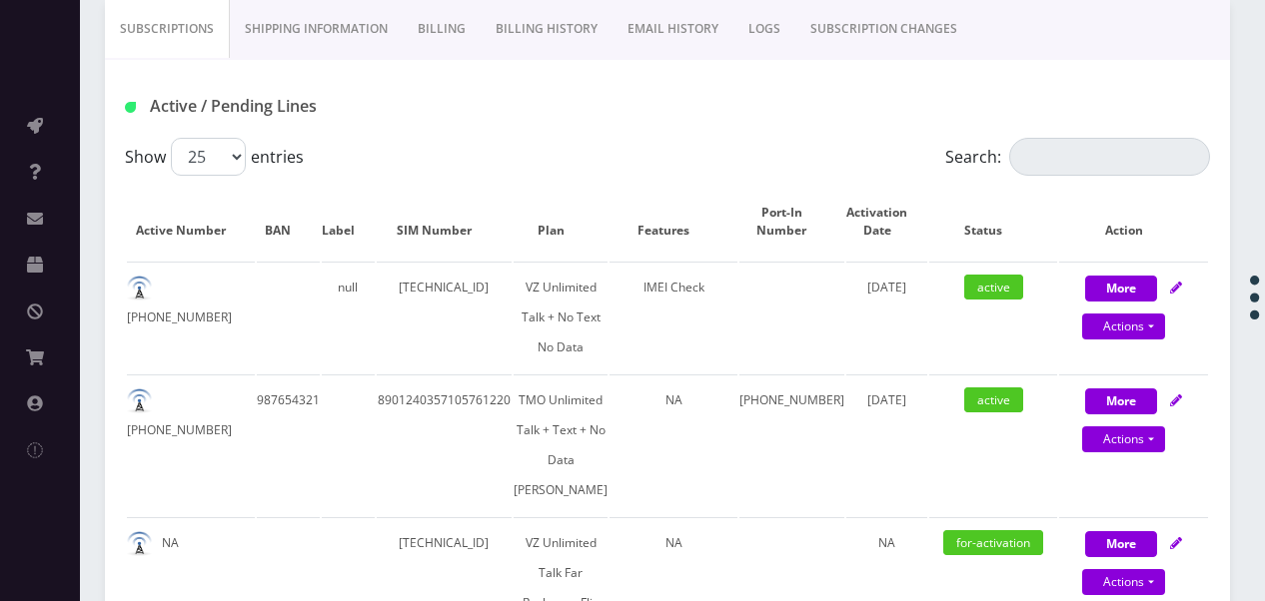
scroll to position [444, 0]
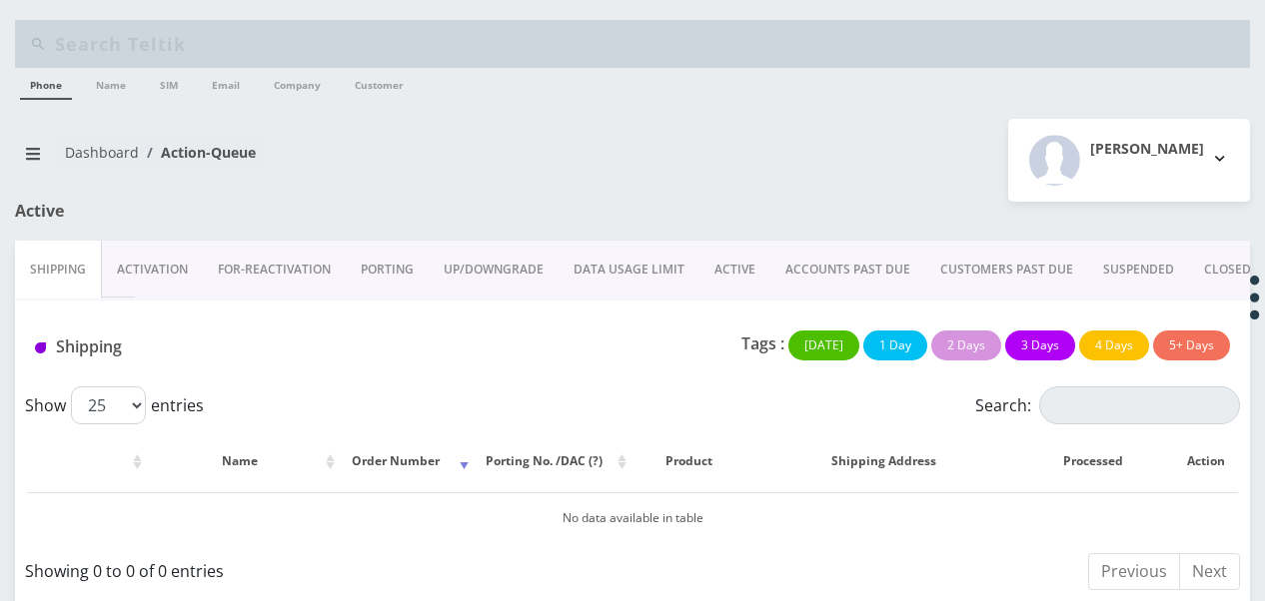
click at [146, 271] on link "Activation" at bounding box center [152, 270] width 101 height 58
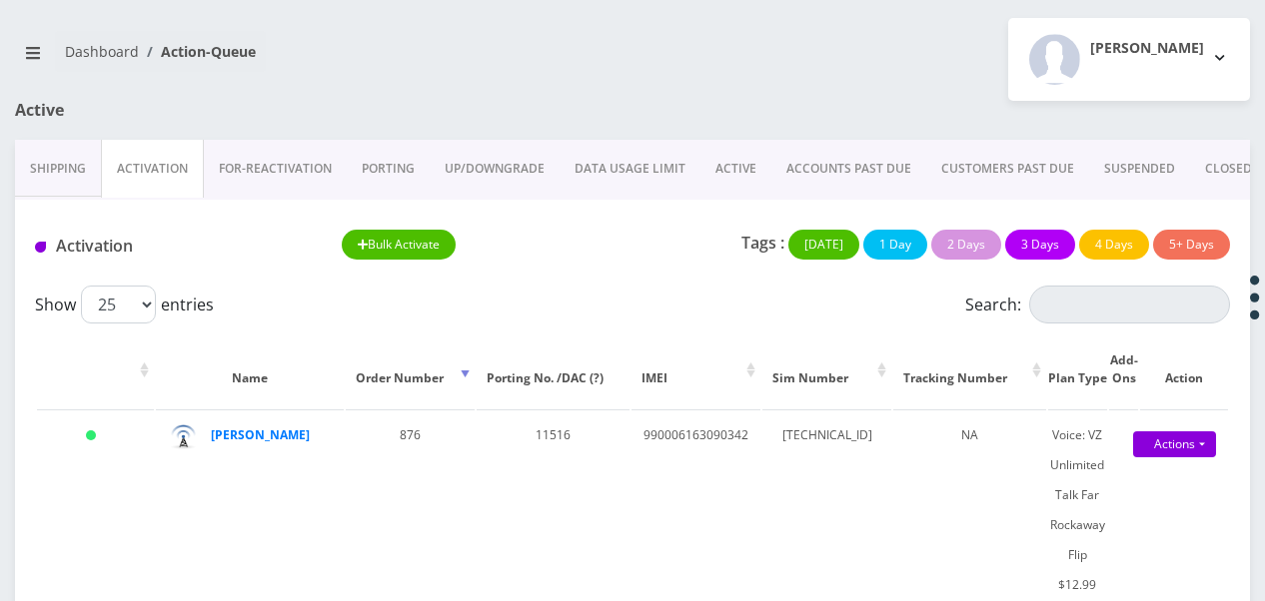
scroll to position [183, 0]
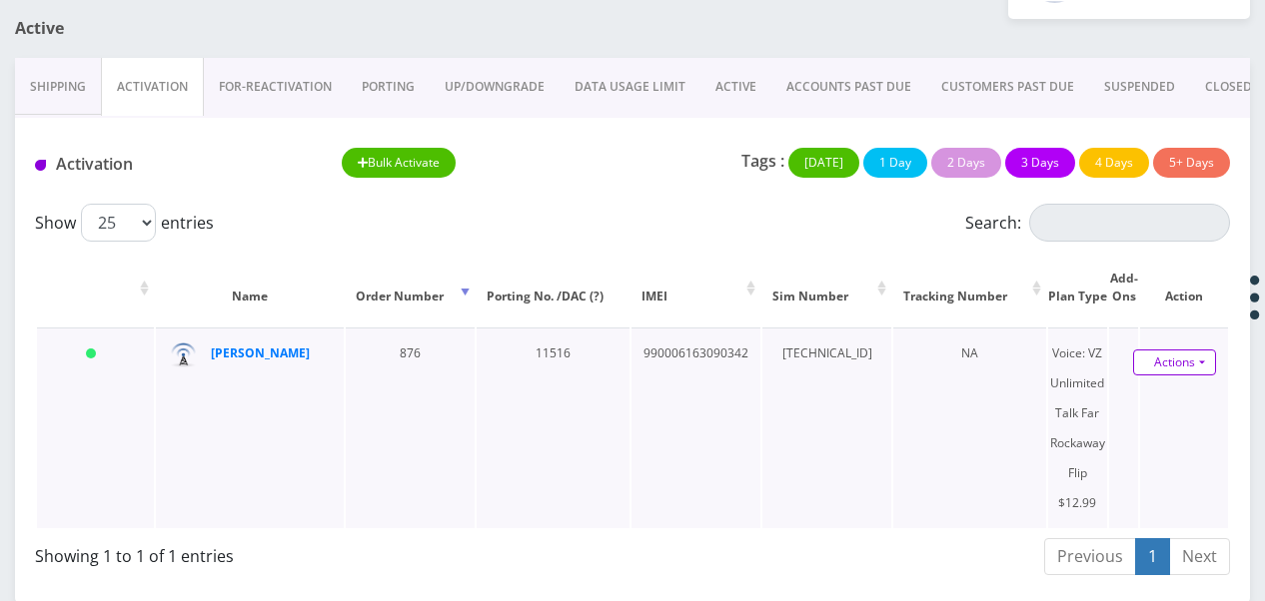
click at [1209, 362] on link "Actions" at bounding box center [1174, 363] width 83 height 26
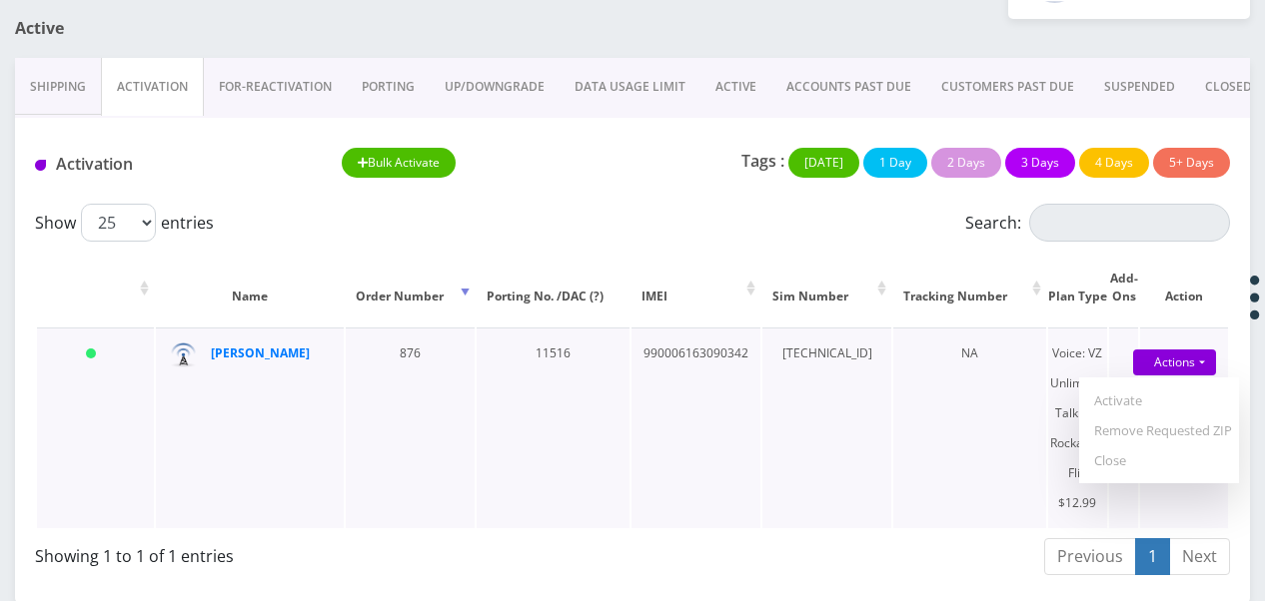
click at [891, 364] on td "[TECHNICAL_ID]" at bounding box center [826, 428] width 129 height 201
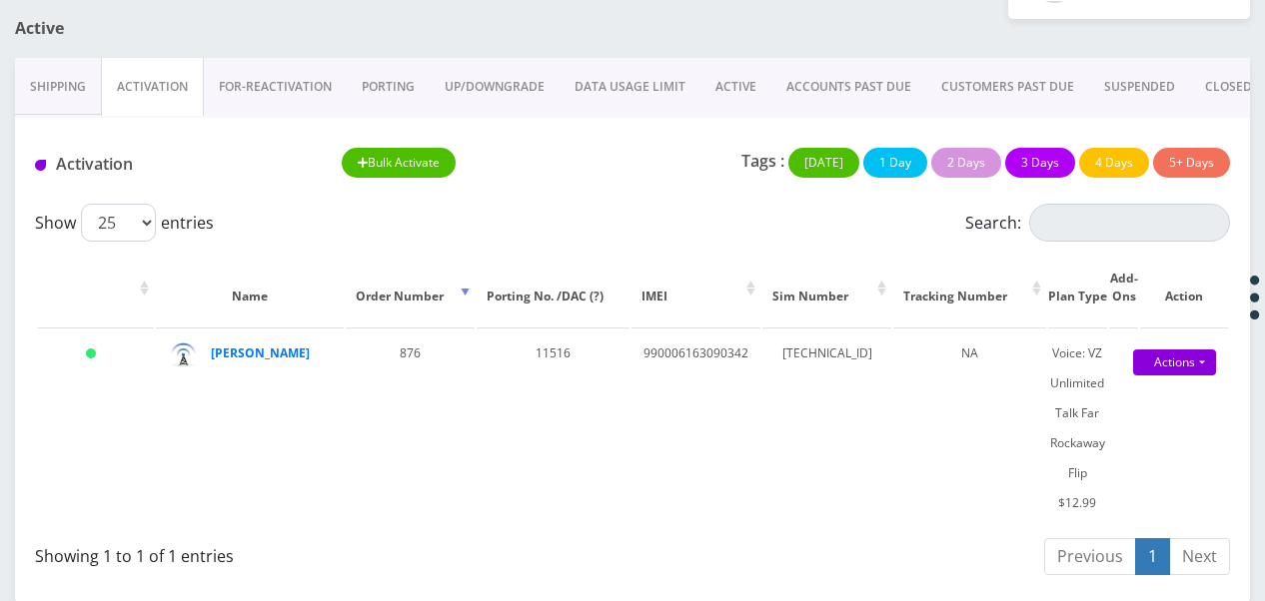
click at [719, 83] on link "ACTIVE" at bounding box center [735, 87] width 71 height 58
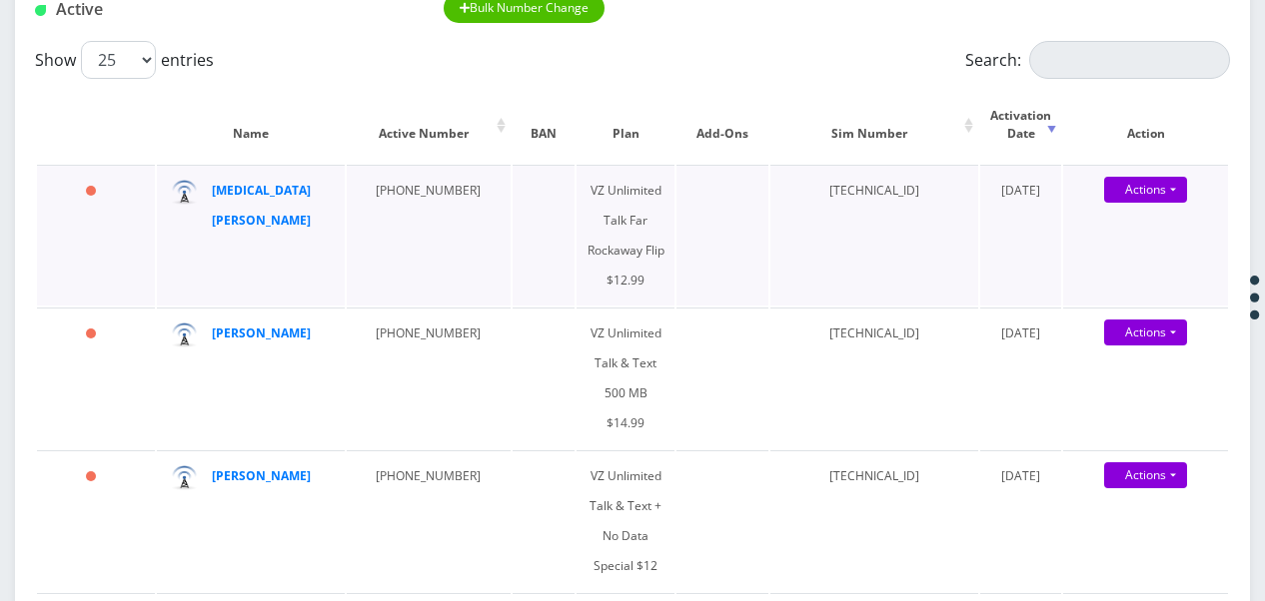
scroll to position [383, 0]
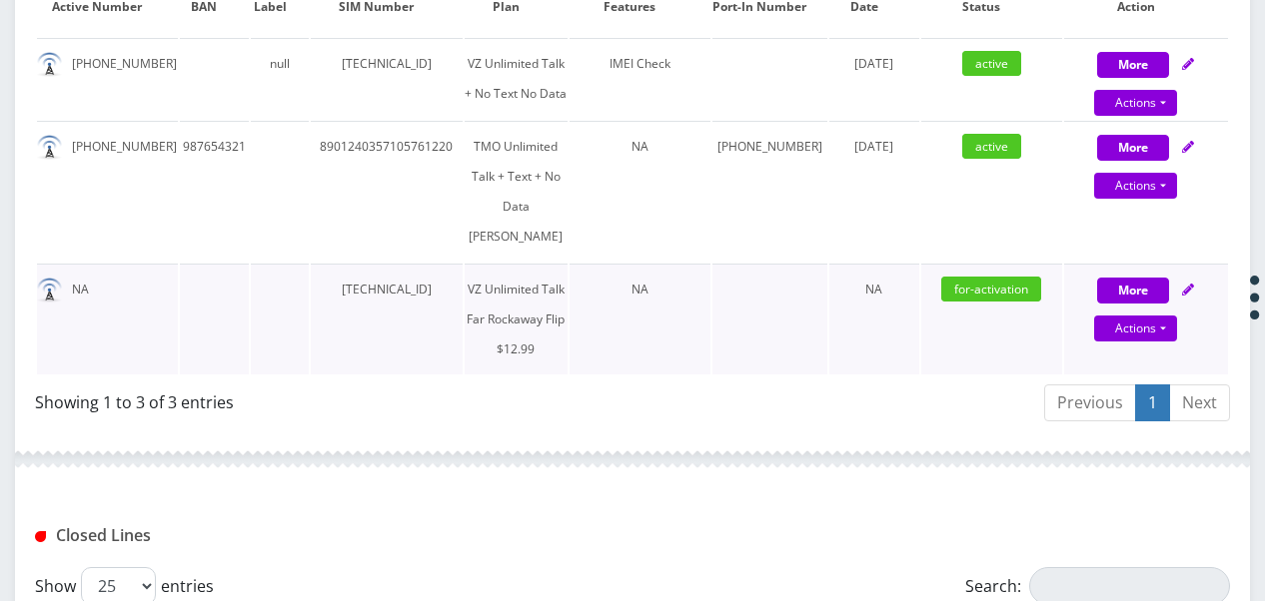
scroll to position [802, 0]
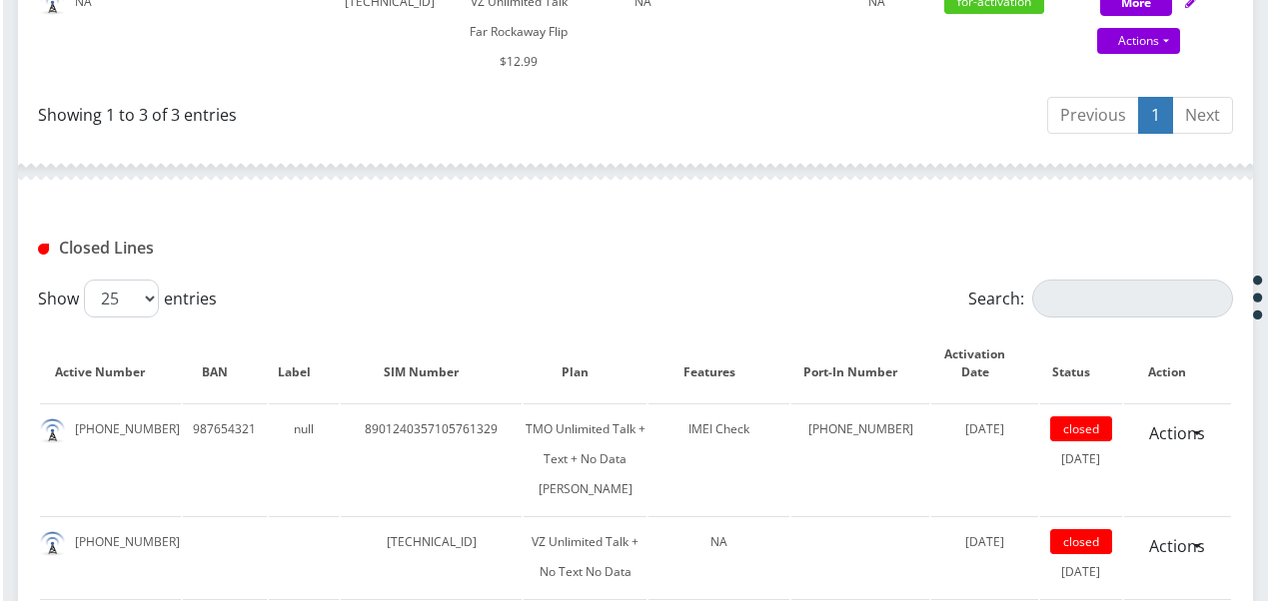
scroll to position [828, 0]
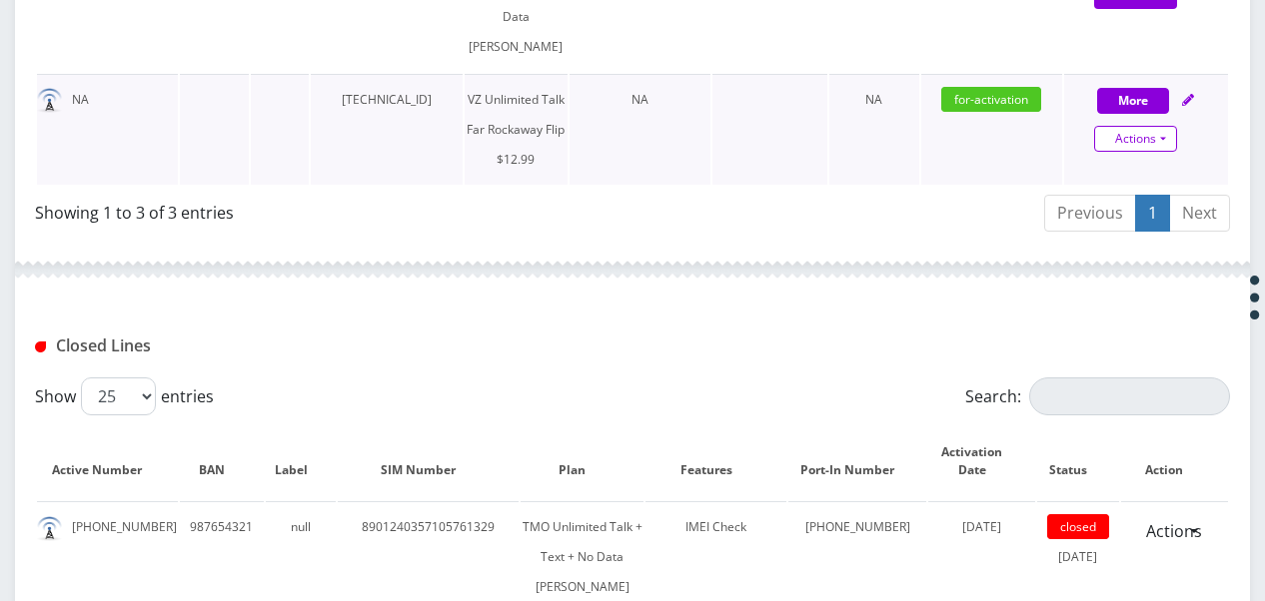
select select "372"
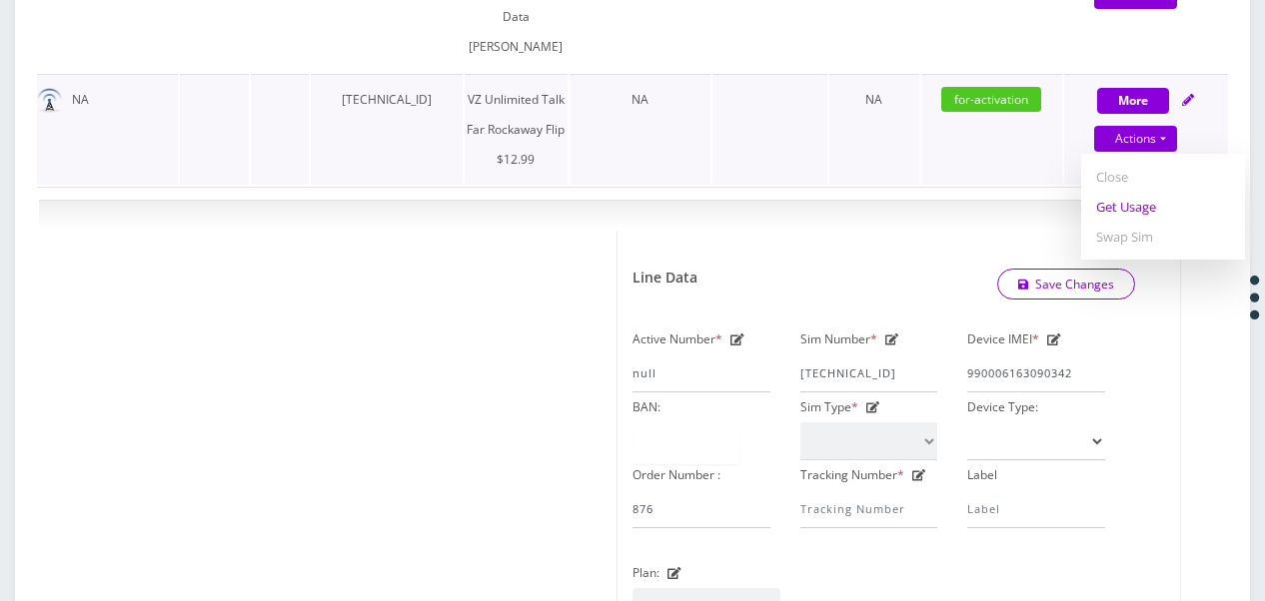
click at [1147, 222] on link "Get Usage" at bounding box center [1163, 207] width 164 height 30
select select "372"
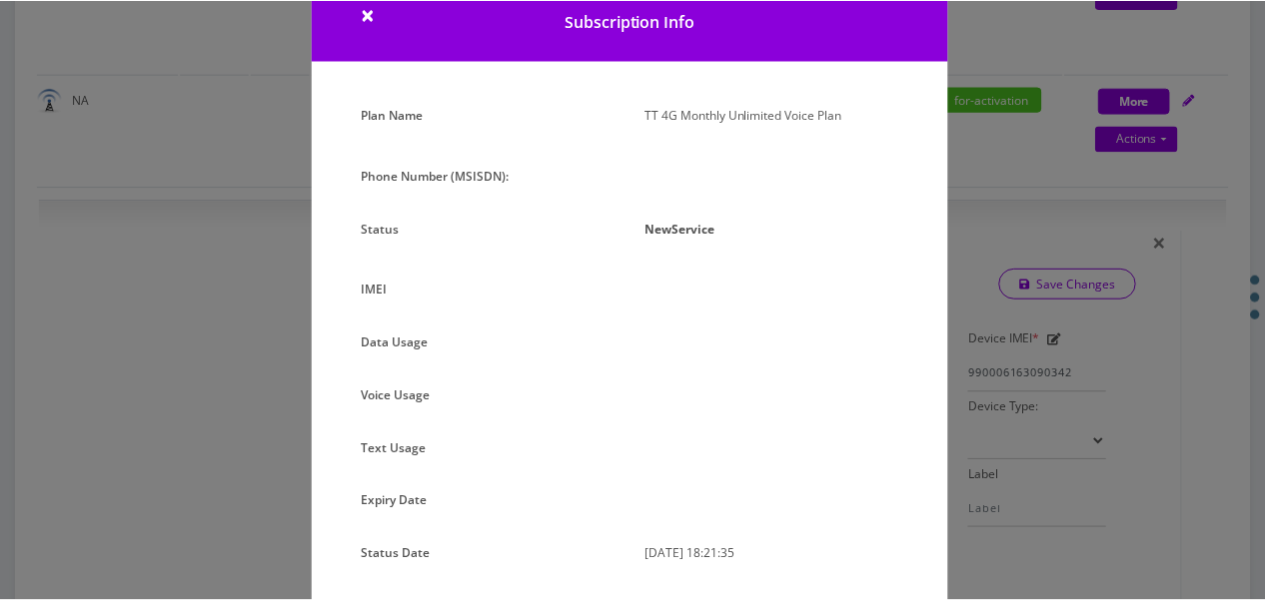
scroll to position [0, 0]
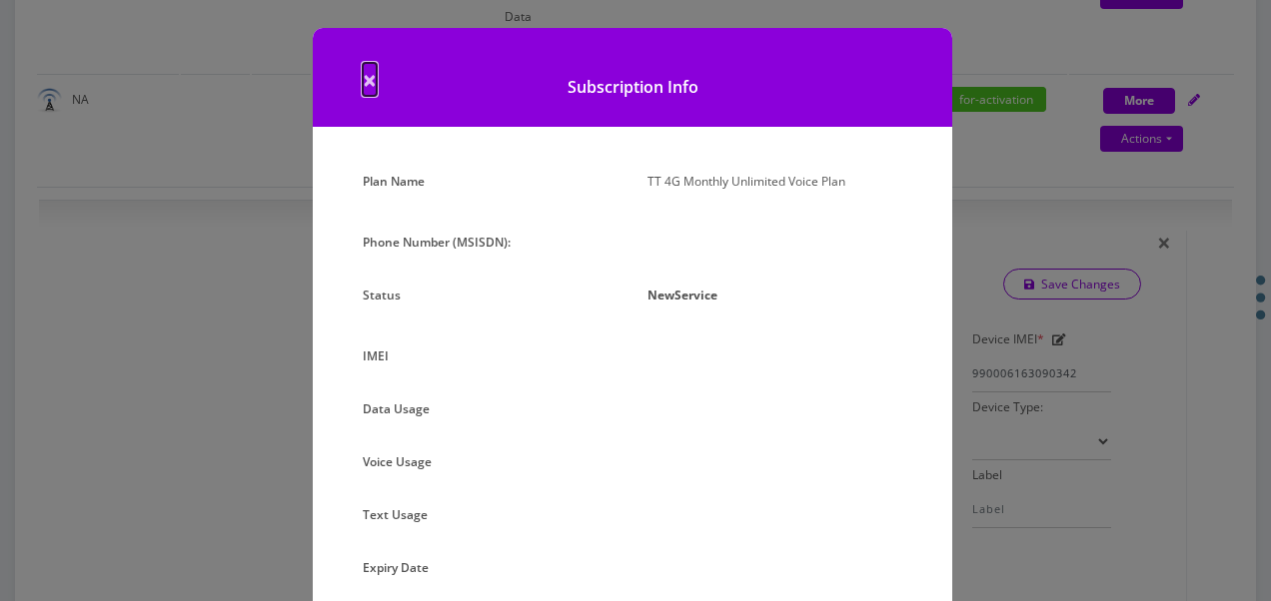
click at [366, 80] on span "×" at bounding box center [370, 79] width 14 height 33
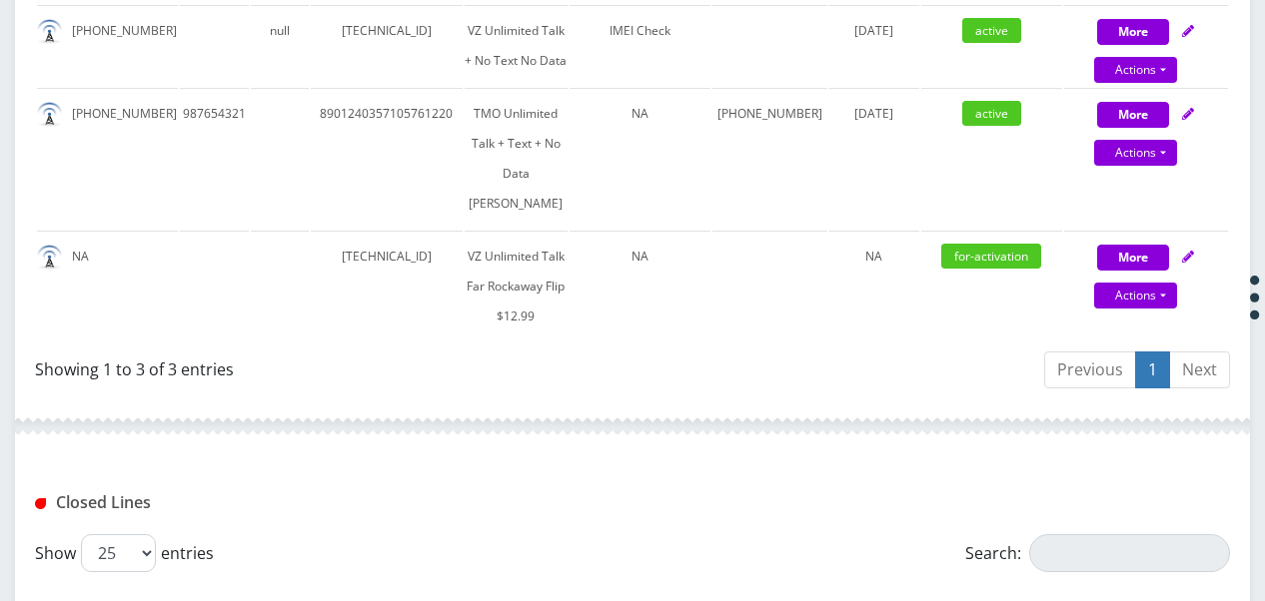
scroll to position [628, 0]
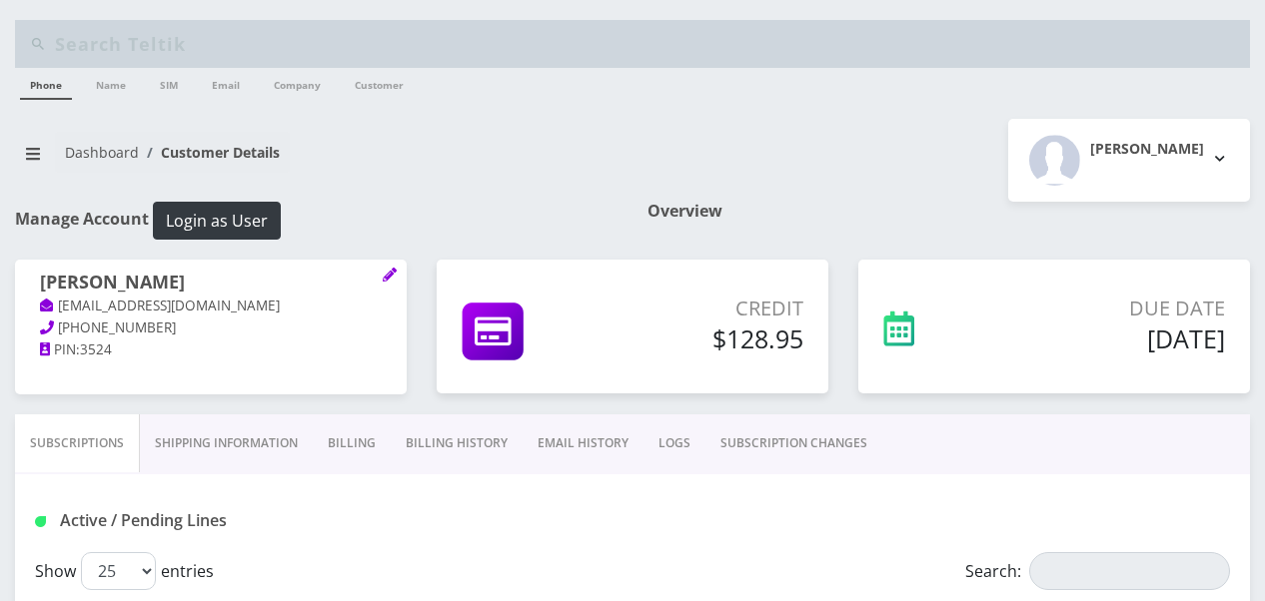
scroll to position [628, 0]
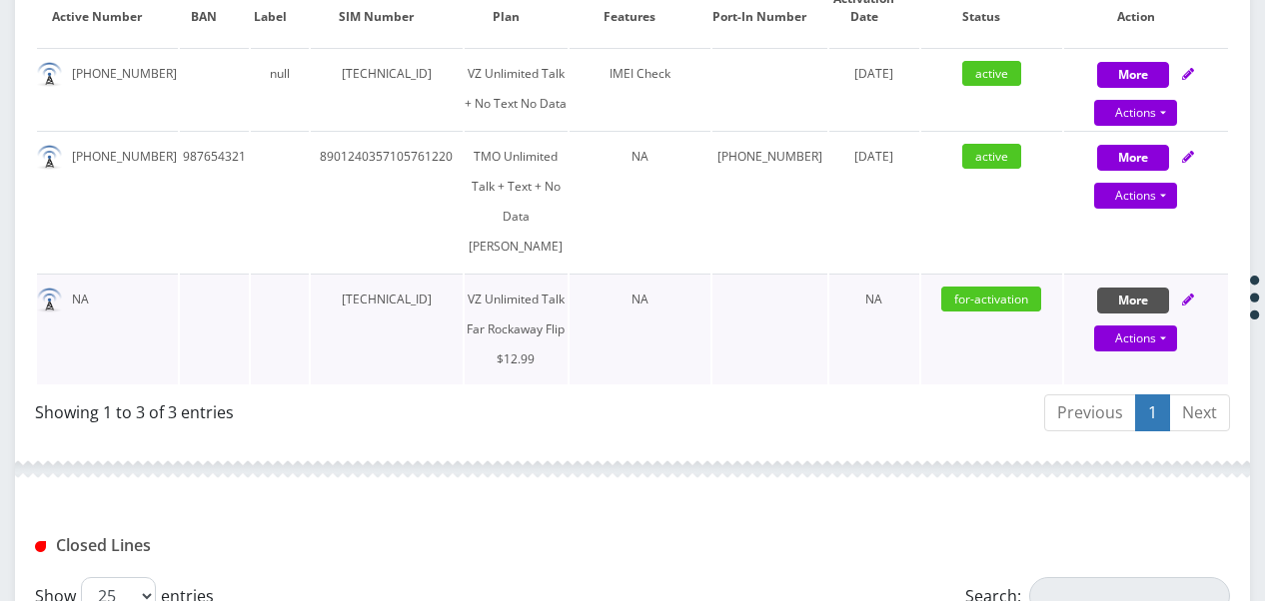
drag, startPoint x: 1155, startPoint y: 392, endPoint x: 1141, endPoint y: 401, distance: 16.6
click at [1155, 88] on button "More" at bounding box center [1133, 75] width 72 height 26
select select "372"
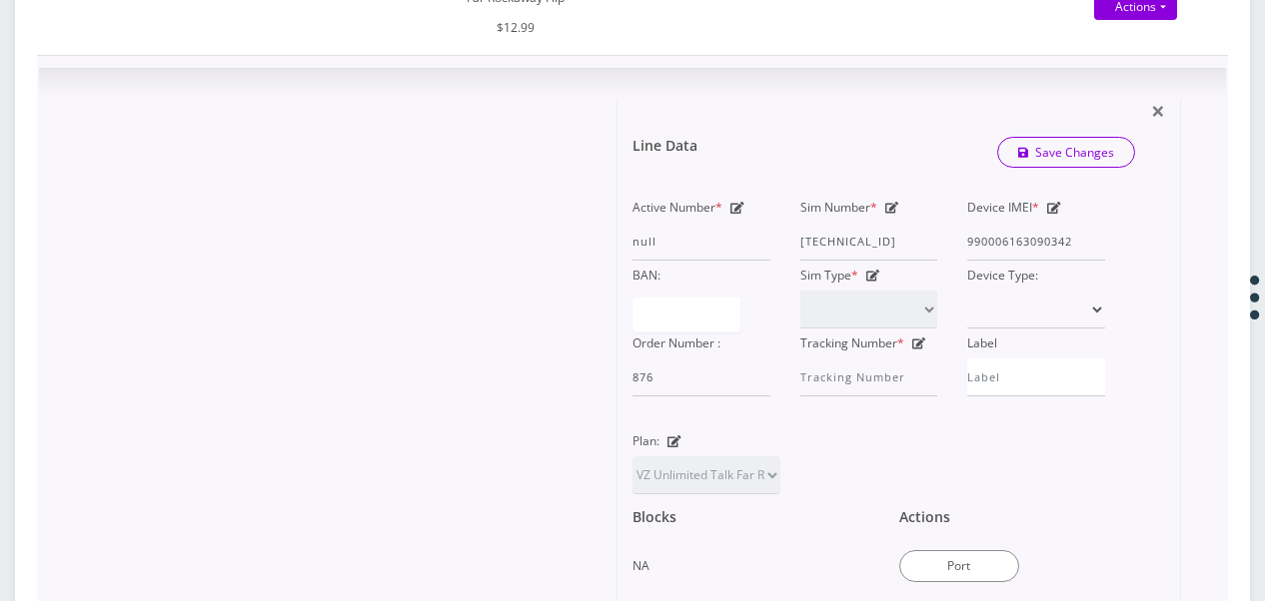
scroll to position [1028, 0]
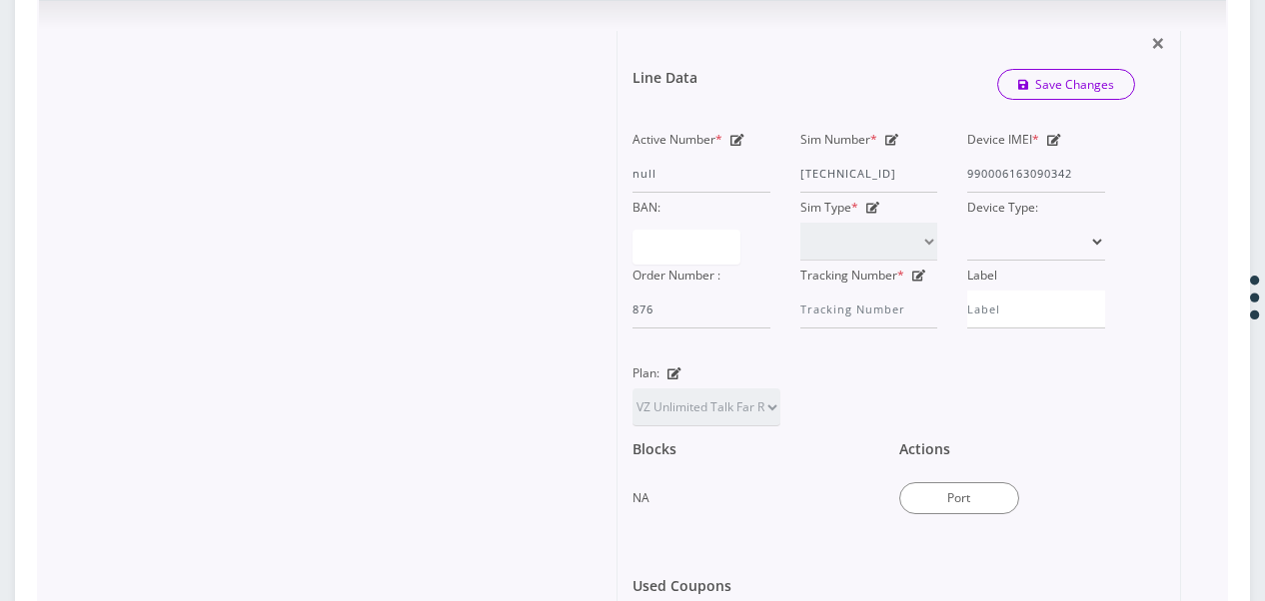
click at [887, 146] on icon at bounding box center [892, 140] width 14 height 12
drag, startPoint x: 905, startPoint y: 305, endPoint x: 950, endPoint y: 314, distance: 45.8
click at [950, 193] on div "Sim Number * [TECHNICAL_ID]" at bounding box center [869, 159] width 168 height 68
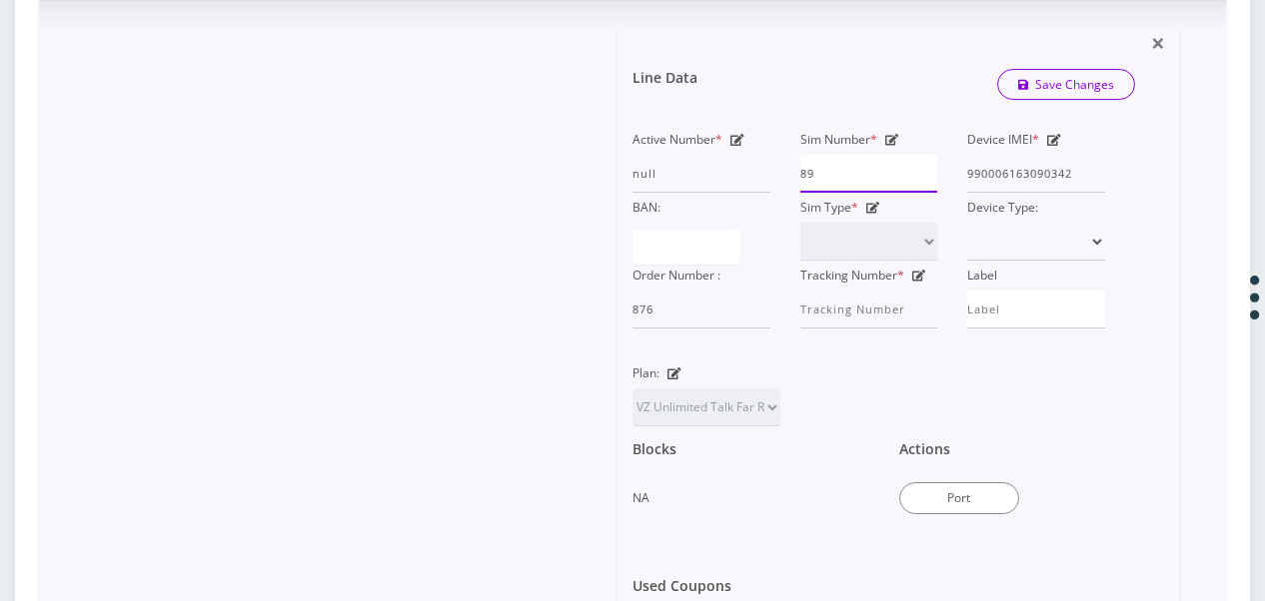
type input "8"
type input "[TECHNICAL_ID]"
click at [1016, 100] on link "Save Changes" at bounding box center [1066, 84] width 139 height 31
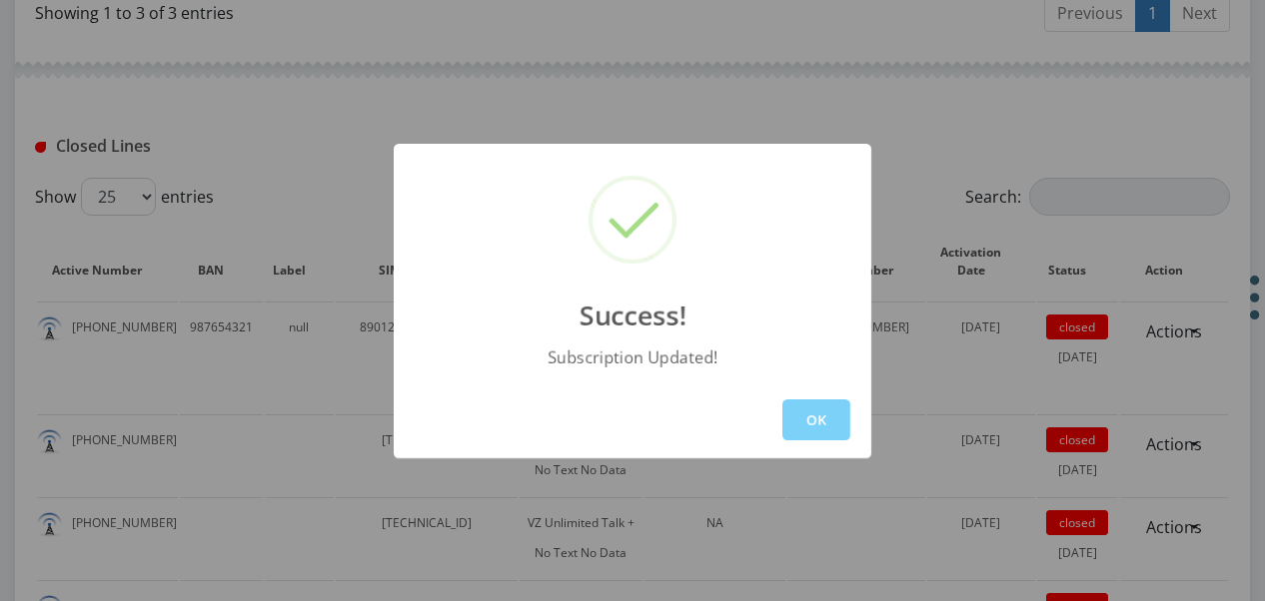
scroll to position [928, 0]
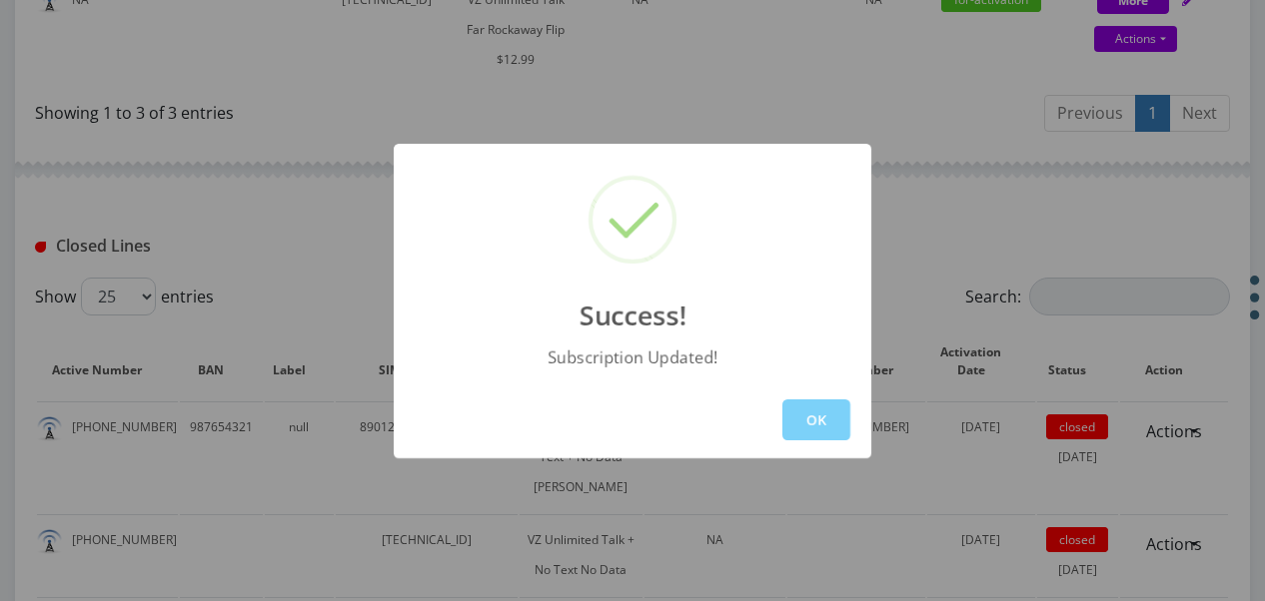
click at [824, 444] on div "OK" at bounding box center [632, 420] width 477 height 77
click at [824, 426] on button "OK" at bounding box center [816, 420] width 68 height 41
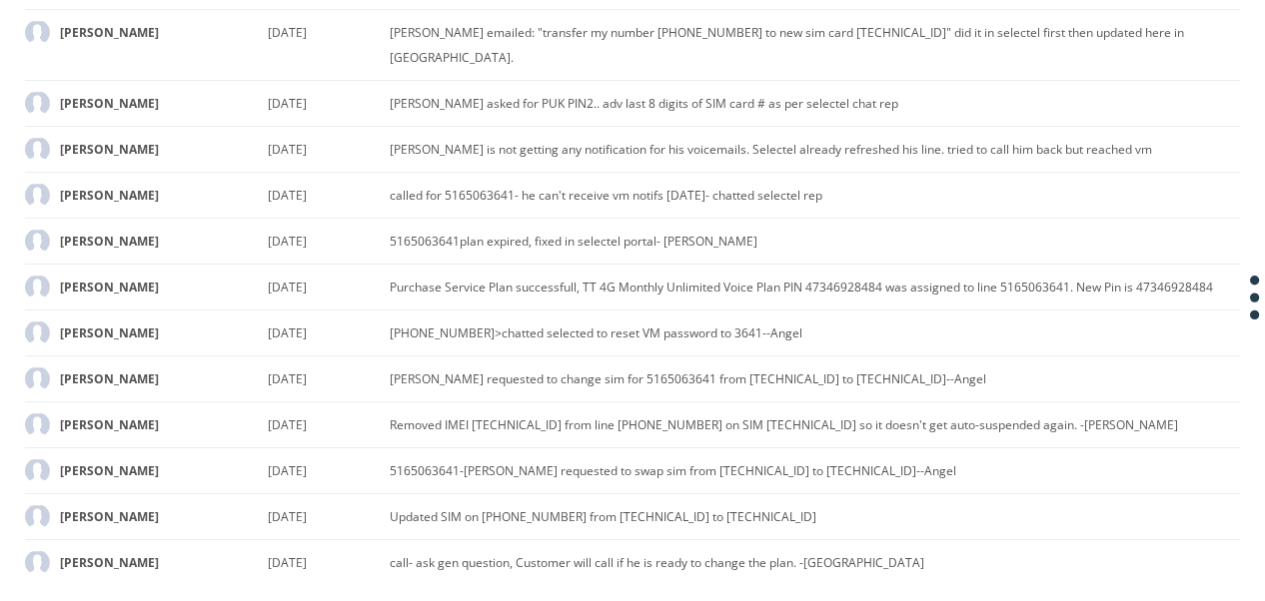
scroll to position [928, 0]
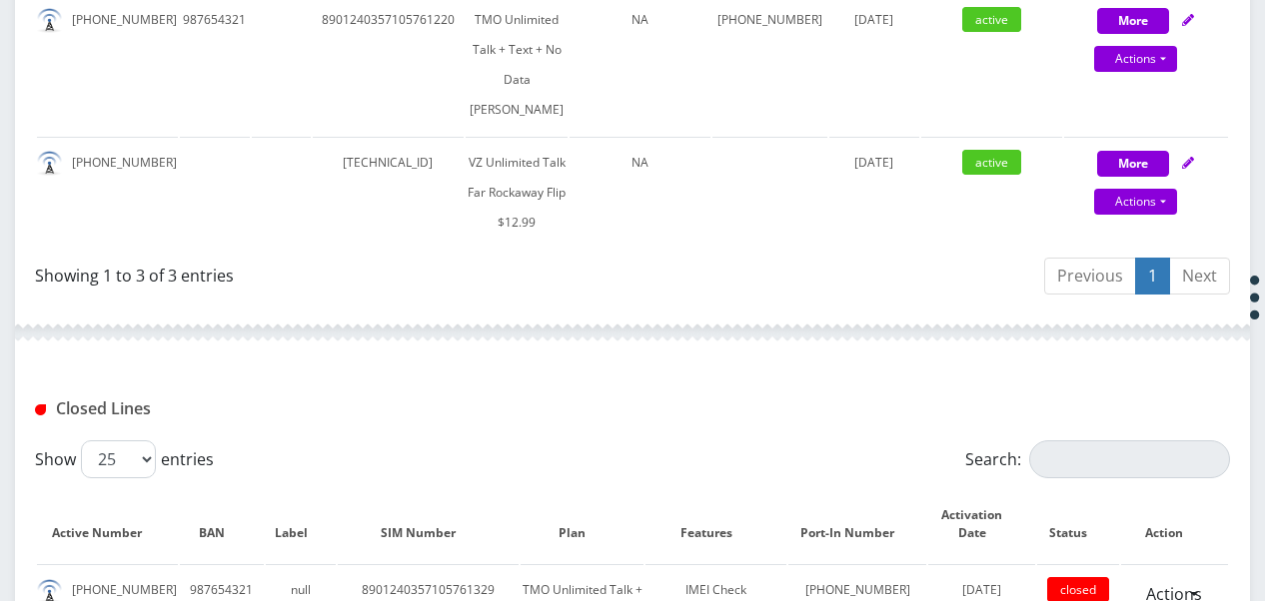
scroll to position [628, 0]
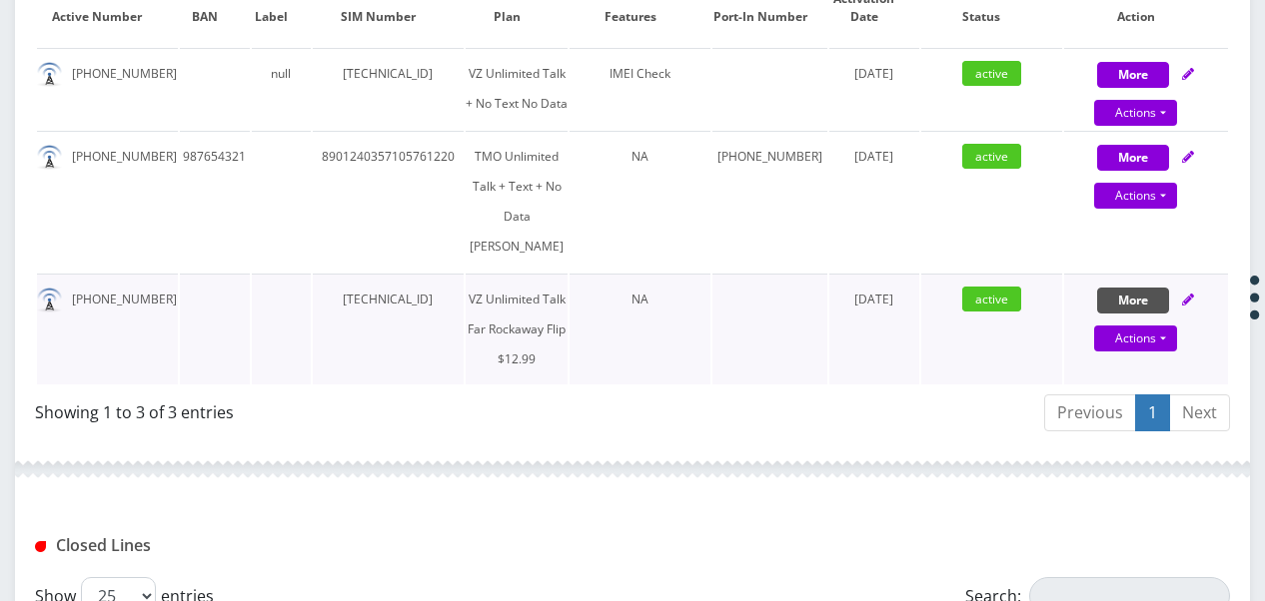
click at [1109, 88] on button "More" at bounding box center [1133, 75] width 72 height 26
select select "372"
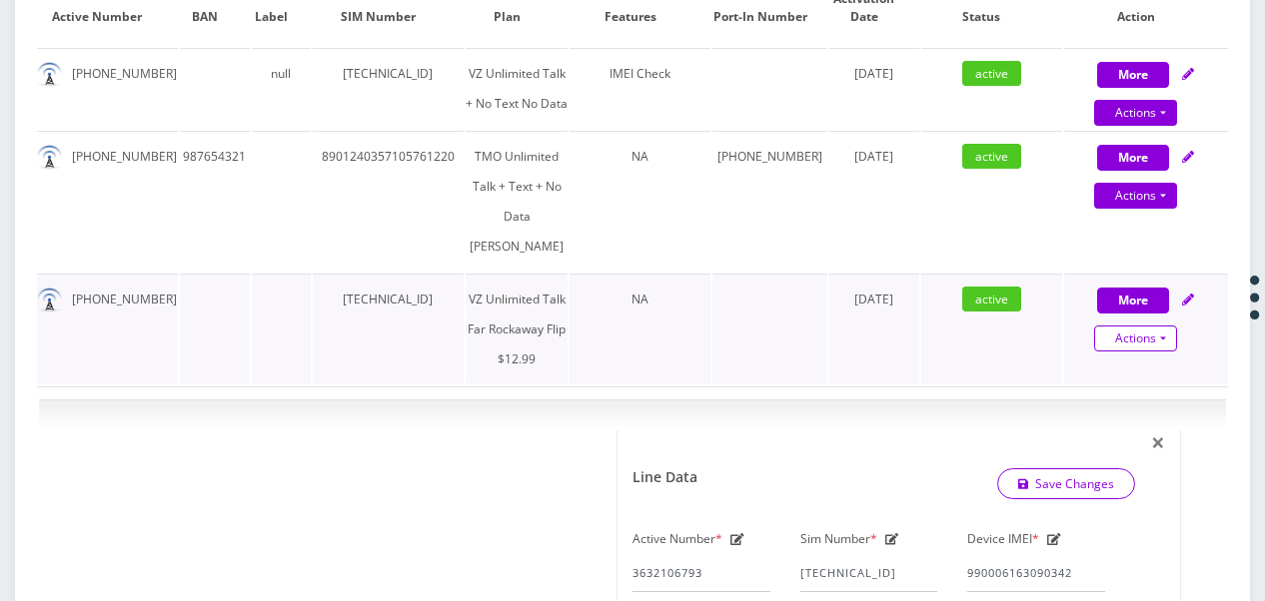
click at [1164, 352] on link "Actions" at bounding box center [1135, 339] width 83 height 26
select select "372"
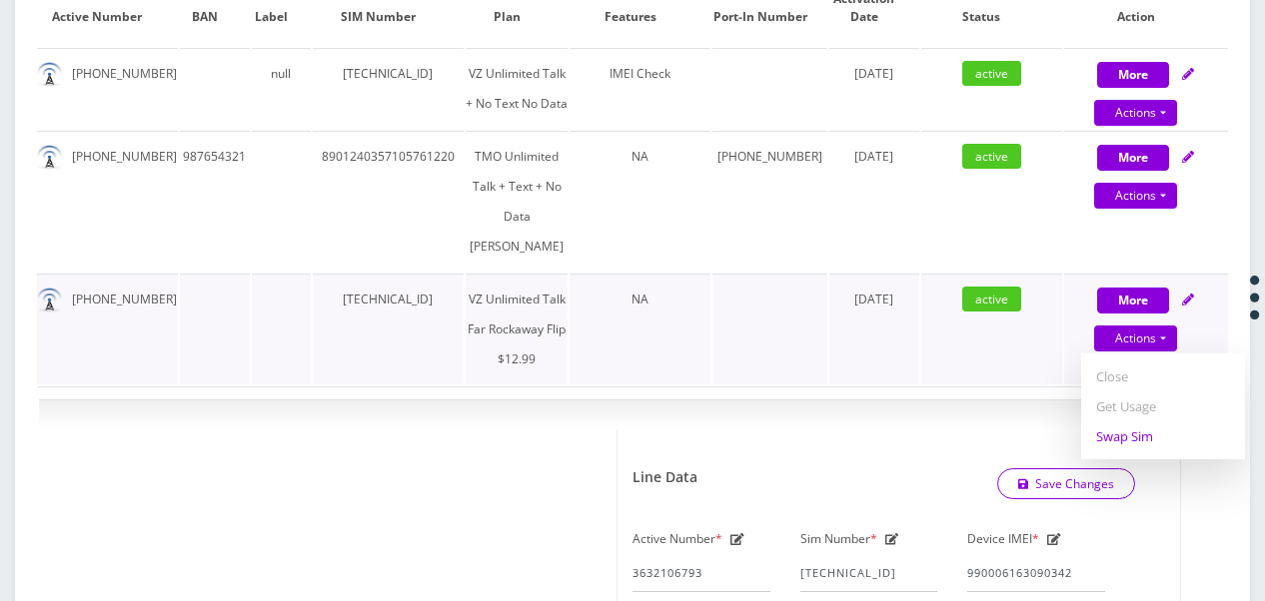
click at [1151, 452] on link "Swap Sim" at bounding box center [1163, 437] width 164 height 30
select select "372"
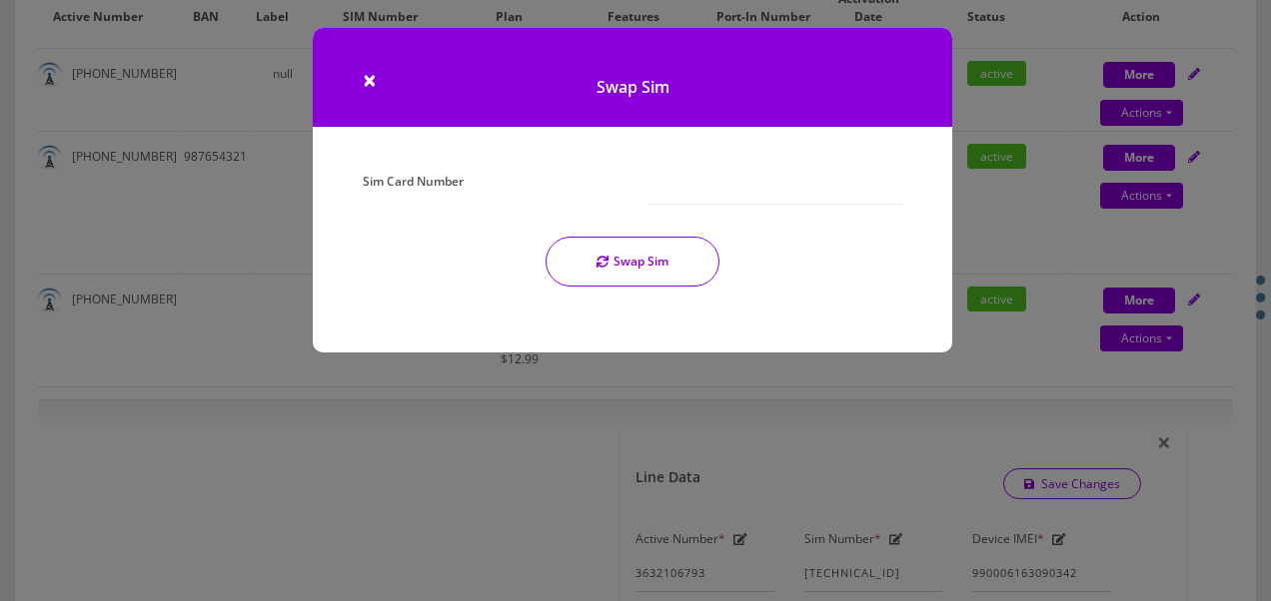
click at [645, 198] on div at bounding box center [774, 186] width 285 height 38
click at [664, 189] on input "Sim Card Number" at bounding box center [774, 186] width 255 height 38
type input "[TECHNICAL_ID]"
click at [657, 266] on button "Swap Sim" at bounding box center [632, 262] width 174 height 50
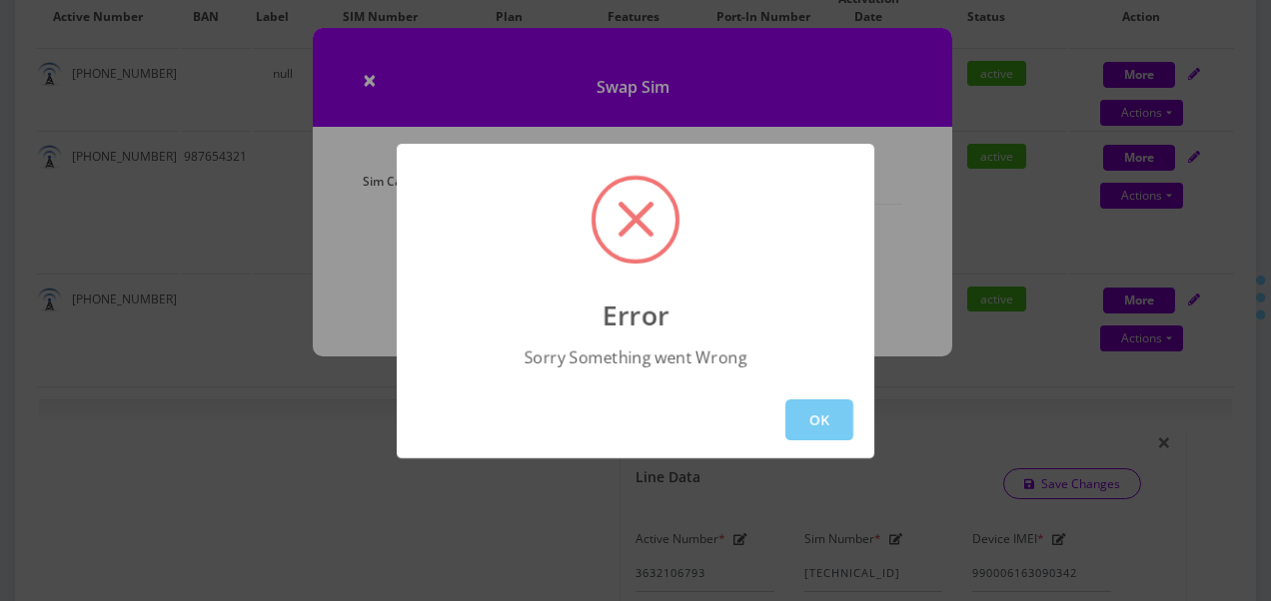
click at [807, 424] on button "OK" at bounding box center [819, 420] width 68 height 41
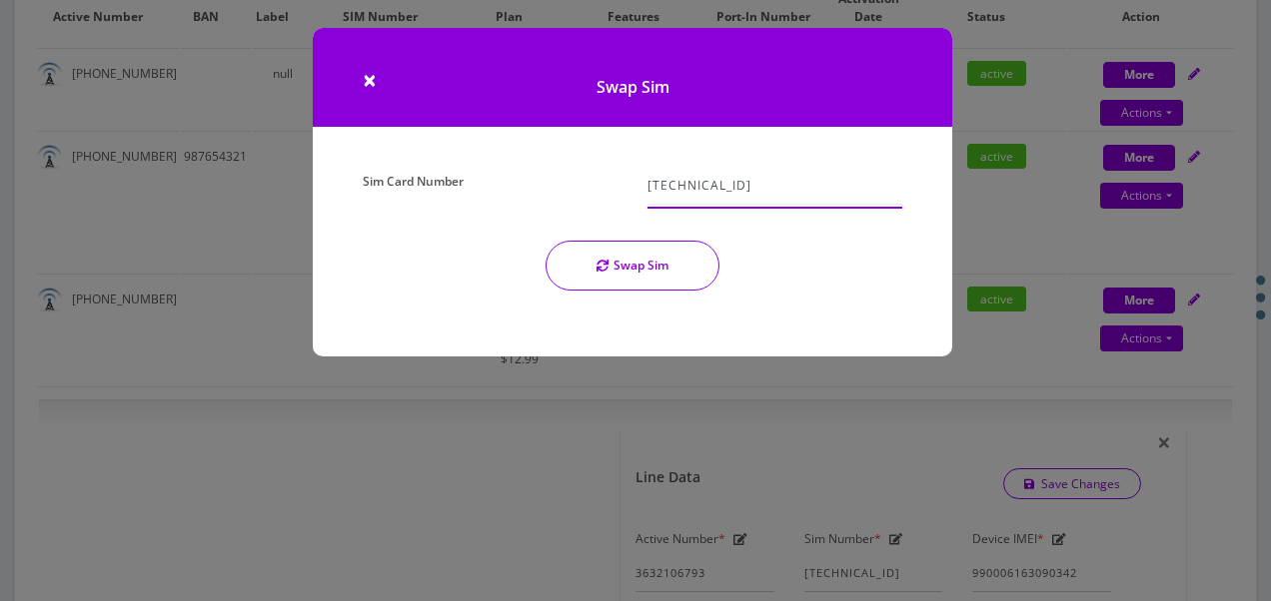
click at [711, 190] on input "[TECHNICAL_ID]" at bounding box center [774, 186] width 255 height 38
click at [722, 192] on input "[TECHNICAL_ID]" at bounding box center [774, 186] width 255 height 38
click at [675, 261] on button "Swap Sim" at bounding box center [632, 266] width 174 height 50
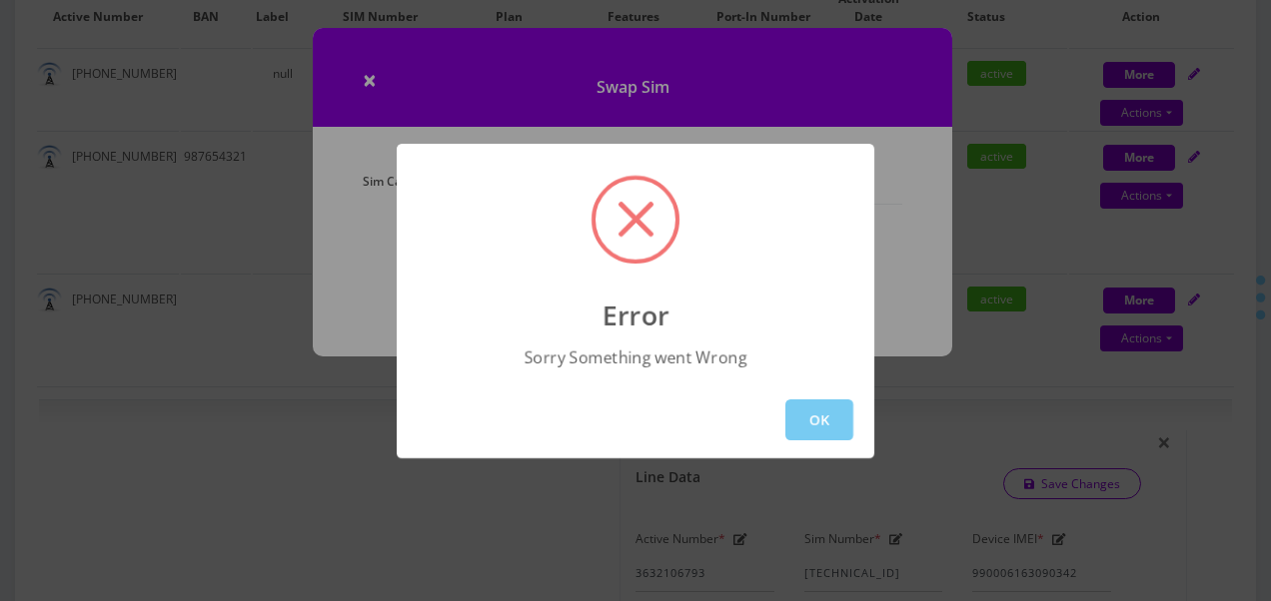
click at [805, 429] on button "OK" at bounding box center [819, 420] width 68 height 41
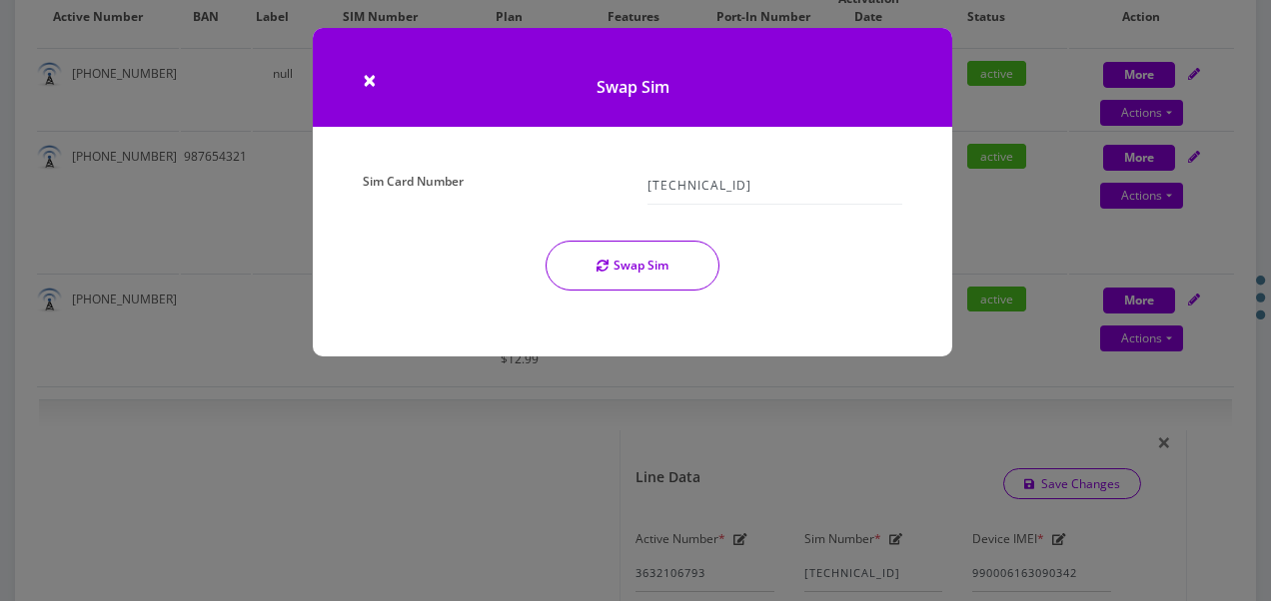
click at [359, 76] on h1 "Swap Sim" at bounding box center [632, 77] width 639 height 99
click at [364, 69] on span "×" at bounding box center [370, 79] width 14 height 33
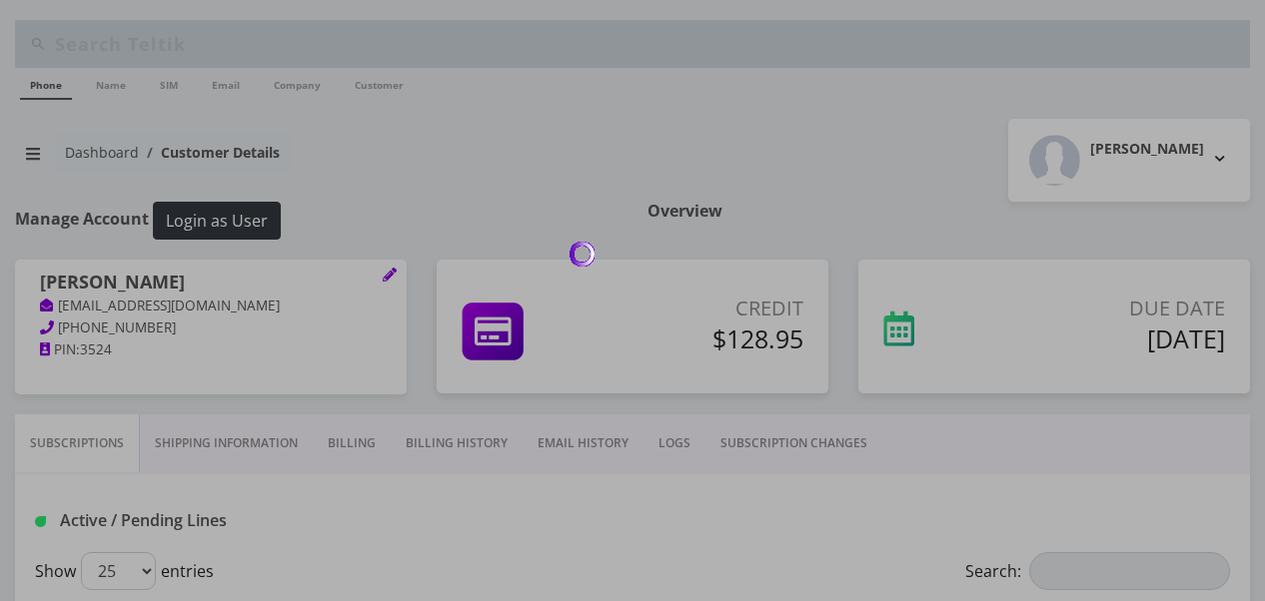
scroll to position [628, 0]
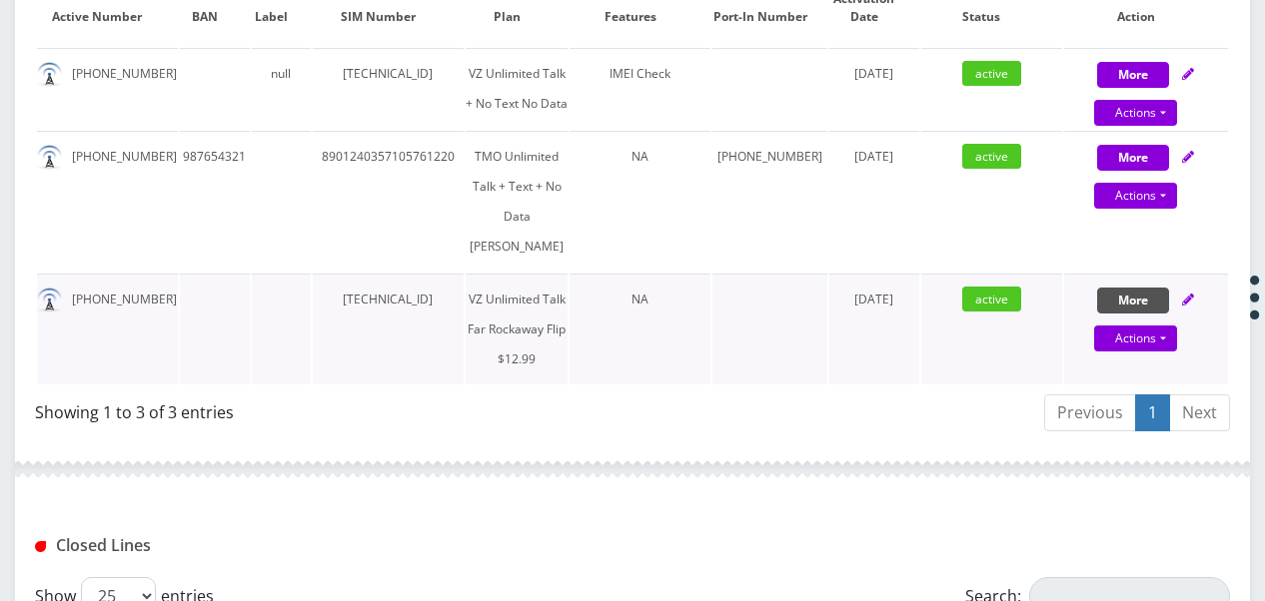
click at [1121, 88] on button "More" at bounding box center [1133, 75] width 72 height 26
select select "372"
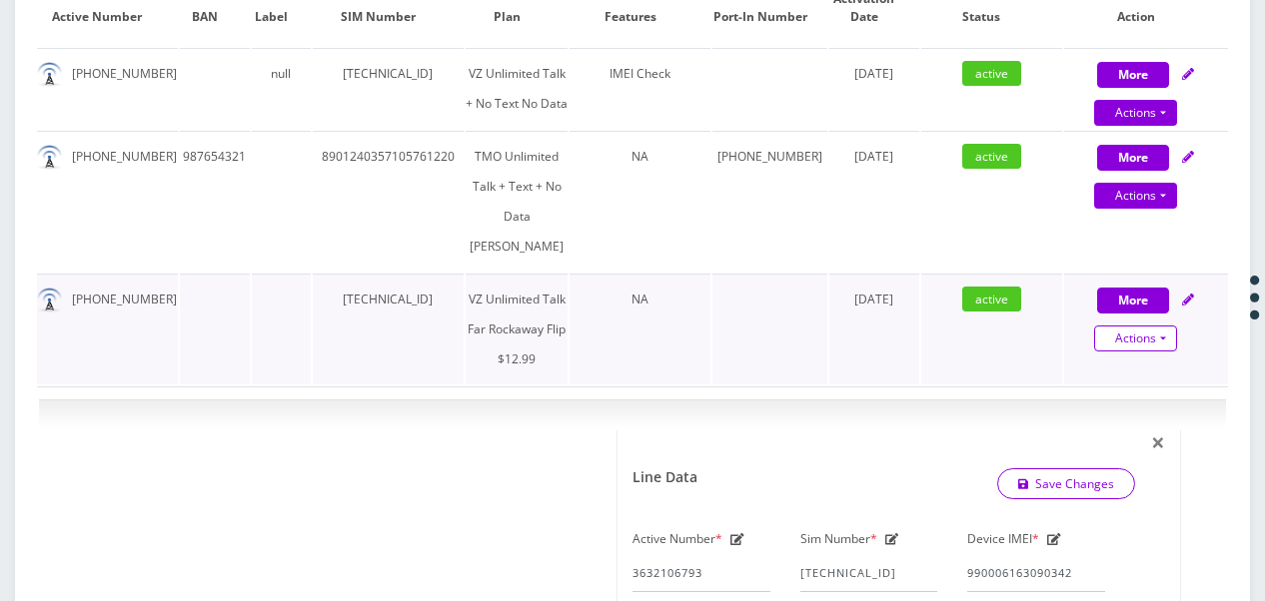
click at [1169, 352] on link "Actions" at bounding box center [1135, 339] width 83 height 26
select select "372"
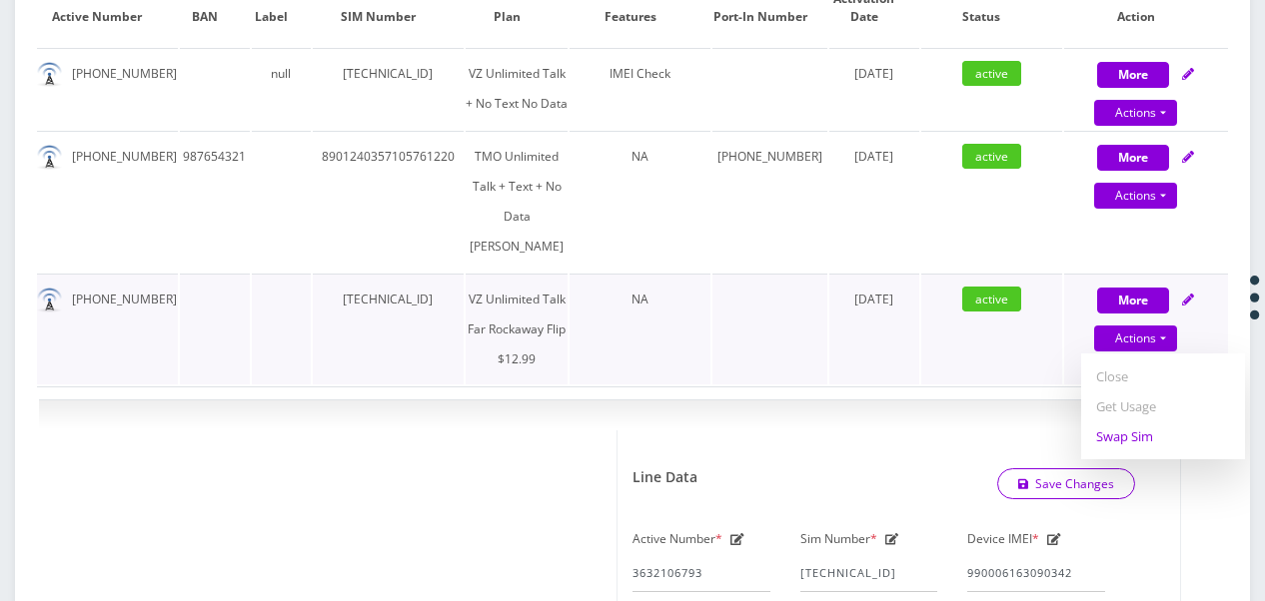
click at [1145, 452] on link "Swap Sim" at bounding box center [1163, 437] width 164 height 30
select select "372"
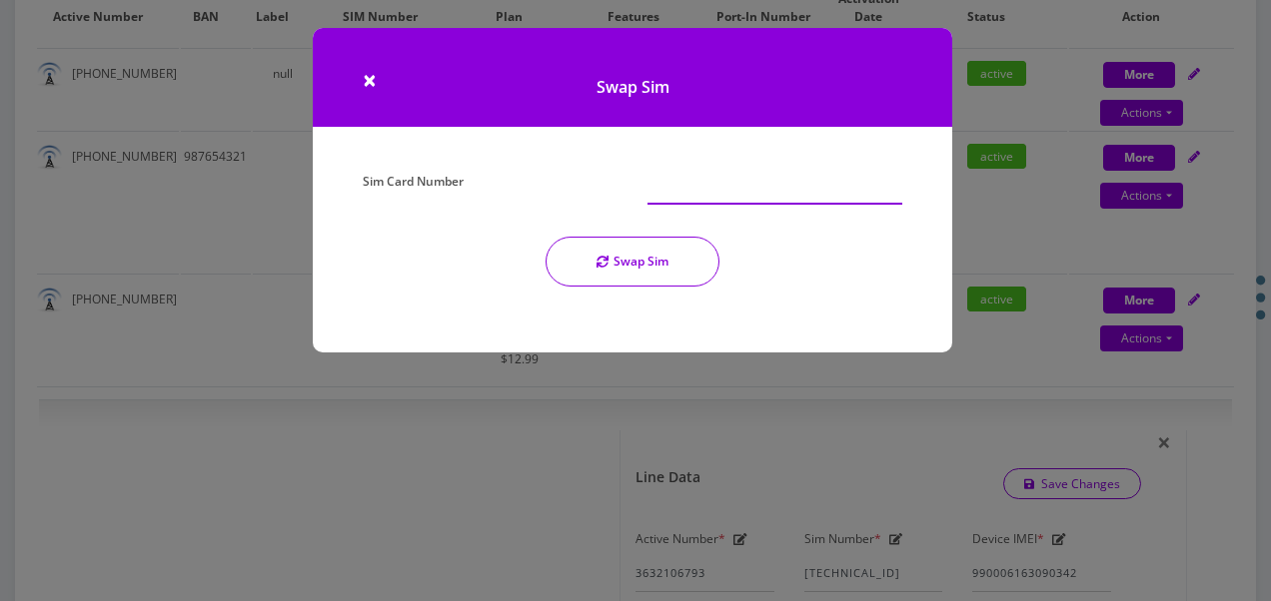
click at [717, 181] on input "Sim Card Number" at bounding box center [774, 186] width 255 height 38
type input "[TECHNICAL_ID]"
click at [670, 253] on button "Swap Sim" at bounding box center [632, 262] width 174 height 50
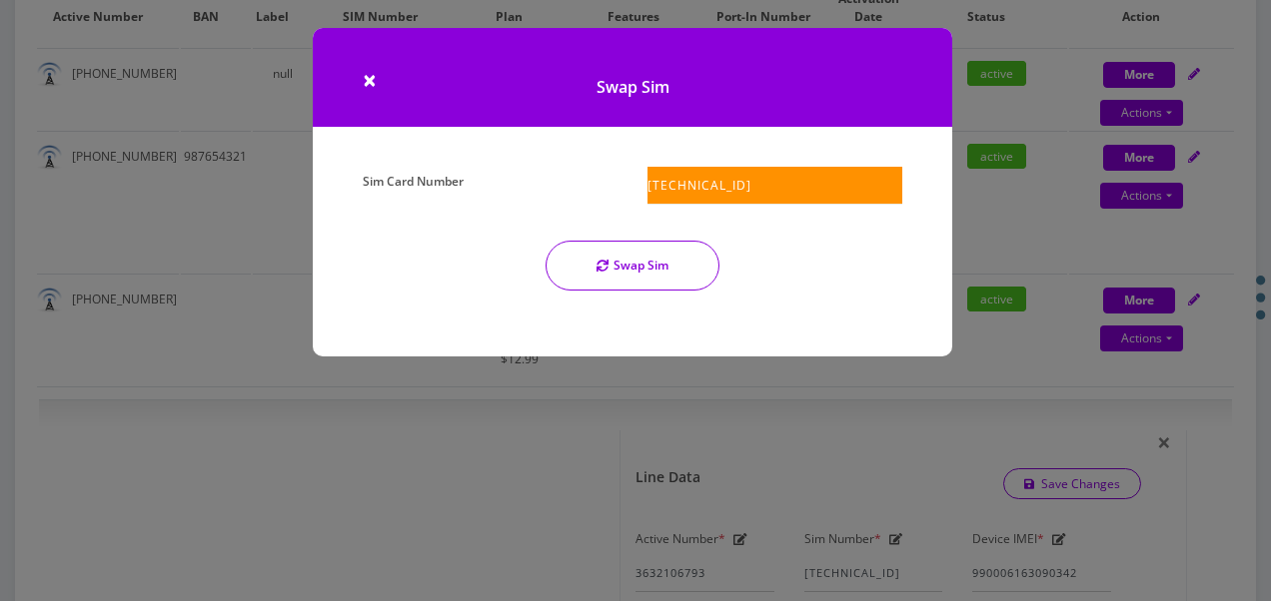
click at [678, 265] on button "Swap Sim" at bounding box center [632, 266] width 174 height 50
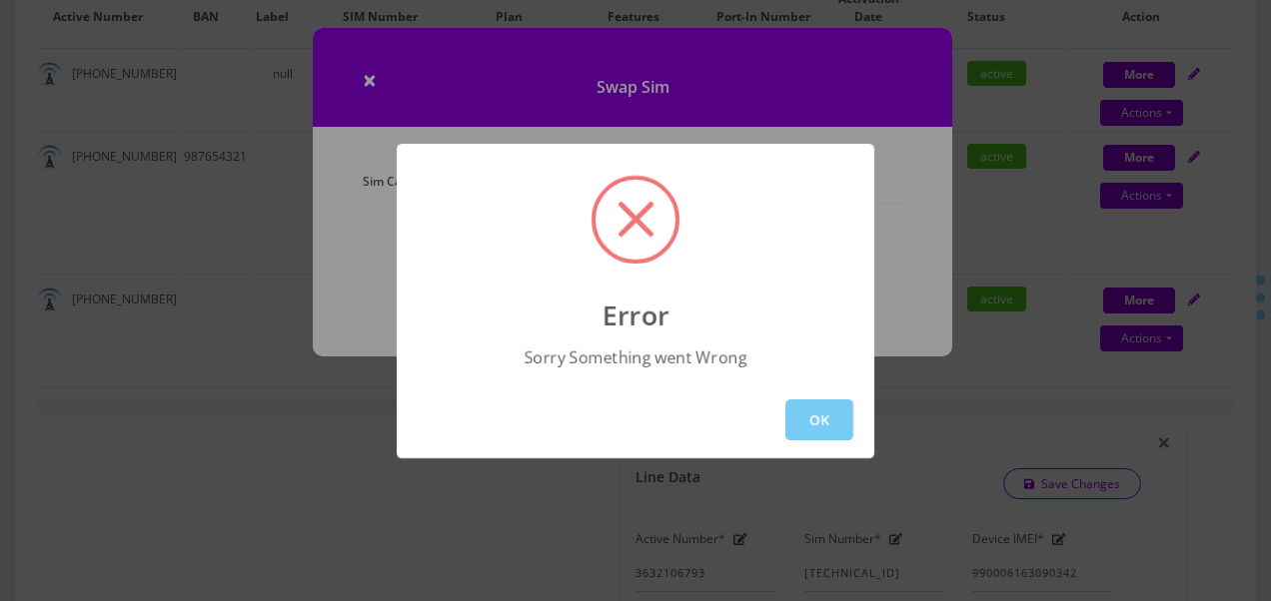
click at [802, 410] on button "OK" at bounding box center [819, 420] width 68 height 41
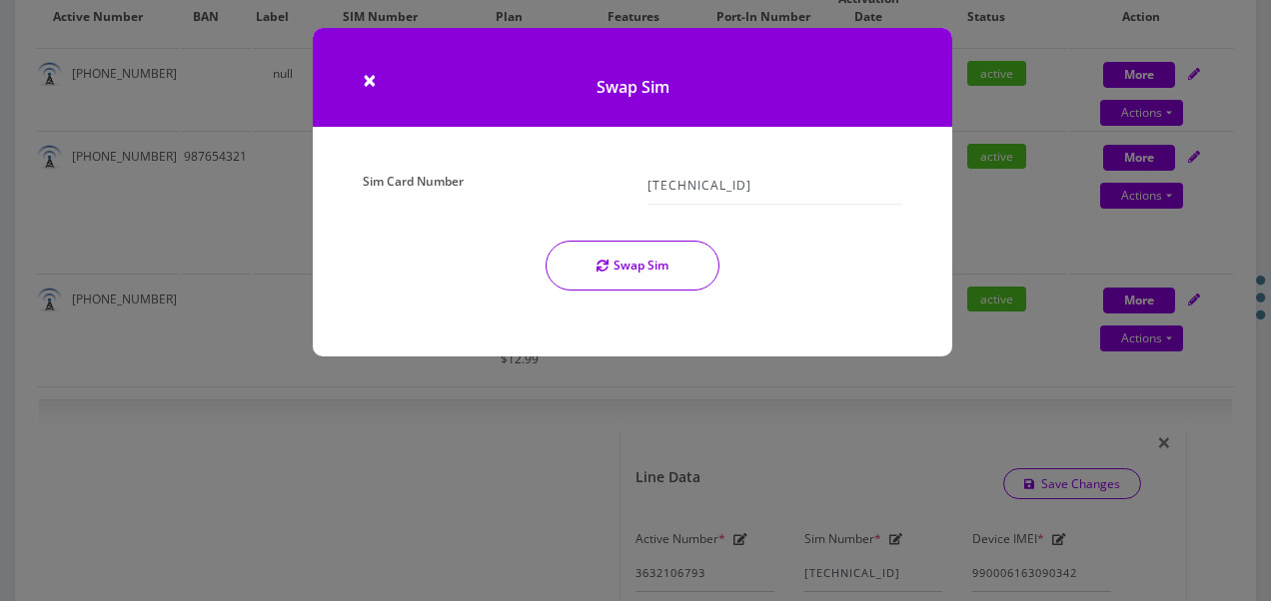
click at [783, 317] on div "Sim Card Number 89148000008876020896 Swap Sim" at bounding box center [632, 262] width 639 height 190
click at [876, 288] on div "Swap Sim" at bounding box center [632, 266] width 569 height 50
click at [392, 292] on div "Sim Card Number 89148000008876020896 Swap Sim" at bounding box center [632, 237] width 569 height 140
drag, startPoint x: 860, startPoint y: 198, endPoint x: 604, endPoint y: 186, distance: 256.0
click at [604, 186] on div "Sim Card Number 89148000008876020896 Swap Sim" at bounding box center [632, 237] width 569 height 140
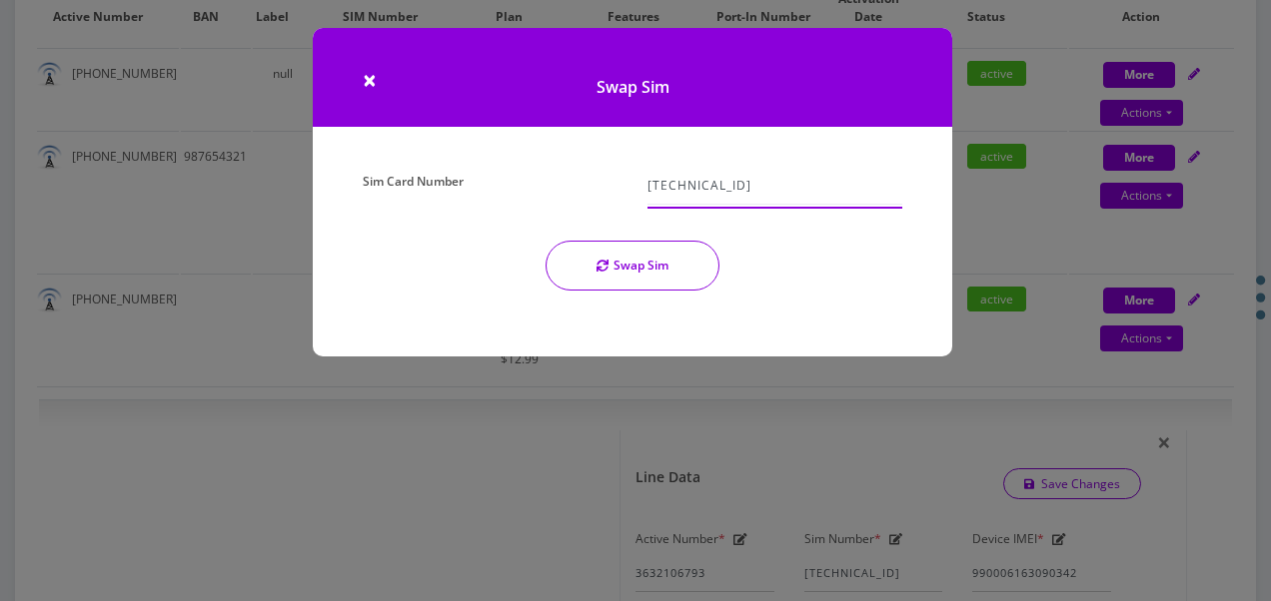
type input "89148000008510412293"
click at [601, 264] on icon "submit" at bounding box center [602, 266] width 12 height 12
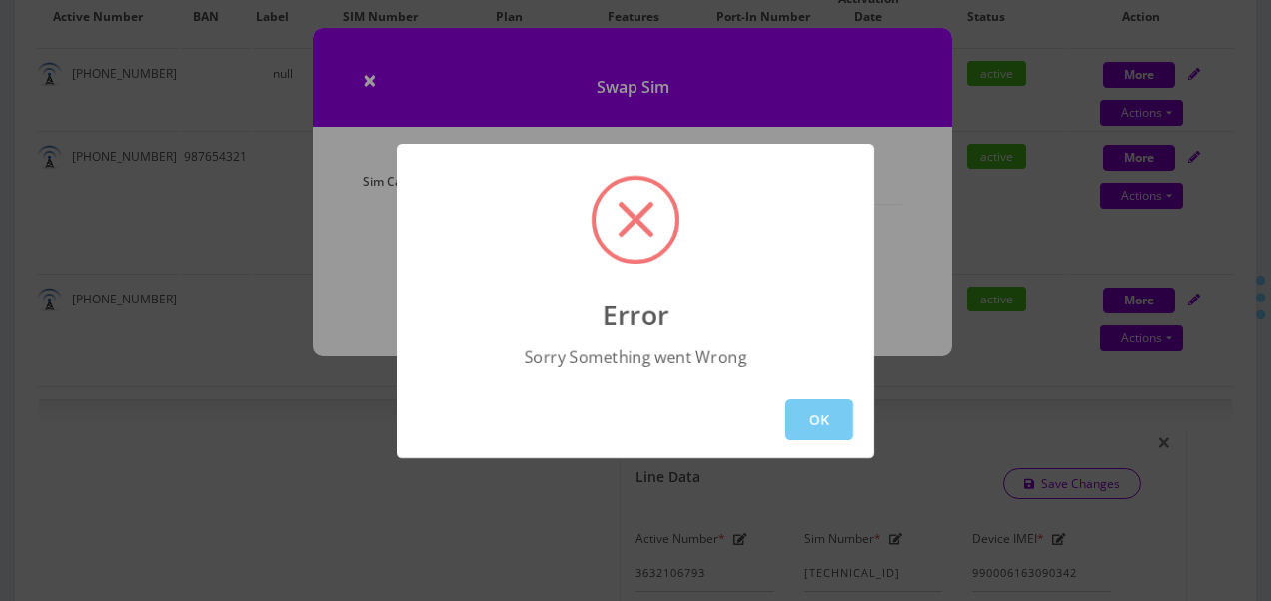
click at [807, 404] on button "OK" at bounding box center [819, 420] width 68 height 41
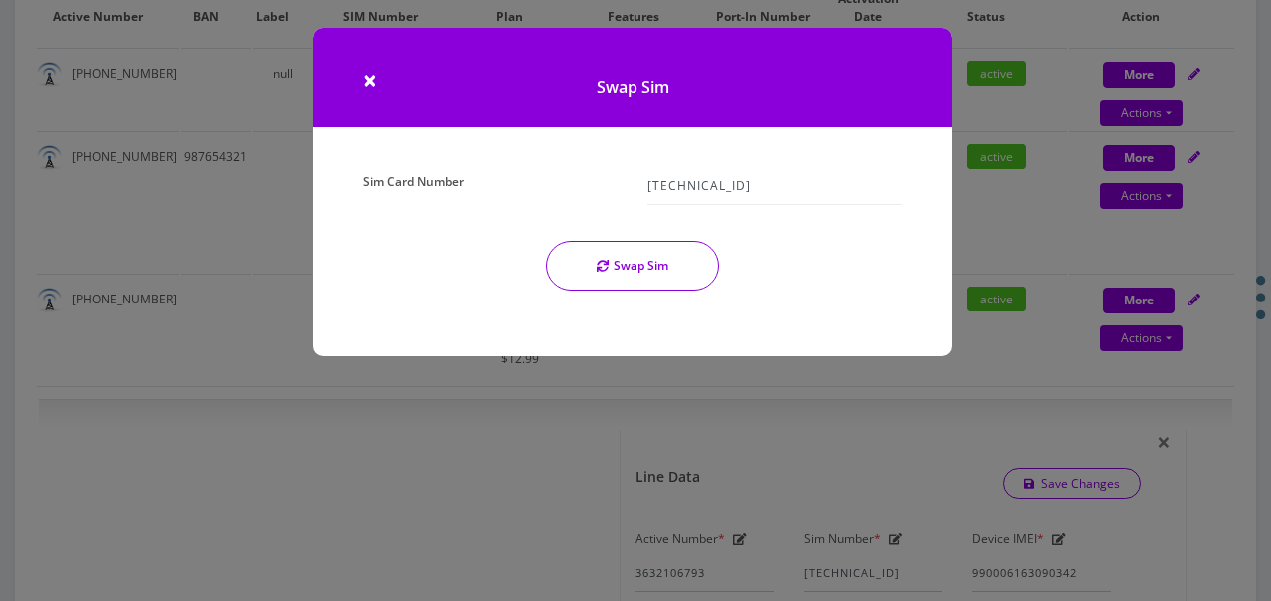
click at [684, 283] on button "Swap Sim" at bounding box center [632, 266] width 174 height 50
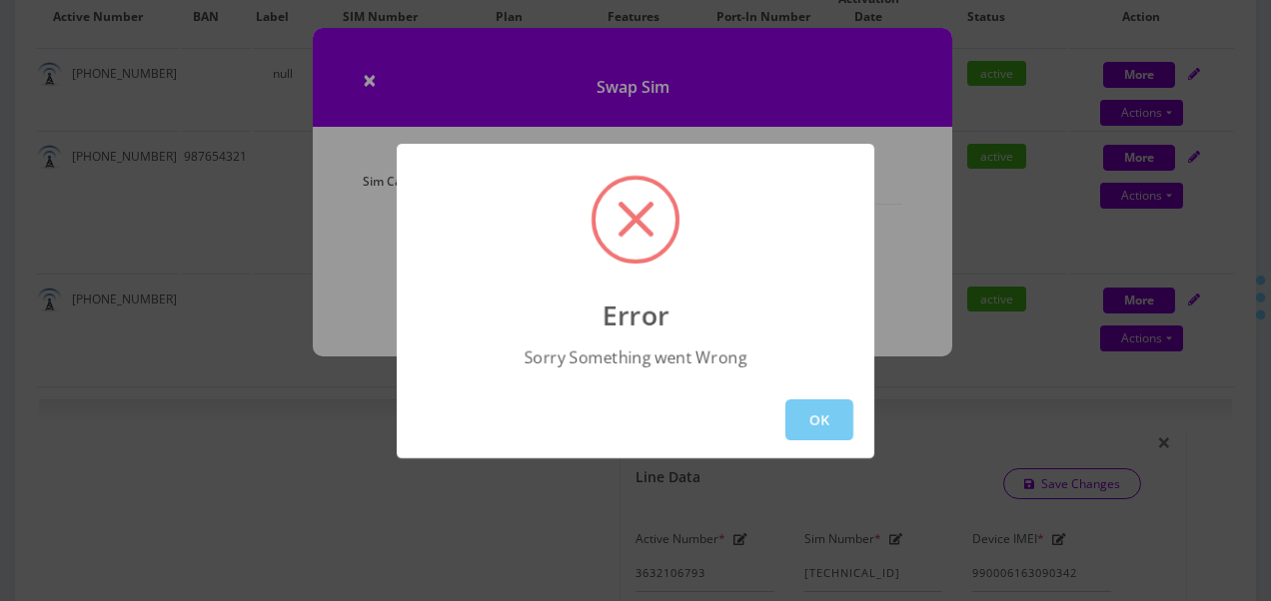
click at [815, 415] on button "OK" at bounding box center [819, 420] width 68 height 41
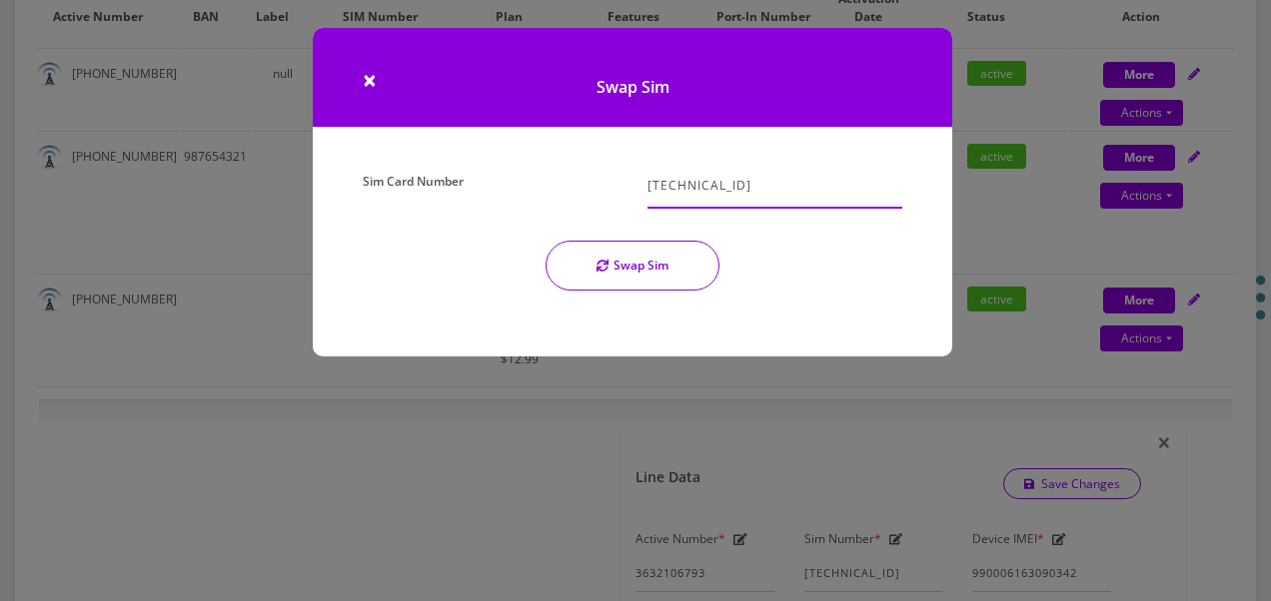
drag, startPoint x: 802, startPoint y: 190, endPoint x: 314, endPoint y: 184, distance: 488.5
click at [315, 186] on div "Sim Card Number 89148000008510412293 Swap Sim" at bounding box center [632, 262] width 639 height 190
type input "89148000010413034240"
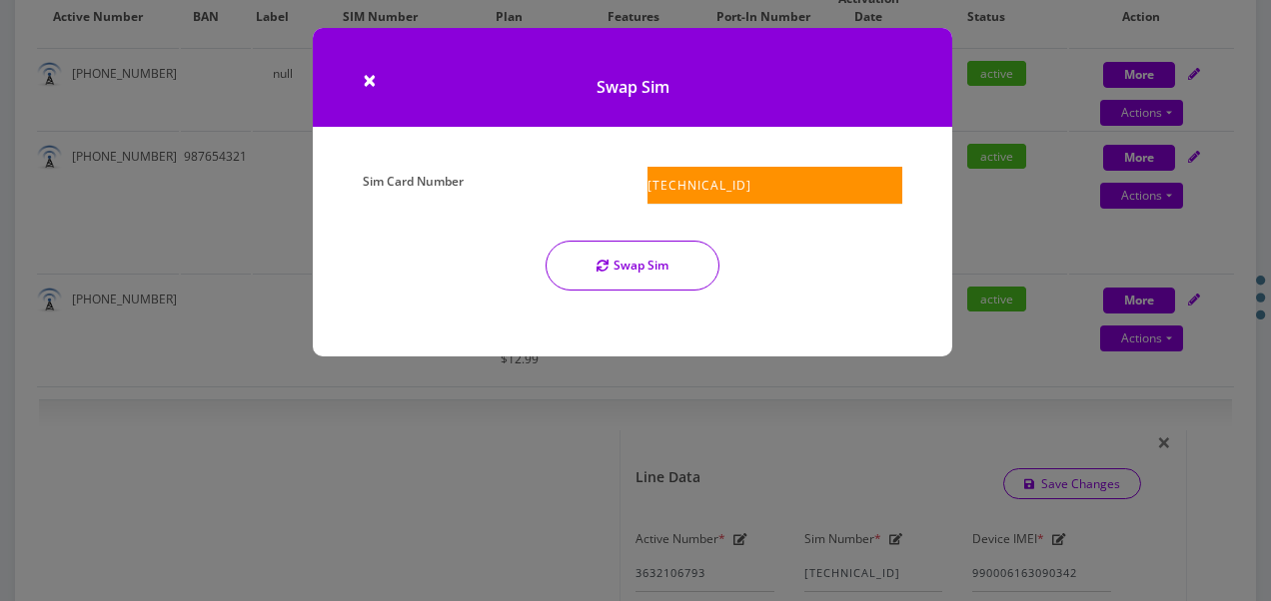
click at [584, 269] on button "Swap Sim" at bounding box center [632, 266] width 174 height 50
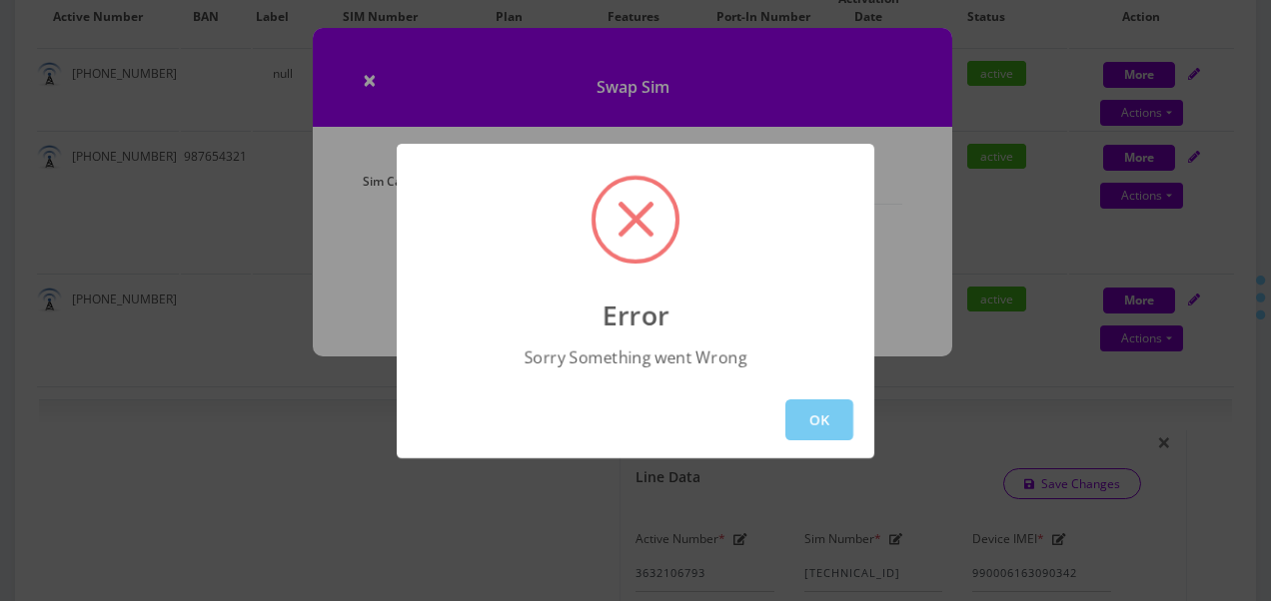
click at [817, 432] on button "OK" at bounding box center [819, 420] width 68 height 41
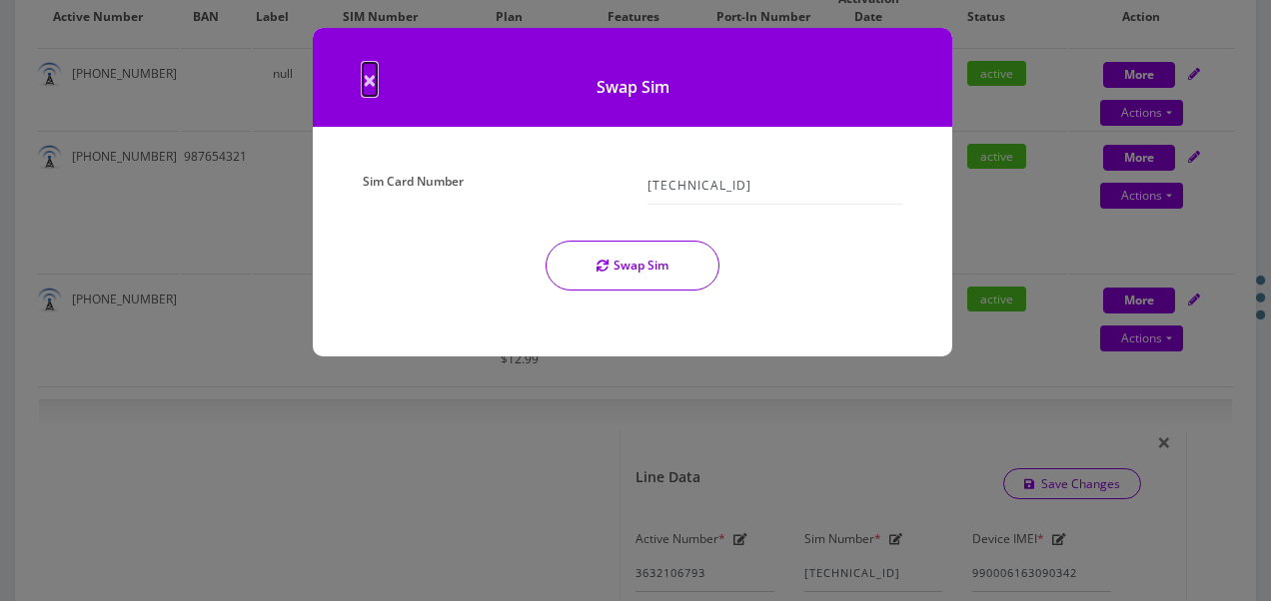
click at [373, 80] on span "×" at bounding box center [370, 79] width 14 height 33
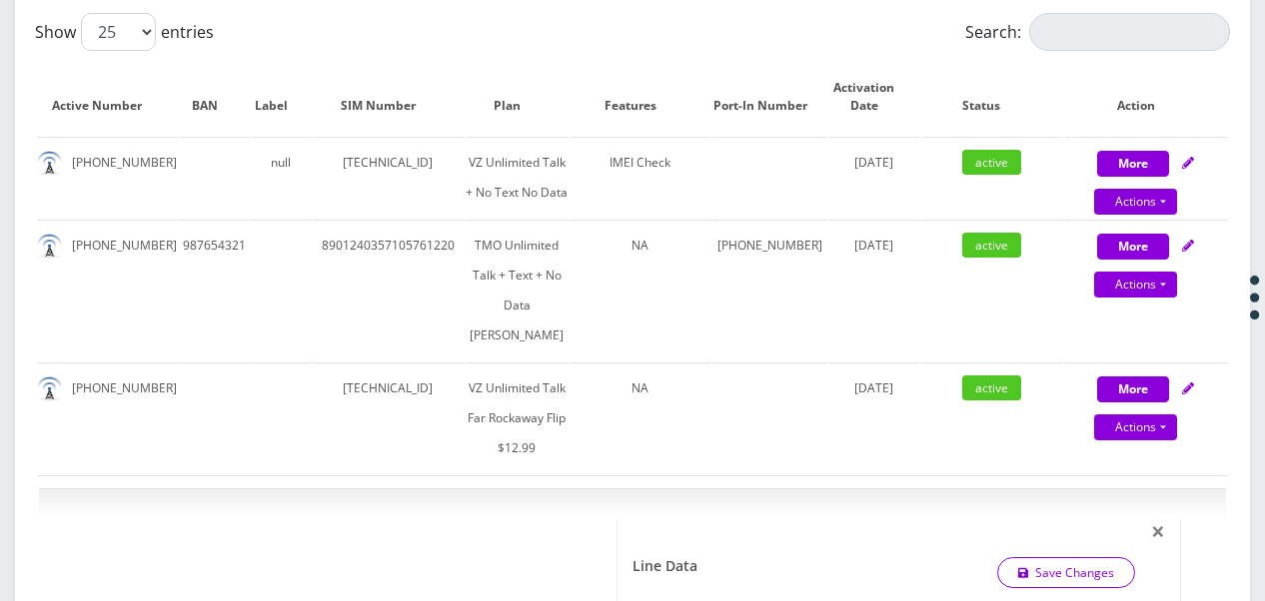
scroll to position [728, 0]
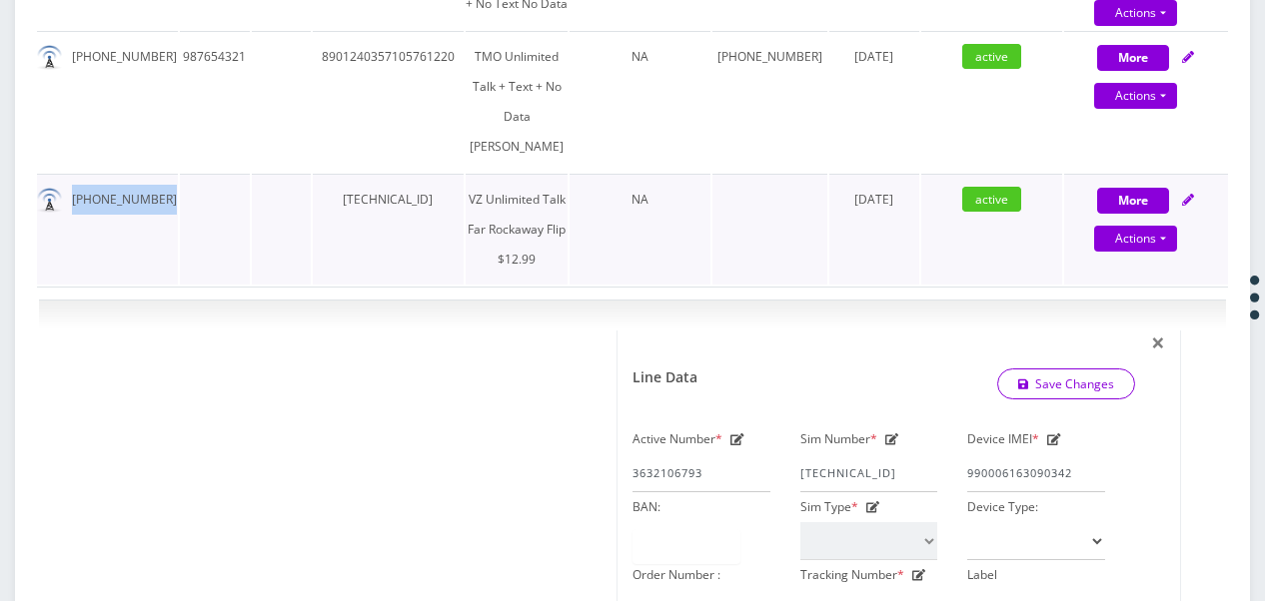
drag, startPoint x: 70, startPoint y: 222, endPoint x: 232, endPoint y: 225, distance: 161.9
click at [232, 225] on tr "363-210-6793 89148000011835965813 VZ Unlimited Talk Far Rockaway Flip $12.99 NA…" at bounding box center [632, 229] width 1191 height 111
drag, startPoint x: 232, startPoint y: 225, endPoint x: 134, endPoint y: 234, distance: 98.3
copy td "[PHONE_NUMBER]"
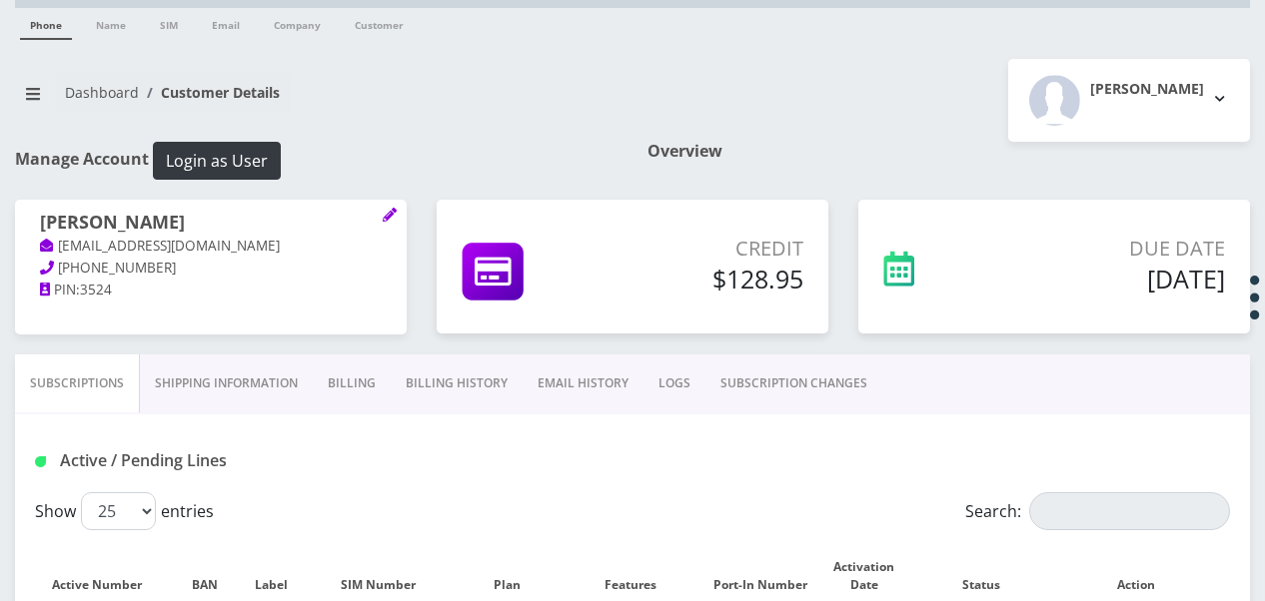
scroll to position [0, 0]
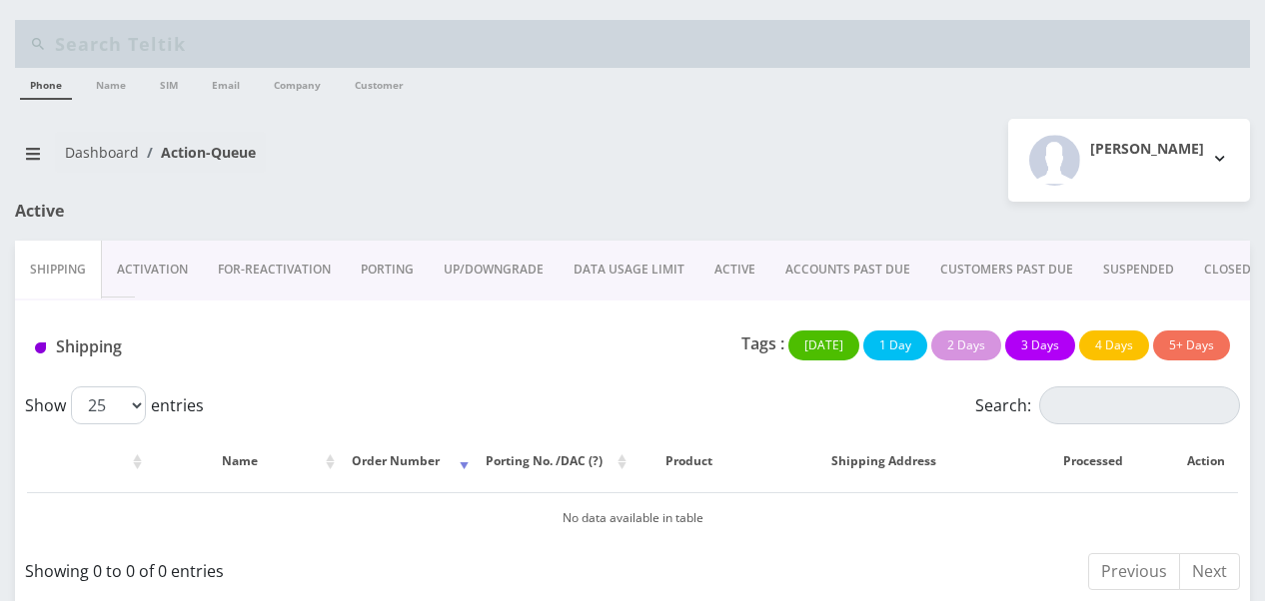
click at [705, 251] on link "ACTIVE" at bounding box center [734, 270] width 71 height 58
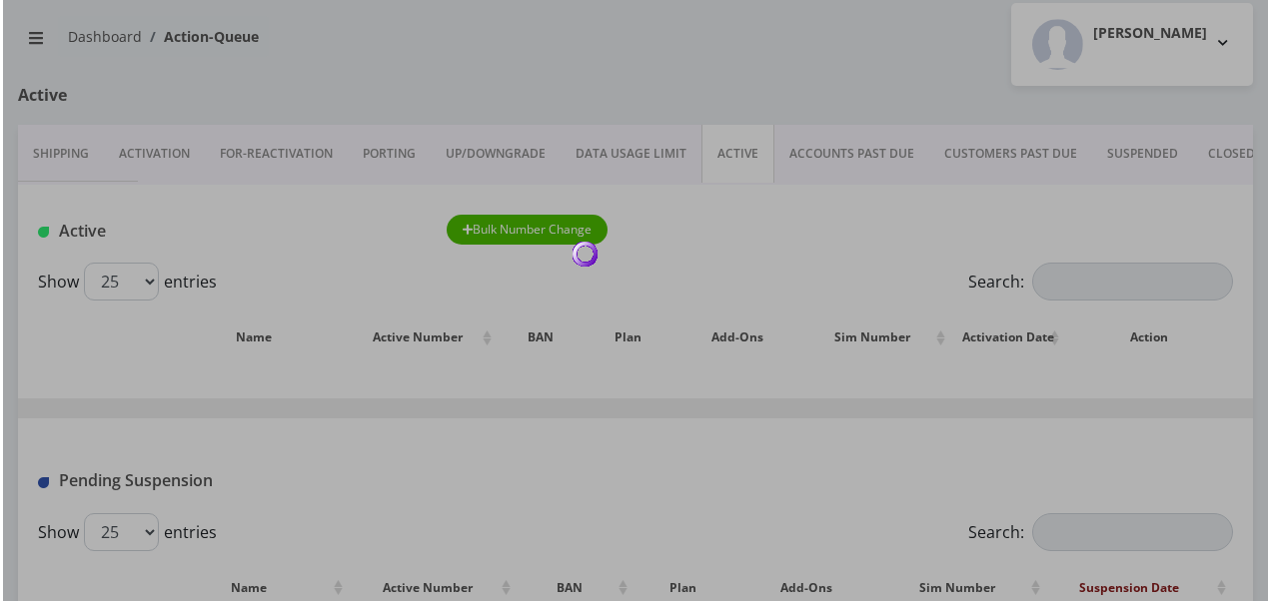
scroll to position [300, 0]
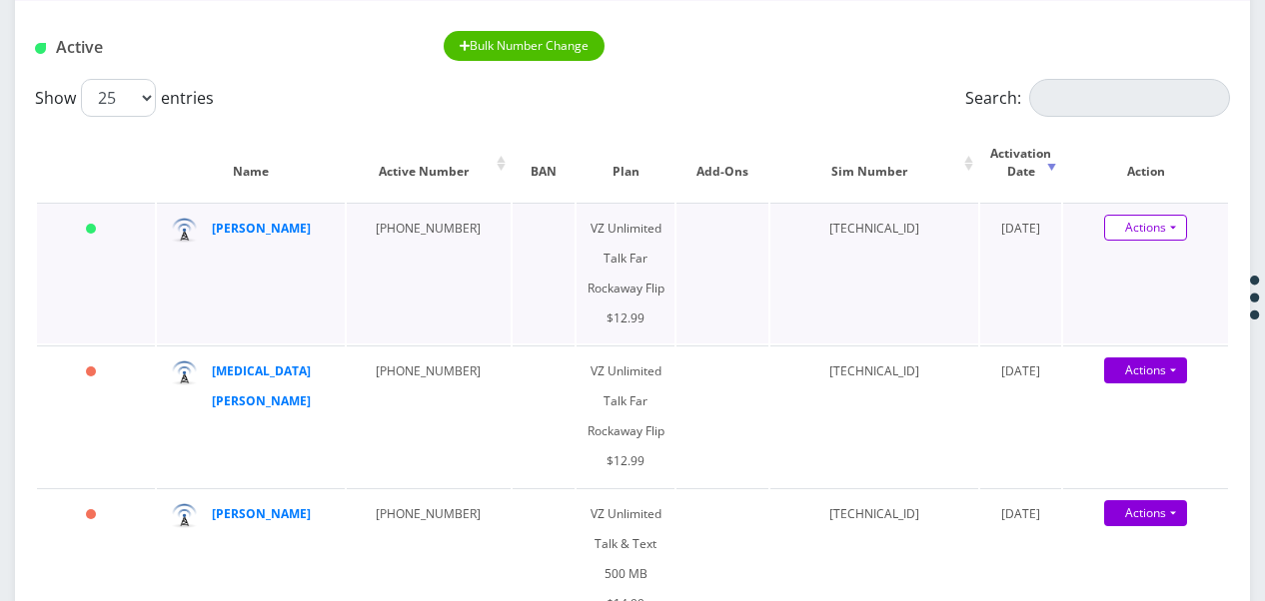
click at [1177, 234] on link "Actions" at bounding box center [1145, 228] width 83 height 26
click at [1149, 322] on link "Swap Sim" at bounding box center [1162, 326] width 165 height 30
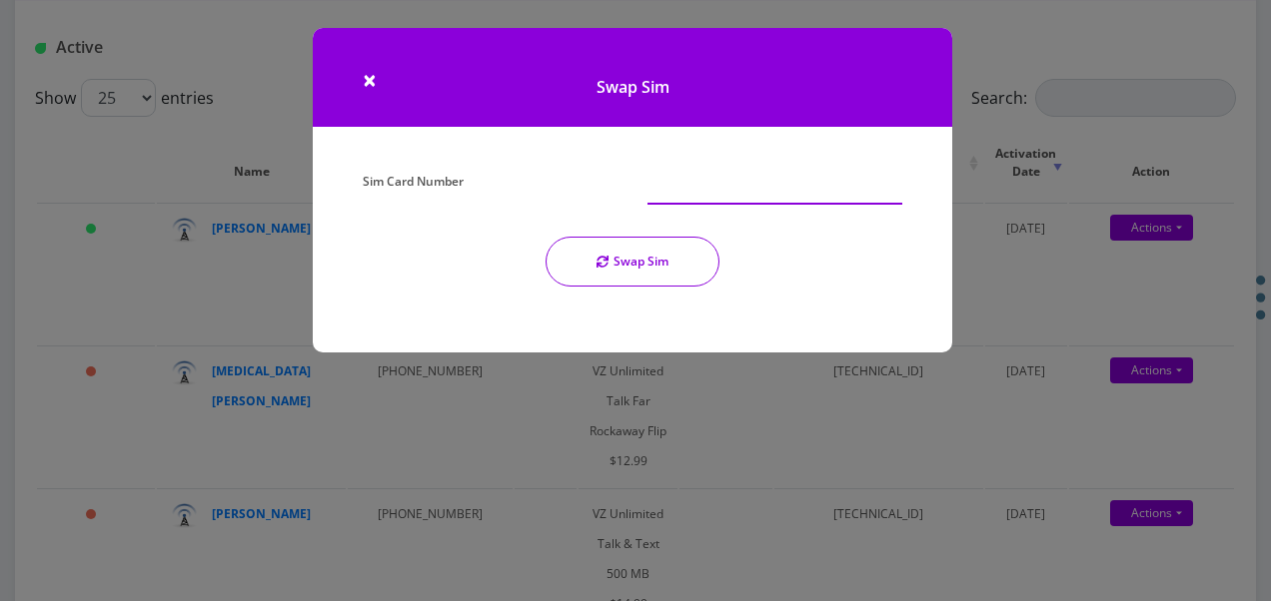
click at [847, 192] on input "Sim Card Number" at bounding box center [774, 186] width 255 height 38
type input "[TECHNICAL_ID]"
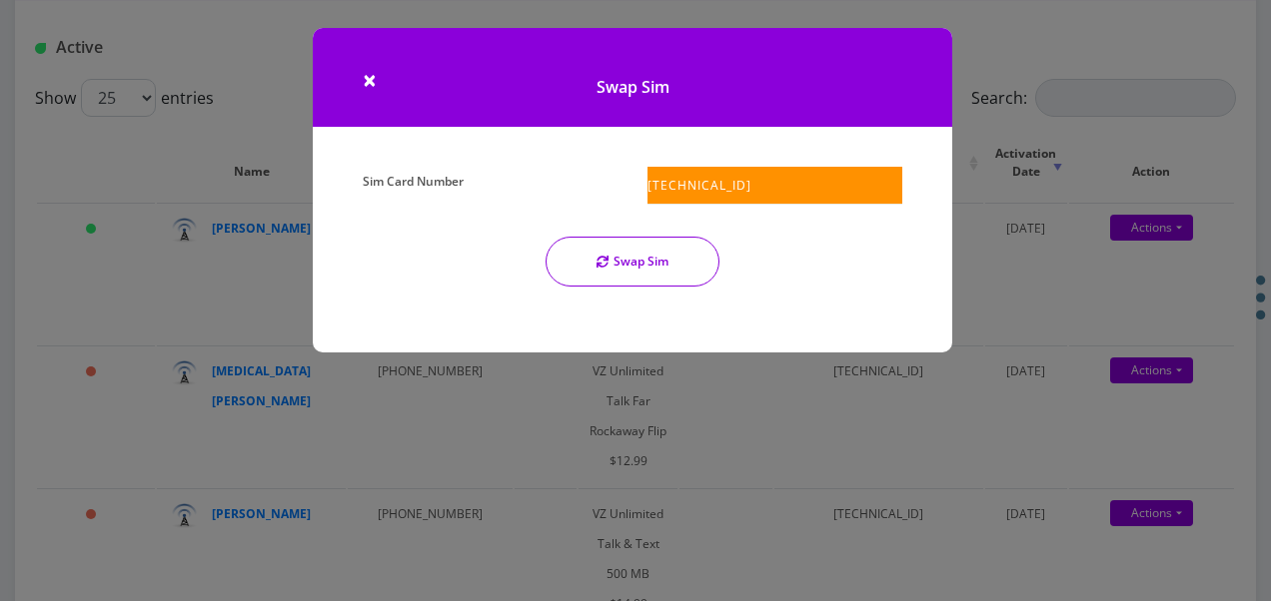
click at [658, 279] on button "Swap Sim" at bounding box center [632, 262] width 174 height 50
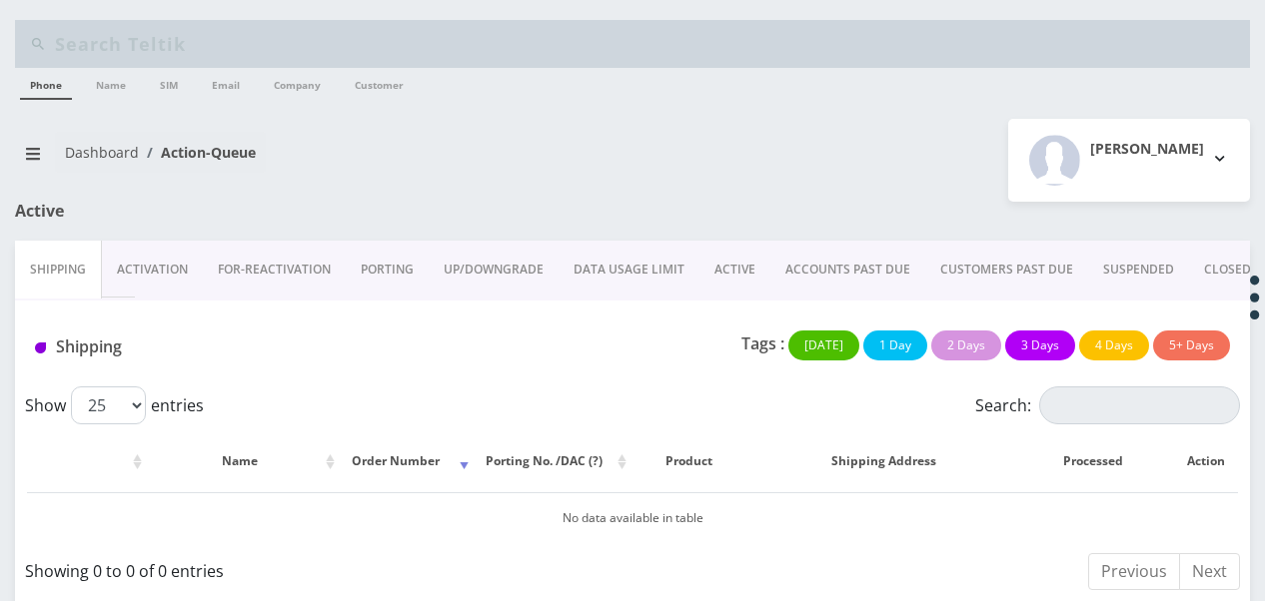
click at [722, 276] on link "ACTIVE" at bounding box center [734, 270] width 71 height 58
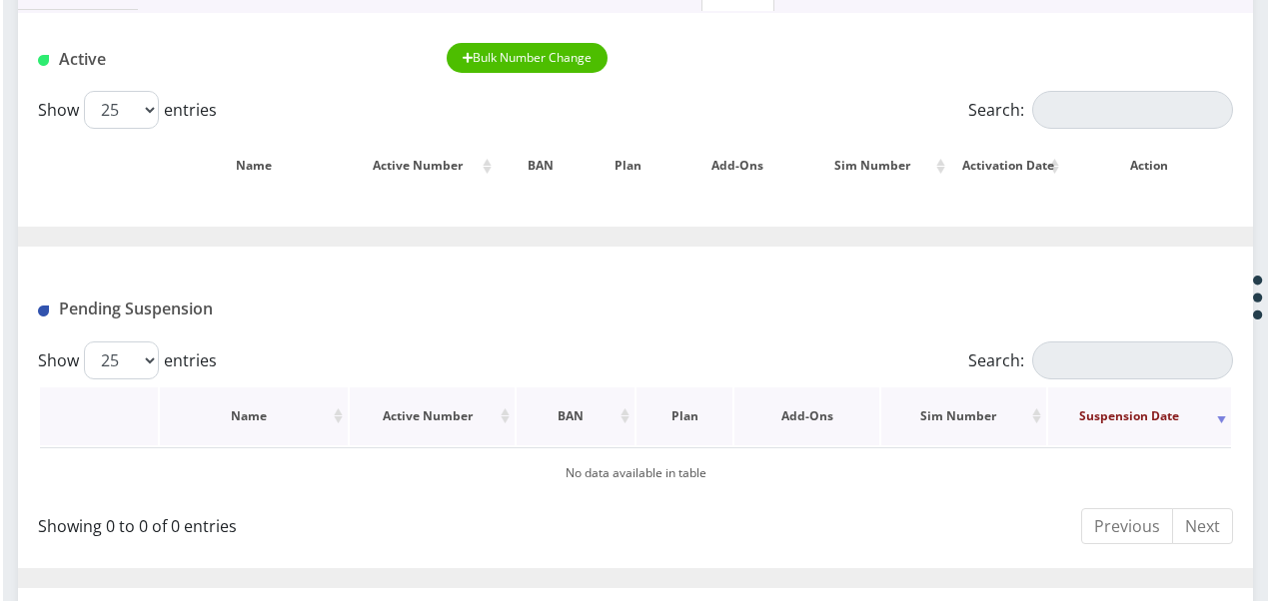
scroll to position [300, 0]
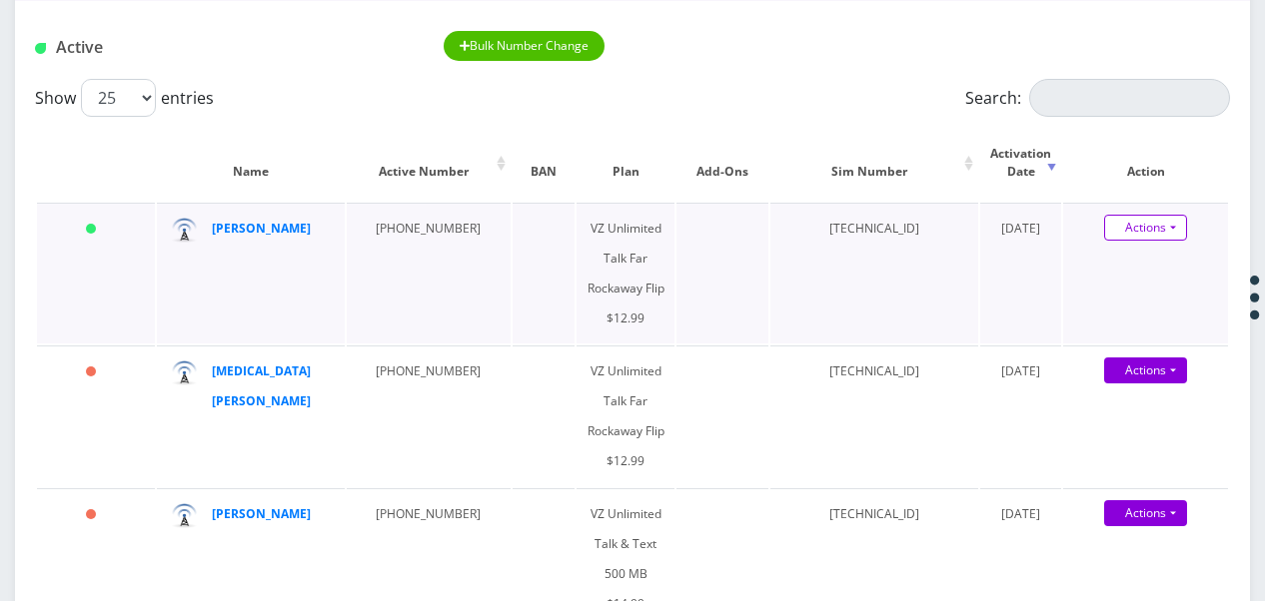
click at [1181, 228] on link "Actions" at bounding box center [1145, 228] width 83 height 26
click at [1153, 306] on link "Get Usage" at bounding box center [1162, 296] width 165 height 30
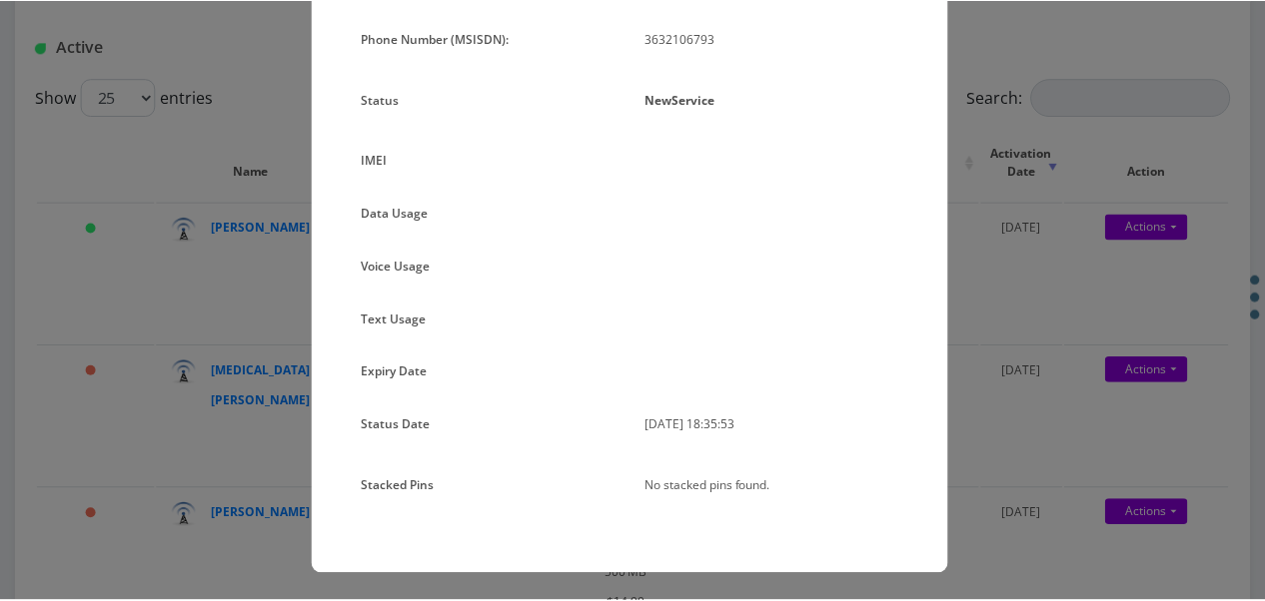
scroll to position [205, 0]
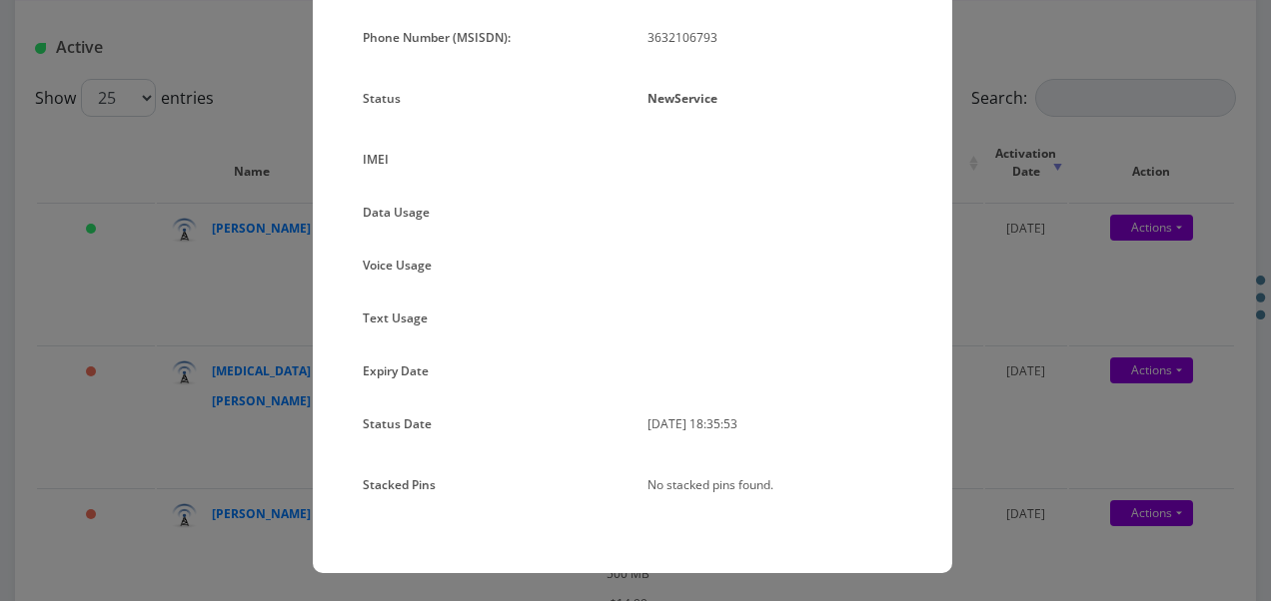
click at [984, 306] on div "× Subscription Info Plan Name TT 4G Monthly Unlimited Voice Plan Phone Number (…" at bounding box center [635, 300] width 1271 height 601
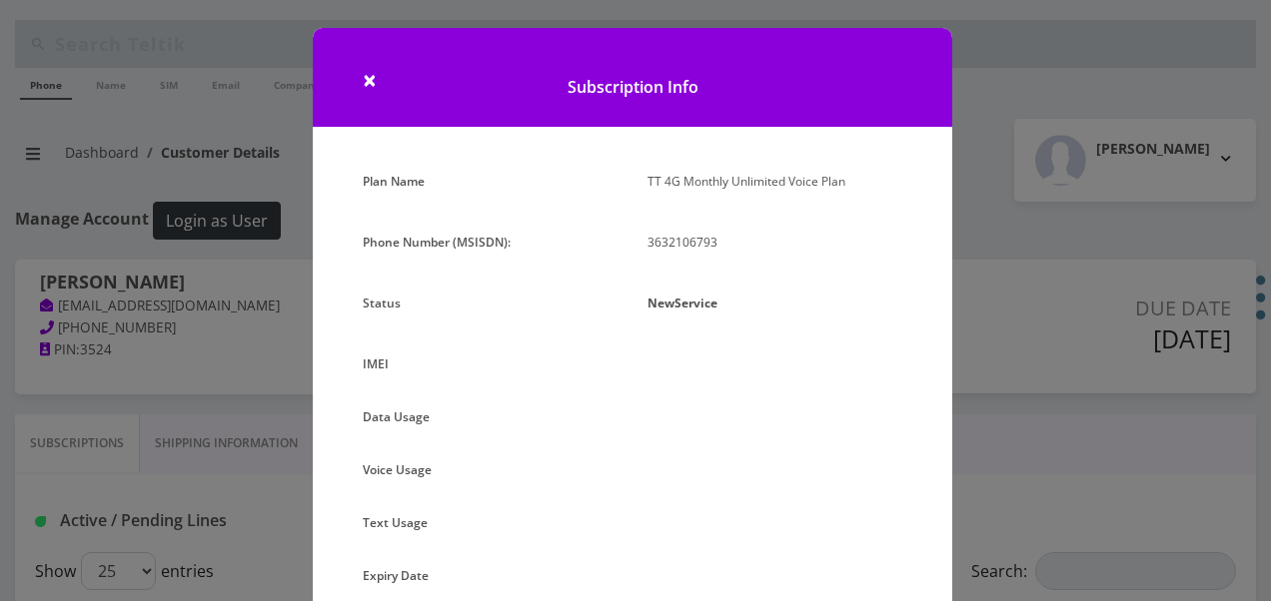
select select "372"
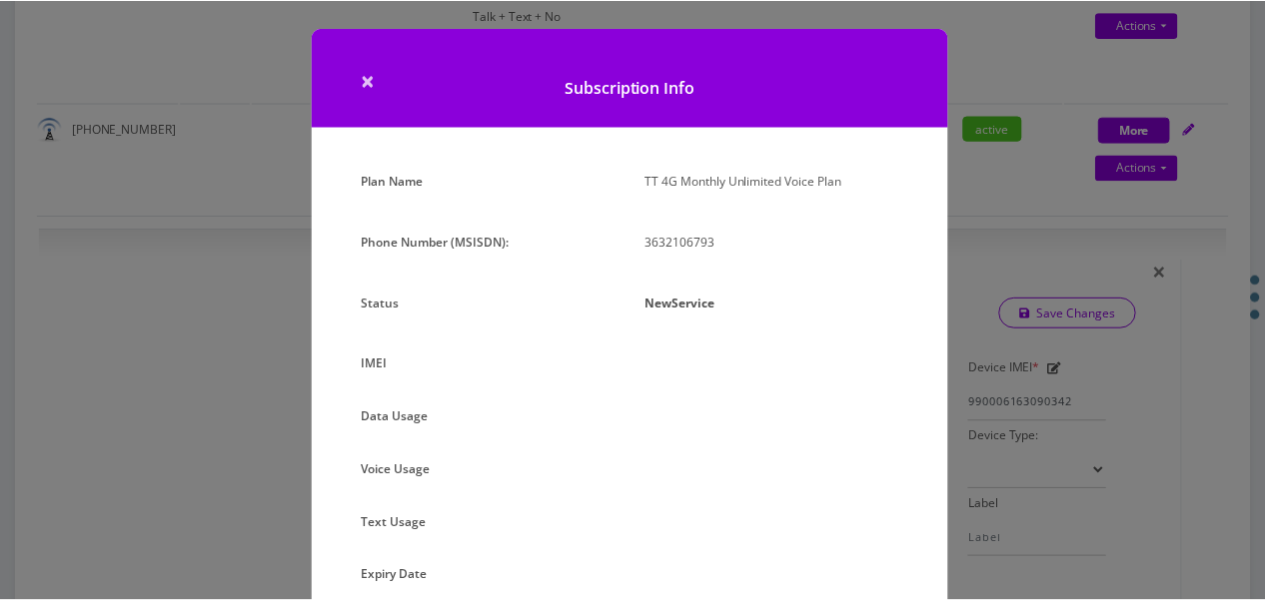
scroll to position [5, 0]
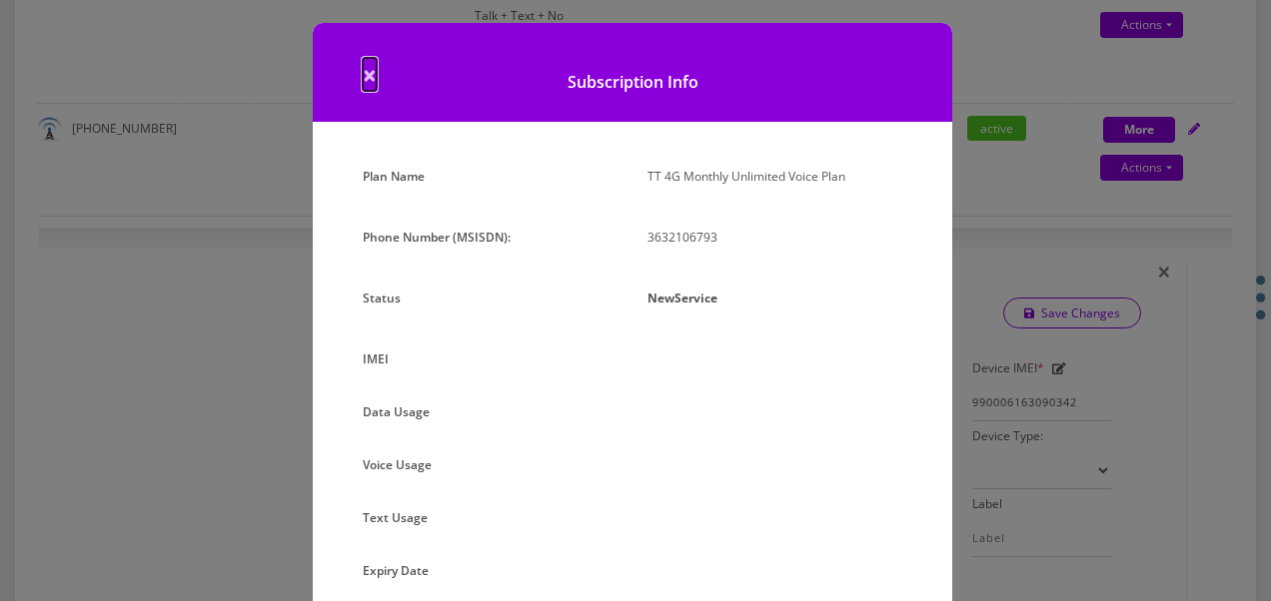
drag, startPoint x: 368, startPoint y: 81, endPoint x: 358, endPoint y: 90, distance: 13.4
click at [368, 80] on span "×" at bounding box center [370, 74] width 14 height 33
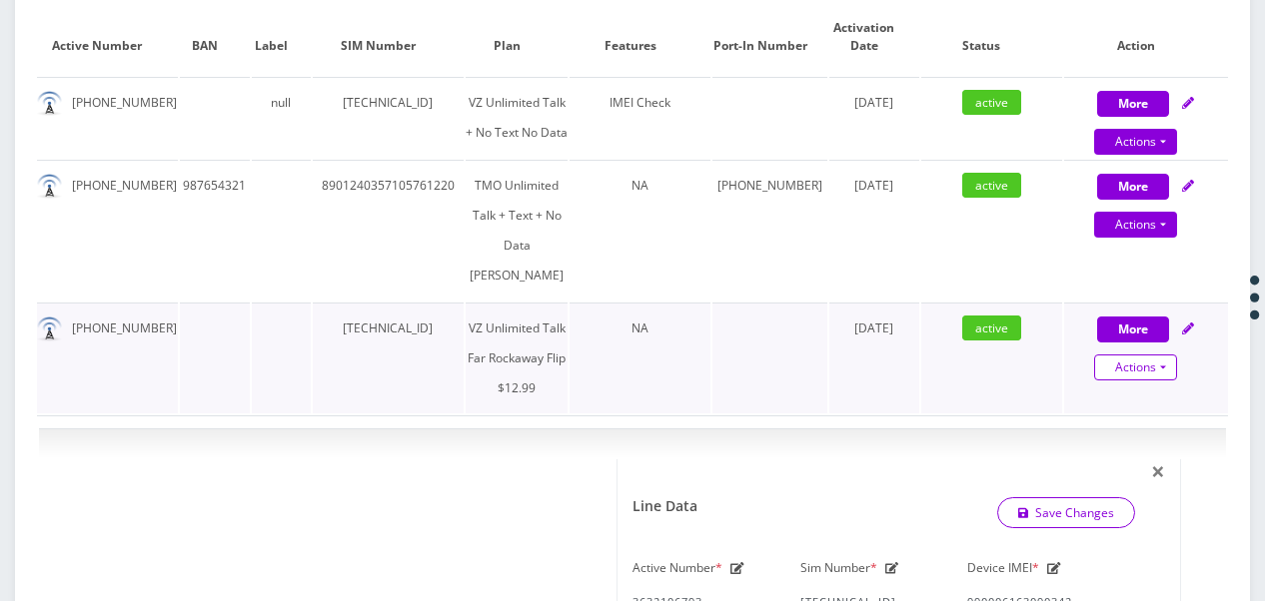
scroll to position [799, 0]
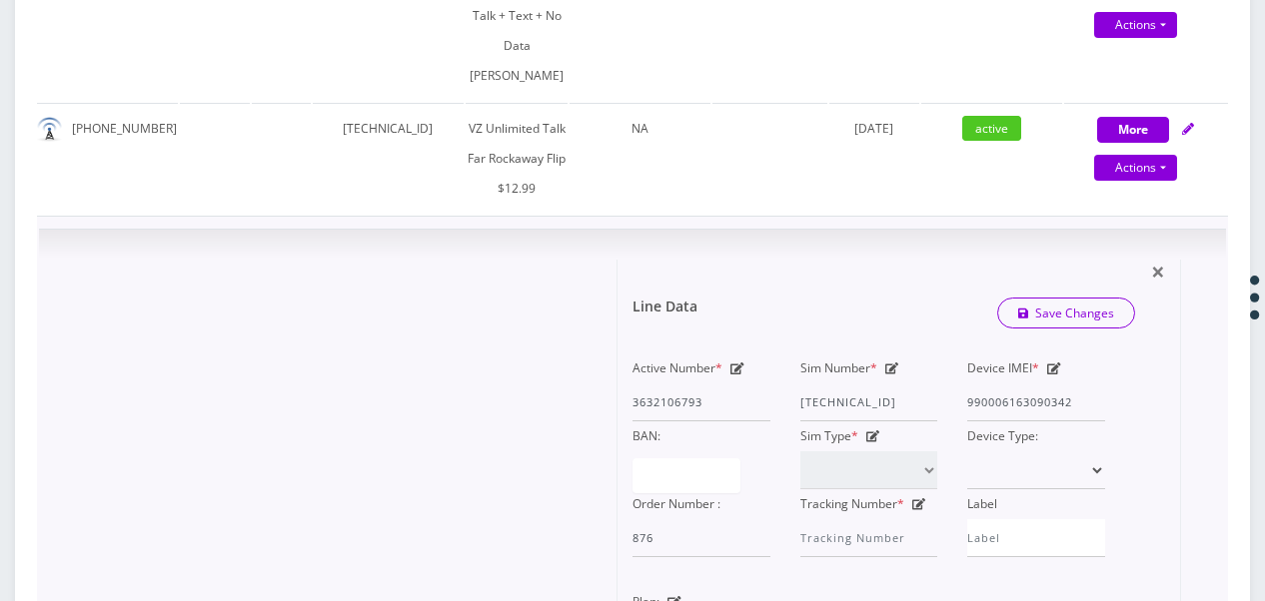
click at [887, 375] on icon at bounding box center [892, 369] width 14 height 12
drag, startPoint x: 915, startPoint y: 469, endPoint x: 960, endPoint y: 465, distance: 45.1
click at [960, 465] on div "Active Number * 3632106793 Sim Number * [TECHNICAL_ID] Device IMEI * [TECHNICAL…" at bounding box center [868, 456] width 502 height 204
click at [924, 422] on input "[TECHNICAL_ID]" at bounding box center [869, 403] width 138 height 38
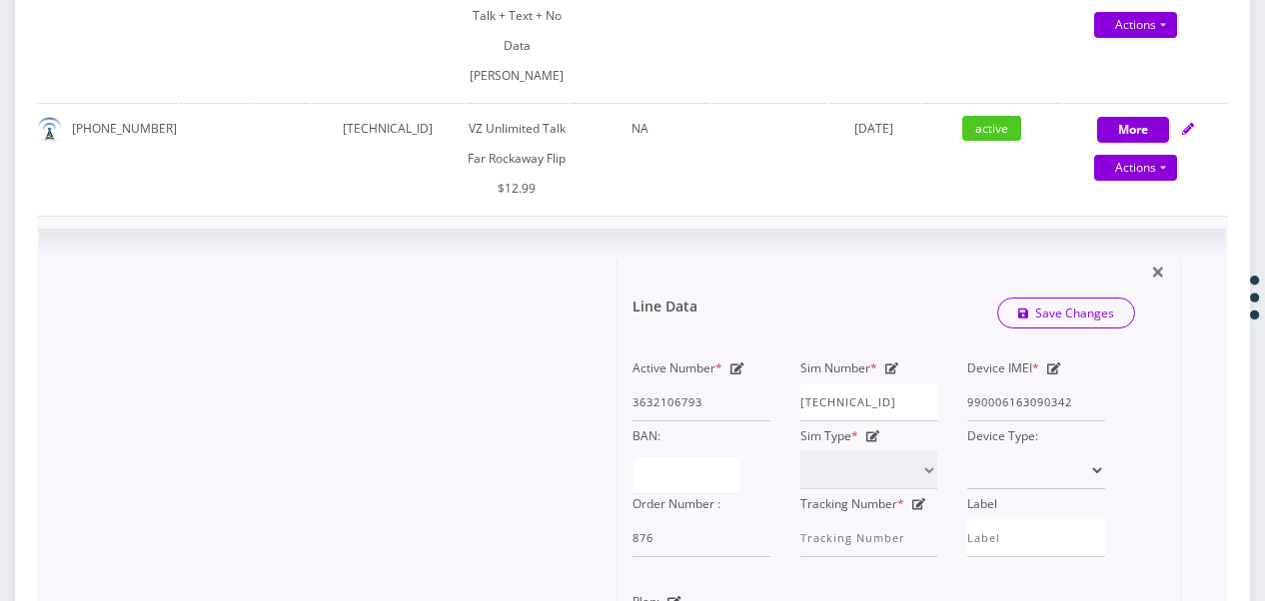
scroll to position [0, 0]
click at [936, 422] on div "Sim Number * [TECHNICAL_ID]" at bounding box center [869, 388] width 168 height 68
click at [735, 463] on div "Active Number * 3632106793 Sim Number * [TECHNICAL_ID] Device IMEI * [TECHNICAL…" at bounding box center [868, 456] width 502 height 204
type input "3"
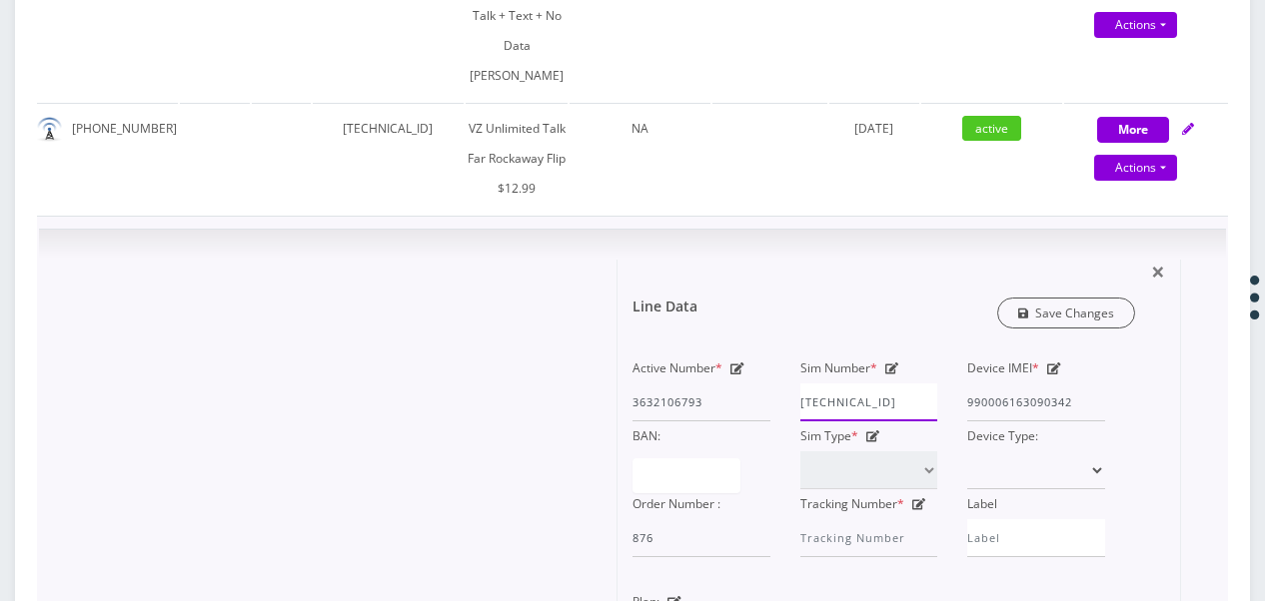
type input "[TECHNICAL_ID]"
click at [1061, 329] on link "Save Changes" at bounding box center [1066, 313] width 139 height 31
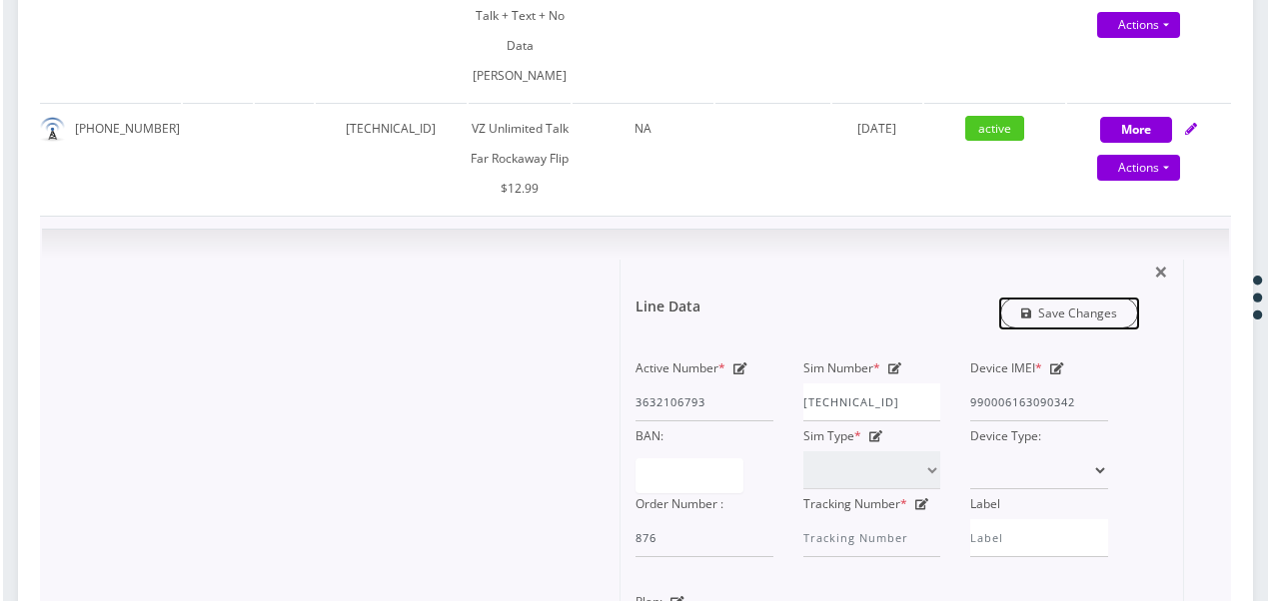
scroll to position [0, 0]
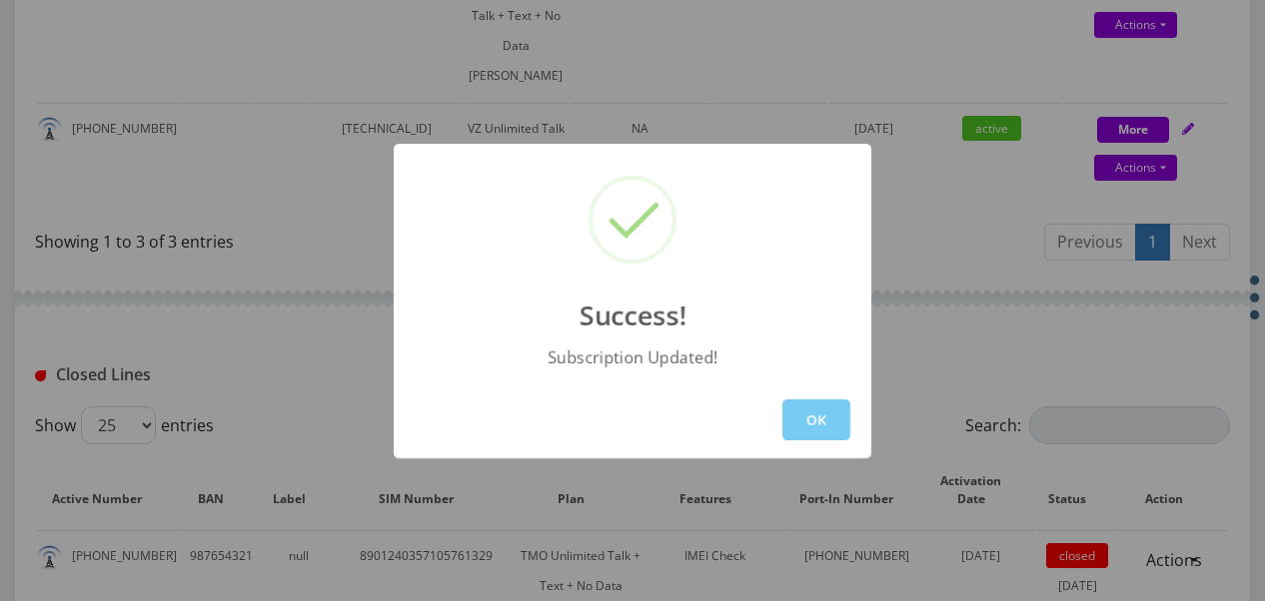
click at [829, 432] on button "OK" at bounding box center [816, 420] width 68 height 41
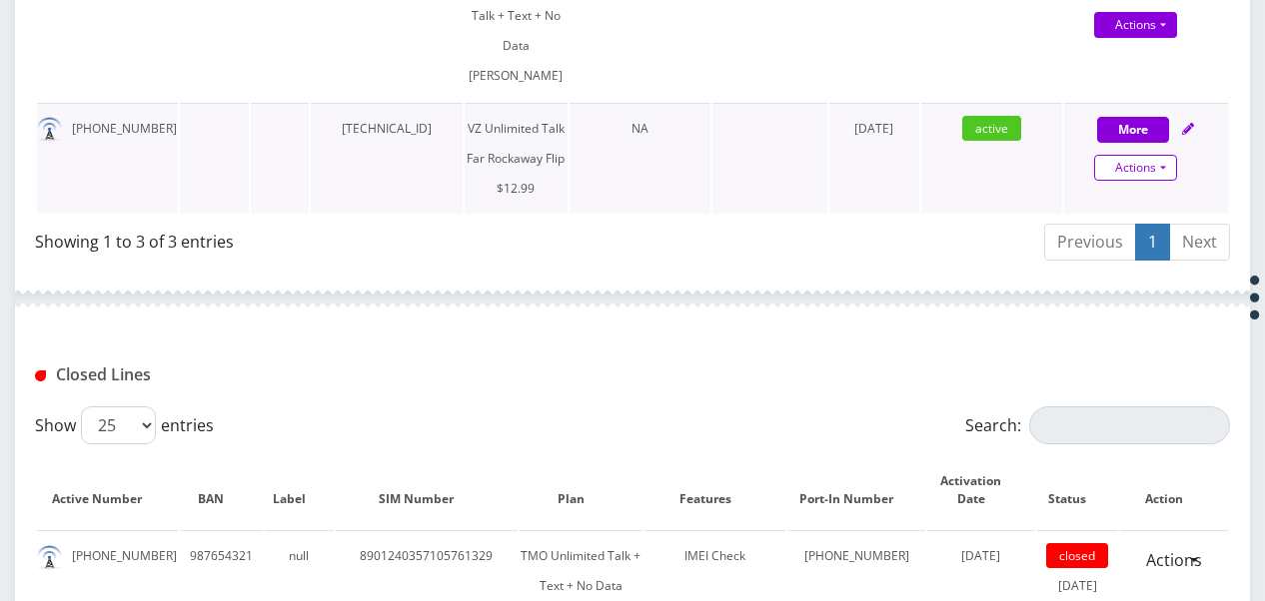
select select "372"
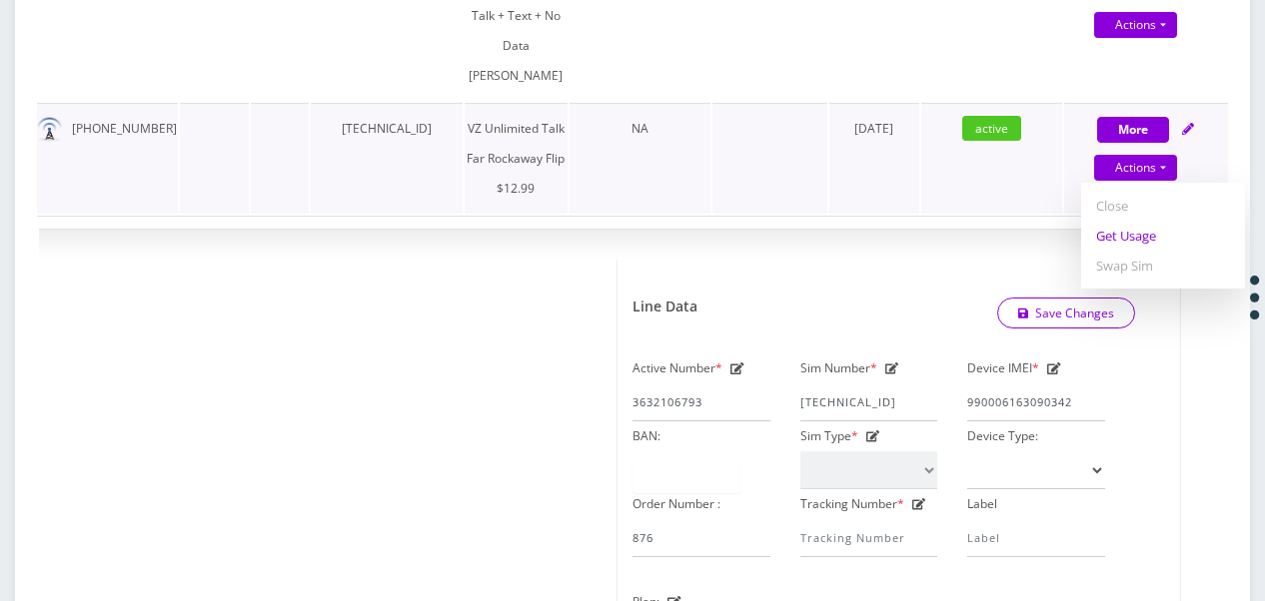
click at [1128, 251] on link "Get Usage" at bounding box center [1163, 236] width 164 height 30
select select "372"
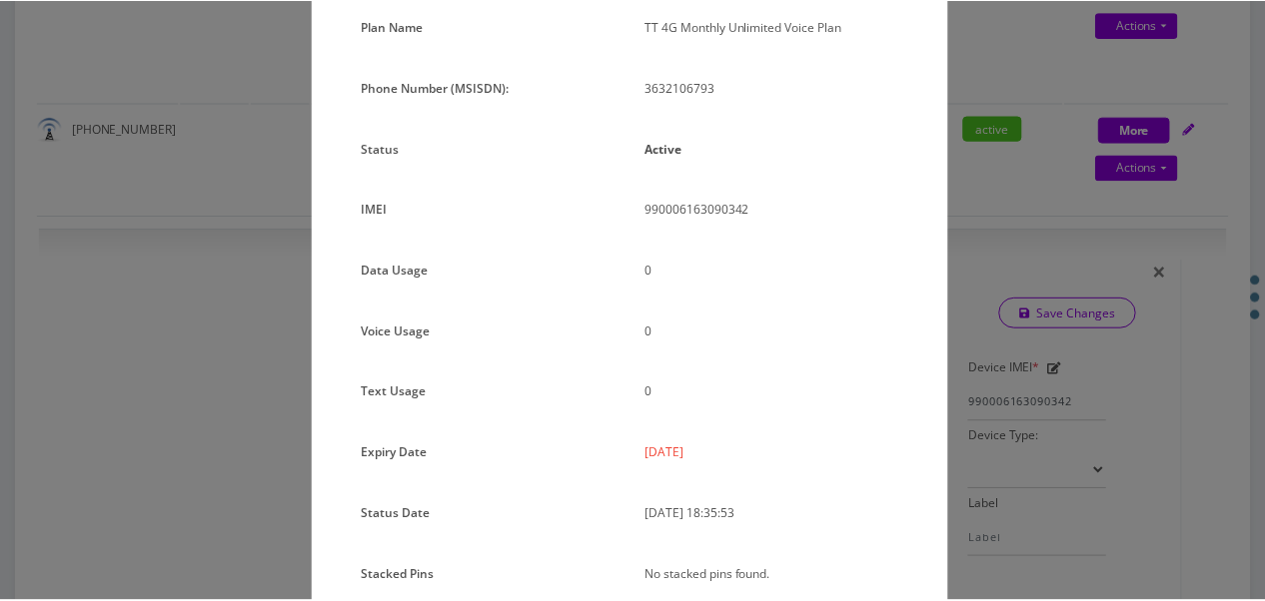
scroll to position [45, 0]
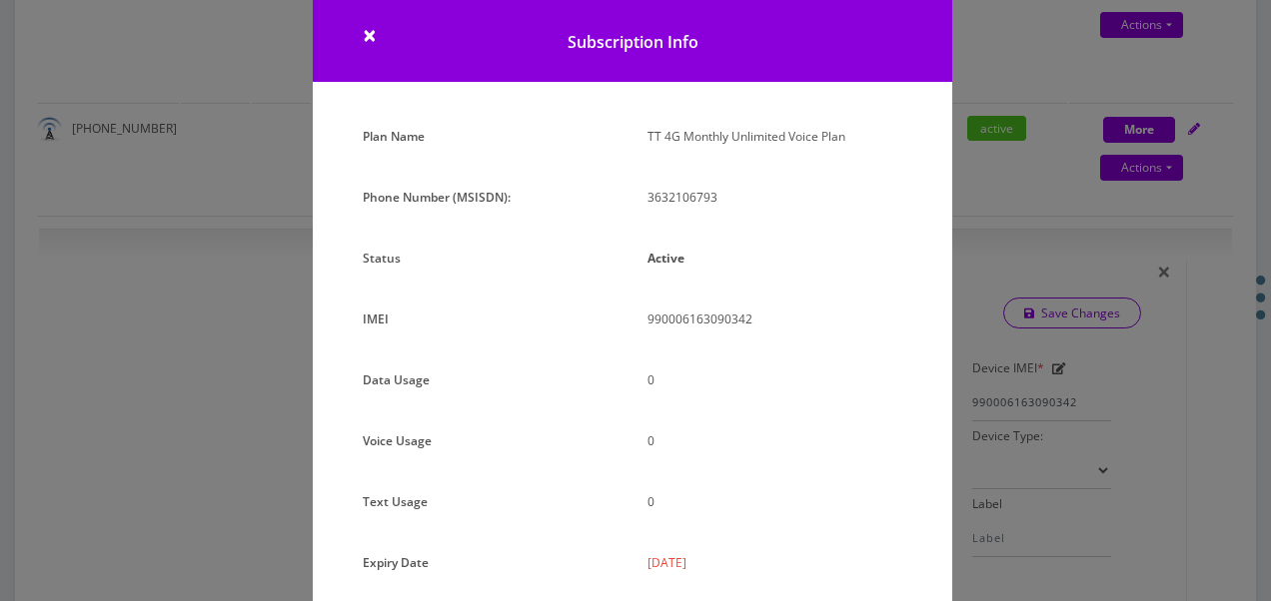
click at [981, 344] on div "× Subscription Info Plan Name TT 4G Monthly Unlimited Voice Plan Phone Number (…" at bounding box center [635, 300] width 1271 height 601
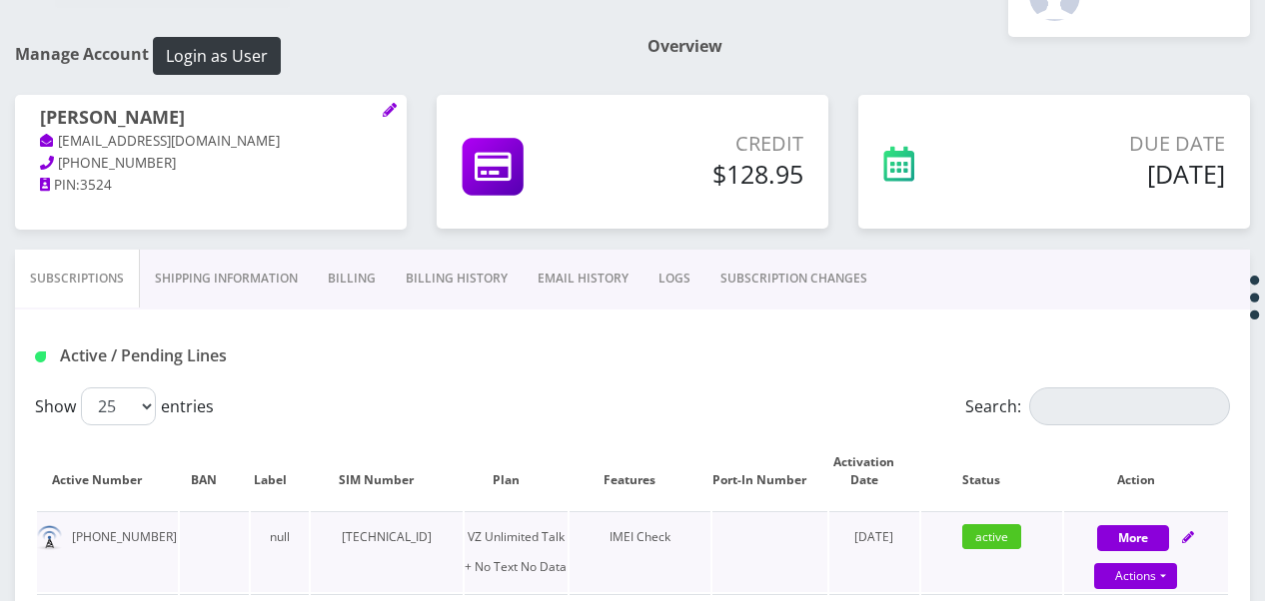
scroll to position [0, 0]
